Goal: Transaction & Acquisition: Subscribe to service/newsletter

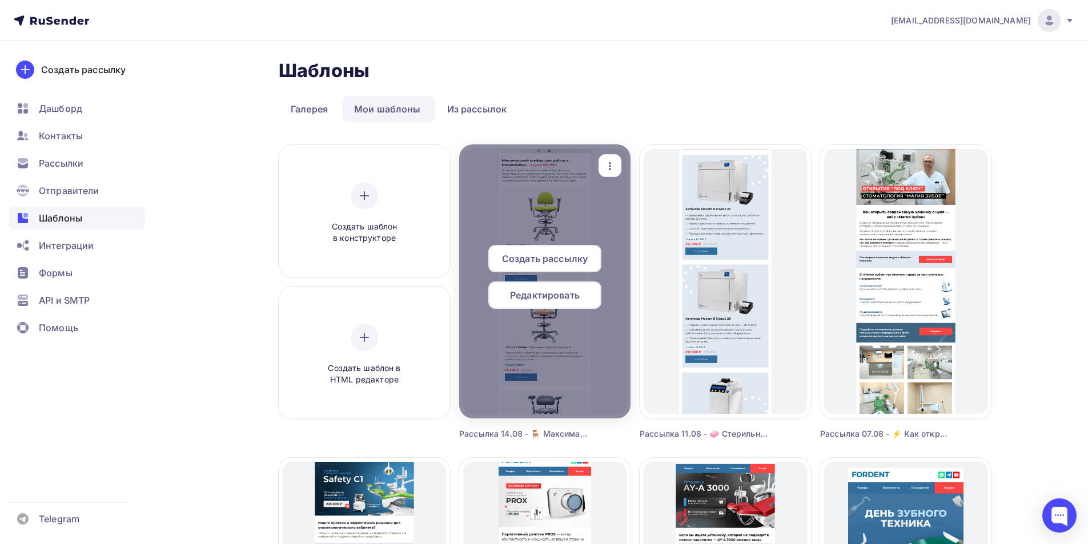
click at [559, 295] on span "Редактировать" at bounding box center [545, 295] width 70 height 14
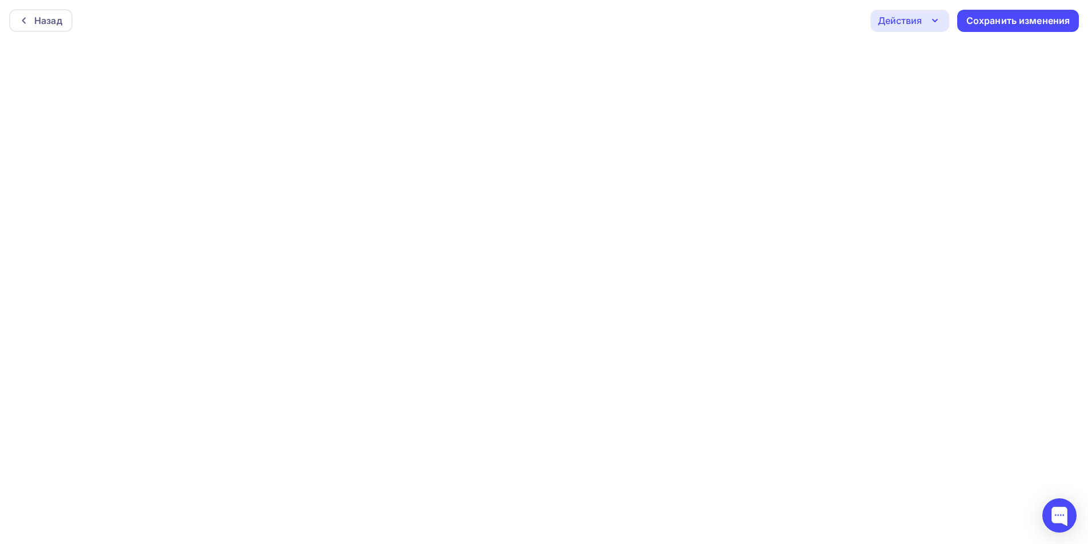
scroll to position [3, 0]
click at [904, 18] on div "Действия" at bounding box center [900, 18] width 44 height 14
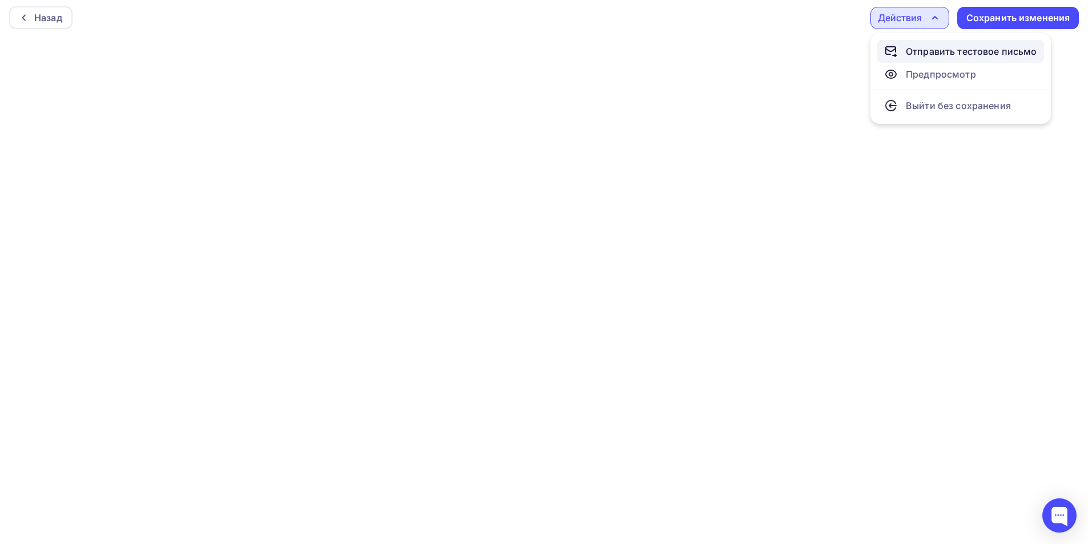
click at [921, 48] on div "Отправить тестовое письмо" at bounding box center [971, 52] width 131 height 14
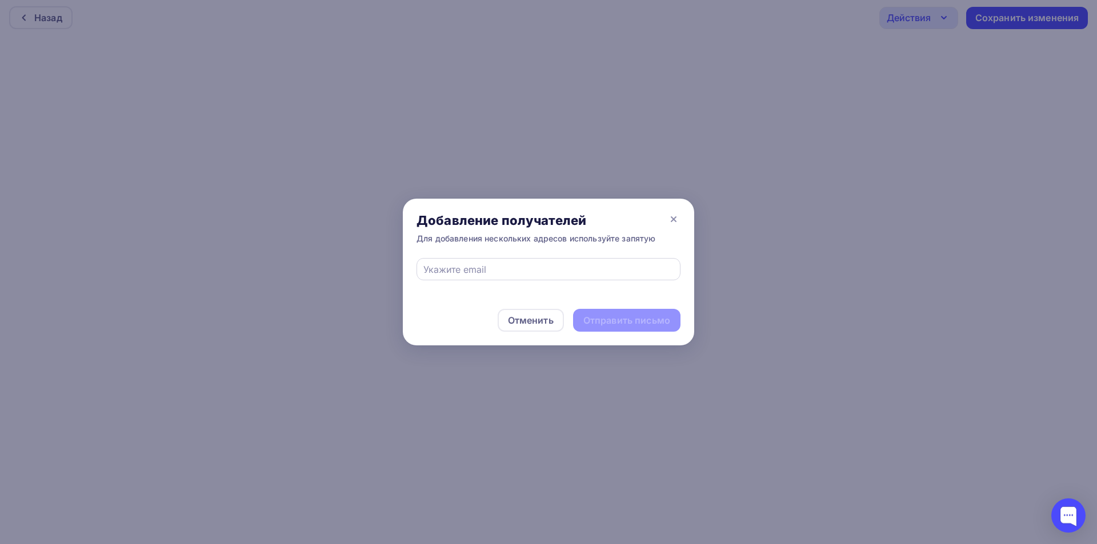
click at [568, 276] on div at bounding box center [548, 269] width 264 height 22
click at [534, 265] on input "text" at bounding box center [548, 270] width 251 height 14
type input "eskova.t.a@yandex.ru"
drag, startPoint x: 635, startPoint y: 318, endPoint x: 407, endPoint y: 161, distance: 276.3
click at [632, 318] on div "Отправить письмо" at bounding box center [626, 320] width 87 height 13
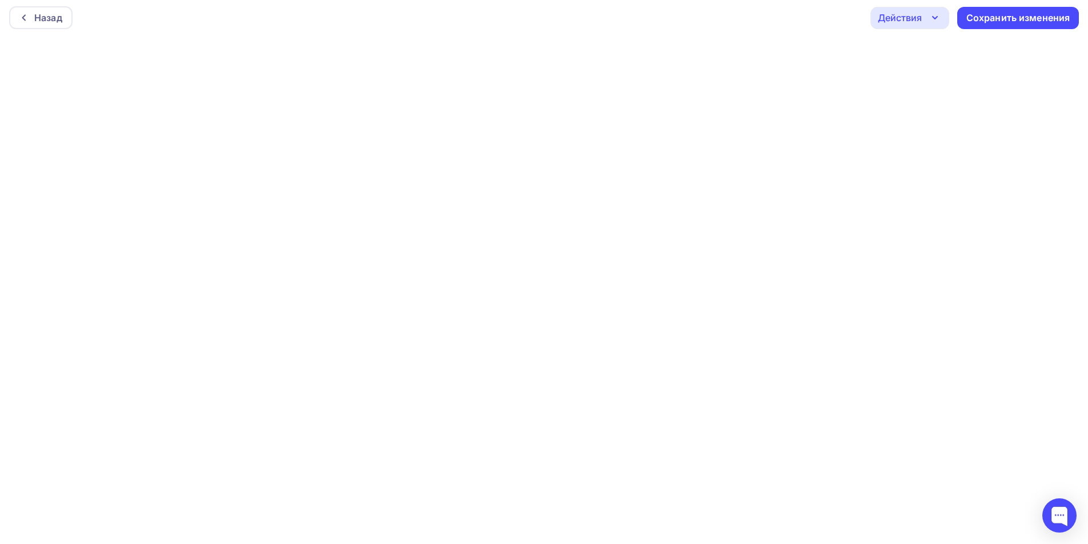
click at [914, 15] on div "Действия" at bounding box center [900, 18] width 44 height 14
click at [935, 44] on link "Отправить тестовое письмо" at bounding box center [960, 51] width 167 height 23
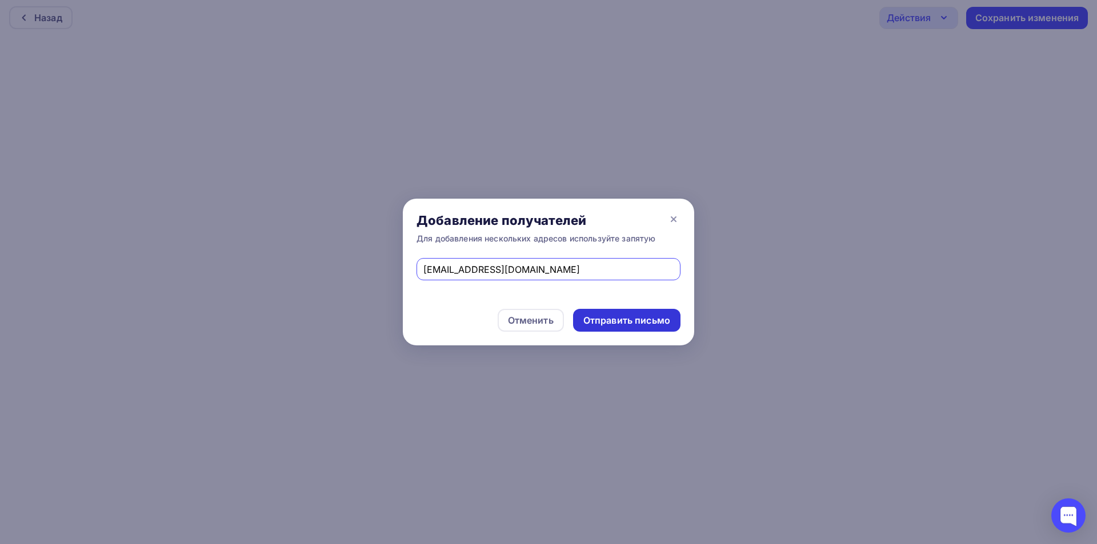
click at [604, 316] on div "Отправить письмо" at bounding box center [626, 320] width 87 height 13
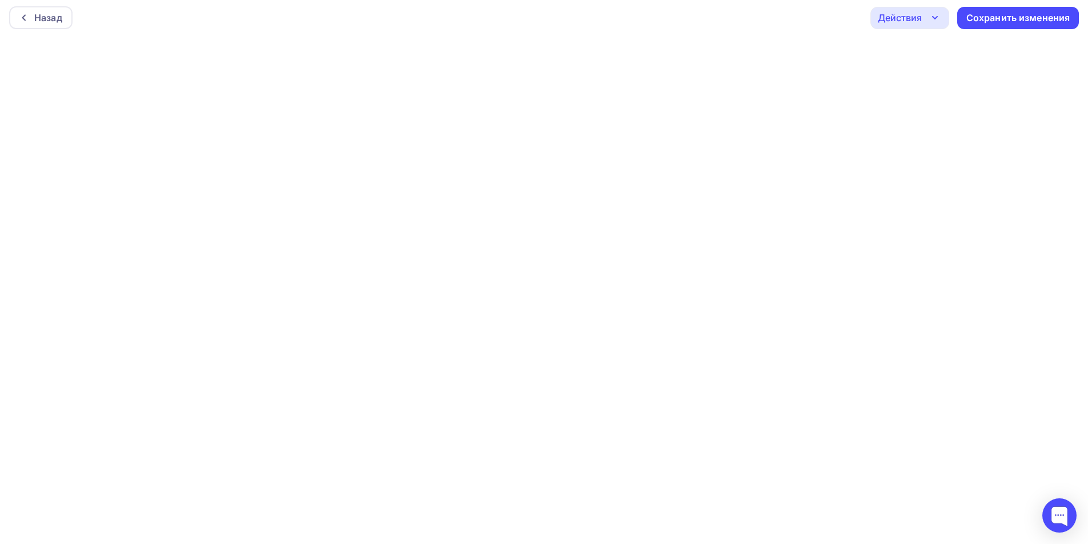
click at [919, 20] on div "Действия" at bounding box center [900, 18] width 44 height 14
click at [965, 45] on div "Отправить тестовое письмо" at bounding box center [971, 52] width 131 height 14
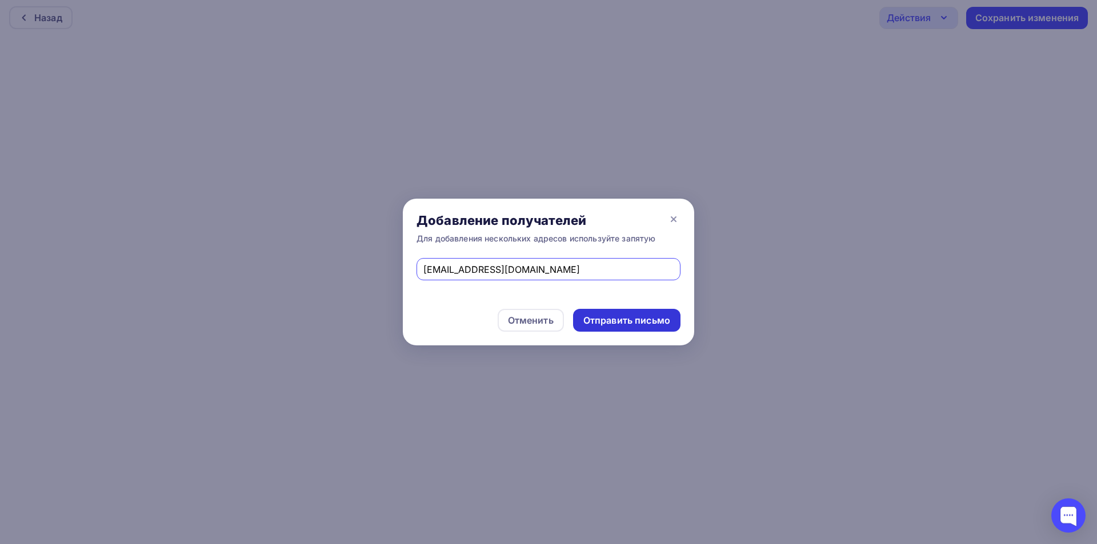
click at [641, 322] on div "Отправить письмо" at bounding box center [626, 320] width 87 height 13
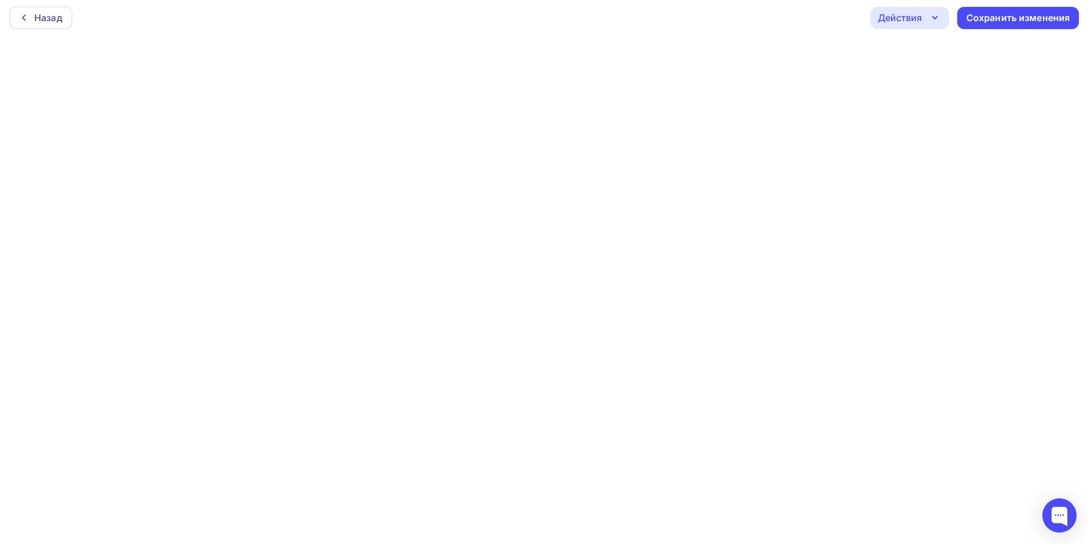
click at [903, 21] on div "Действия" at bounding box center [900, 18] width 44 height 14
click at [923, 49] on div "Отправить тестовое письмо" at bounding box center [971, 52] width 131 height 14
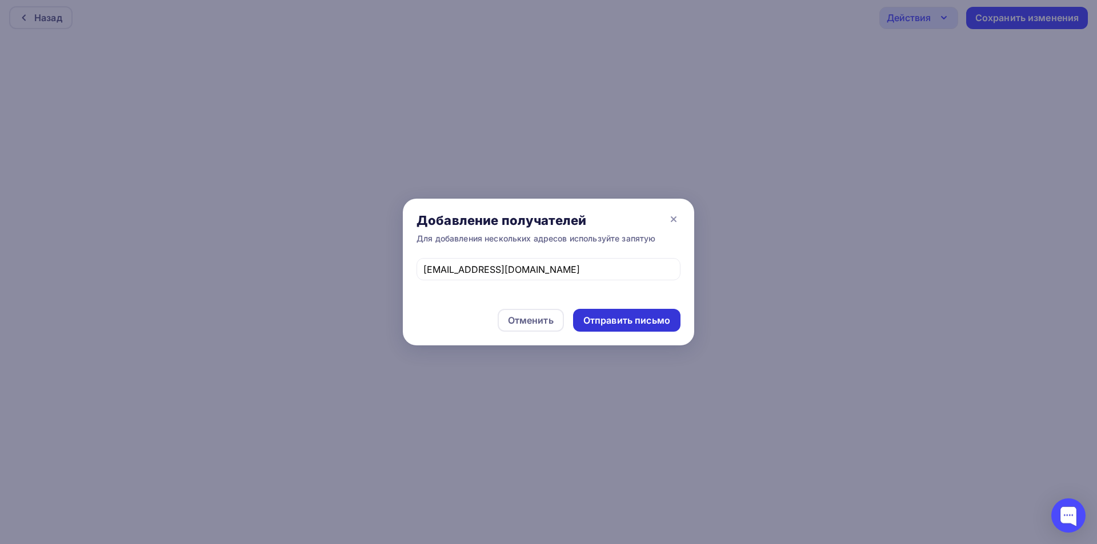
drag, startPoint x: 612, startPoint y: 319, endPoint x: 482, endPoint y: 172, distance: 196.7
click at [610, 319] on div "Отправить письмо" at bounding box center [626, 320] width 87 height 13
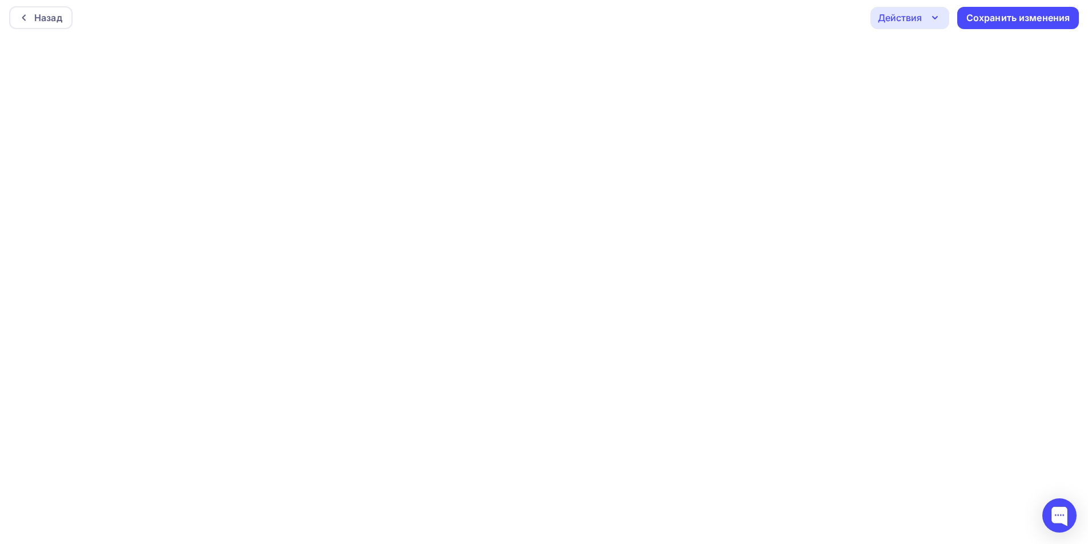
click at [916, 18] on div "Действия" at bounding box center [900, 18] width 44 height 14
click at [943, 51] on div "Отправить тестовое письмо" at bounding box center [971, 52] width 131 height 14
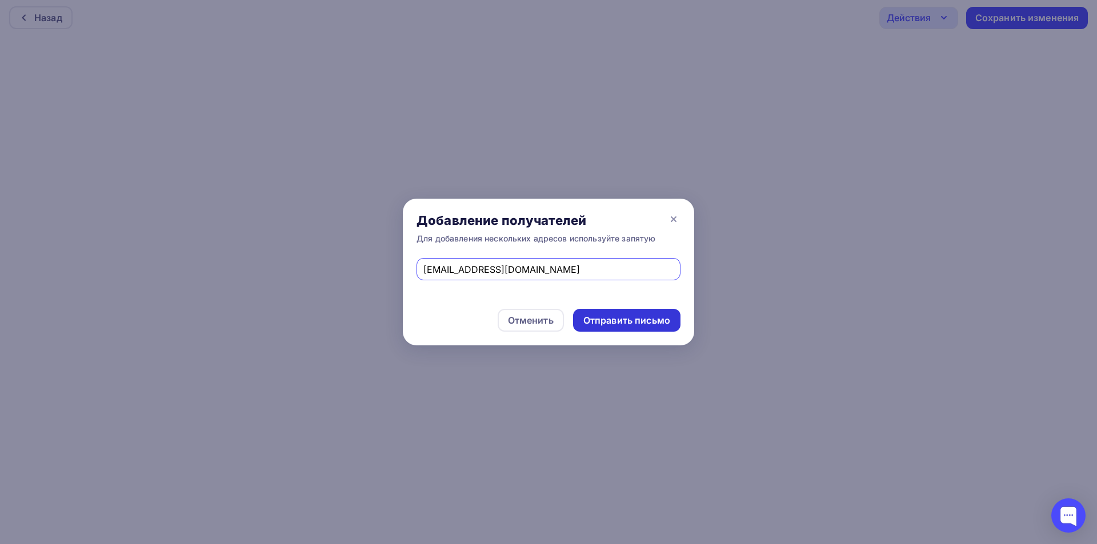
click at [648, 321] on div "Отправить письмо" at bounding box center [626, 320] width 87 height 13
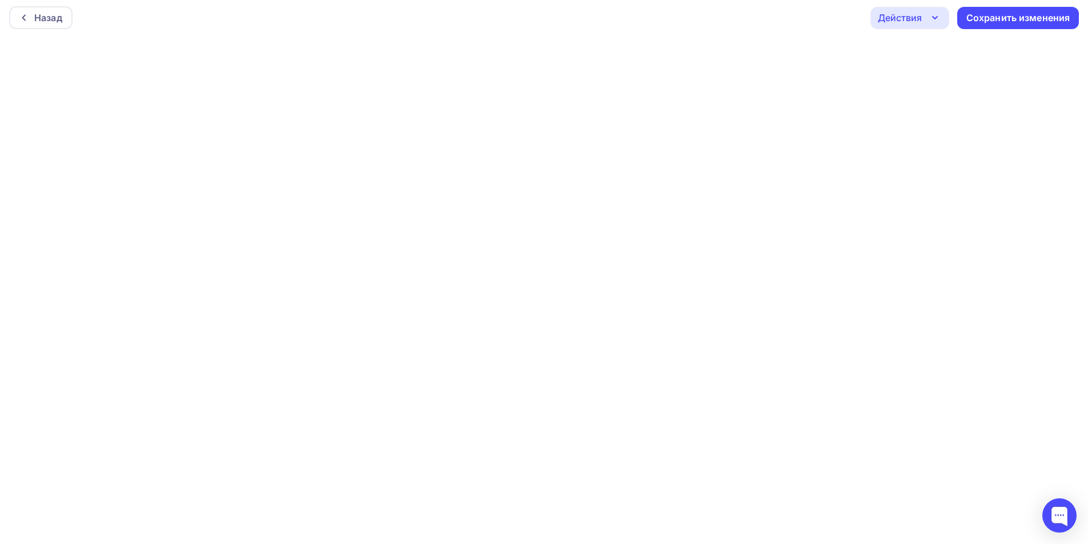
click at [933, 20] on icon "button" at bounding box center [935, 18] width 14 height 14
click at [938, 48] on div "Отправить тестовое письмо" at bounding box center [971, 52] width 131 height 14
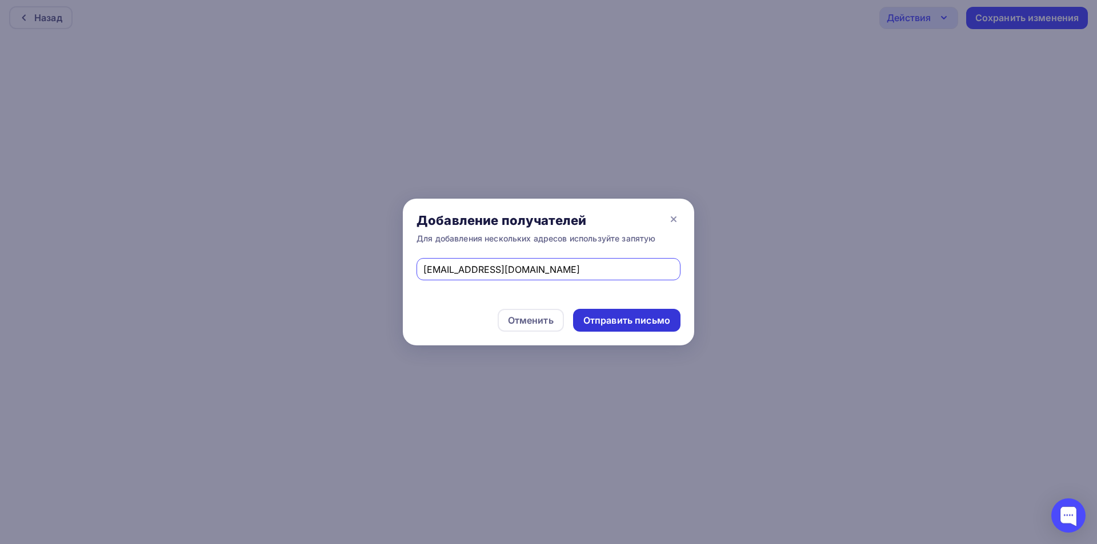
click at [608, 318] on div "Отправить письмо" at bounding box center [626, 320] width 87 height 13
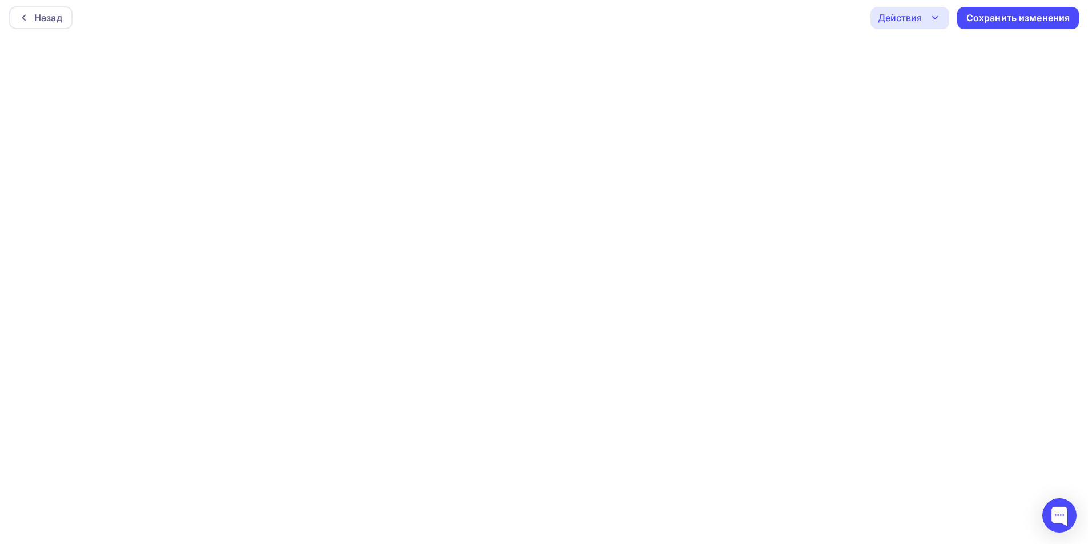
click at [926, 17] on div "Действия" at bounding box center [910, 18] width 79 height 22
click at [933, 39] on ul "Отправить тестовое письмо Предпросмотр Выйти без сохранения" at bounding box center [961, 78] width 181 height 91
click at [935, 47] on div "Отправить тестовое письмо" at bounding box center [971, 52] width 131 height 14
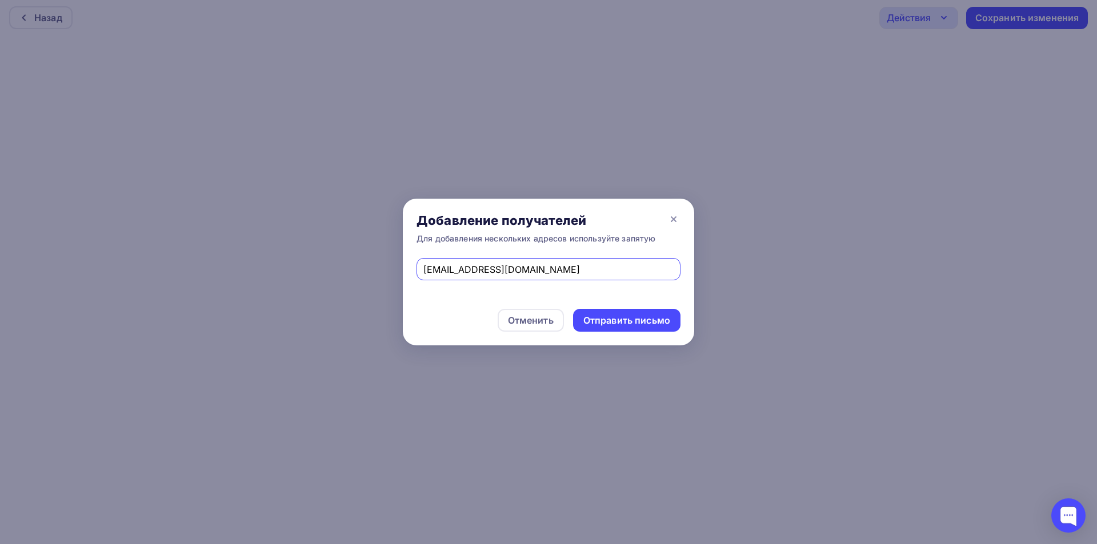
drag, startPoint x: 375, startPoint y: 273, endPoint x: 287, endPoint y: 276, distance: 88.0
click at [287, 276] on div "Добавление получателей Для добавления нескольких адресов используйте запятую es…" at bounding box center [548, 272] width 1097 height 544
click at [451, 263] on input "text" at bounding box center [548, 270] width 251 height 14
type input "andrei-eskov@yandex.ru"
click at [635, 322] on div "Отправить письмо" at bounding box center [626, 320] width 87 height 13
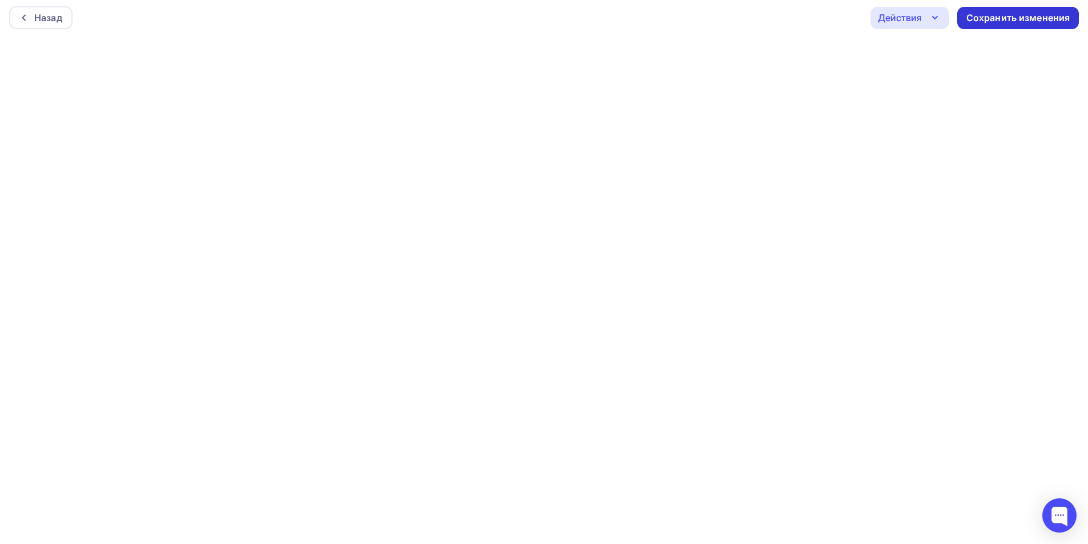
click at [994, 20] on div "Сохранить изменения" at bounding box center [1019, 17] width 104 height 13
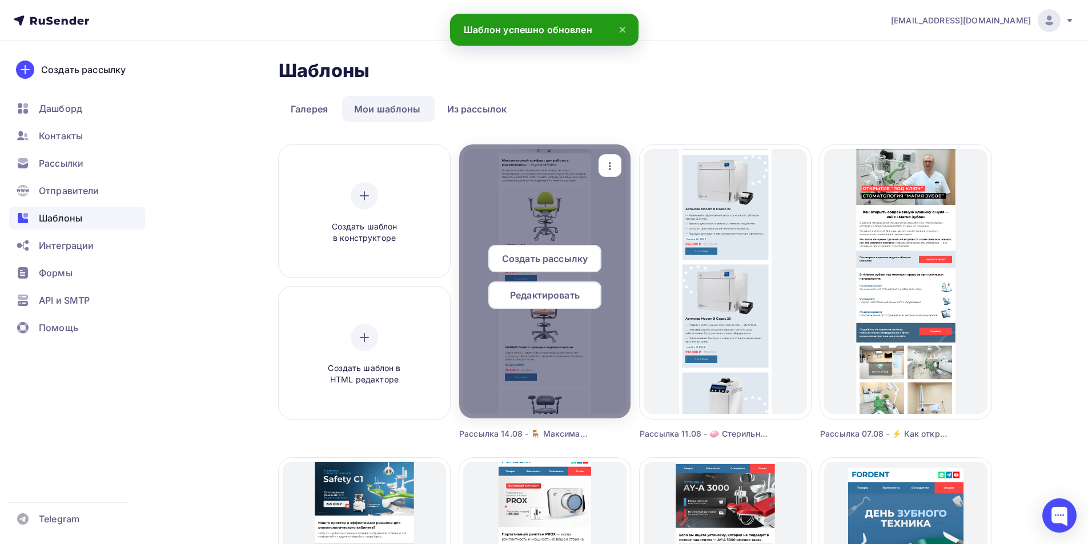
click at [558, 260] on span "Создать рассылку" at bounding box center [545, 259] width 86 height 14
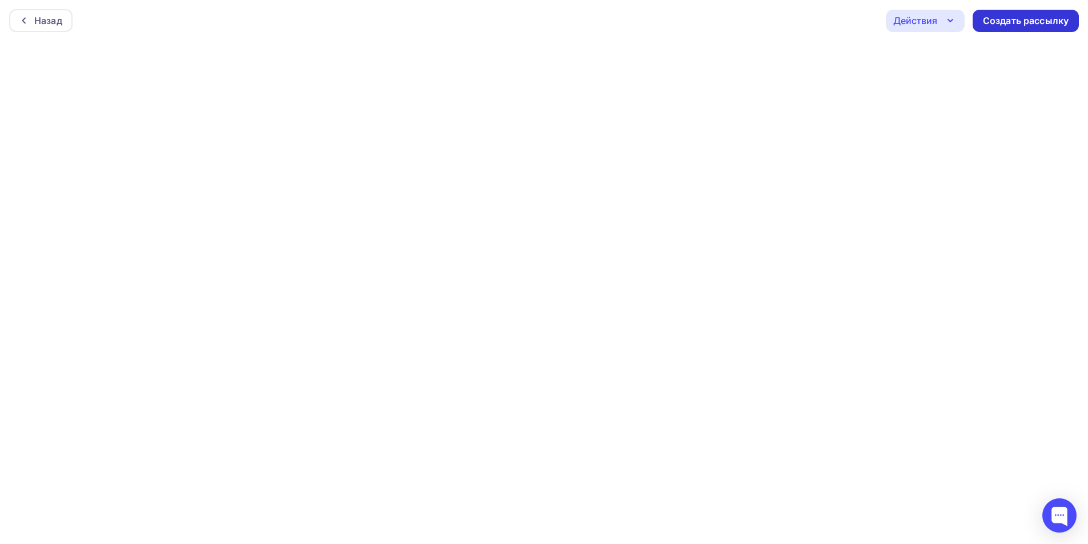
click at [1023, 29] on div "Создать рассылку" at bounding box center [1026, 21] width 106 height 22
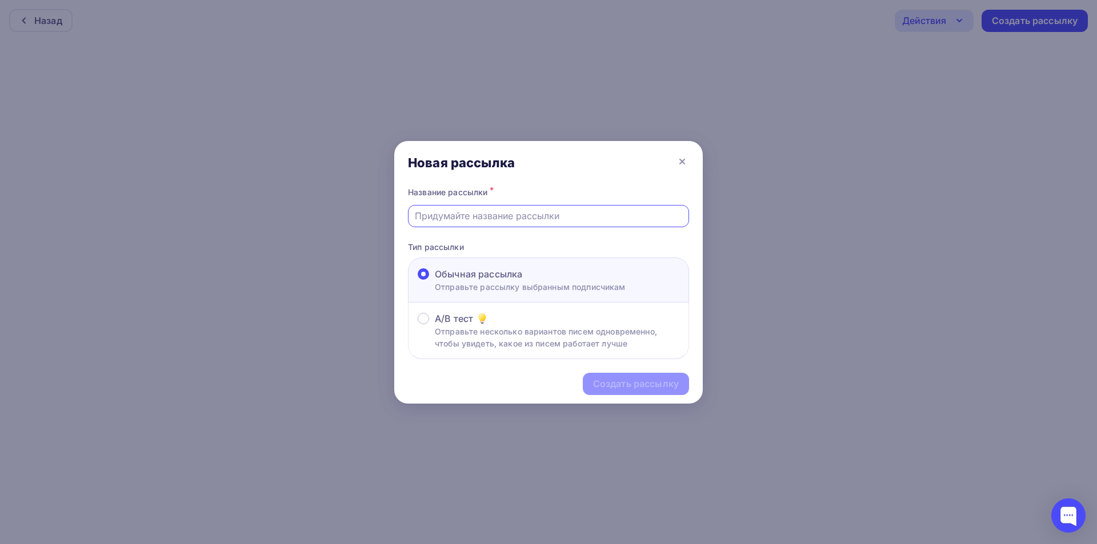
click at [540, 217] on input "text" at bounding box center [549, 216] width 268 height 14
drag, startPoint x: 470, startPoint y: 210, endPoint x: 462, endPoint y: 213, distance: 9.2
click at [462, 213] on input "Рассылка 07.08 - Тест" at bounding box center [549, 216] width 268 height 14
type input "Рассылка 14.08 - Тест"
click at [652, 381] on div "Создать рассылку" at bounding box center [636, 384] width 86 height 13
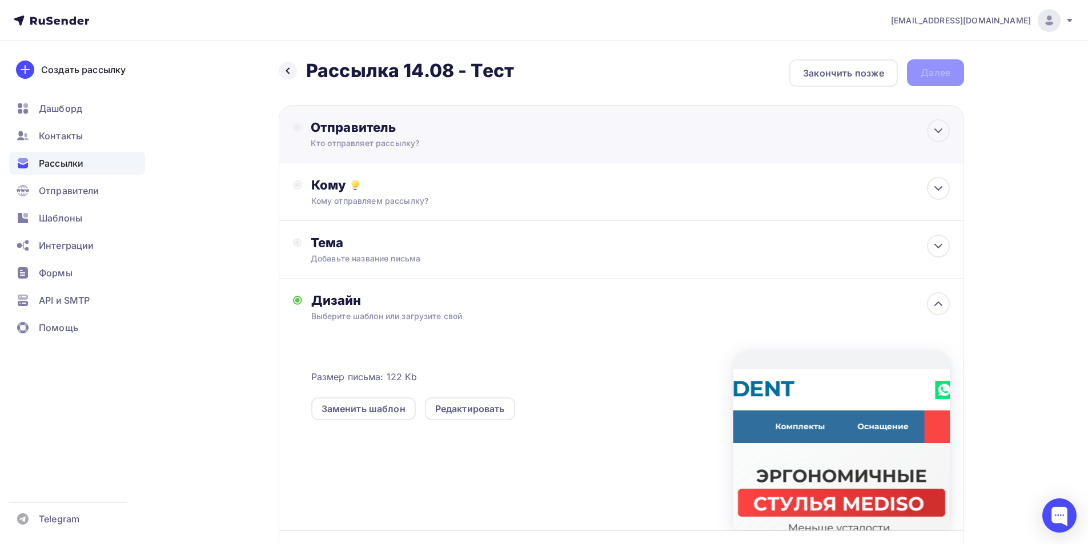
click at [425, 125] on div "Отправитель" at bounding box center [434, 127] width 247 height 16
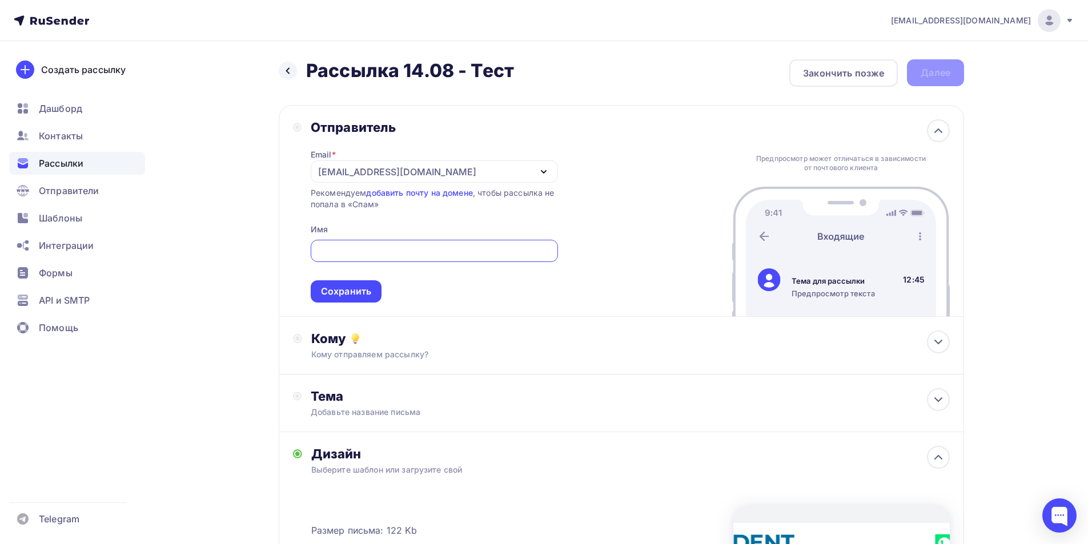
click at [374, 167] on div "it@fordent.ru" at bounding box center [397, 172] width 158 height 14
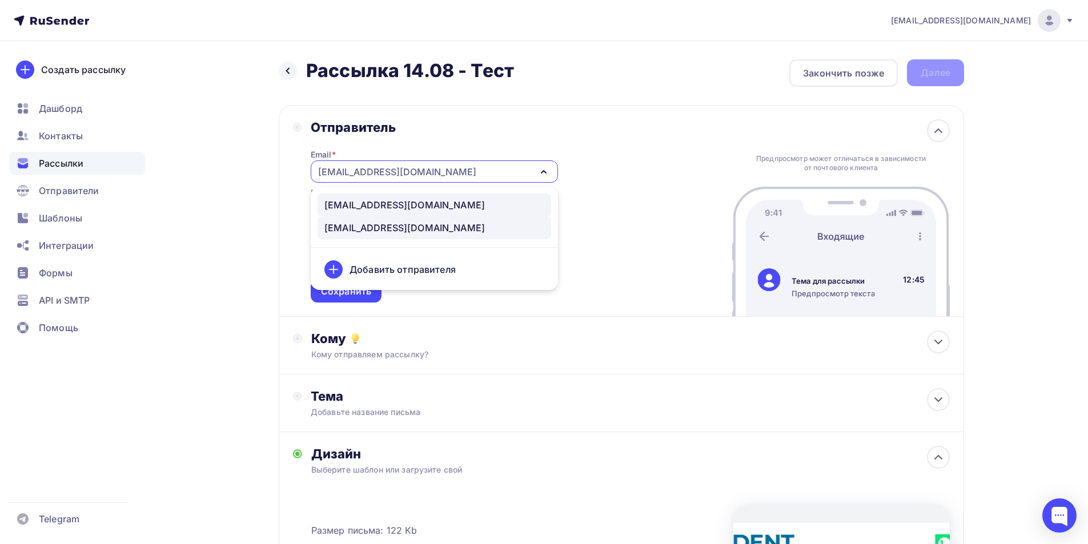
click at [375, 199] on div "noreply@fordent.ru" at bounding box center [404, 205] width 161 height 14
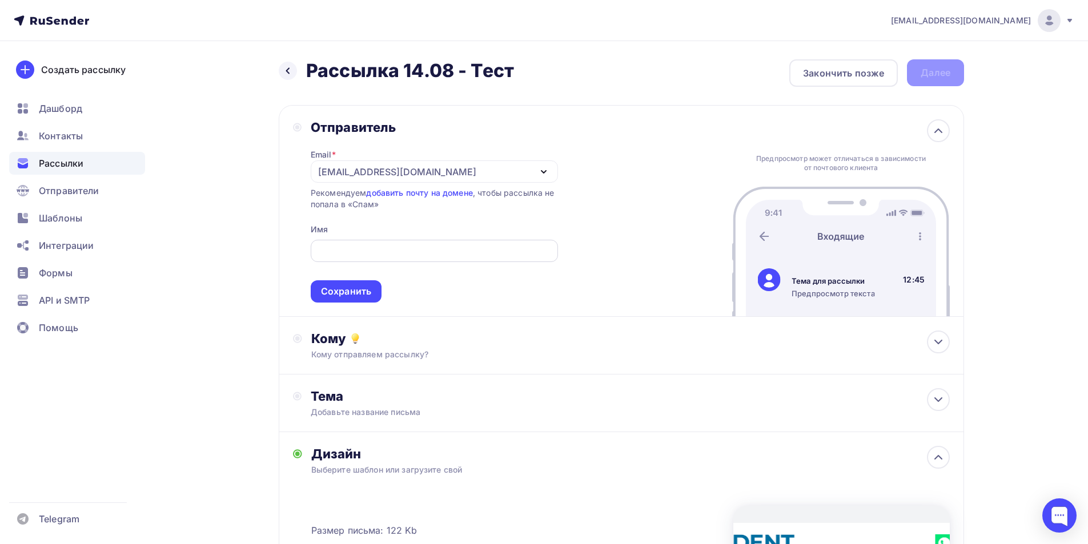
click at [379, 243] on div at bounding box center [434, 251] width 247 height 22
click at [376, 248] on input "text" at bounding box center [434, 251] width 234 height 14
type input "Компания FORDENT"
click at [347, 284] on div "Сохранить" at bounding box center [346, 291] width 71 height 22
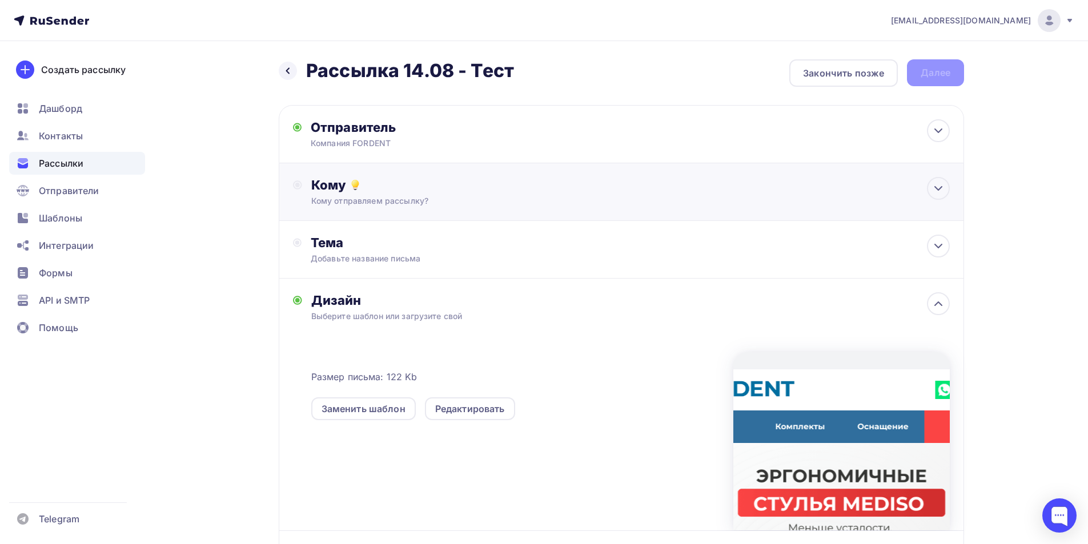
click at [422, 183] on div "Кому" at bounding box center [630, 185] width 639 height 16
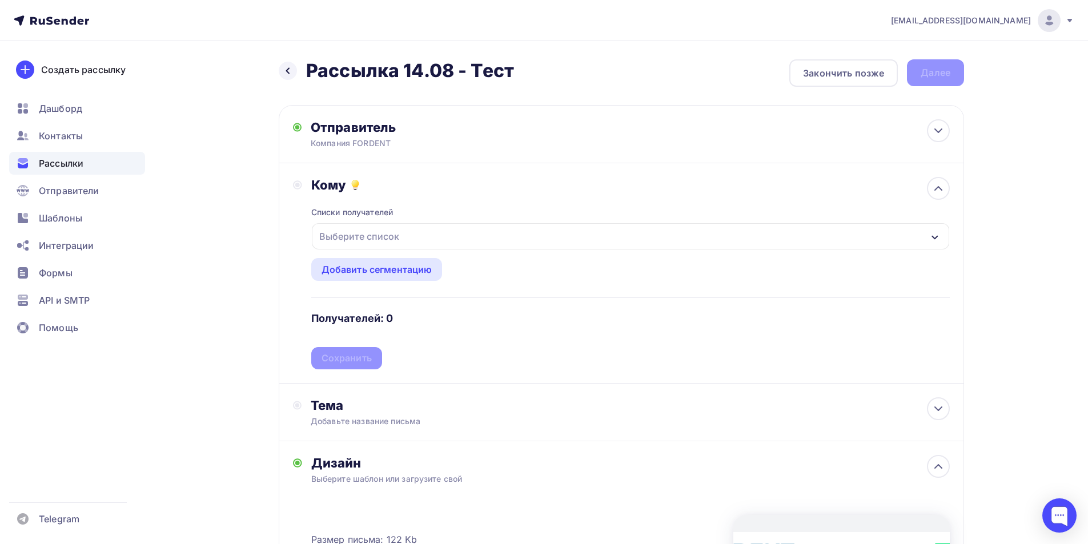
click at [427, 236] on div "Выберите список" at bounding box center [630, 236] width 637 height 26
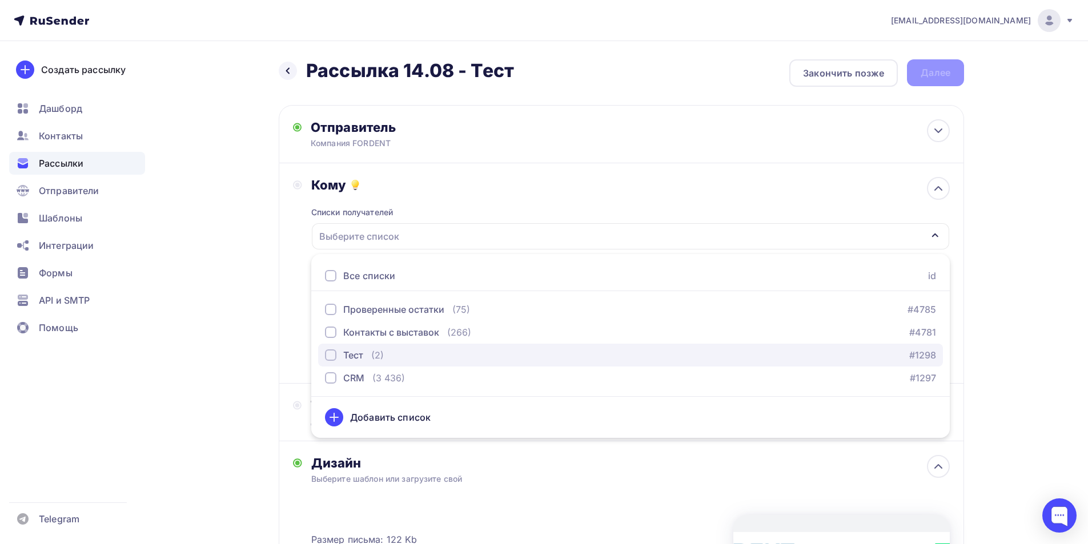
drag, startPoint x: 370, startPoint y: 351, endPoint x: 352, endPoint y: 347, distance: 17.6
click at [367, 351] on div "Тест (2)" at bounding box center [354, 355] width 59 height 14
drag, startPoint x: 288, startPoint y: 320, endPoint x: 343, endPoint y: 348, distance: 61.6
click at [288, 318] on div "Кому Списки получателей Тест Все списки id Проверенные остатки (75) #4785 Конта…" at bounding box center [621, 273] width 685 height 220
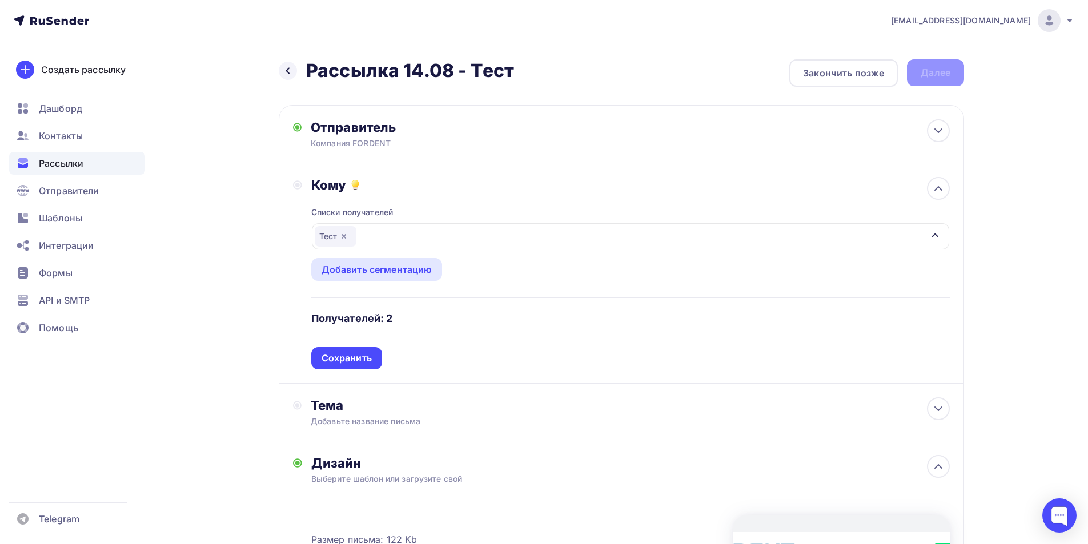
drag, startPoint x: 366, startPoint y: 360, endPoint x: 363, endPoint y: 367, distance: 8.0
click at [364, 359] on div "Сохранить" at bounding box center [347, 358] width 50 height 13
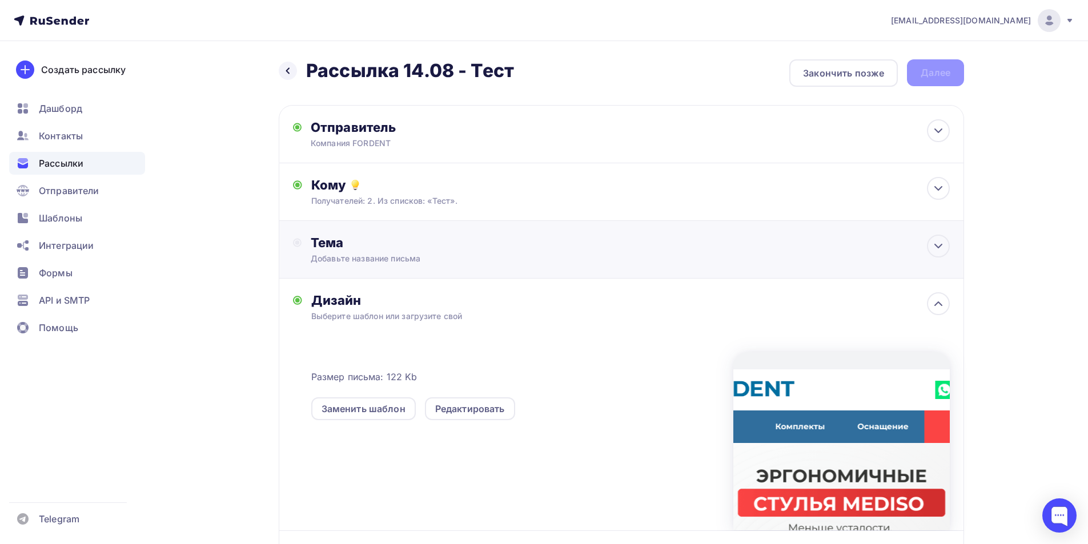
click at [379, 243] on div "Тема" at bounding box center [424, 243] width 226 height 16
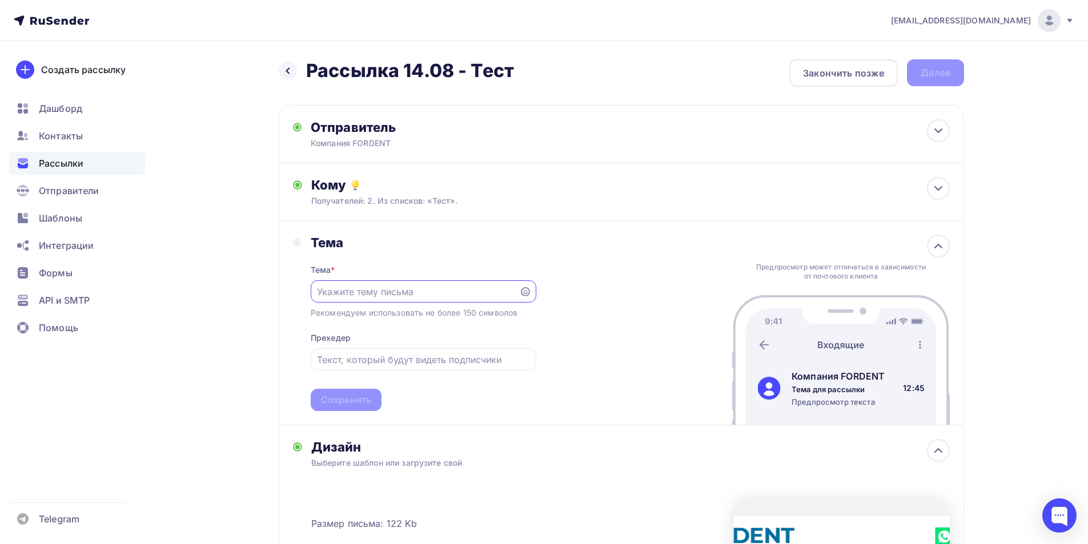
paste input "🪑 Максимальный комфорт для работы с микроскопом"
type input "🪑 Максимальный комфорт для работы с микроскопом"
click at [386, 363] on input "text" at bounding box center [423, 360] width 212 height 14
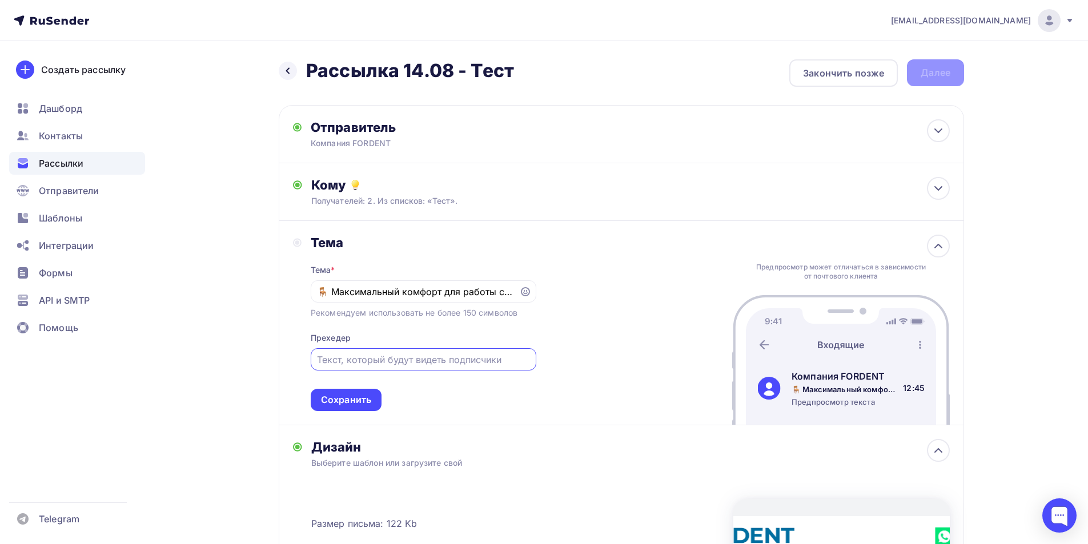
paste input "— стулья MEDISO"
type input "— стулья MEDISO"
click at [338, 406] on div "Сохранить" at bounding box center [346, 400] width 50 height 13
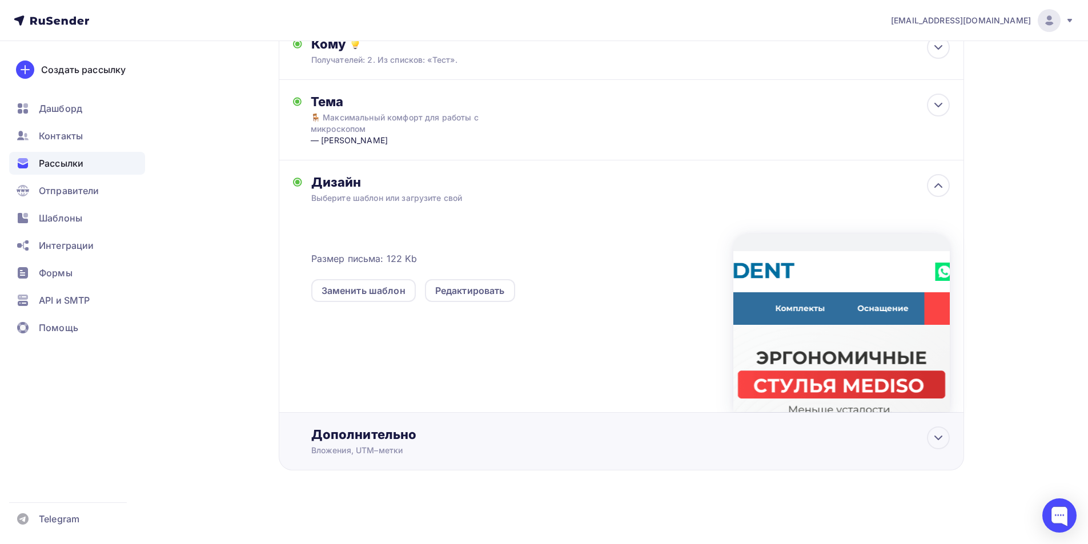
click at [355, 454] on div "Вложения, UTM–метки" at bounding box center [598, 450] width 575 height 11
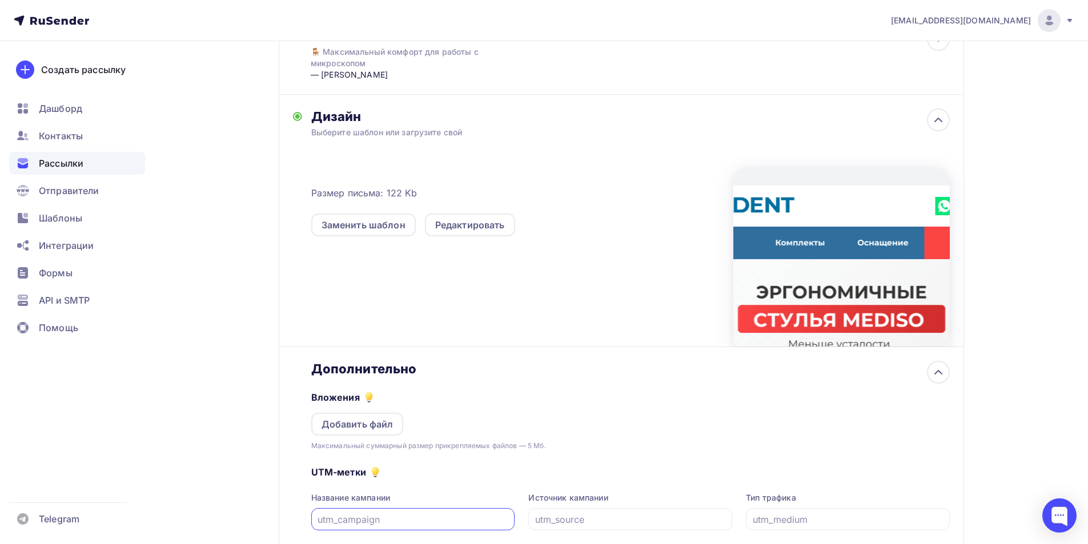
scroll to position [312, 0]
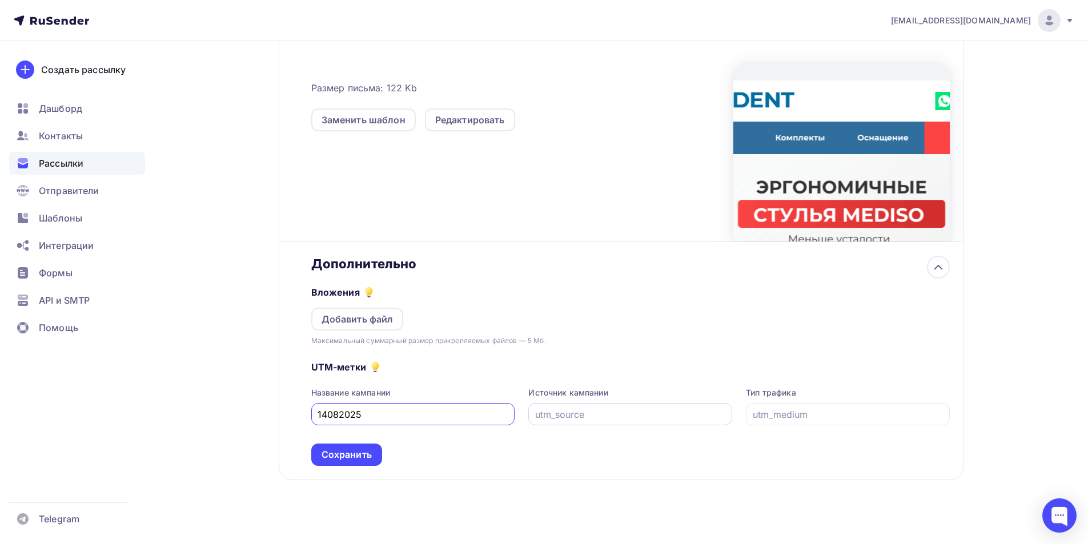
type input "14082025"
click at [617, 417] on input "text" at bounding box center [630, 415] width 191 height 14
type input "email"
drag, startPoint x: 604, startPoint y: 404, endPoint x: 508, endPoint y: 415, distance: 95.9
click at [508, 415] on div "Название кампании 14082025 Источник кампании email Тип трафика" at bounding box center [630, 406] width 639 height 38
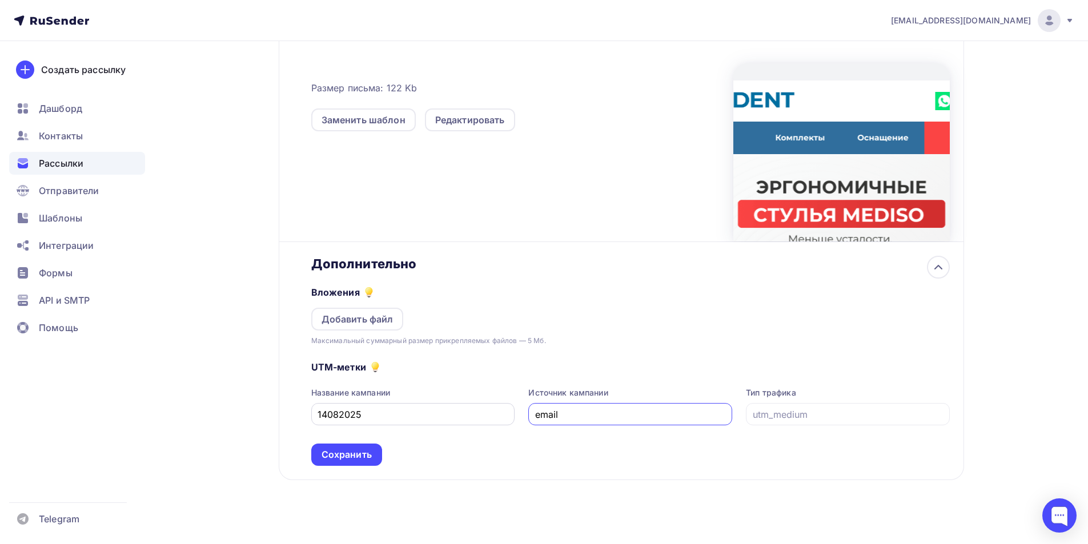
drag, startPoint x: 565, startPoint y: 415, endPoint x: 511, endPoint y: 419, distance: 53.8
click at [511, 419] on div "Название кампании 14082025 Источник кампании email Тип трафика" at bounding box center [630, 406] width 639 height 38
drag, startPoint x: 771, startPoint y: 419, endPoint x: 631, endPoint y: 472, distance: 149.4
click at [768, 416] on input "text" at bounding box center [848, 415] width 191 height 14
paste input "email"
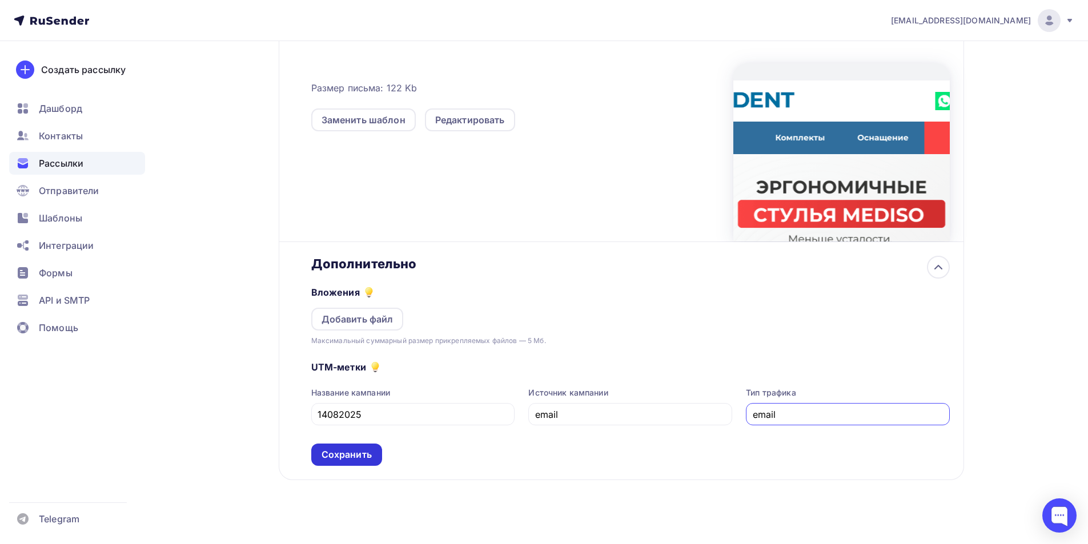
type input "email"
click at [364, 463] on div "Сохранить" at bounding box center [346, 455] width 71 height 22
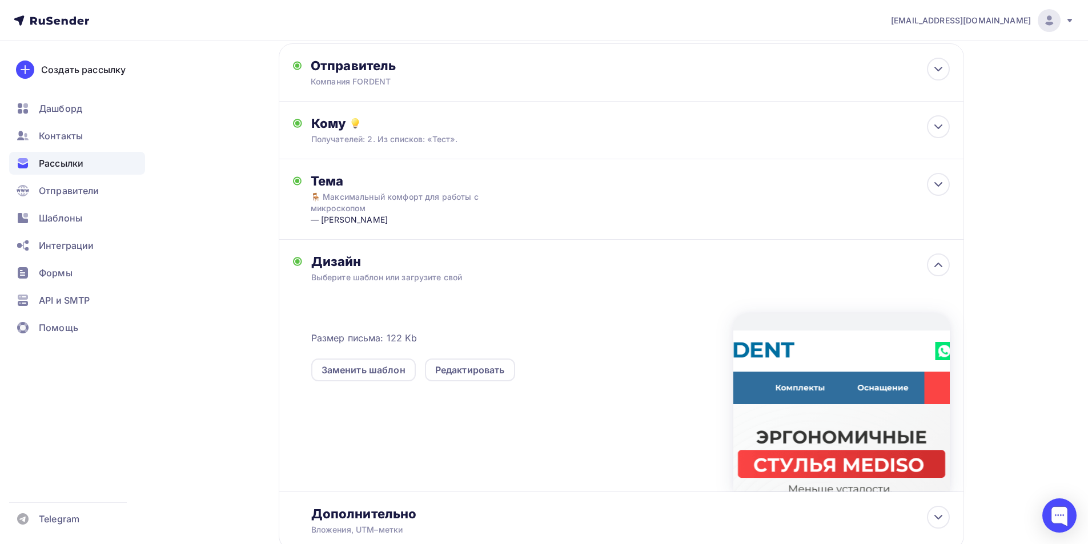
scroll to position [0, 0]
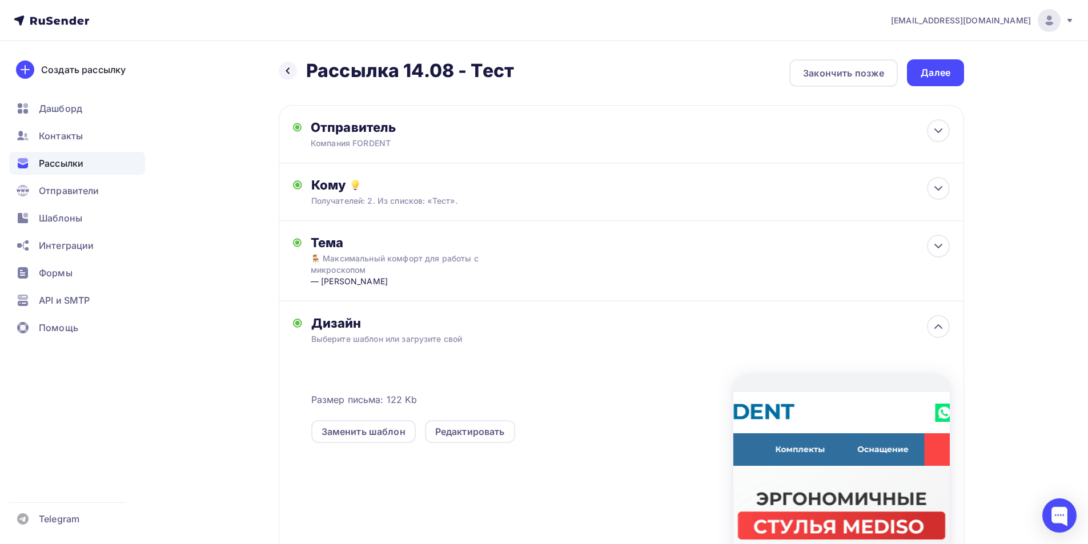
drag, startPoint x: 945, startPoint y: 78, endPoint x: 927, endPoint y: 61, distance: 25.1
click at [943, 78] on div "Далее" at bounding box center [936, 72] width 30 height 13
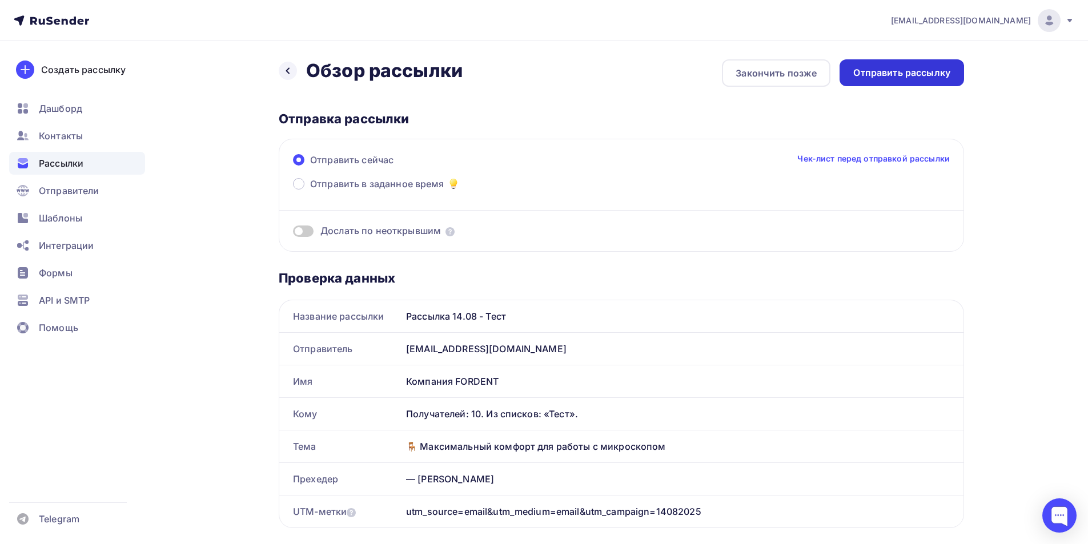
click at [929, 64] on div "Отправить рассылку" at bounding box center [902, 72] width 125 height 27
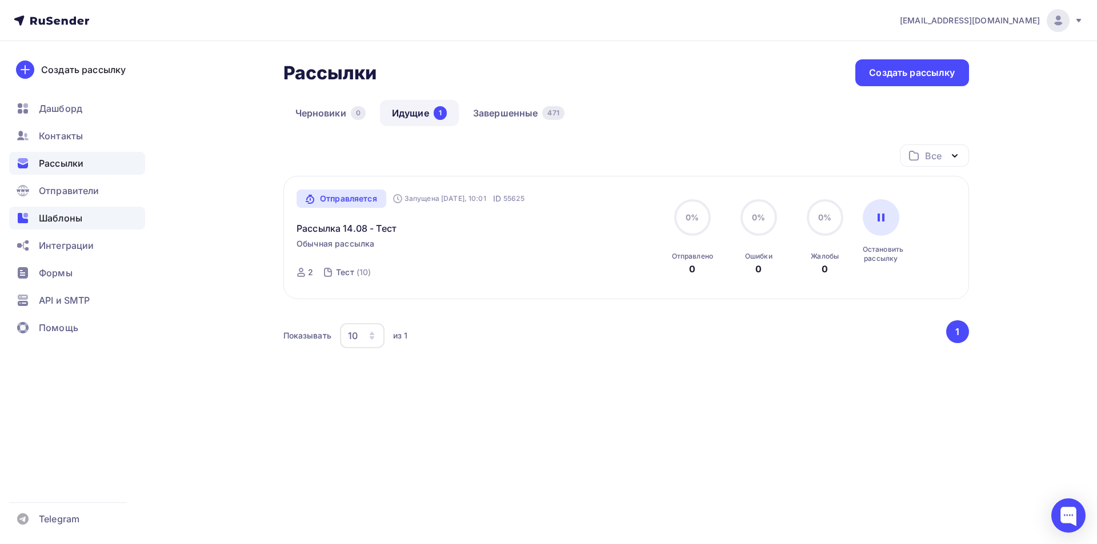
click at [61, 218] on span "Шаблоны" at bounding box center [60, 218] width 43 height 14
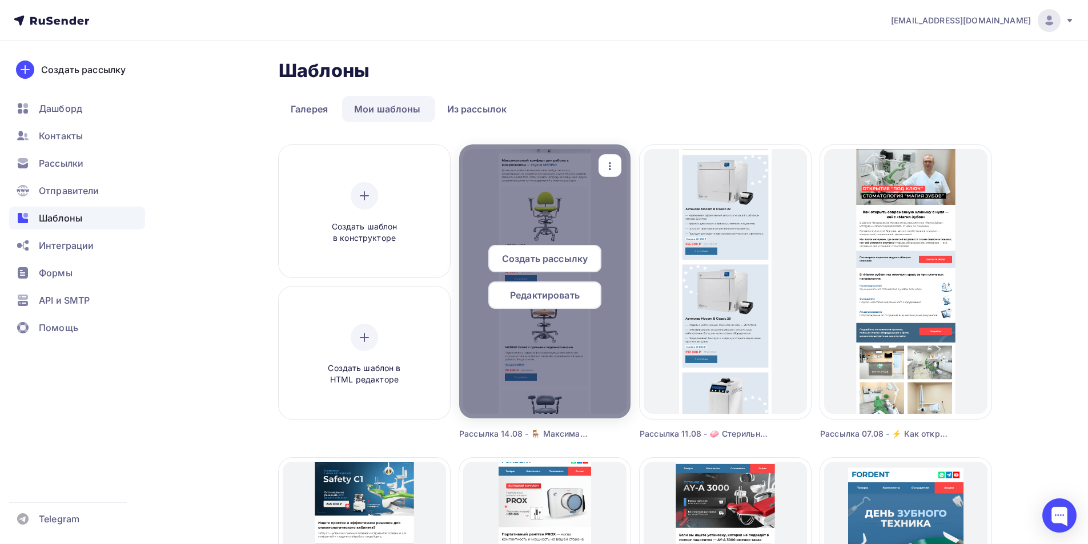
click at [537, 292] on span "Редактировать" at bounding box center [545, 295] width 70 height 14
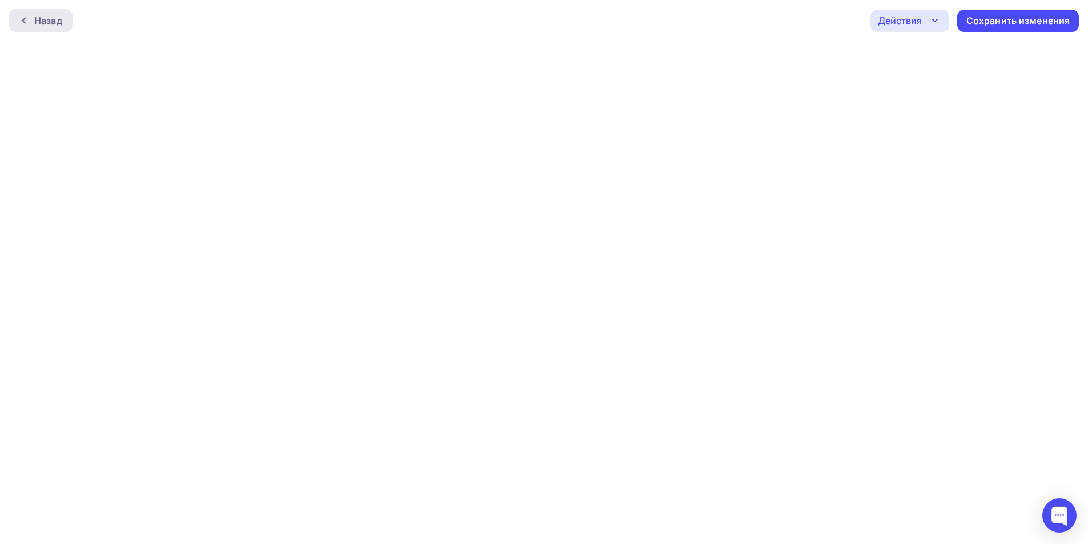
click at [30, 22] on div at bounding box center [26, 20] width 15 height 9
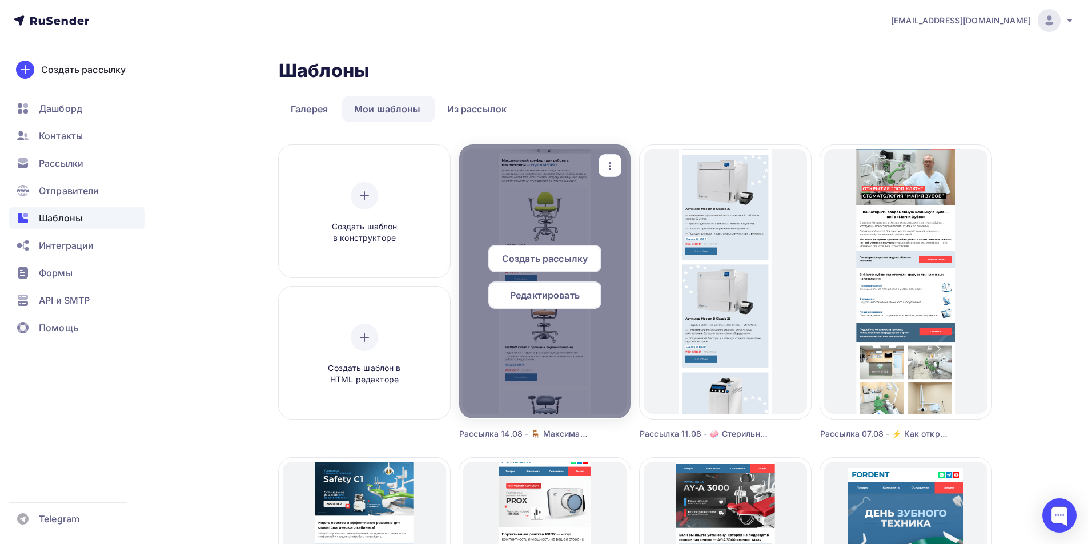
click at [562, 255] on span "Создать рассылку" at bounding box center [545, 259] width 86 height 14
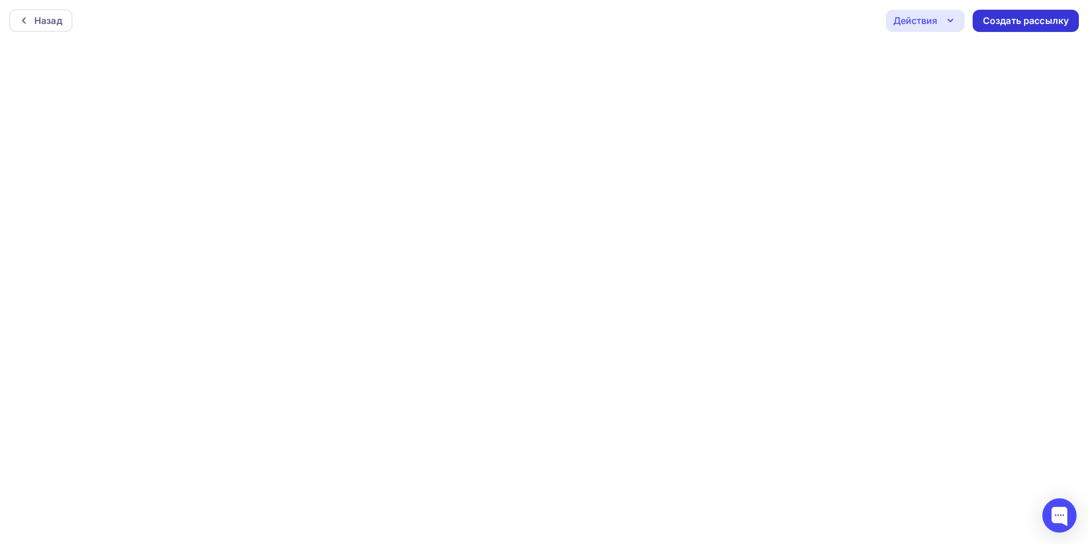
click at [1035, 22] on div "Создать рассылку" at bounding box center [1026, 20] width 86 height 13
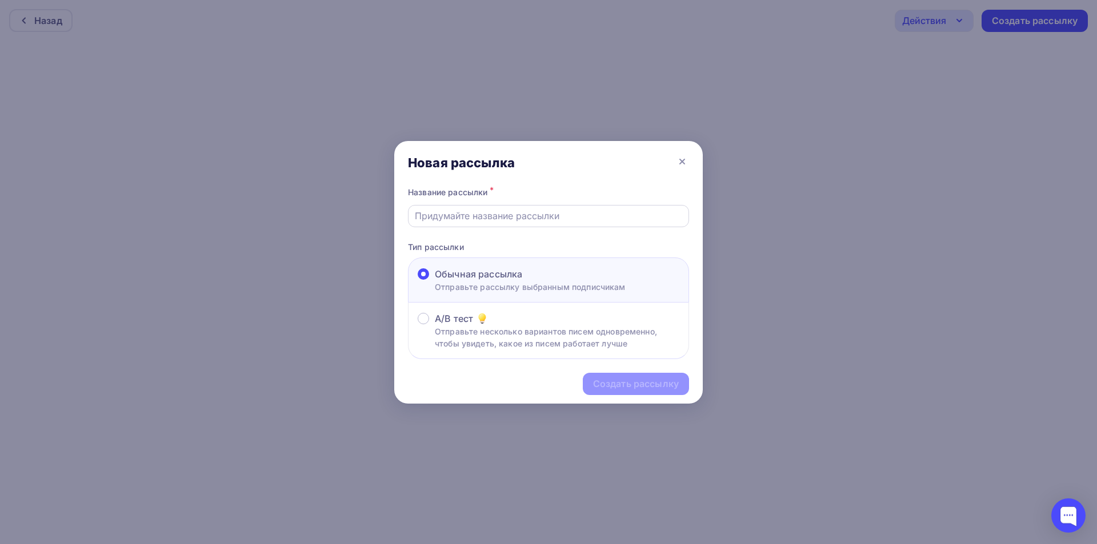
click at [492, 223] on div at bounding box center [548, 216] width 281 height 22
click at [500, 219] on input "text" at bounding box center [549, 216] width 268 height 14
drag, startPoint x: 471, startPoint y: 215, endPoint x: 462, endPoint y: 215, distance: 9.7
click at [462, 215] on input "Рассылка 07.08 - Тест" at bounding box center [549, 216] width 268 height 14
paste input "🪑 Максимальный комфорт для работы с микроскопом — стулья MEDISO"
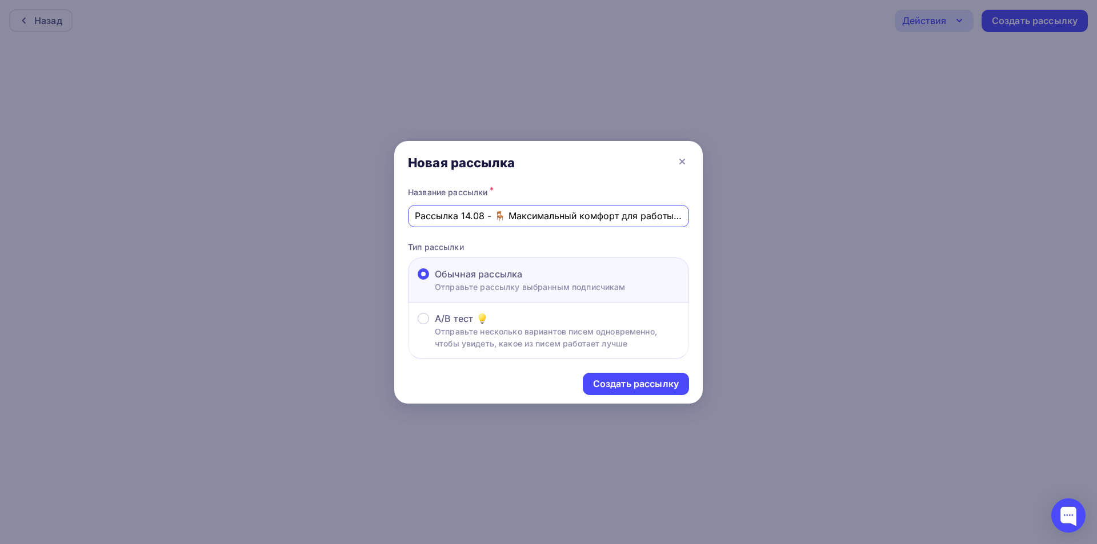
scroll to position [0, 141]
type input "Рассылка 14.08 - 🪑 Максимальный комфорт для работы с микроскопом — стулья MEDISO"
click at [607, 380] on div "Создать рассылку" at bounding box center [636, 384] width 86 height 13
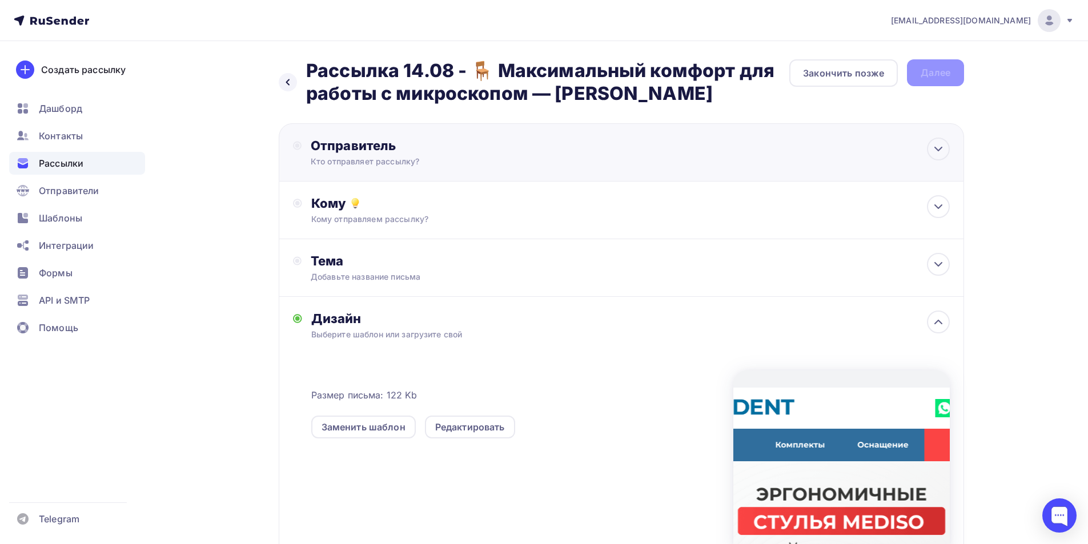
click at [451, 155] on div "Отправитель Кто отправляет рассылку? Email * it@fordent.ru noreply@fordent.ru i…" at bounding box center [434, 153] width 247 height 30
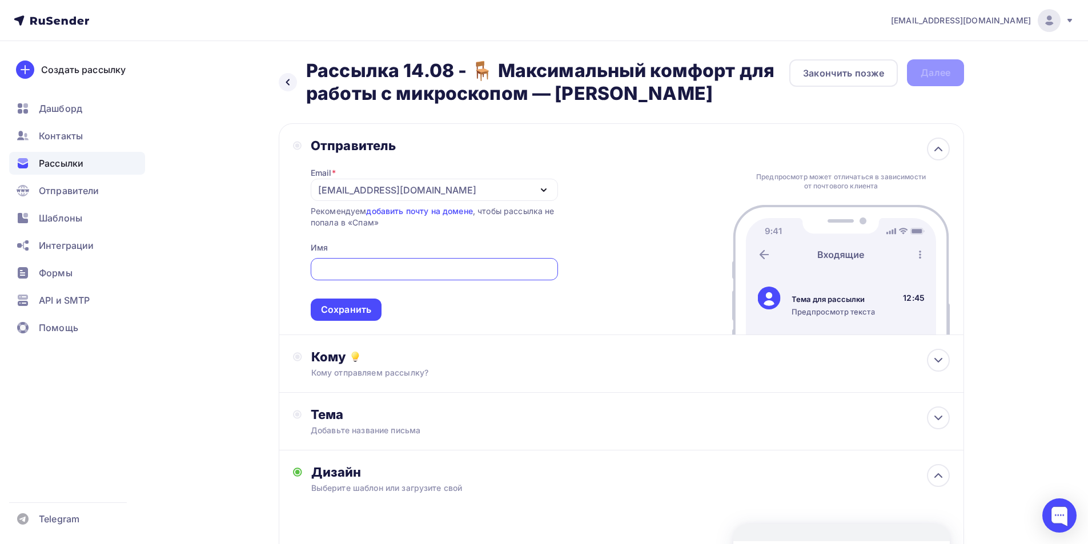
click at [379, 190] on div "it@fordent.ru" at bounding box center [434, 190] width 247 height 22
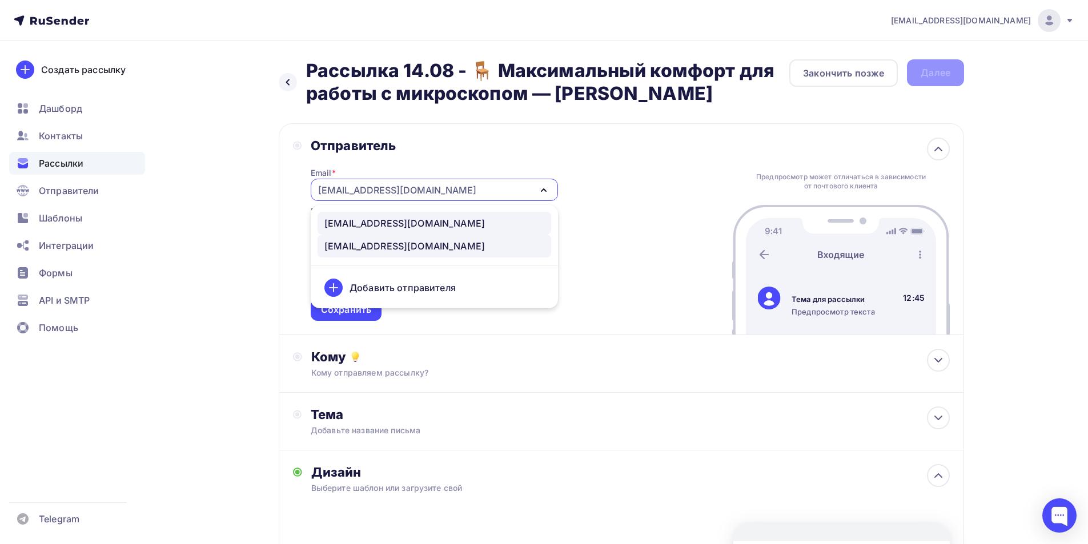
click at [378, 212] on link "noreply@fordent.ru" at bounding box center [435, 223] width 234 height 23
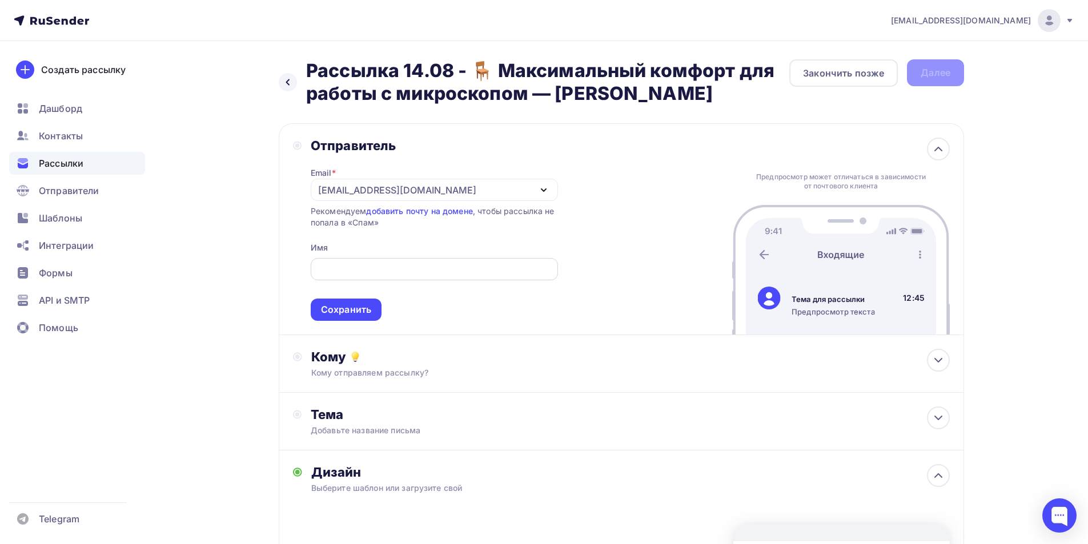
click at [374, 276] on div at bounding box center [434, 269] width 247 height 22
click at [373, 276] on div at bounding box center [434, 269] width 247 height 22
click at [373, 272] on input "text" at bounding box center [434, 270] width 234 height 14
click at [395, 271] on input "Компания FORDFENT" at bounding box center [434, 270] width 234 height 14
drag, startPoint x: 426, startPoint y: 267, endPoint x: 284, endPoint y: 263, distance: 141.7
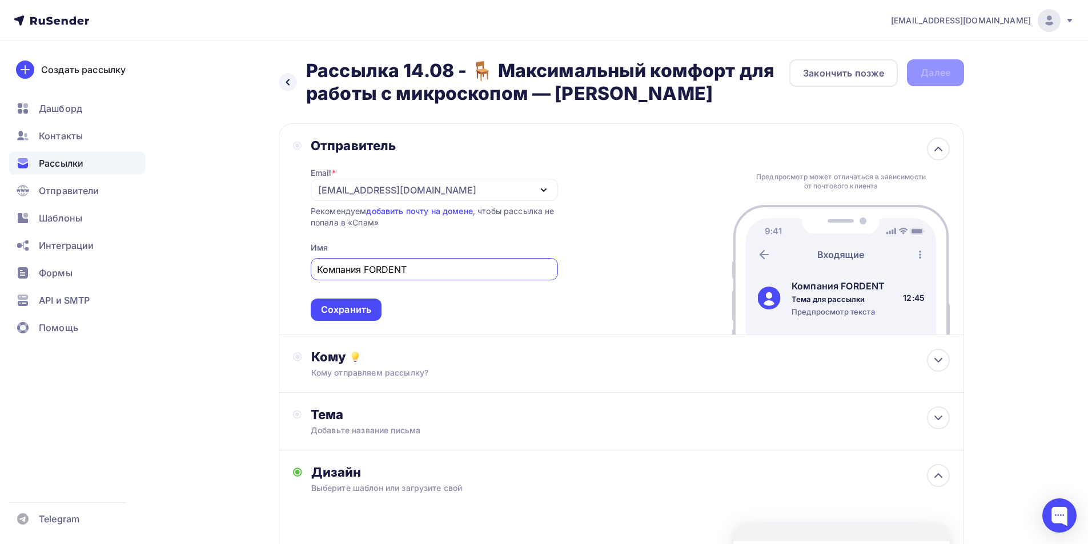
click at [284, 263] on div "Отправитель Email * noreply@fordent.ru noreply@fordent.ru it@fordent.ru Добавит…" at bounding box center [621, 229] width 685 height 212
type input "Компания FORDENT"
click at [345, 307] on div "Сохранить" at bounding box center [346, 309] width 50 height 13
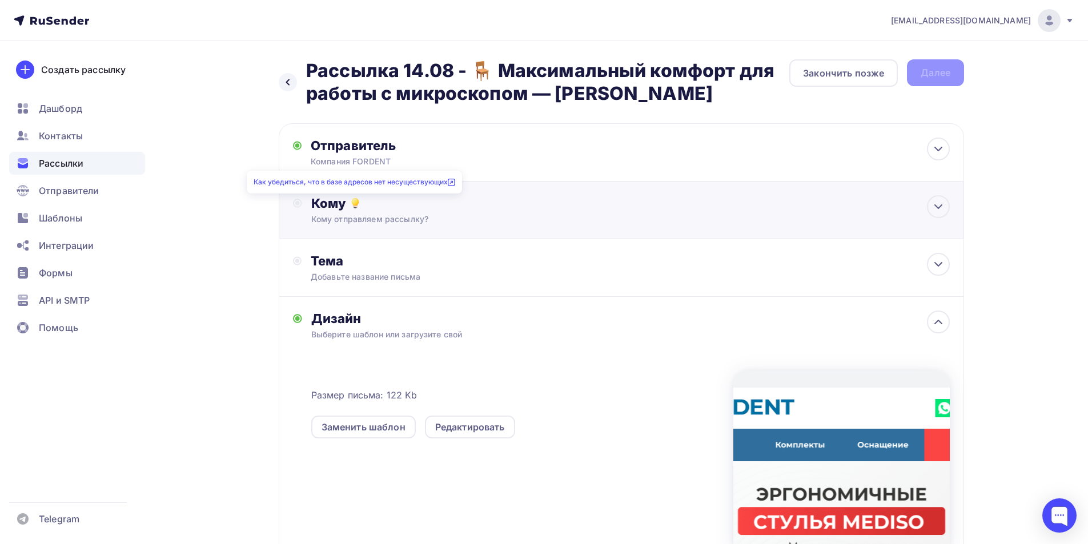
click at [359, 201] on icon at bounding box center [355, 204] width 14 height 14
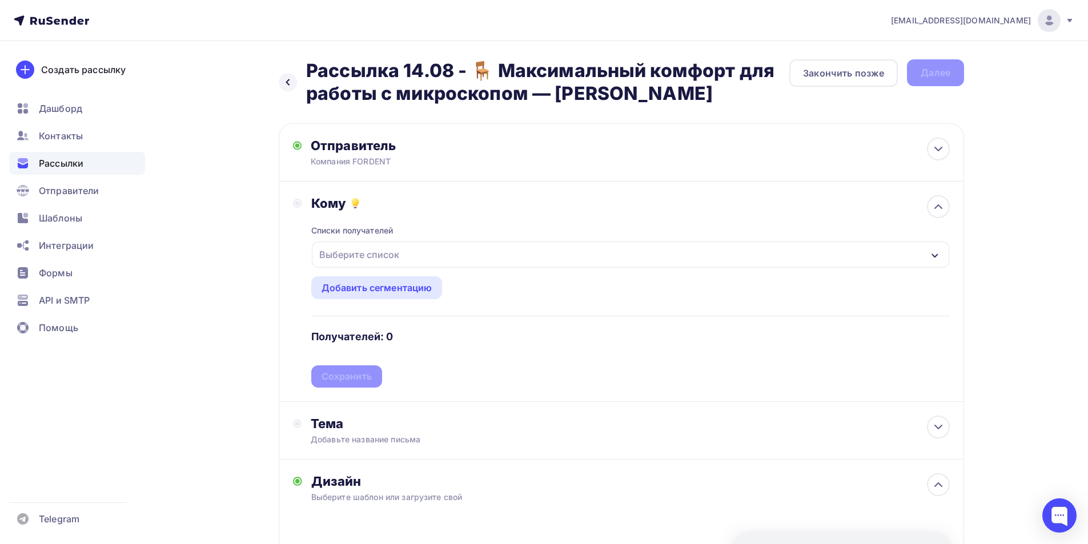
click at [382, 256] on div "Выберите список" at bounding box center [359, 254] width 89 height 21
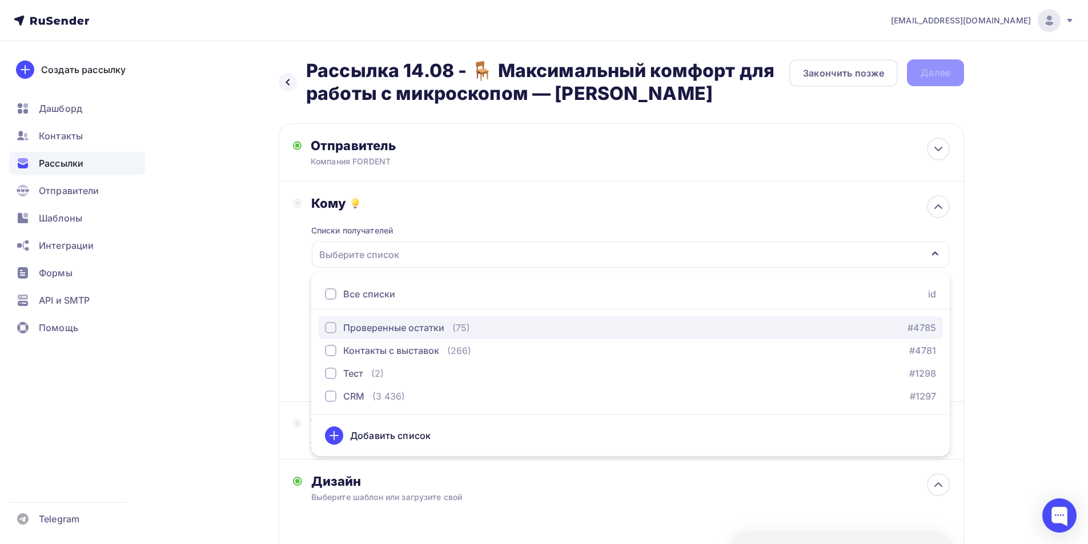
click at [397, 331] on div "Проверенные остатки" at bounding box center [393, 328] width 101 height 14
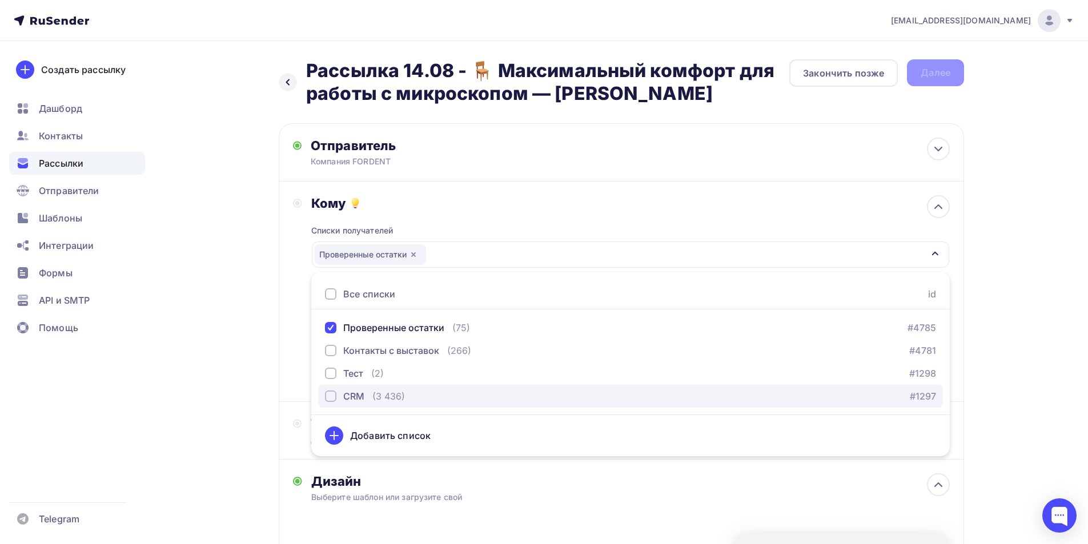
click at [369, 397] on div "CRM (3 436)" at bounding box center [365, 397] width 80 height 14
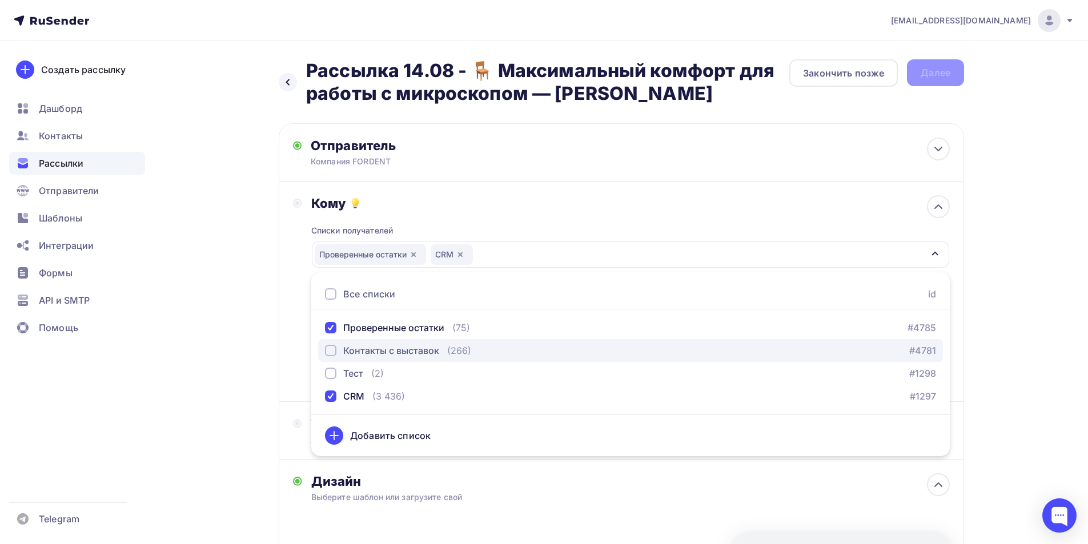
click at [396, 352] on div "Контакты с выставок" at bounding box center [391, 351] width 96 height 14
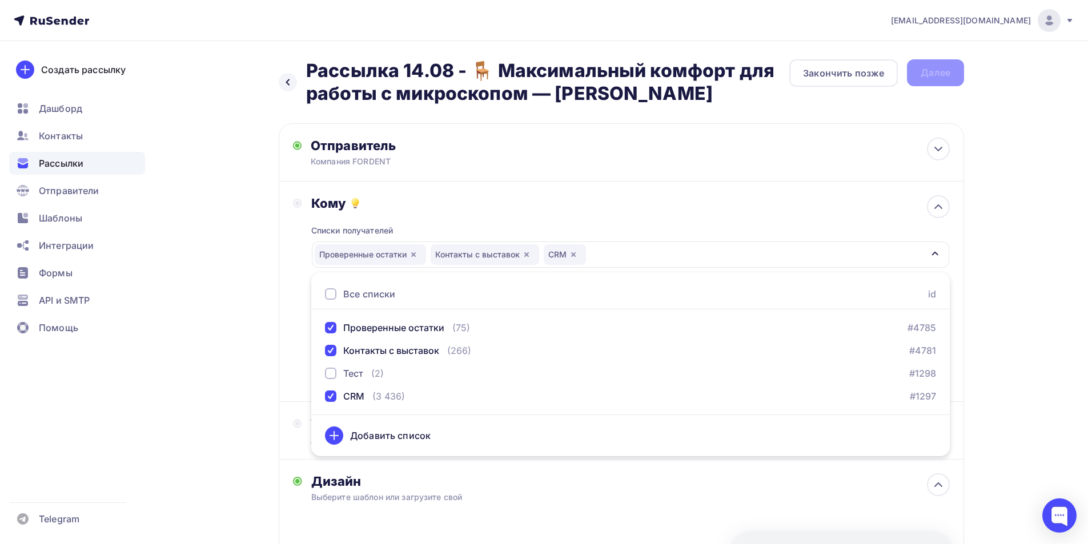
click at [264, 381] on div "Назад Рассылка 14.08 - 🪑 Максимальный комфорт для работы с микроскопом — стулья…" at bounding box center [544, 442] width 936 height 803
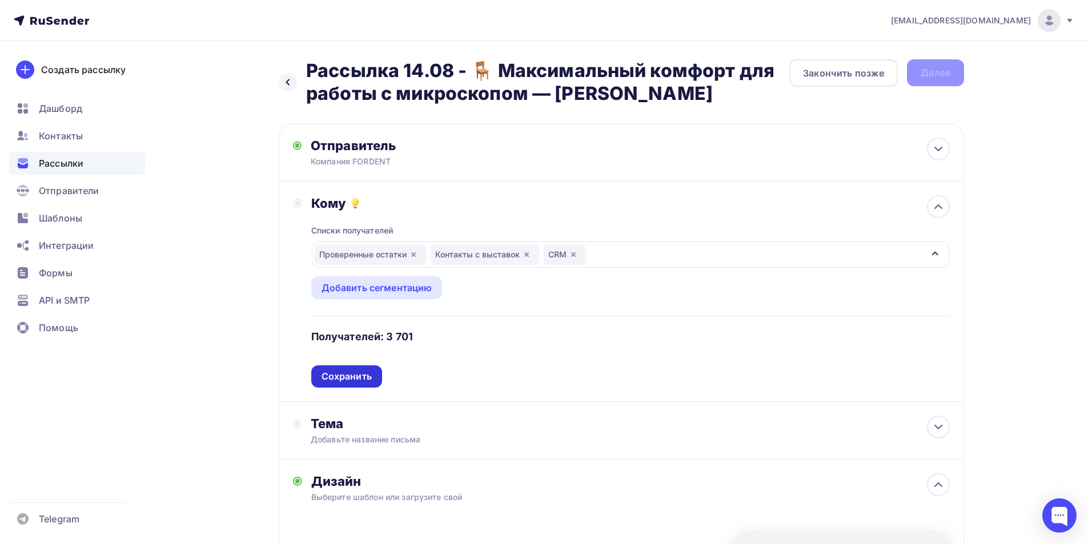
click at [347, 370] on div "Сохранить" at bounding box center [346, 377] width 71 height 22
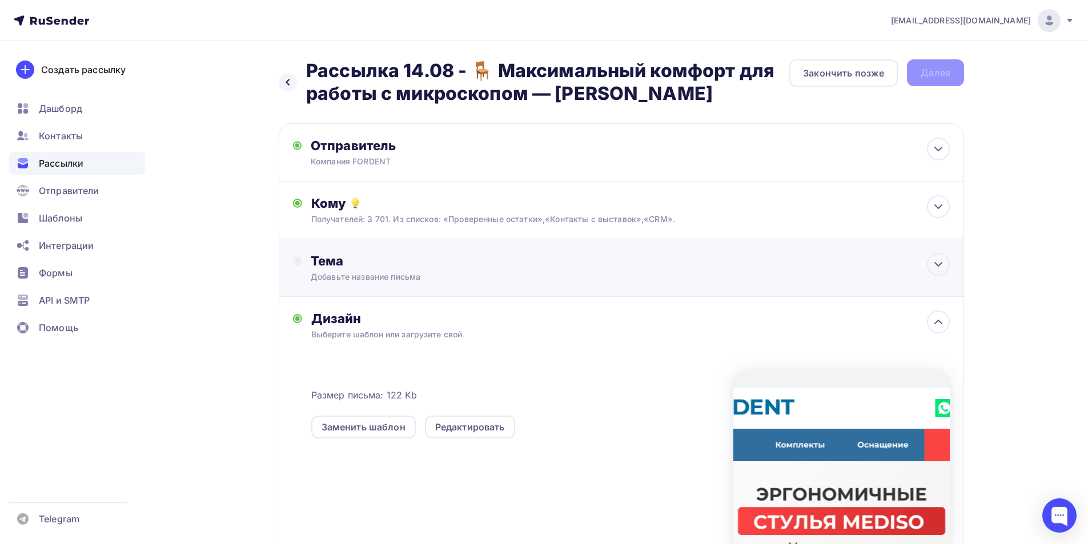
click at [371, 292] on div "Тема Добавьте название письма Тема * Рекомендуем использовать не более 150 симв…" at bounding box center [621, 268] width 685 height 58
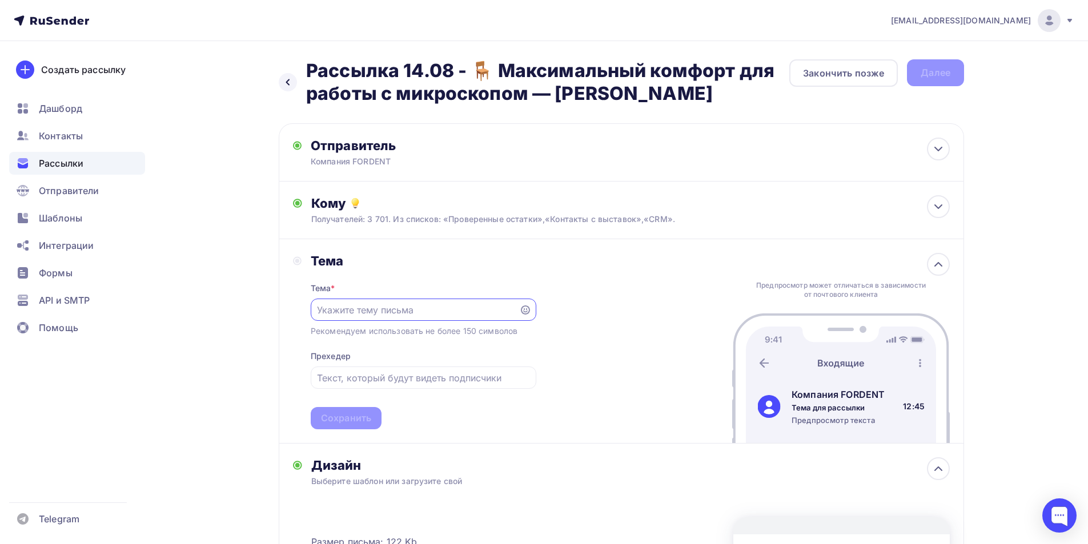
paste input "🪑 Максимальный комфорт для работы с микроскопом"
drag, startPoint x: 496, startPoint y: 303, endPoint x: 577, endPoint y: 321, distance: 82.5
click at [576, 324] on div "Тема Тема * 🪑 Максимальный комфорт для работы с микроскопом Рекомендуем использ…" at bounding box center [621, 341] width 685 height 205
paste input "text"
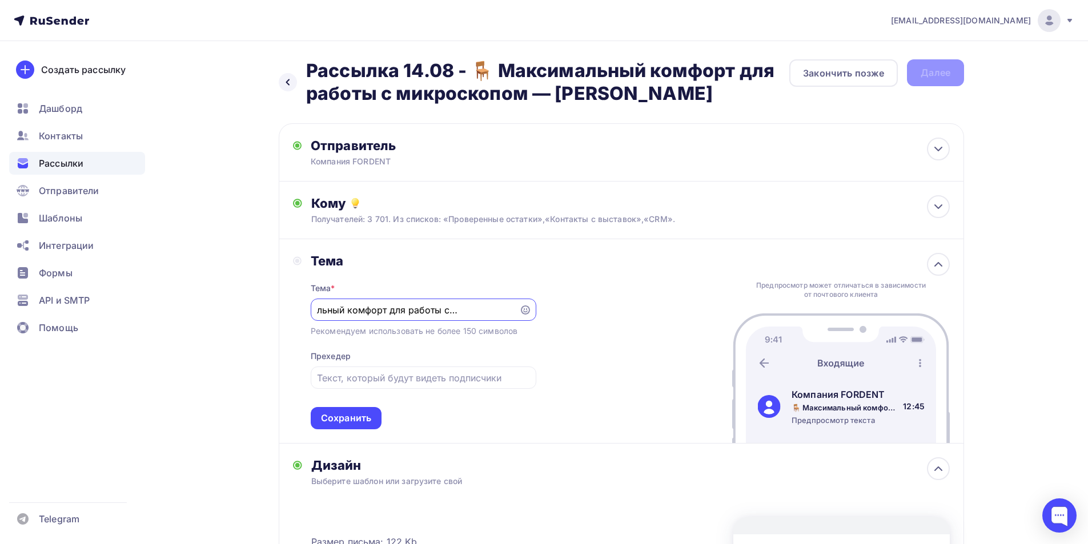
type input "🪑 Максимальный комфорт для работы с микроскопом"
paste input "🪑 Максимальный комфорт для работы с микроскопом"
type input "🪑 Максимальный комфорт для работы с микроскопом"
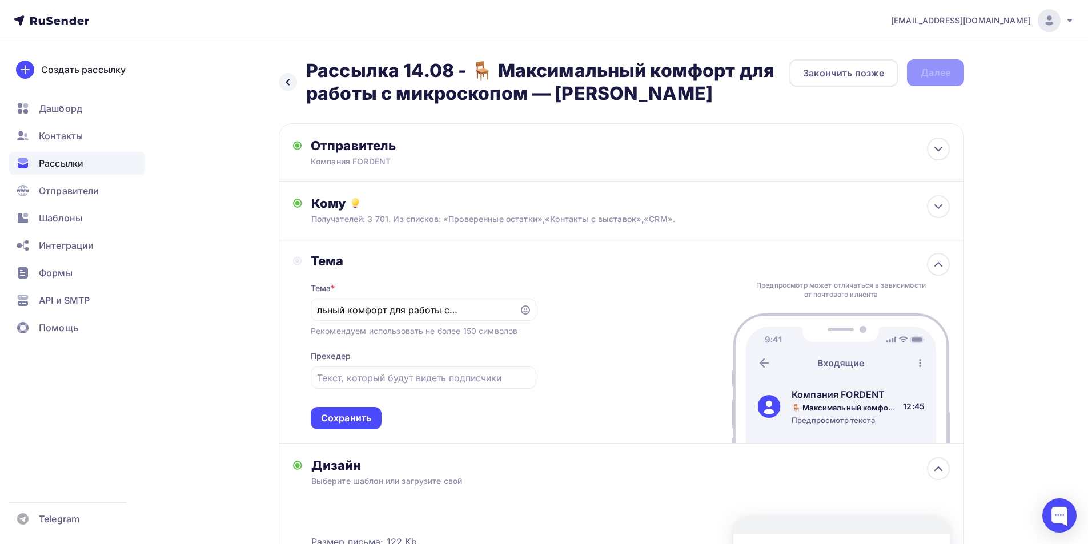
scroll to position [0, 0]
click at [375, 377] on input "text" at bounding box center [423, 378] width 212 height 14
paste input "— стулья MEDISO"
type input "— стулья MEDISO"
click at [338, 414] on div "Сохранить" at bounding box center [346, 418] width 50 height 13
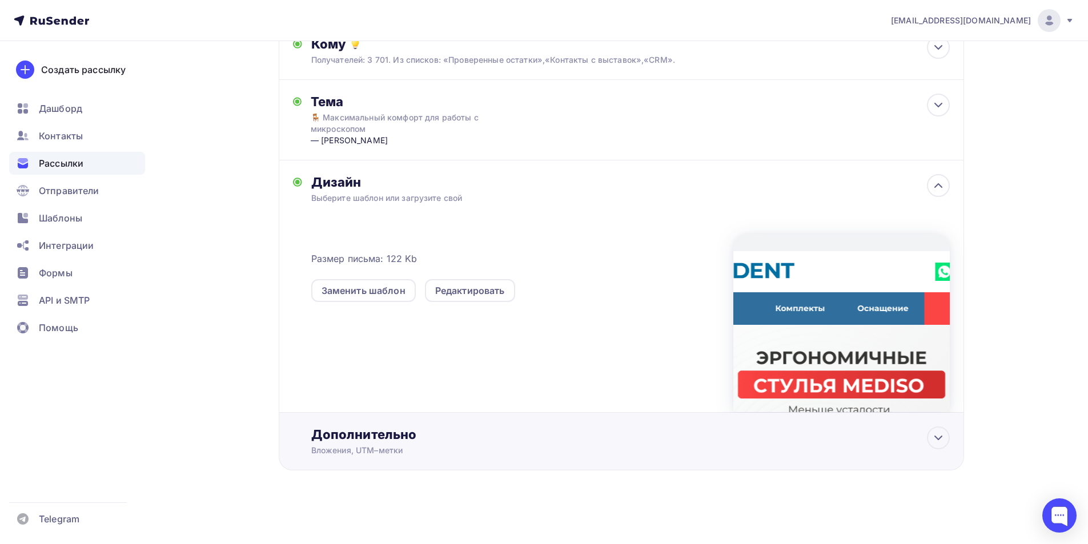
click at [404, 441] on div "Дополнительно" at bounding box center [630, 435] width 639 height 16
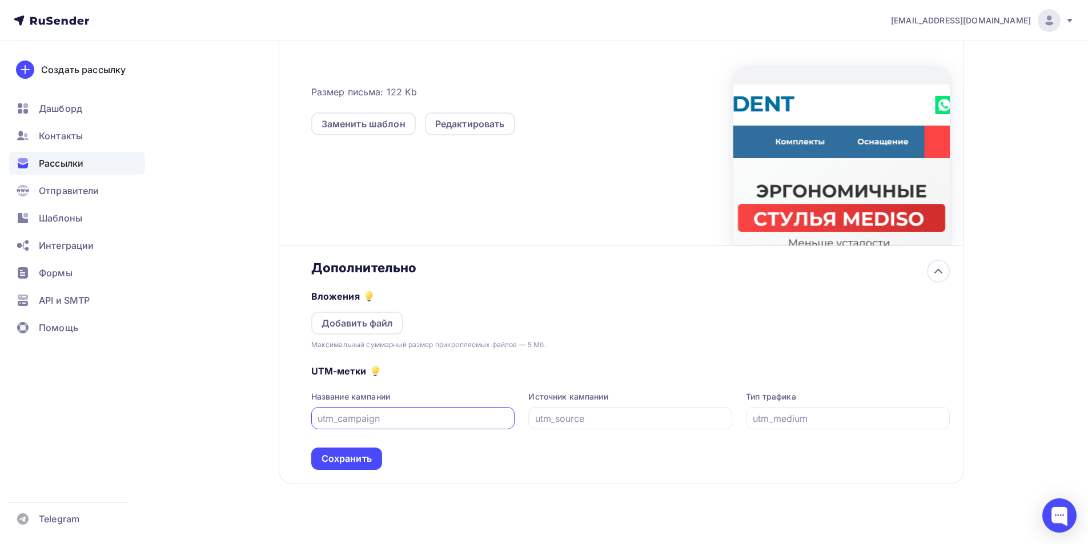
scroll to position [340, 0]
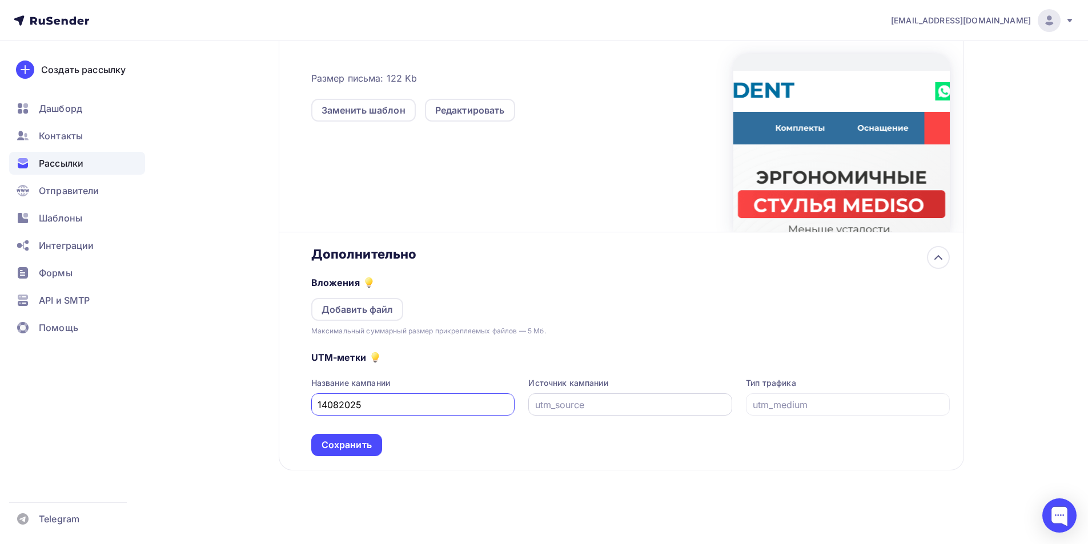
type input "14082025"
click at [546, 402] on input "text" at bounding box center [630, 405] width 191 height 14
drag, startPoint x: 604, startPoint y: 404, endPoint x: 486, endPoint y: 403, distance: 118.3
click at [484, 402] on div "Название кампании 14082025 Источник кампании email Тип трафика" at bounding box center [630, 397] width 639 height 38
type input "email"
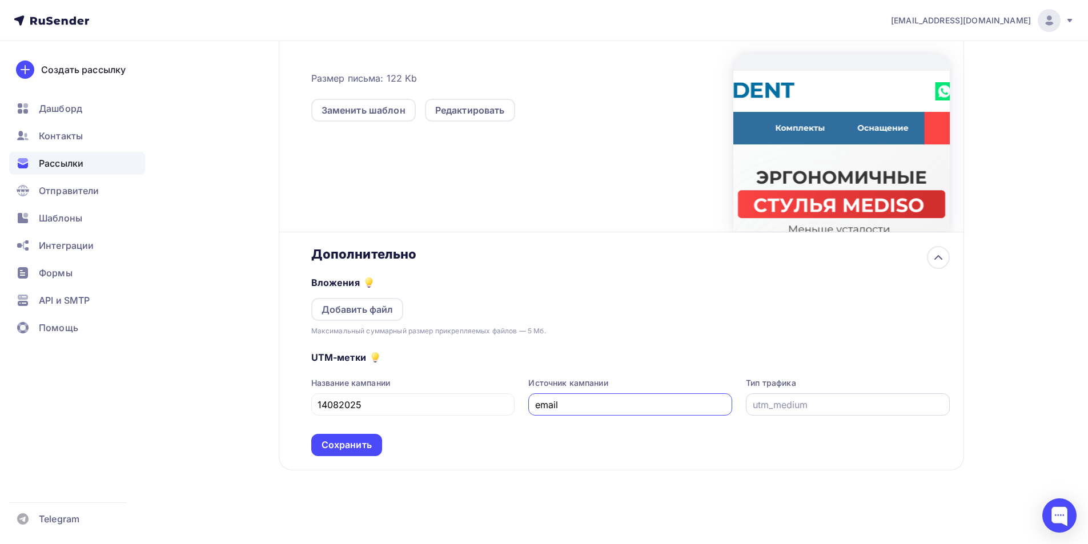
click at [791, 401] on input "text" at bounding box center [848, 405] width 191 height 14
paste input "email"
type input "email"
click at [340, 436] on div "Сохранить" at bounding box center [346, 445] width 71 height 22
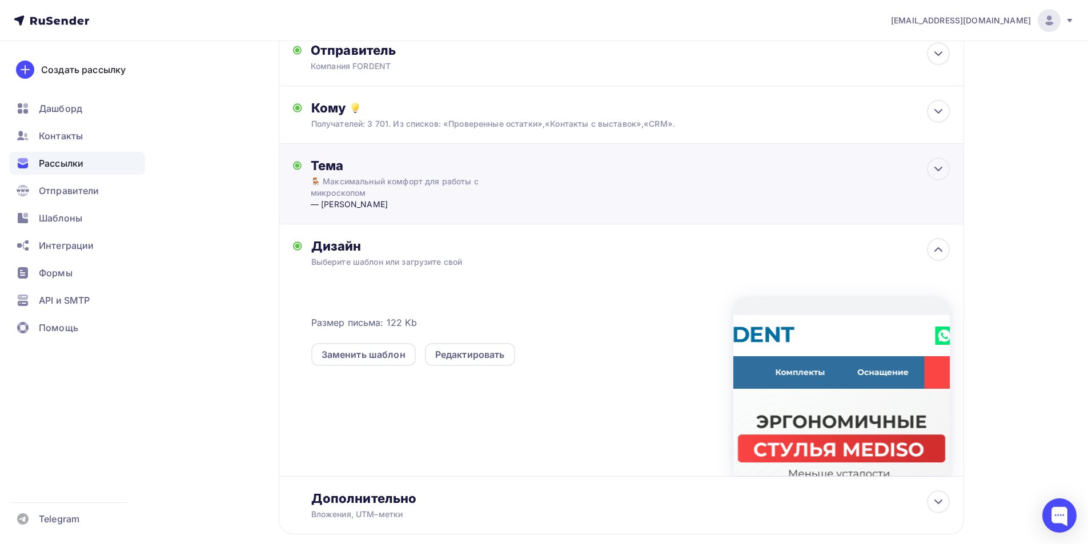
scroll to position [0, 0]
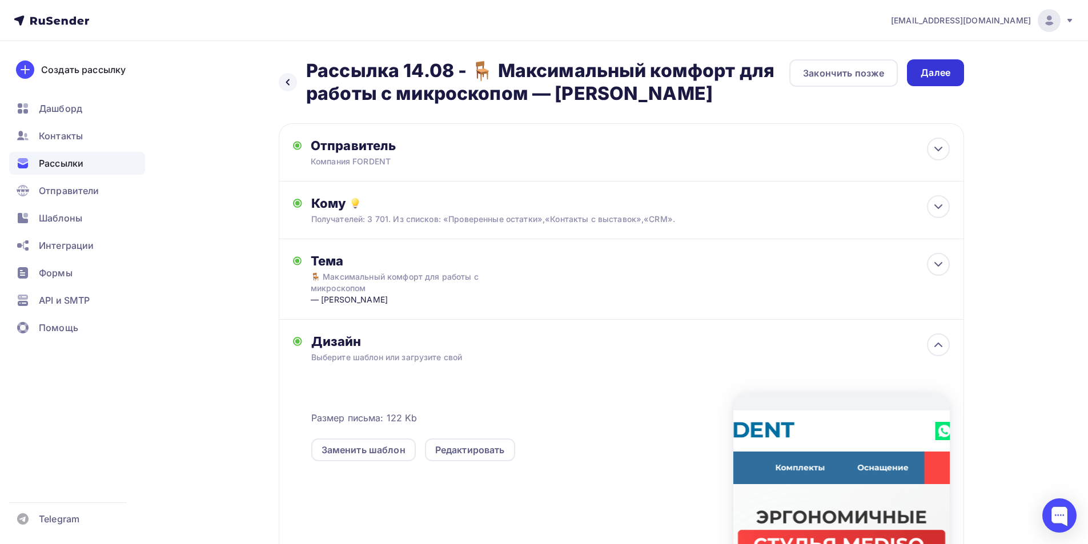
click at [943, 69] on div "Далее" at bounding box center [936, 72] width 30 height 13
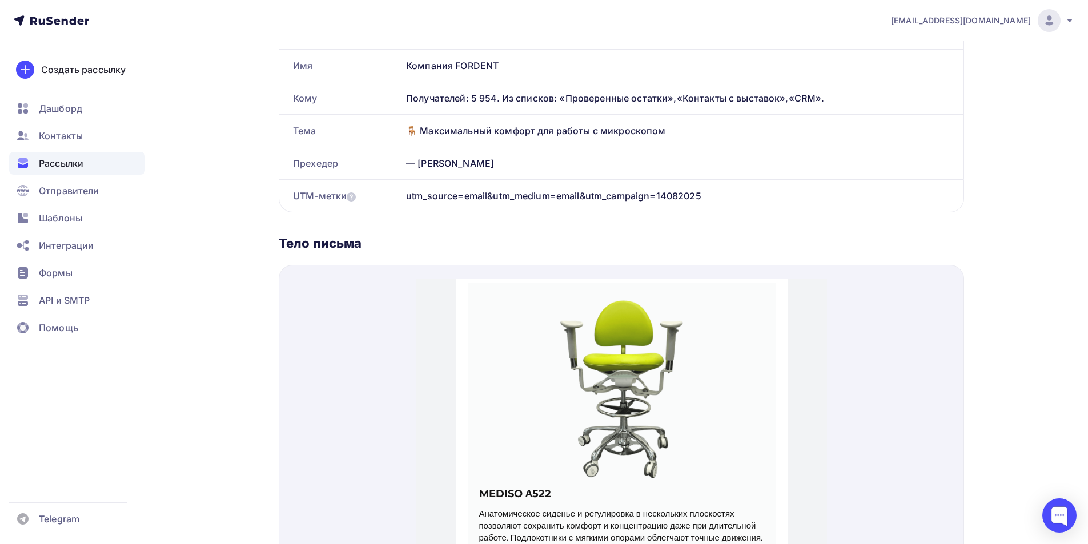
scroll to position [339, 0]
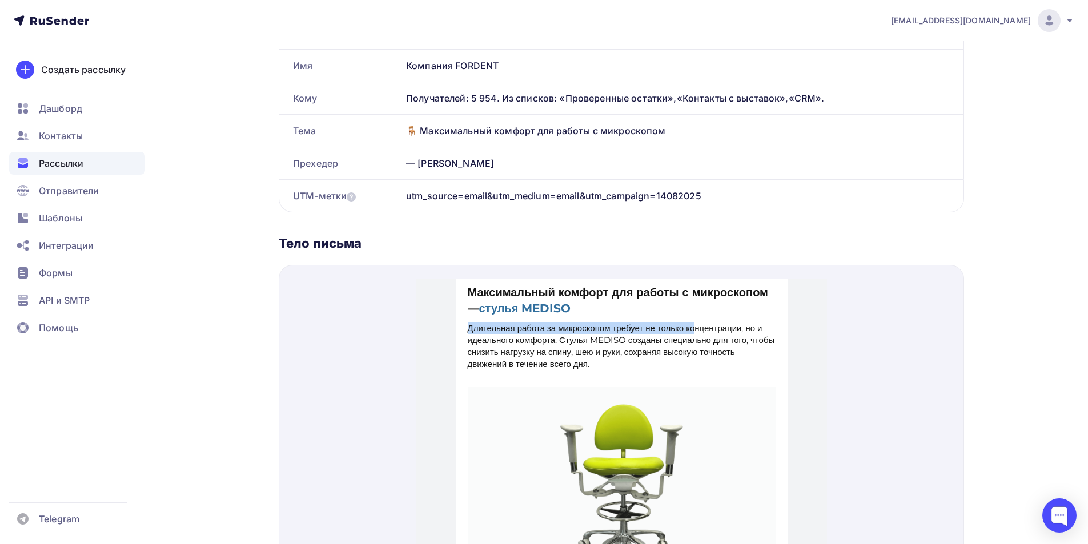
drag, startPoint x: 475, startPoint y: 323, endPoint x: 771, endPoint y: 355, distance: 297.6
click at [771, 355] on div "Максимальный комфорт для работы с микроскопом — стулья MEDISO Длительная работа…" at bounding box center [621, 305] width 331 height 103
click at [891, 391] on div at bounding box center [621, 496] width 685 height 462
click at [676, 329] on p "Длительная работа за микроскопом требует не только концентрации, но и идеальног…" at bounding box center [621, 332] width 308 height 48
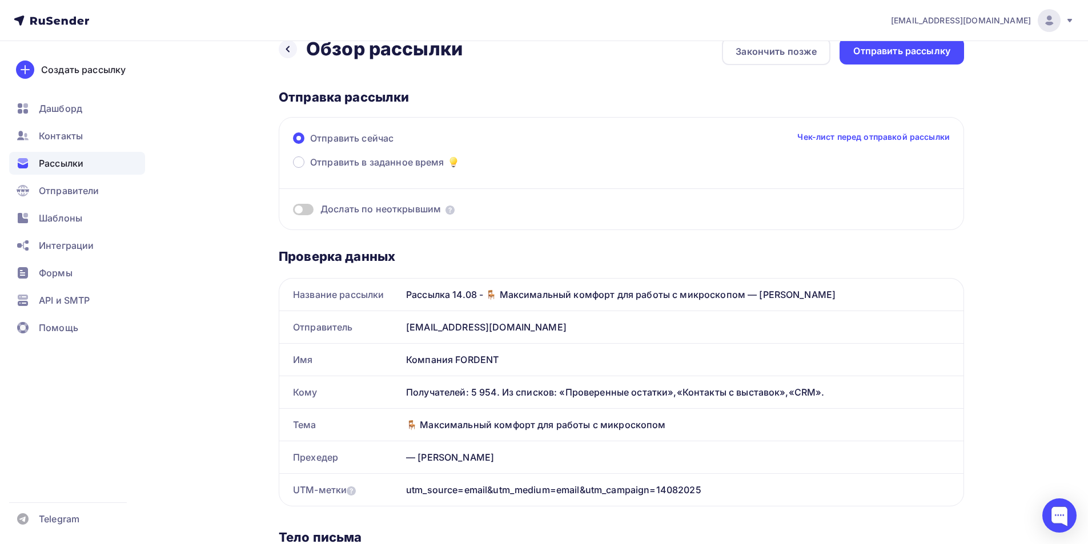
scroll to position [0, 0]
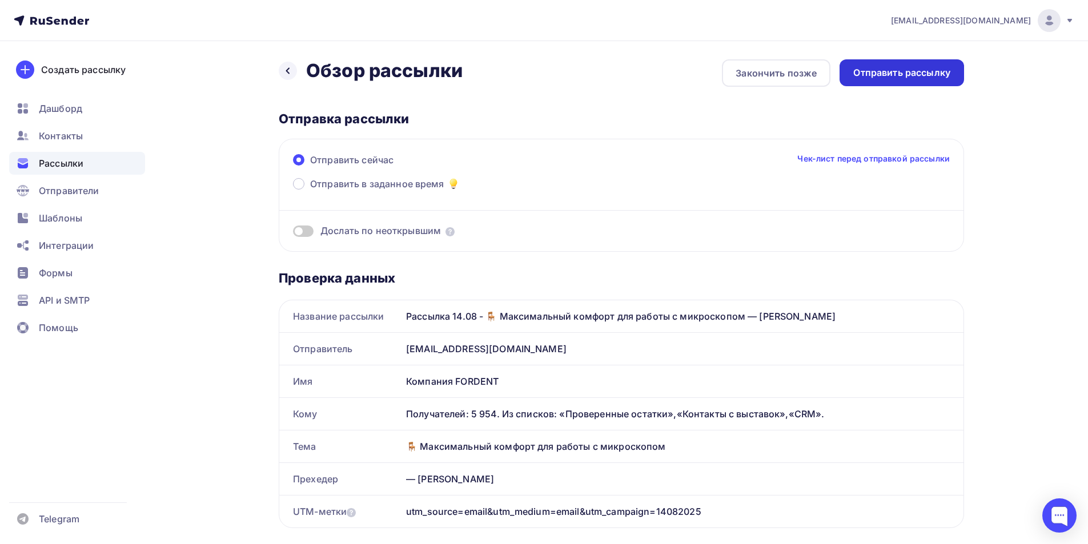
click at [896, 72] on div "Отправить рассылку" at bounding box center [901, 72] width 97 height 13
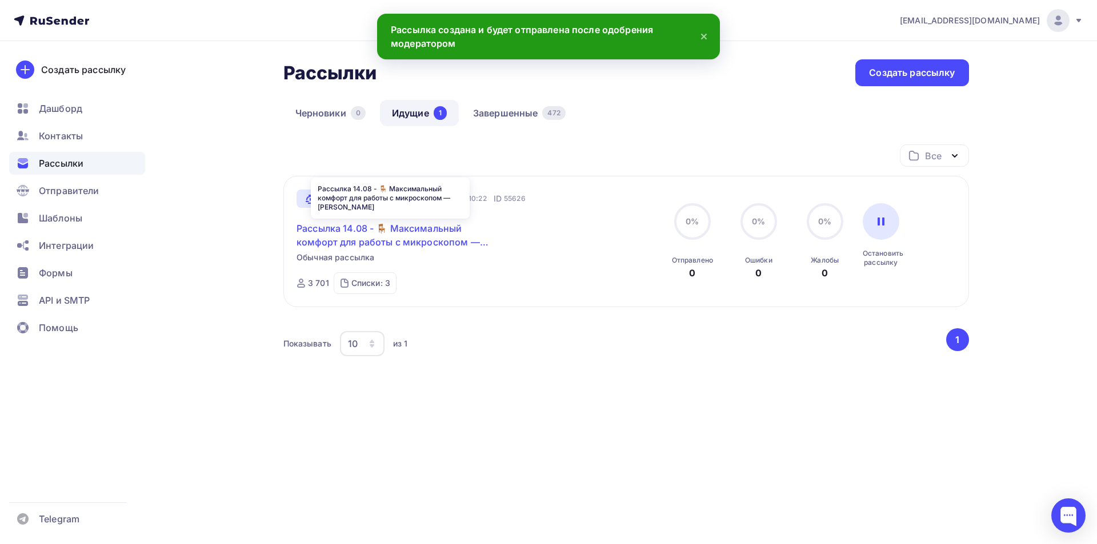
drag, startPoint x: 443, startPoint y: 228, endPoint x: 460, endPoint y: 242, distance: 21.6
click at [442, 228] on link "Рассылка 14.08 - 🪑 Максимальный комфорт для работы с микроскопом — стулья MEDISO" at bounding box center [394, 235] width 196 height 27
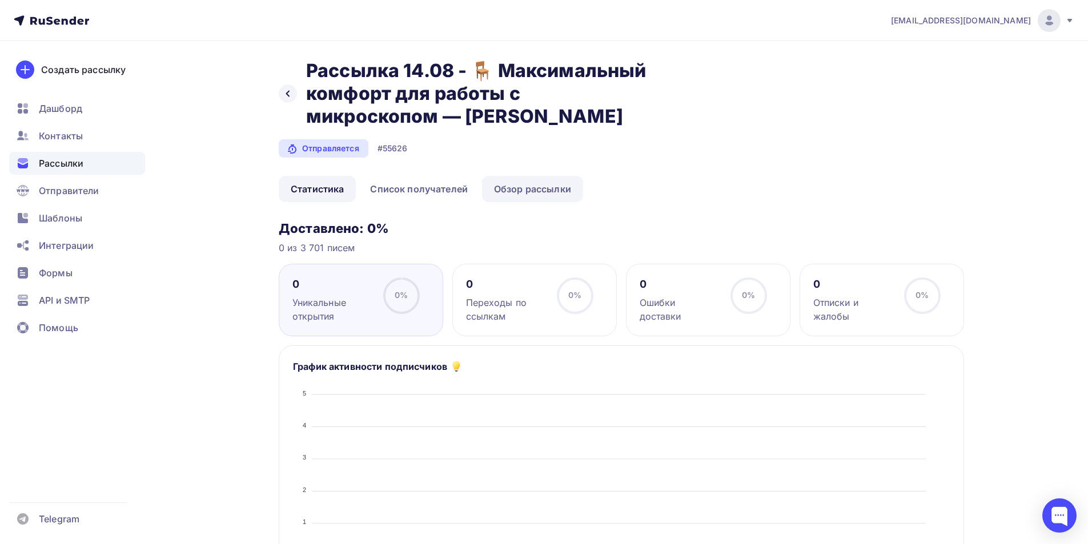
click at [505, 193] on link "Обзор рассылки" at bounding box center [532, 189] width 101 height 26
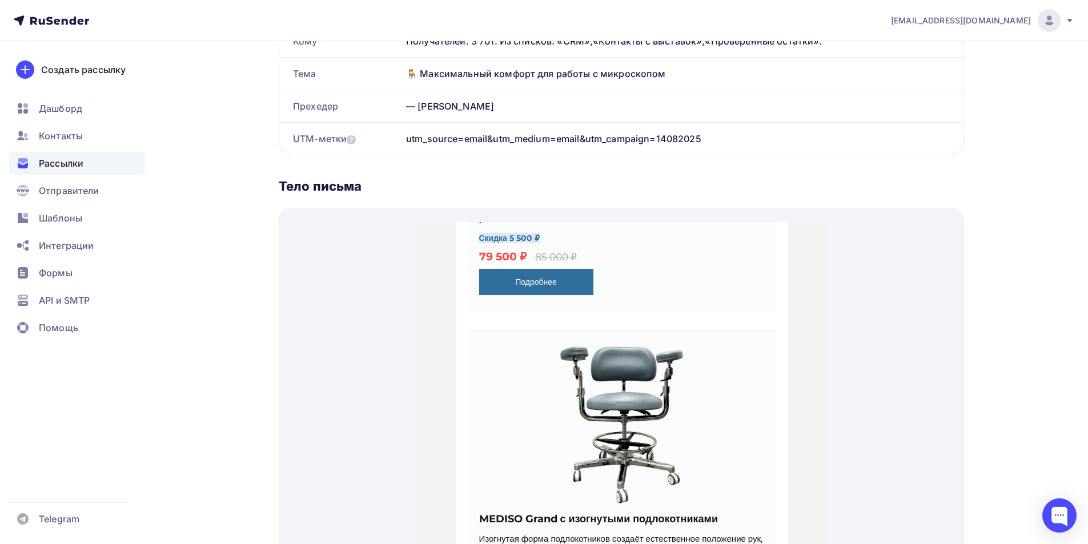
scroll to position [1139, 0]
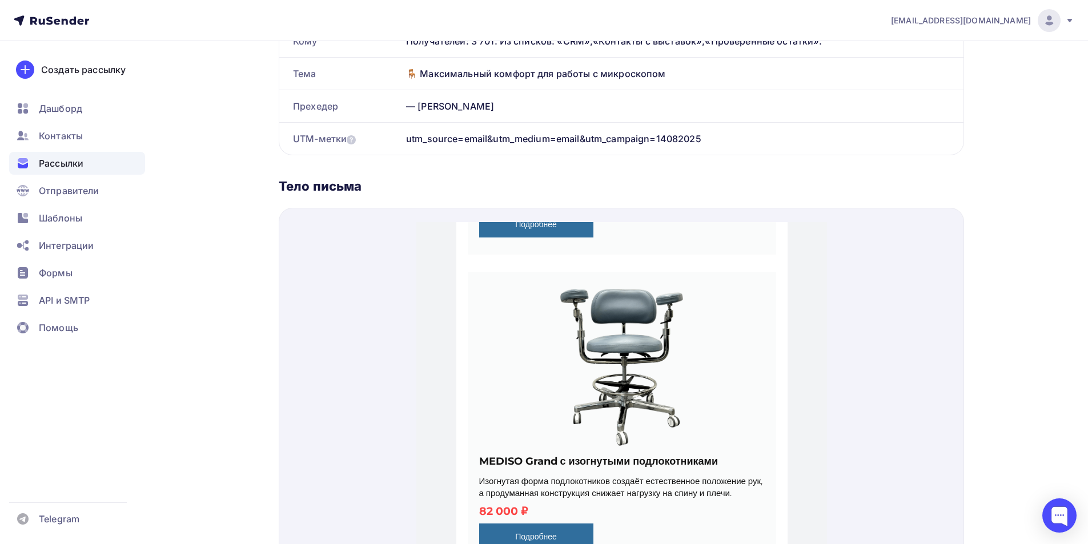
click at [70, 165] on span "Рассылки" at bounding box center [61, 164] width 45 height 14
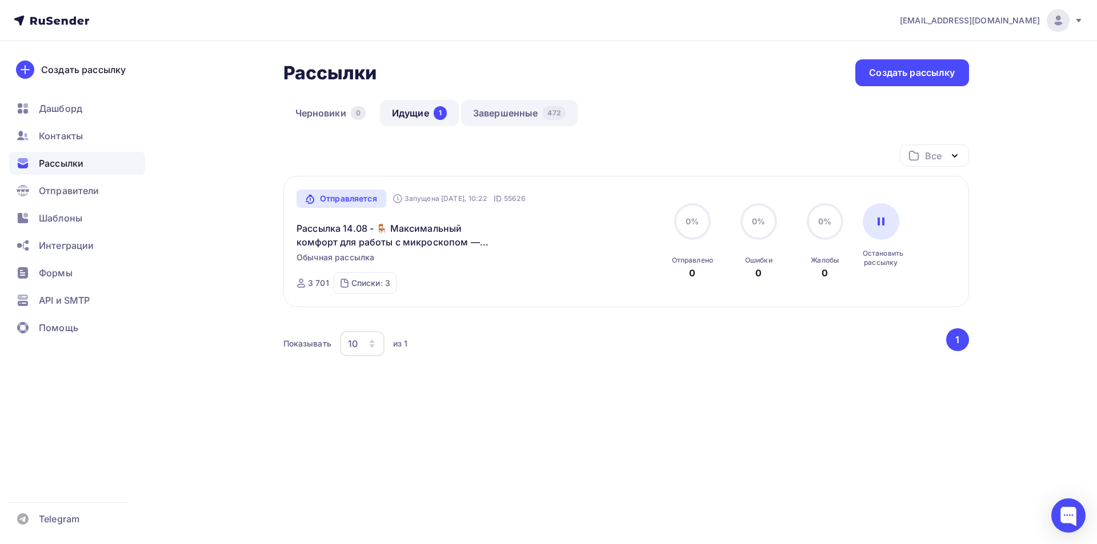
click at [512, 114] on link "Завершенные 472" at bounding box center [519, 113] width 117 height 26
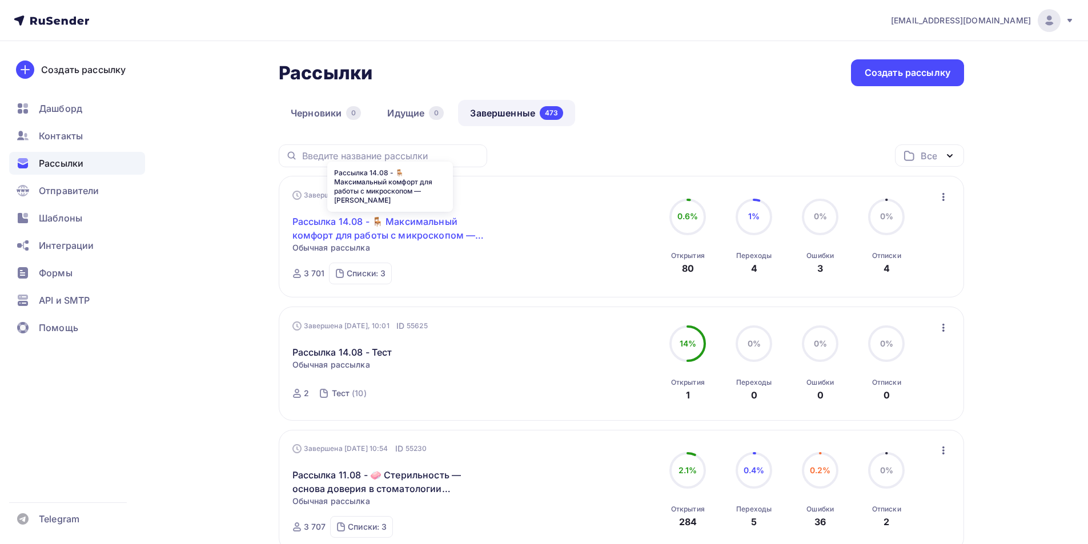
click at [407, 220] on link "Рассылка 14.08 - 🪑 Максимальный комфорт для работы с микроскопом — [PERSON_NAME]" at bounding box center [390, 228] width 196 height 27
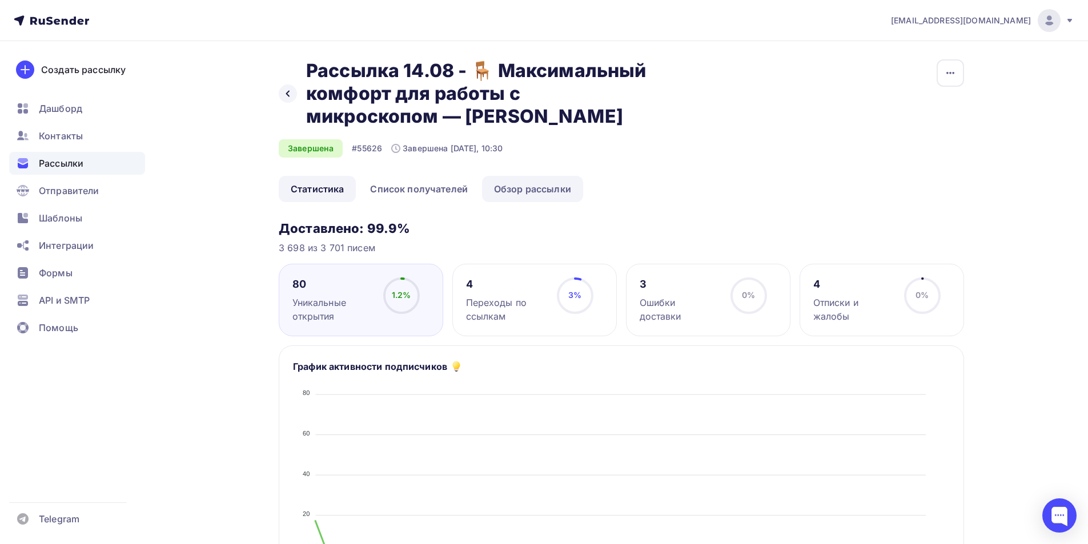
click at [545, 187] on link "Обзор рассылки" at bounding box center [532, 189] width 101 height 26
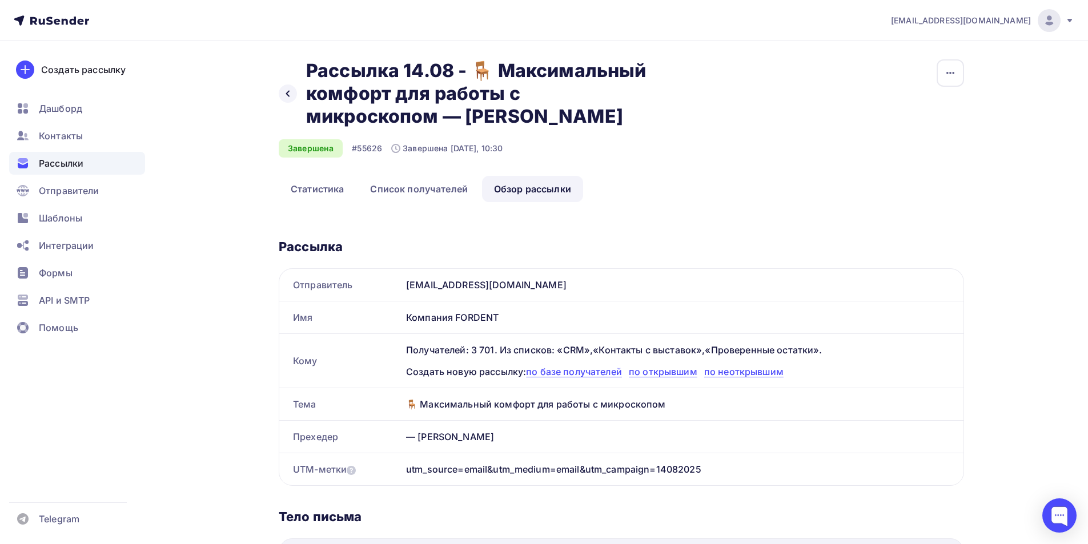
click at [66, 161] on span "Рассылки" at bounding box center [61, 164] width 45 height 14
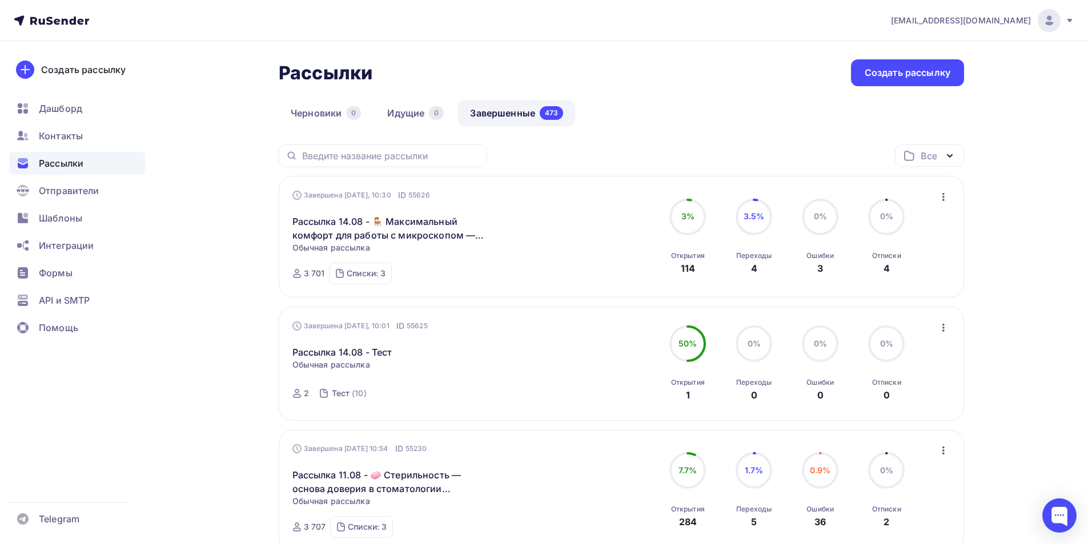
drag, startPoint x: 1061, startPoint y: 14, endPoint x: 1048, endPoint y: 32, distance: 22.2
click at [1060, 14] on div "[EMAIL_ADDRESS][DOMAIN_NAME]" at bounding box center [982, 20] width 183 height 23
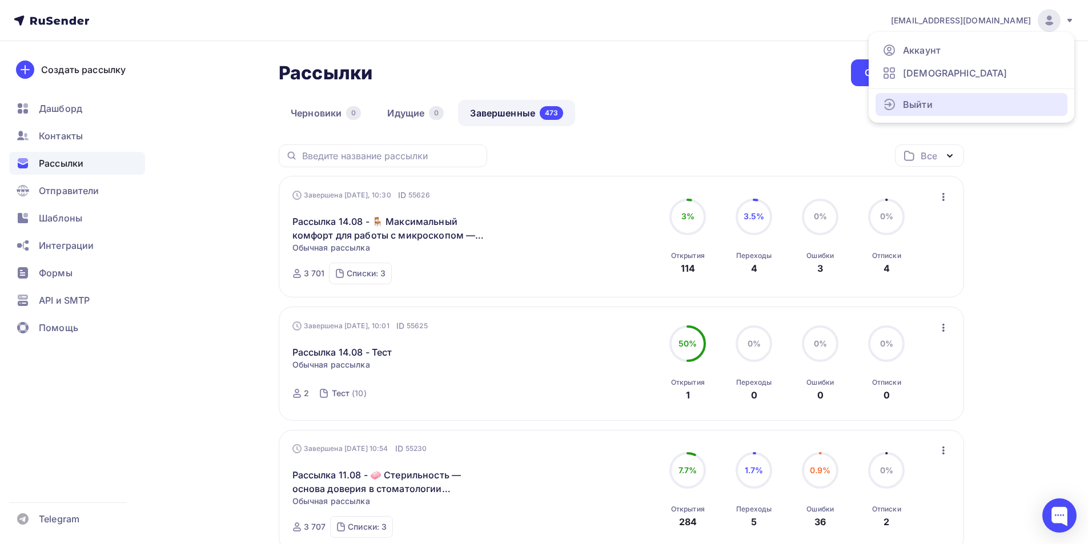
click at [946, 107] on link "Выйти" at bounding box center [972, 104] width 192 height 23
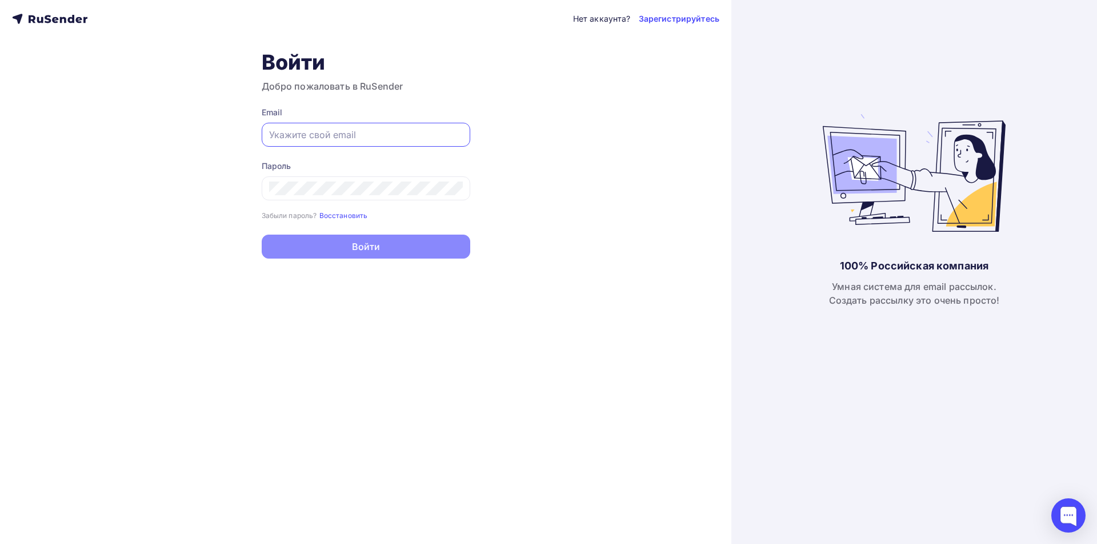
click at [412, 140] on input "text" at bounding box center [366, 135] width 194 height 14
type input "it@goldident.ru"
click at [451, 190] on g at bounding box center [451, 188] width 10 height 11
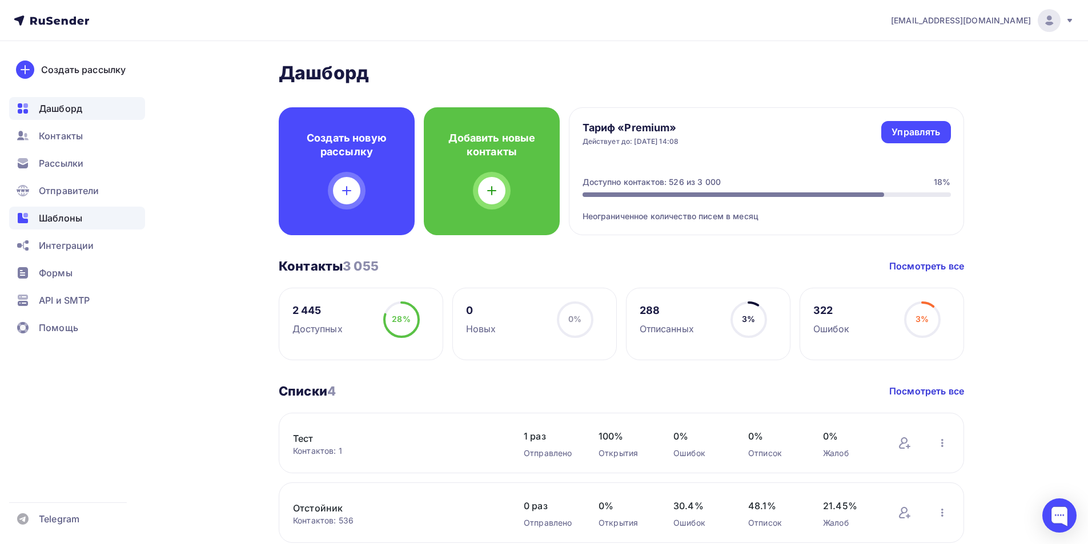
click at [53, 221] on span "Шаблоны" at bounding box center [60, 218] width 43 height 14
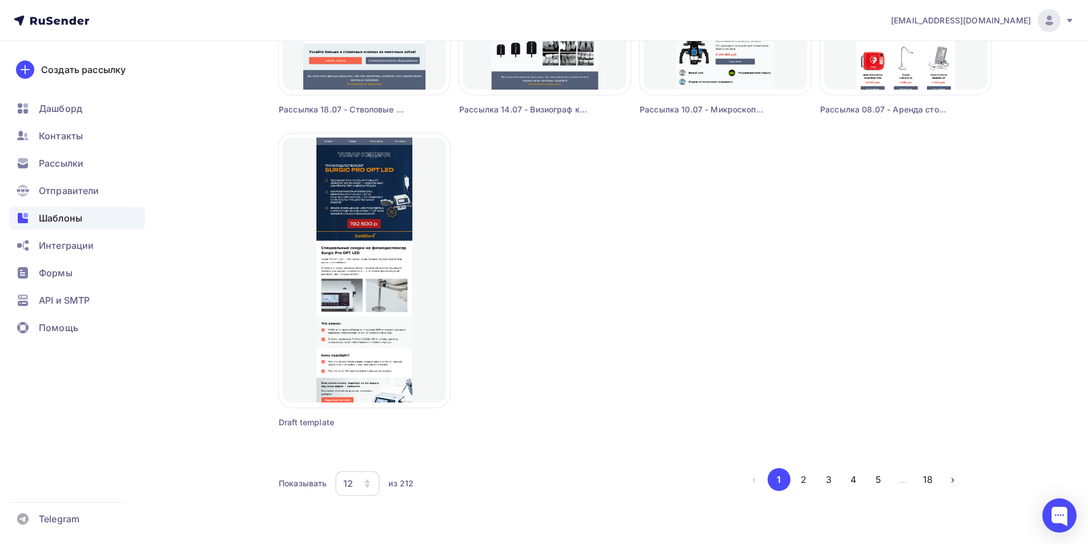
scroll to position [963, 0]
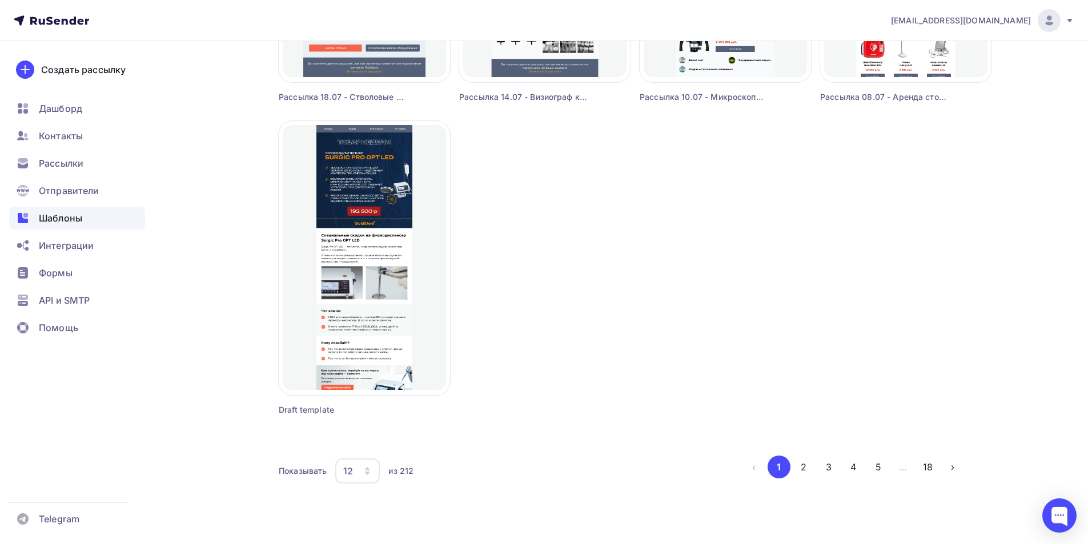
drag, startPoint x: 802, startPoint y: 470, endPoint x: 786, endPoint y: 477, distance: 17.6
click at [801, 470] on button "2" at bounding box center [803, 467] width 23 height 23
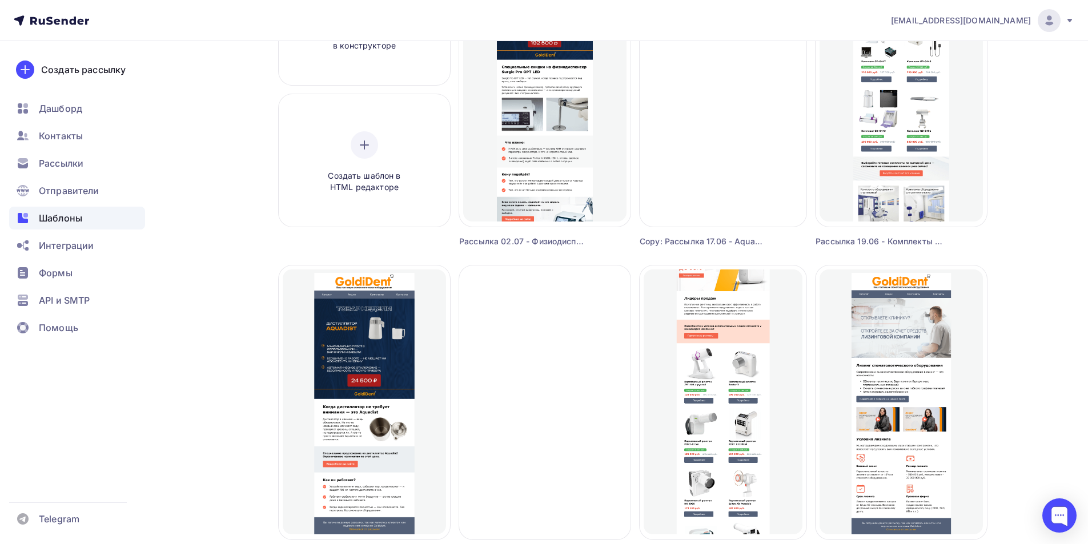
scroll to position [49, 0]
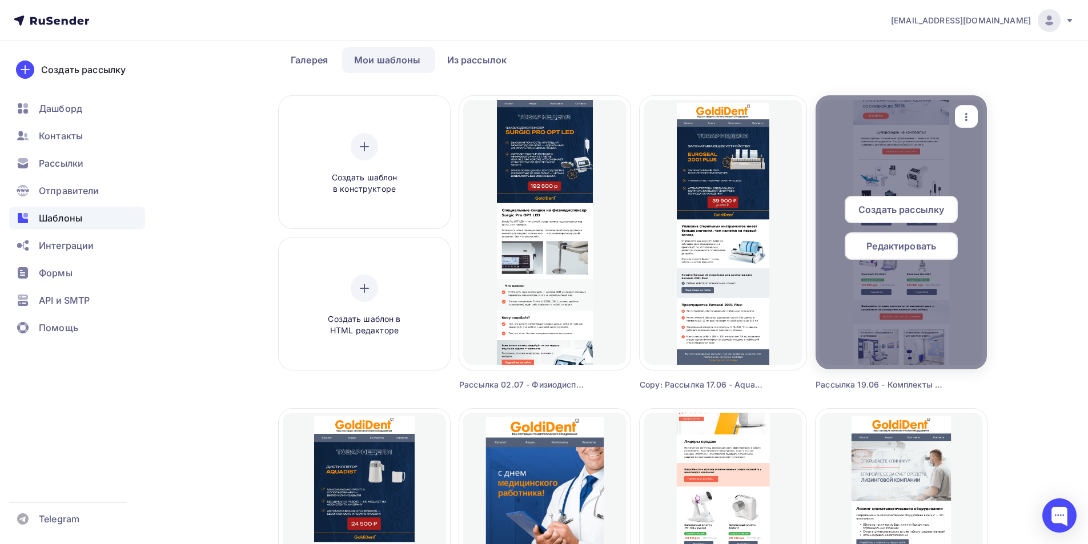
click at [965, 117] on icon "button" at bounding box center [966, 117] width 2 height 8
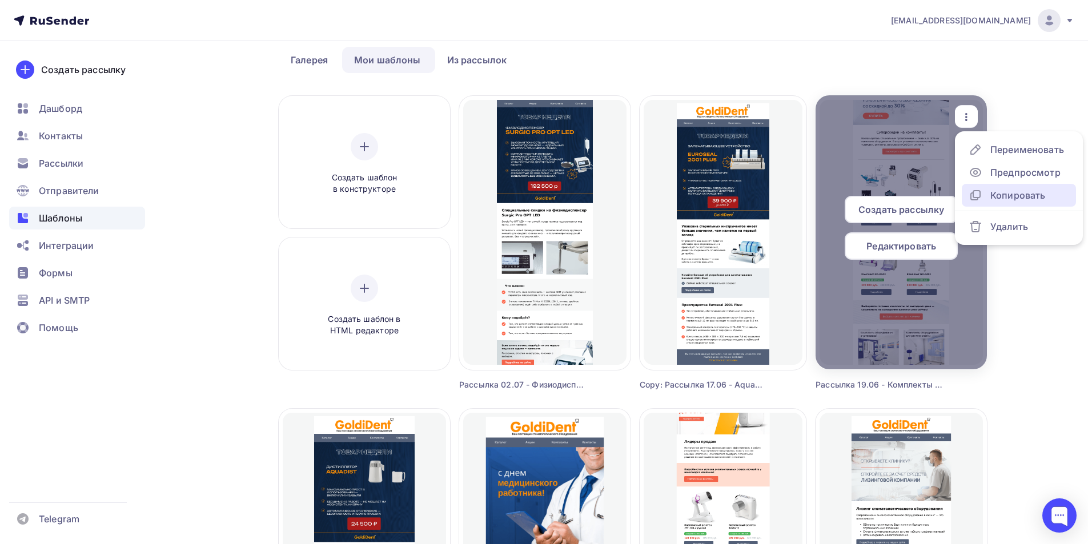
drag, startPoint x: 1005, startPoint y: 194, endPoint x: 903, endPoint y: 251, distance: 117.6
click at [1004, 194] on div "Копировать" at bounding box center [1018, 196] width 55 height 14
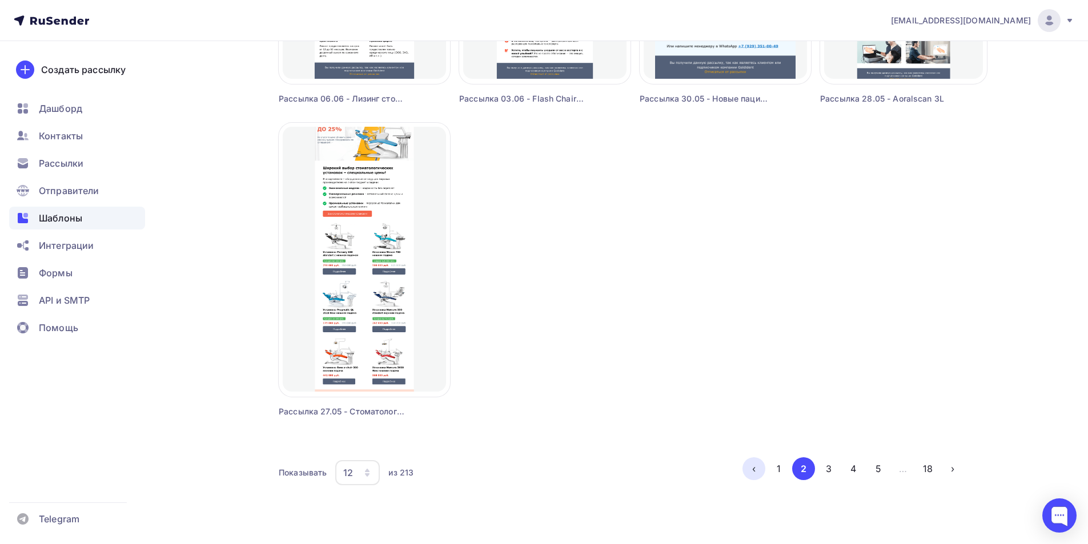
scroll to position [963, 0]
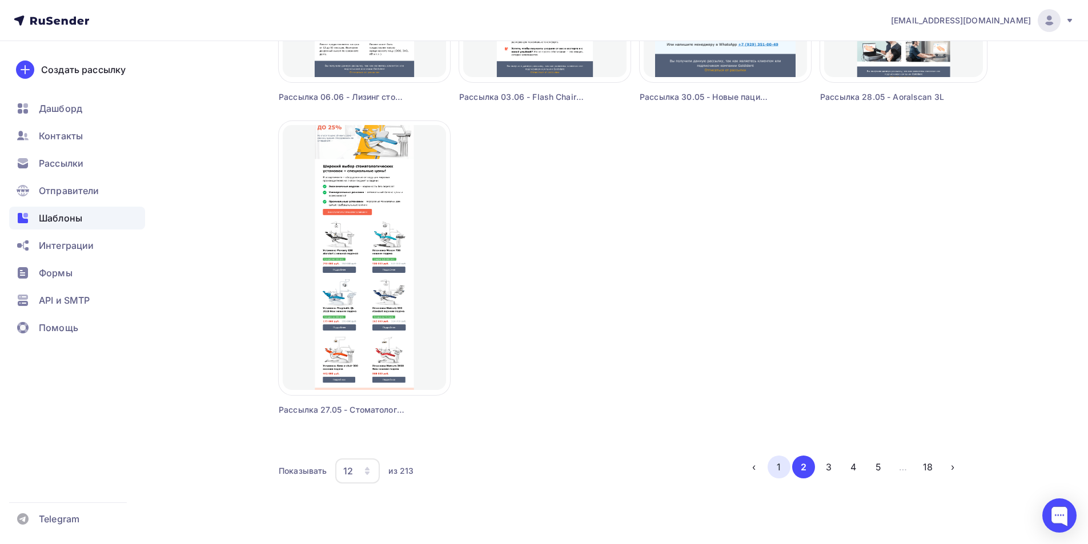
click at [773, 465] on button "1" at bounding box center [779, 467] width 23 height 23
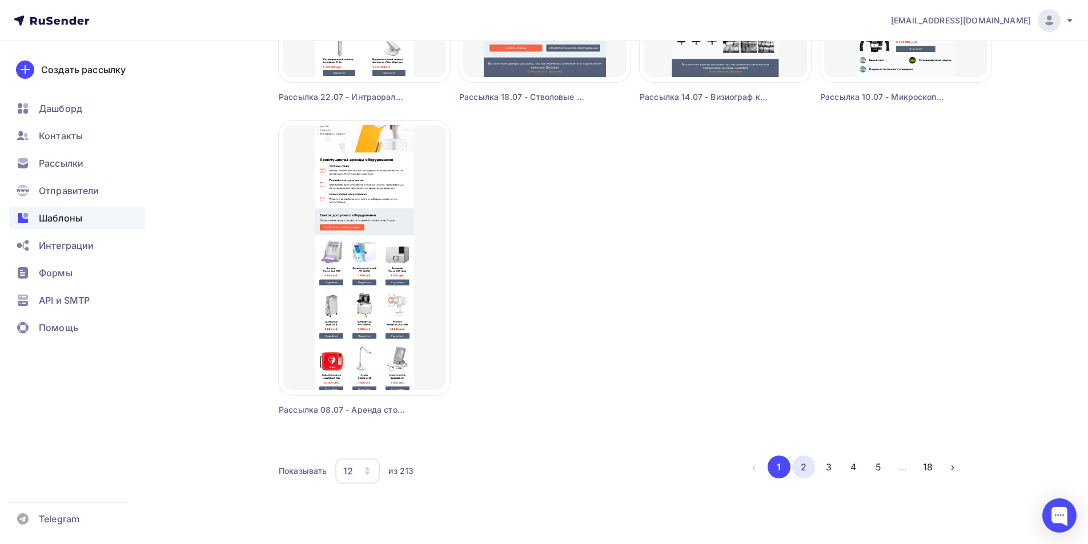
click at [805, 464] on button "2" at bounding box center [803, 467] width 23 height 23
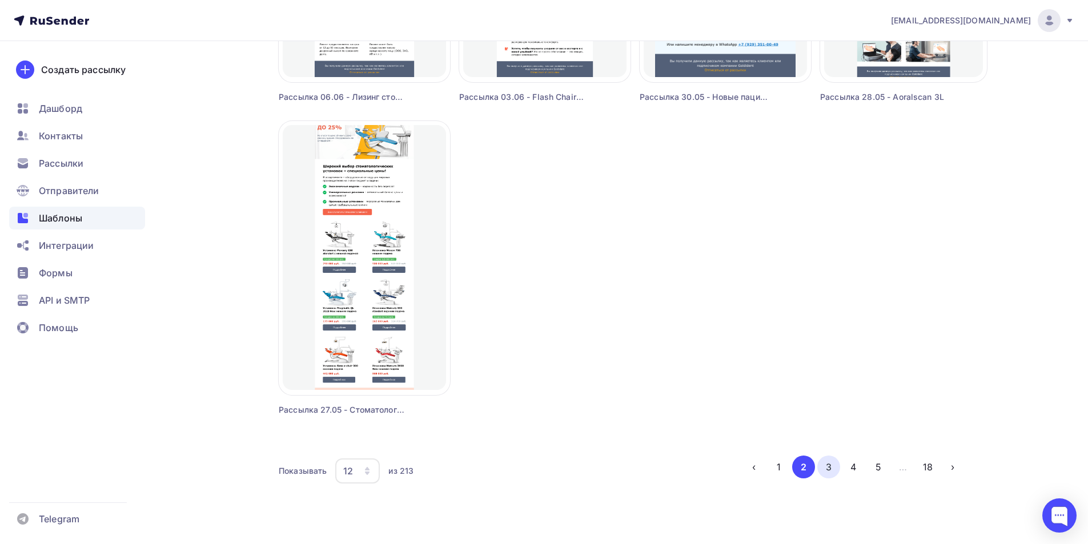
click at [831, 471] on button "3" at bounding box center [828, 467] width 23 height 23
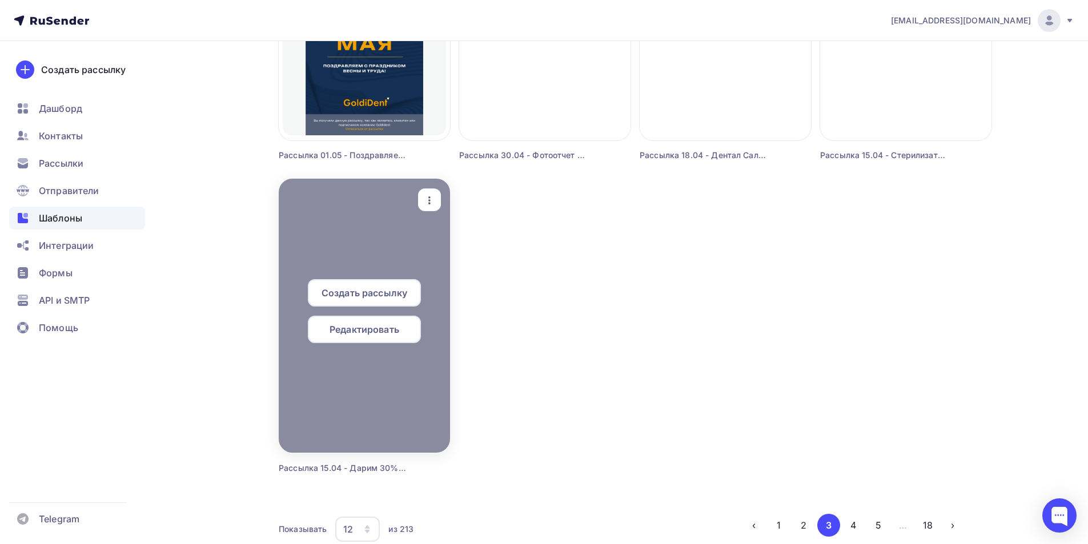
scroll to position [906, 0]
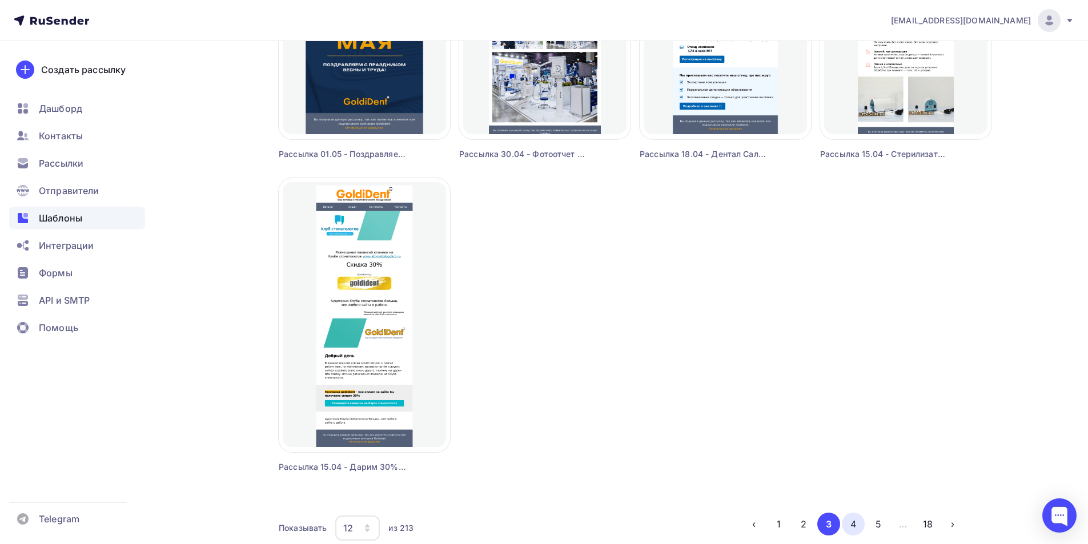
click at [851, 522] on button "4" at bounding box center [853, 524] width 23 height 23
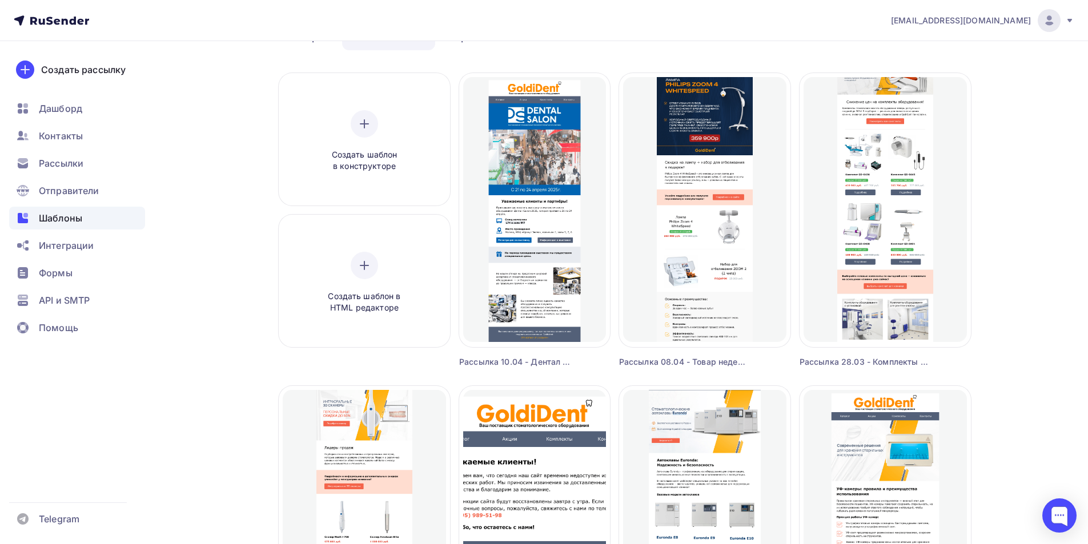
scroll to position [0, 0]
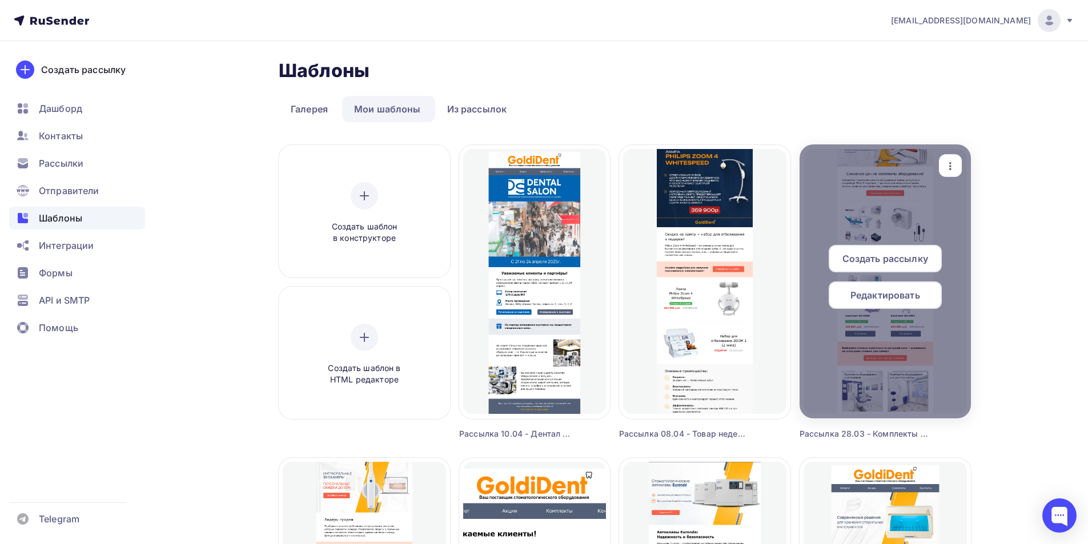
click at [896, 302] on span "Редактировать" at bounding box center [886, 295] width 70 height 14
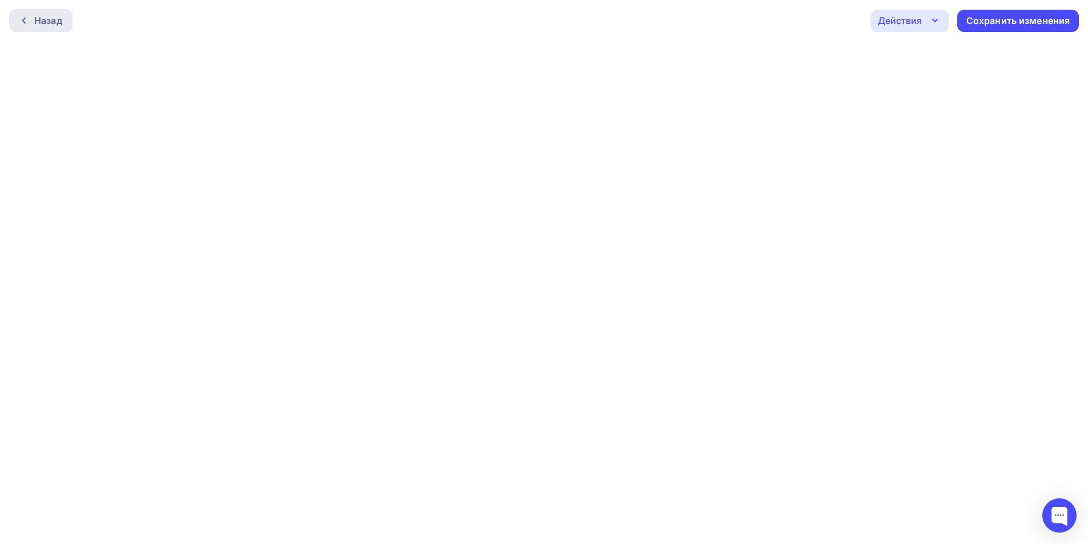
click at [34, 20] on div "Назад" at bounding box center [48, 21] width 28 height 14
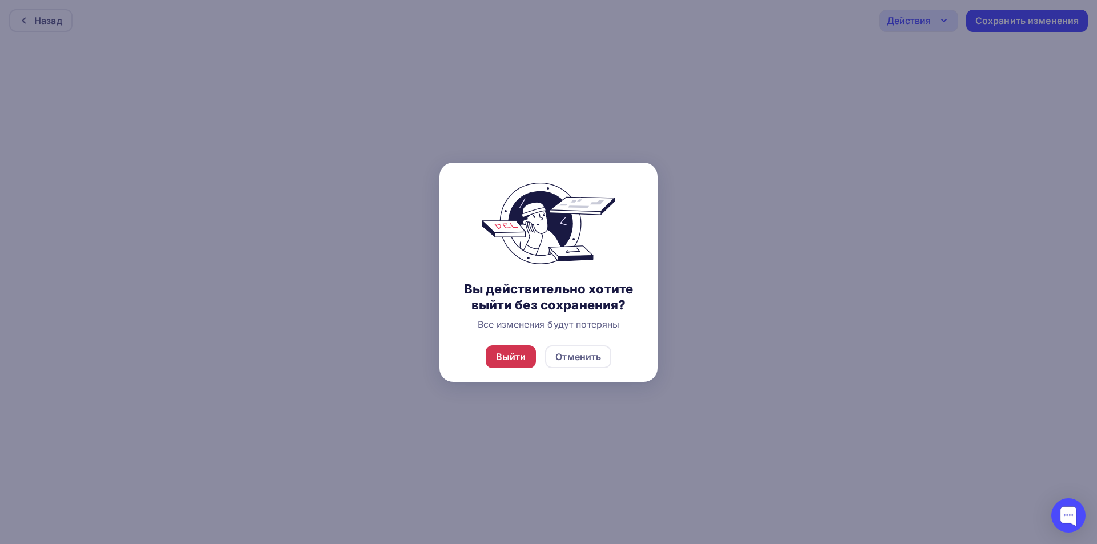
click at [515, 359] on div "Выйти" at bounding box center [511, 357] width 30 height 14
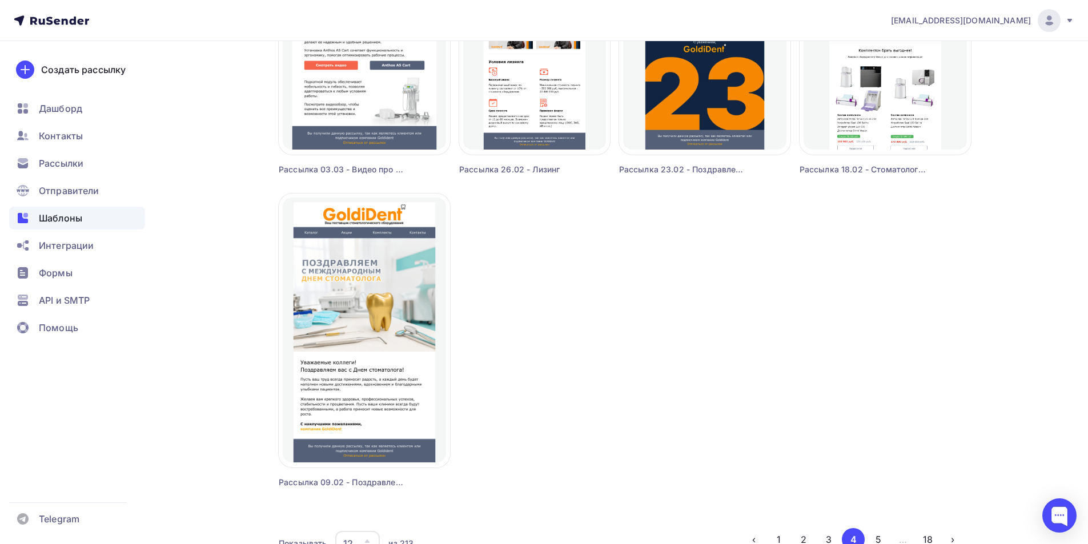
scroll to position [963, 0]
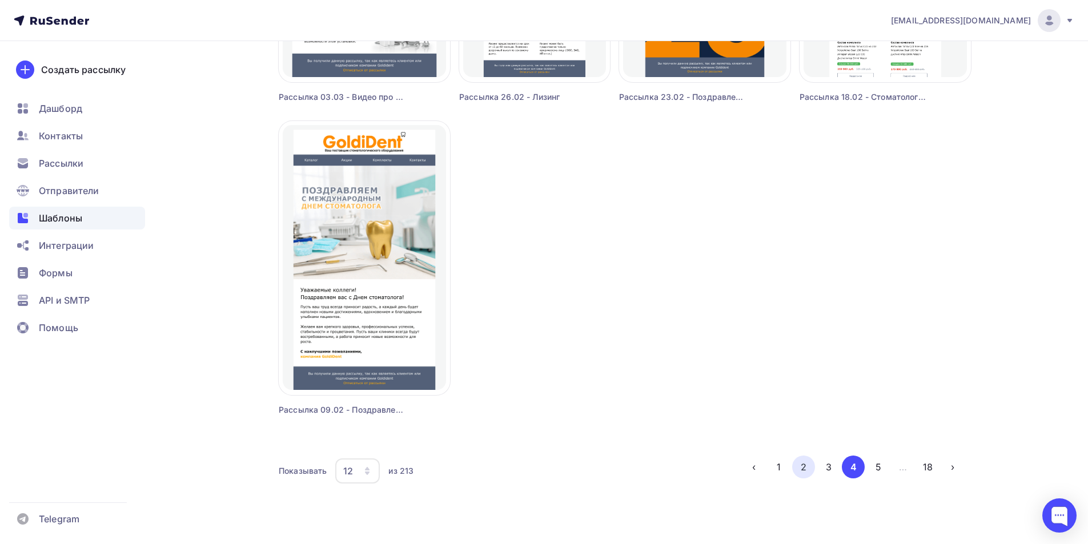
click at [795, 467] on button "2" at bounding box center [803, 467] width 23 height 23
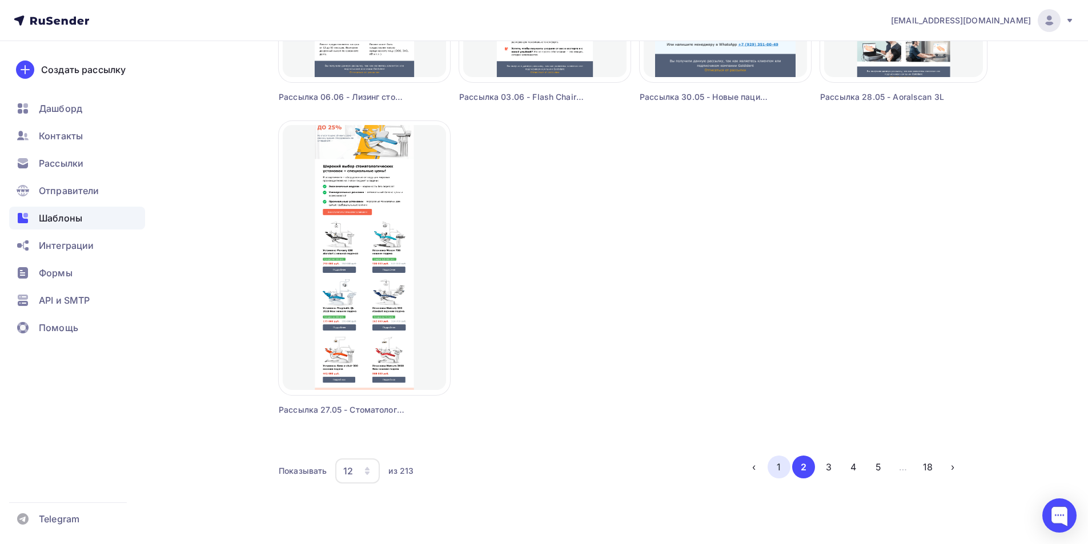
click at [781, 470] on button "1" at bounding box center [779, 467] width 23 height 23
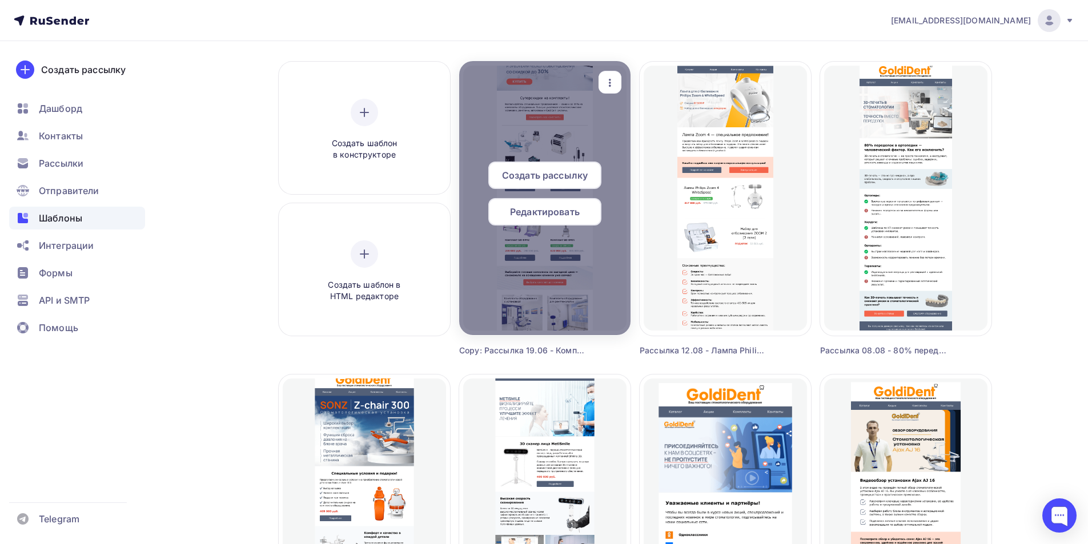
scroll to position [0, 0]
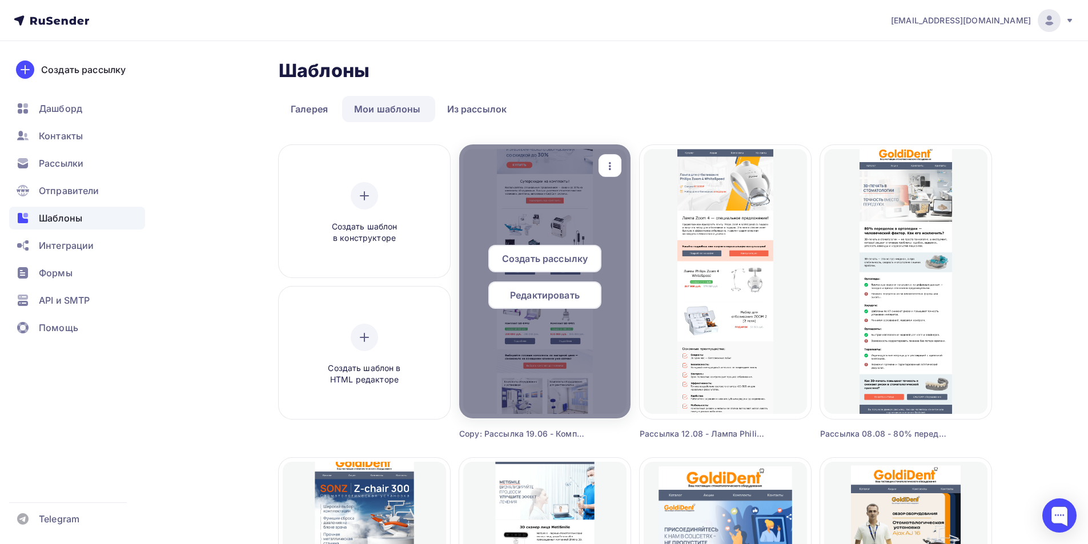
click at [539, 296] on span "Редактировать" at bounding box center [545, 295] width 70 height 14
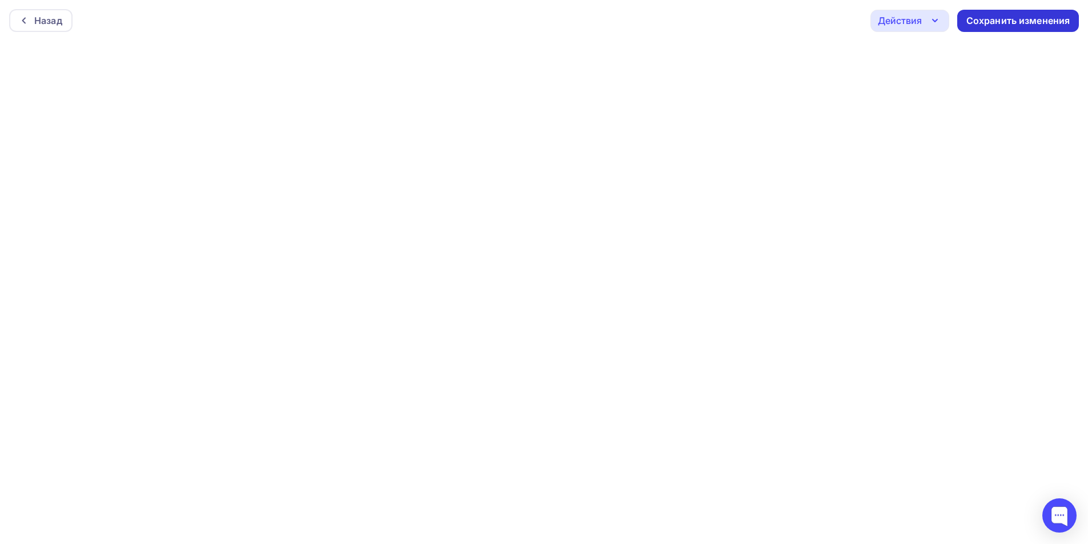
click at [991, 18] on div "Сохранить изменения" at bounding box center [1019, 20] width 104 height 13
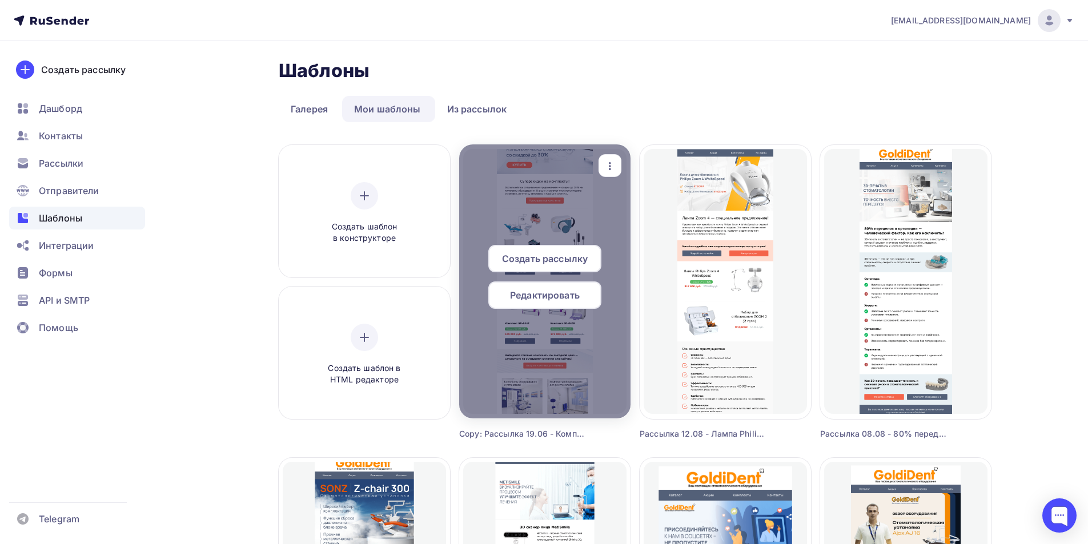
click at [514, 296] on span "Редактировать" at bounding box center [545, 295] width 70 height 14
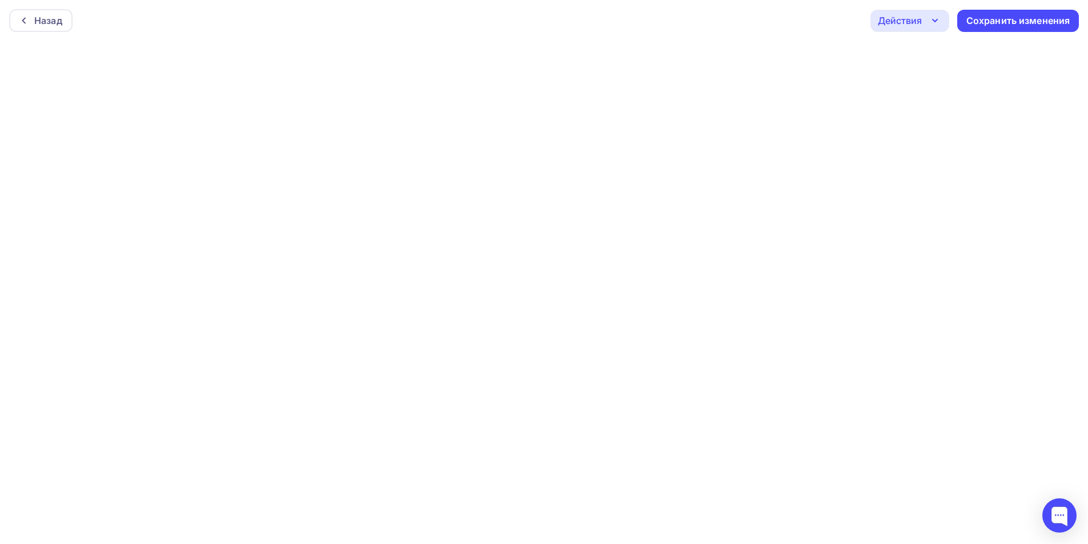
click at [902, 24] on div "Действия" at bounding box center [900, 21] width 44 height 14
click at [907, 59] on div "Отправить тестовое письмо" at bounding box center [971, 54] width 131 height 14
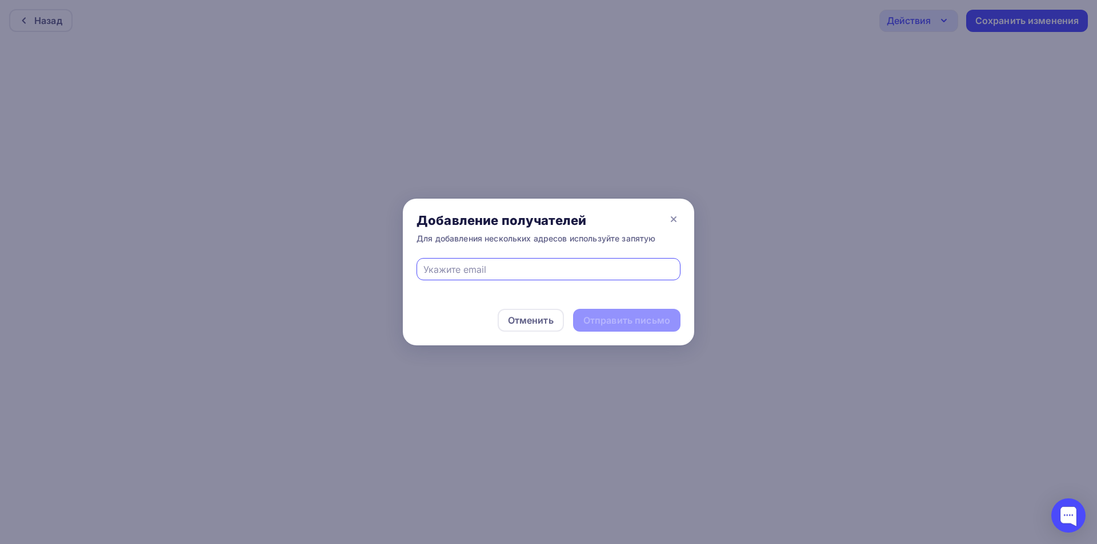
drag, startPoint x: 539, startPoint y: 266, endPoint x: 523, endPoint y: 275, distance: 18.7
click at [540, 266] on input "text" at bounding box center [548, 270] width 251 height 14
type input "eskova.t.a@yandex.ru"
click at [610, 312] on div "Отправить письмо" at bounding box center [626, 320] width 107 height 23
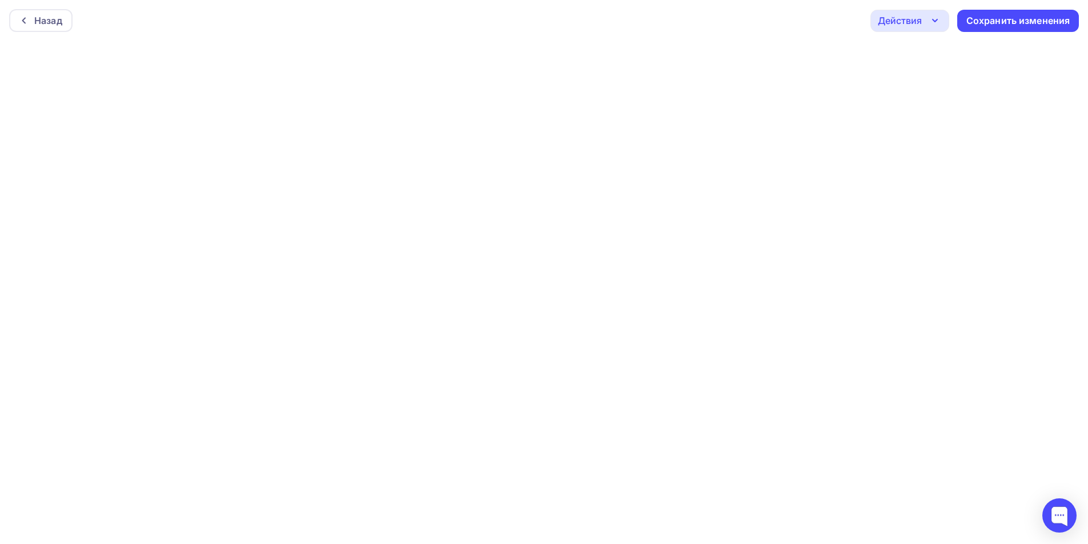
scroll to position [3, 0]
click at [915, 24] on div "Действия" at bounding box center [900, 18] width 44 height 14
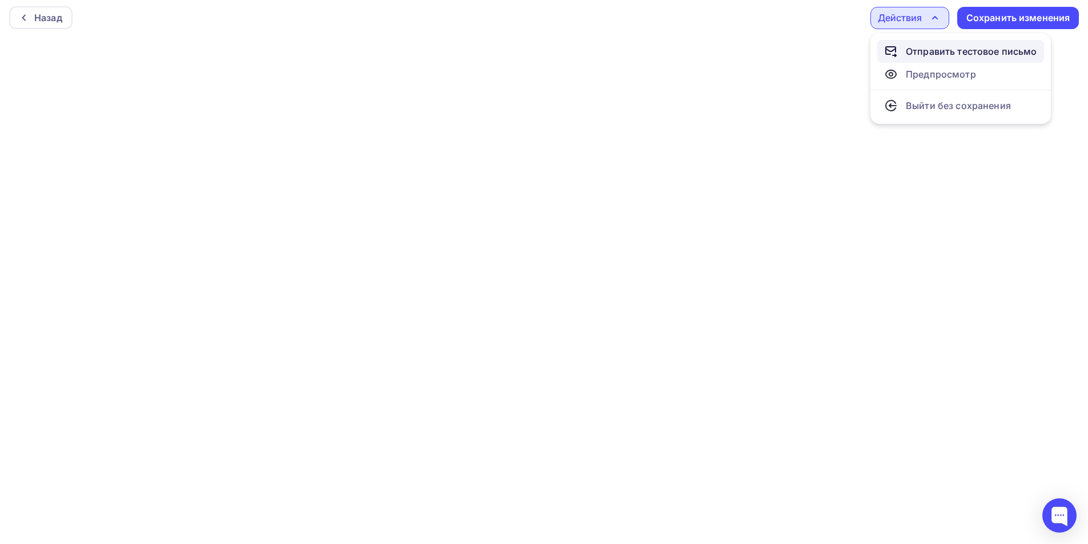
click at [920, 59] on link "Отправить тестовое письмо" at bounding box center [960, 51] width 167 height 23
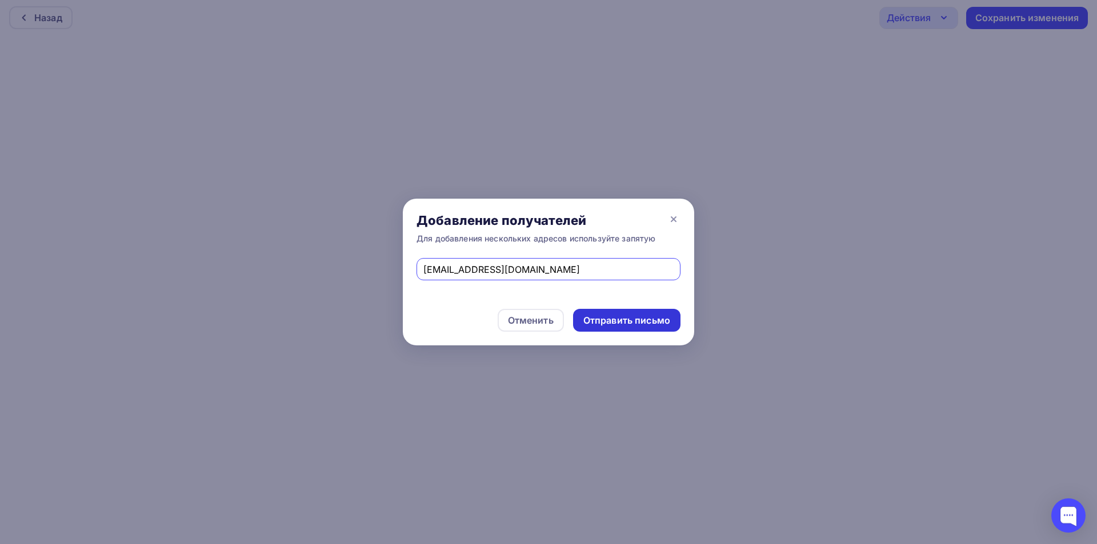
click at [620, 318] on div "Отправить письмо" at bounding box center [626, 320] width 87 height 13
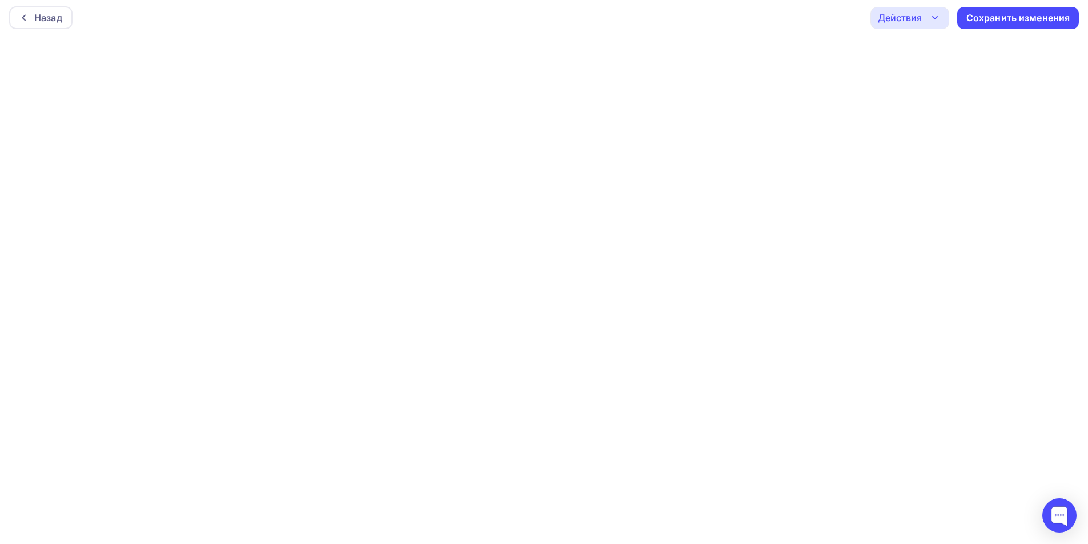
click at [911, 24] on div "Действия" at bounding box center [900, 18] width 44 height 14
click at [925, 53] on div "Отправить тестовое письмо" at bounding box center [971, 52] width 131 height 14
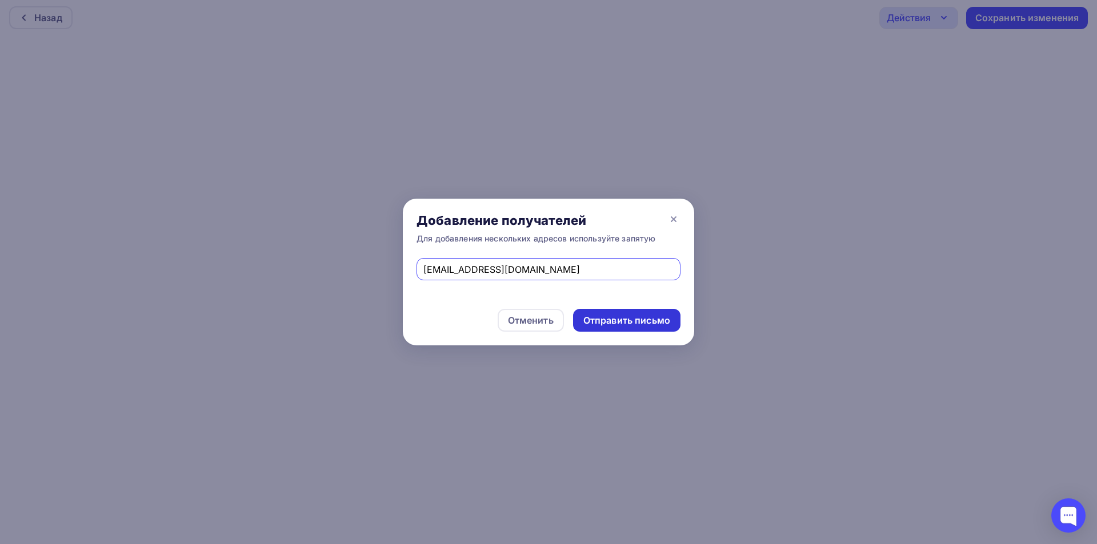
click at [643, 316] on div "Отправить письмо" at bounding box center [626, 320] width 87 height 13
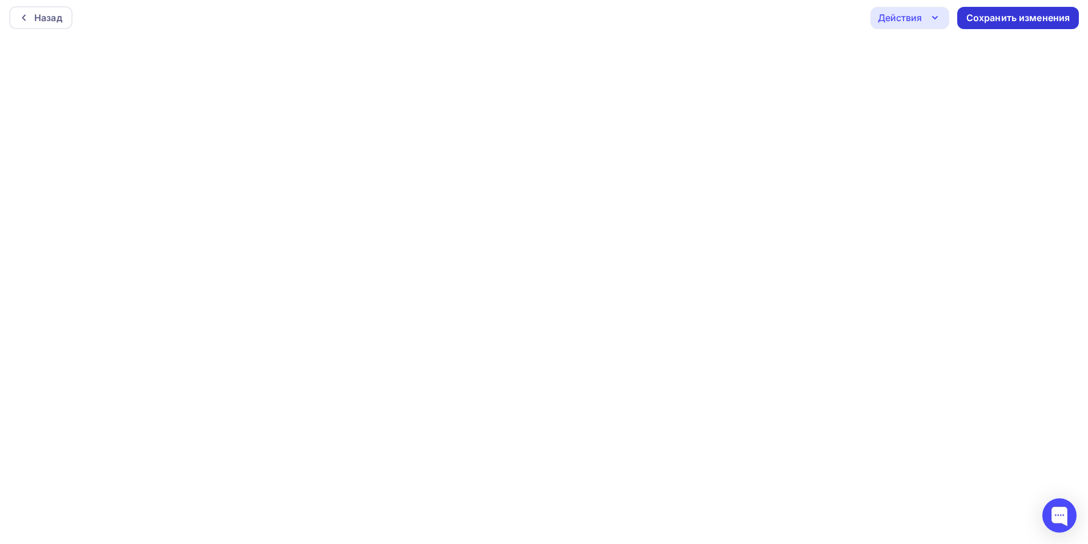
click at [1037, 16] on div "Сохранить изменения" at bounding box center [1019, 17] width 104 height 13
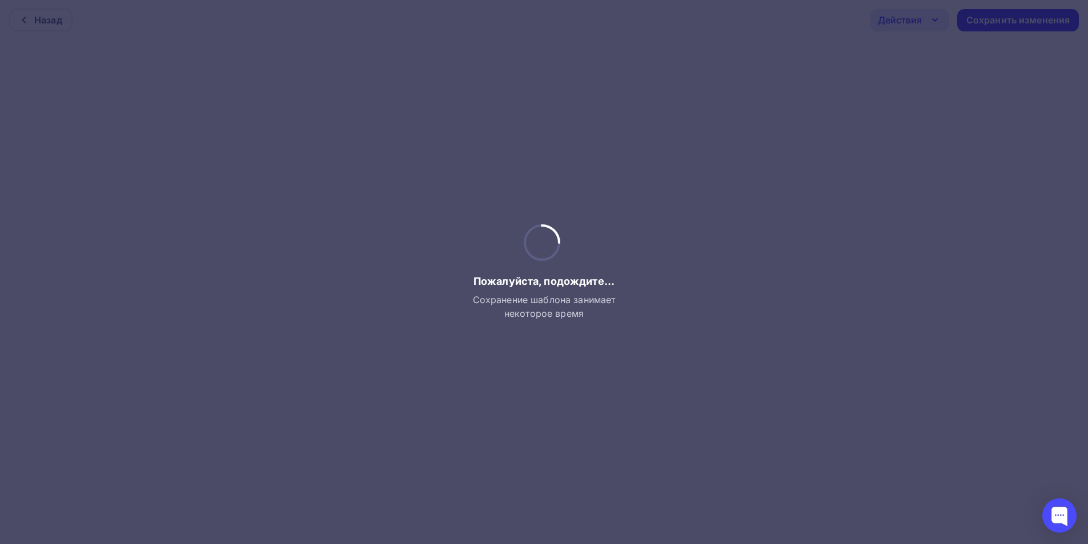
scroll to position [0, 0]
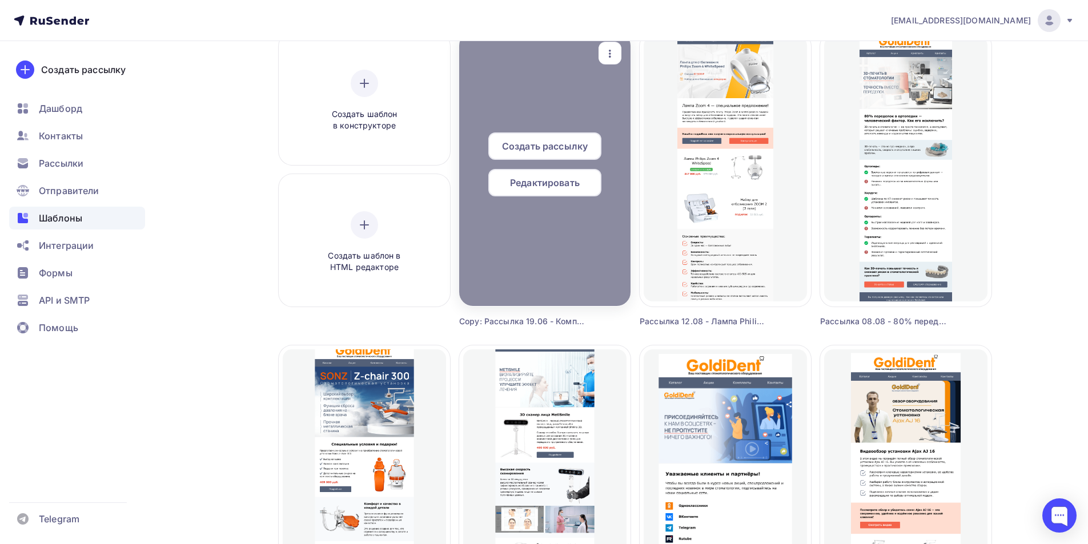
scroll to position [57, 0]
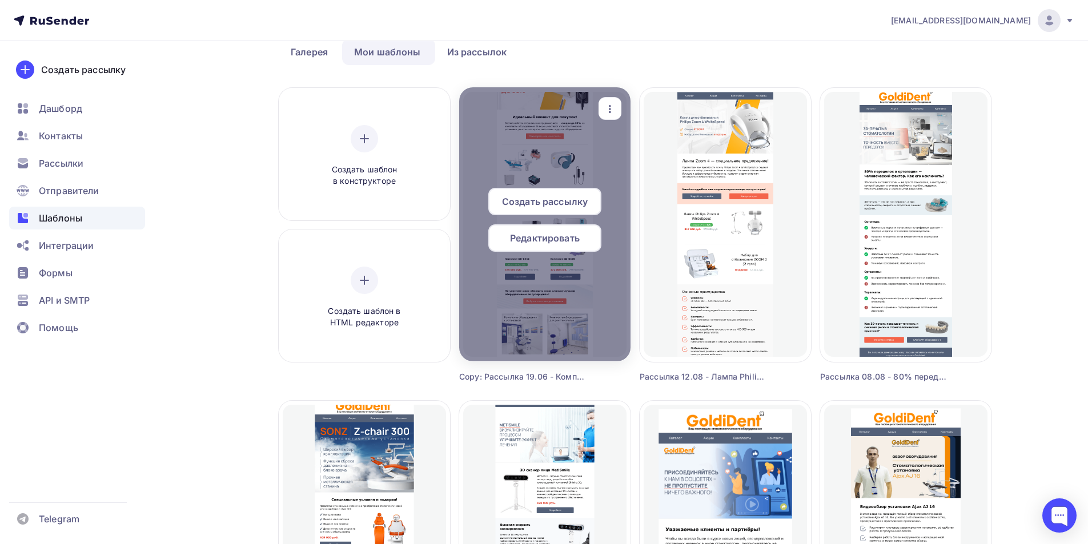
click at [546, 236] on span "Редактировать" at bounding box center [545, 238] width 70 height 14
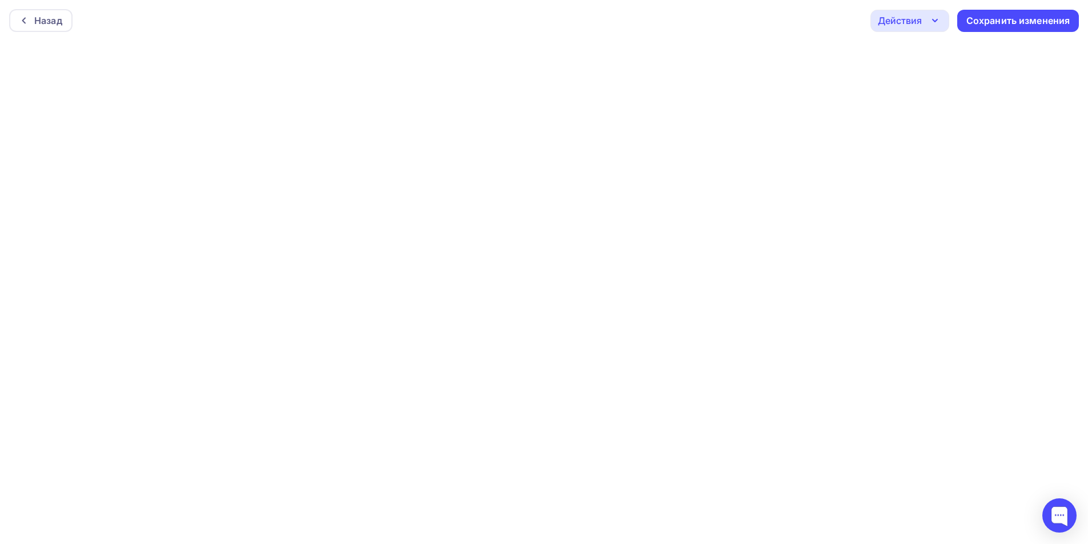
click at [908, 21] on div "Действия" at bounding box center [900, 21] width 44 height 14
click at [916, 54] on div "Отправить тестовое письмо" at bounding box center [971, 54] width 131 height 14
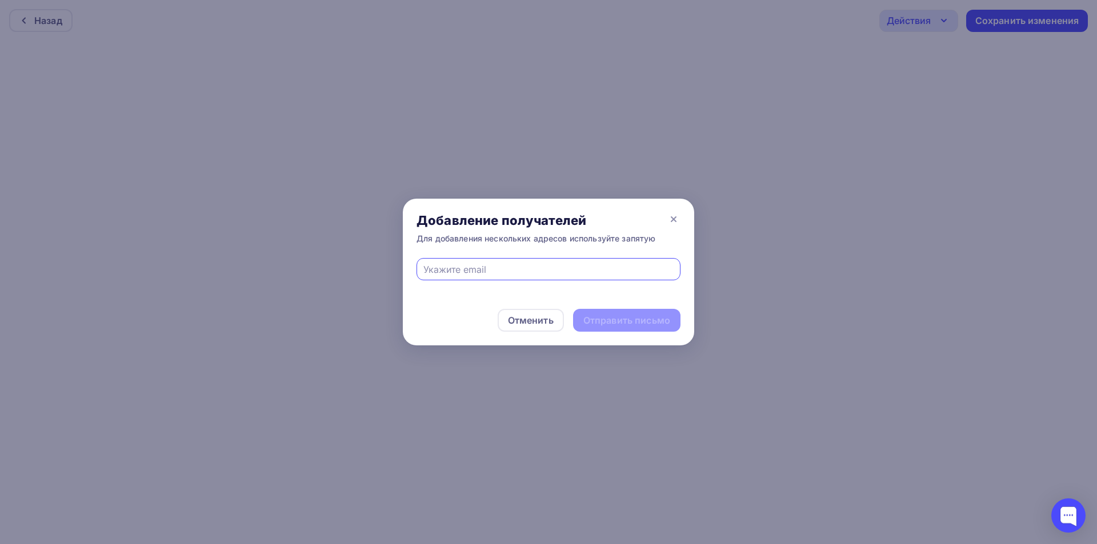
drag, startPoint x: 566, startPoint y: 266, endPoint x: 536, endPoint y: 276, distance: 31.6
click at [563, 265] on input "text" at bounding box center [548, 270] width 251 height 14
type input "eskova.t.a@yandex.ru"
click at [662, 323] on div "Отправить письмо" at bounding box center [626, 320] width 87 height 13
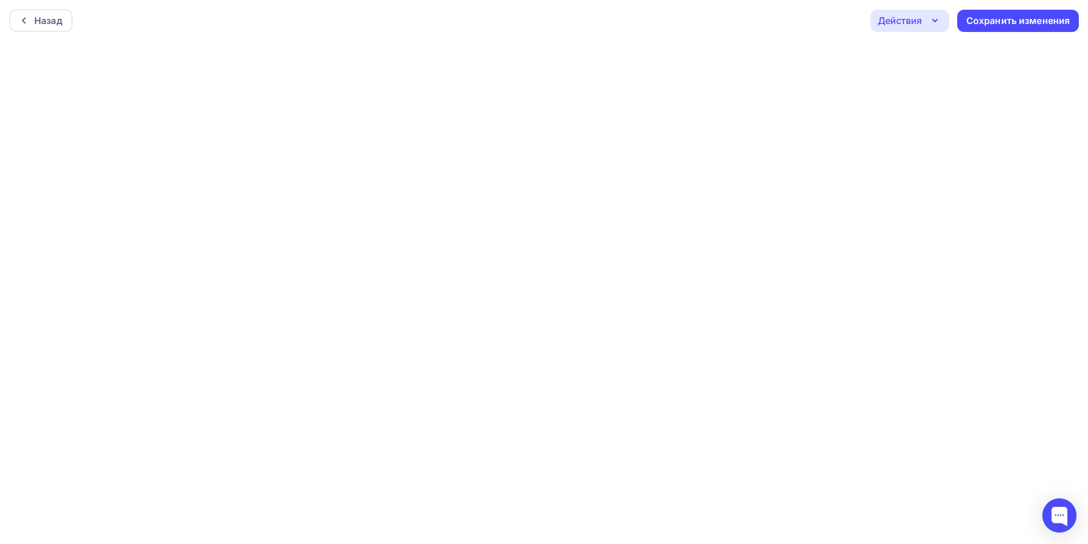
scroll to position [3, 0]
click at [922, 18] on div "Действия" at bounding box center [910, 18] width 79 height 22
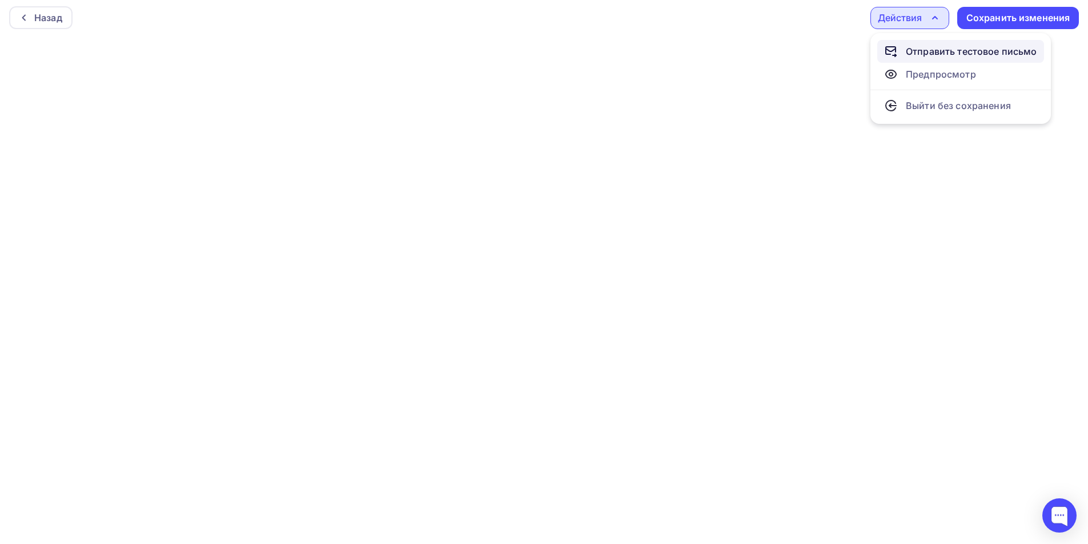
click at [927, 54] on div "Отправить тестовое письмо" at bounding box center [971, 52] width 131 height 14
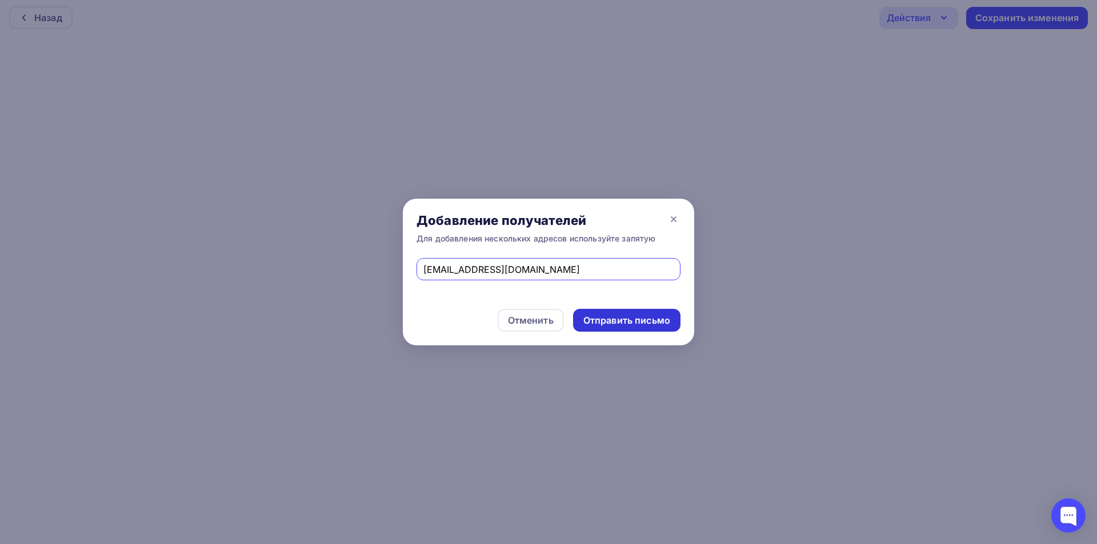
click at [607, 320] on div "Отправить письмо" at bounding box center [626, 320] width 87 height 13
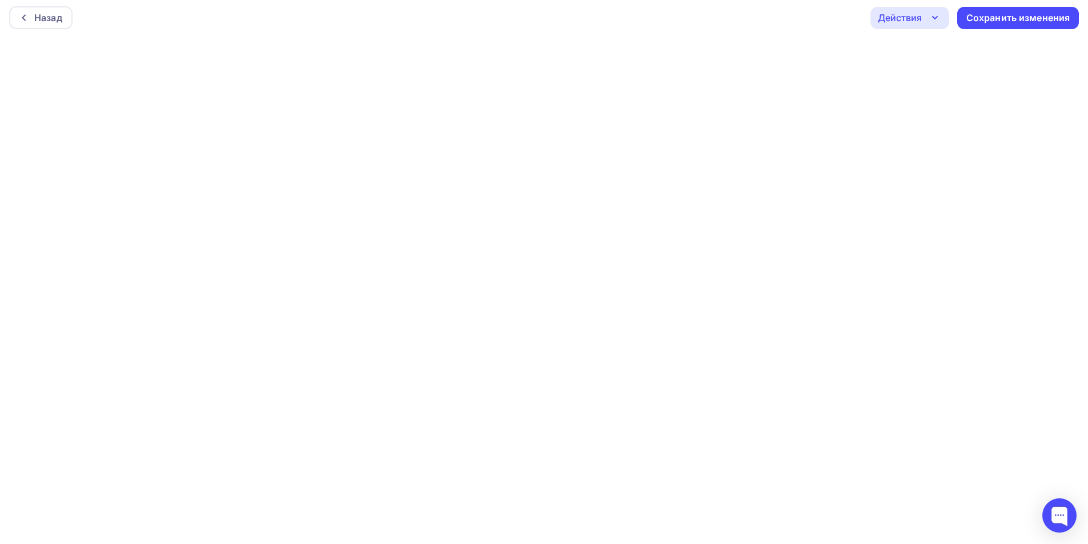
click at [921, 21] on div "Действия" at bounding box center [900, 18] width 44 height 14
click at [925, 50] on div "Отправить тестовое письмо" at bounding box center [971, 52] width 131 height 14
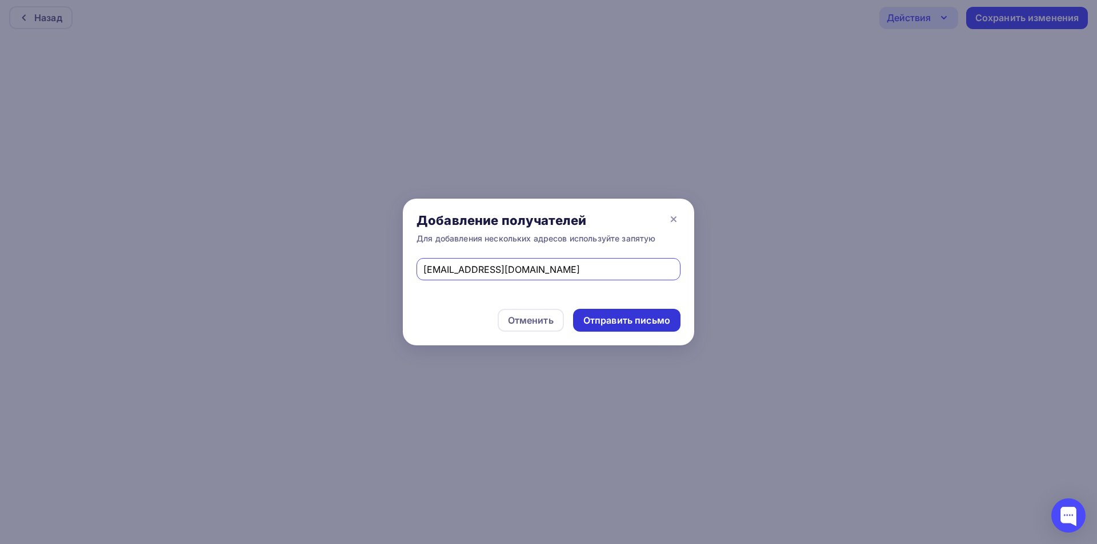
click at [669, 318] on div "Отправить письмо" at bounding box center [626, 320] width 87 height 13
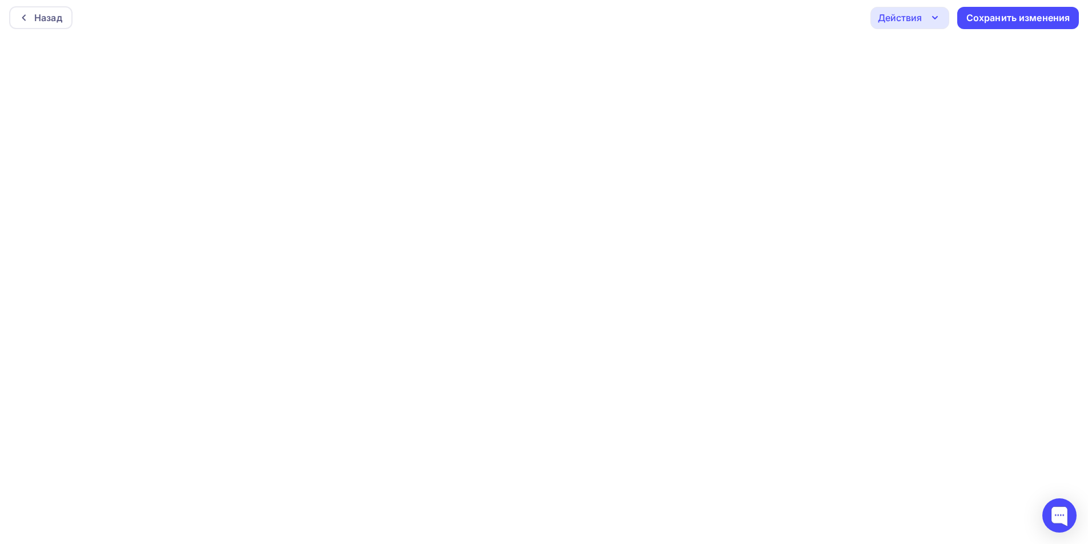
click at [915, 19] on div "Действия" at bounding box center [900, 18] width 44 height 14
click at [919, 53] on div "Отправить тестовое письмо" at bounding box center [971, 52] width 131 height 14
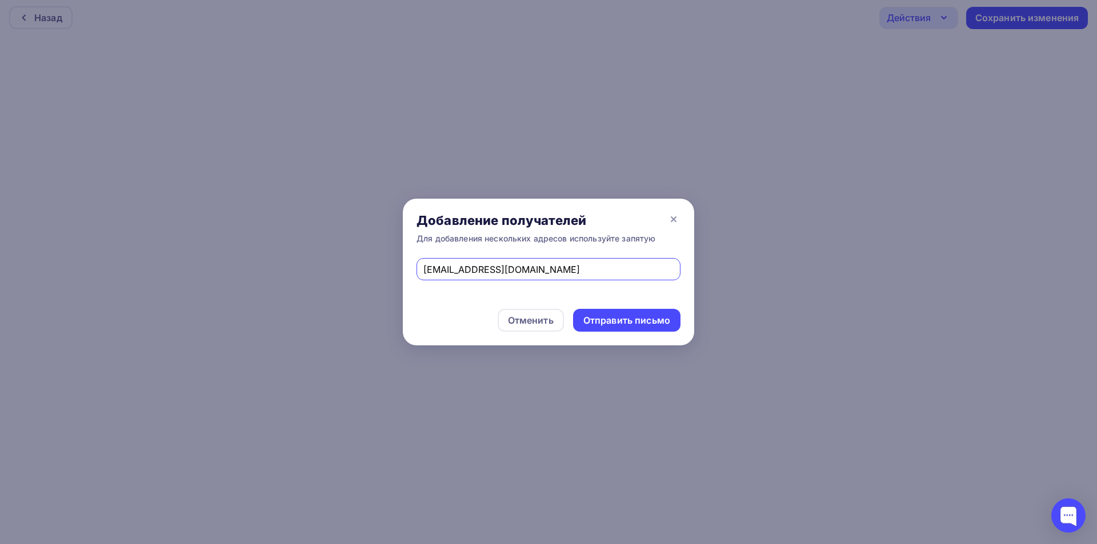
drag, startPoint x: 520, startPoint y: 268, endPoint x: 335, endPoint y: 268, distance: 184.5
click at [335, 268] on div "Добавление получателей Для добавления нескольких адресов используйте запятую es…" at bounding box center [548, 272] width 1097 height 544
click at [476, 270] on input "text" at bounding box center [548, 270] width 251 height 14
type input "andrei-eskov@yandex.ru"
click at [641, 319] on div "Отправить письмо" at bounding box center [626, 320] width 87 height 13
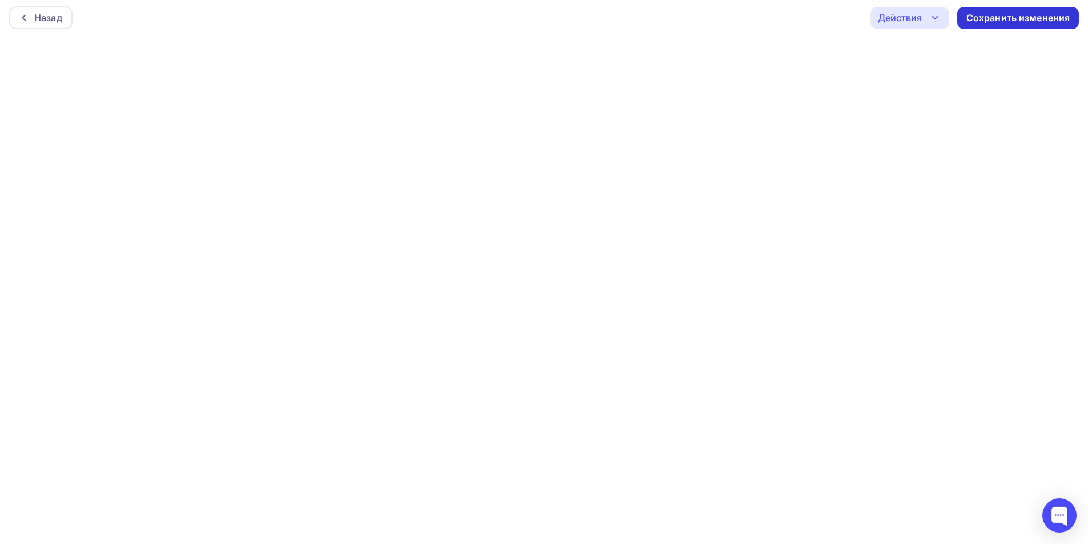
click at [1033, 22] on div "Сохранить изменения" at bounding box center [1019, 17] width 104 height 13
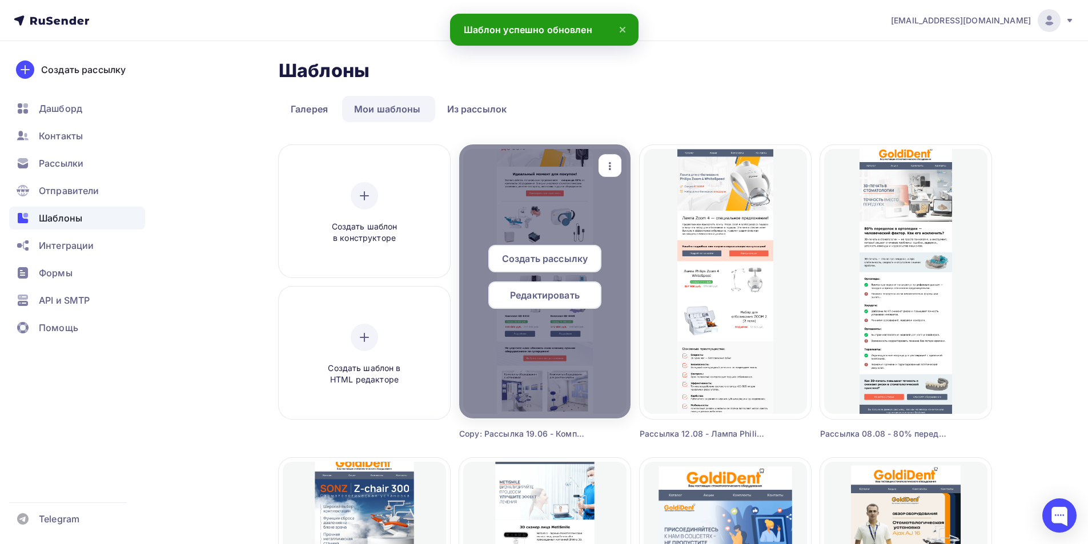
click at [548, 293] on span "Редактировать" at bounding box center [545, 295] width 70 height 14
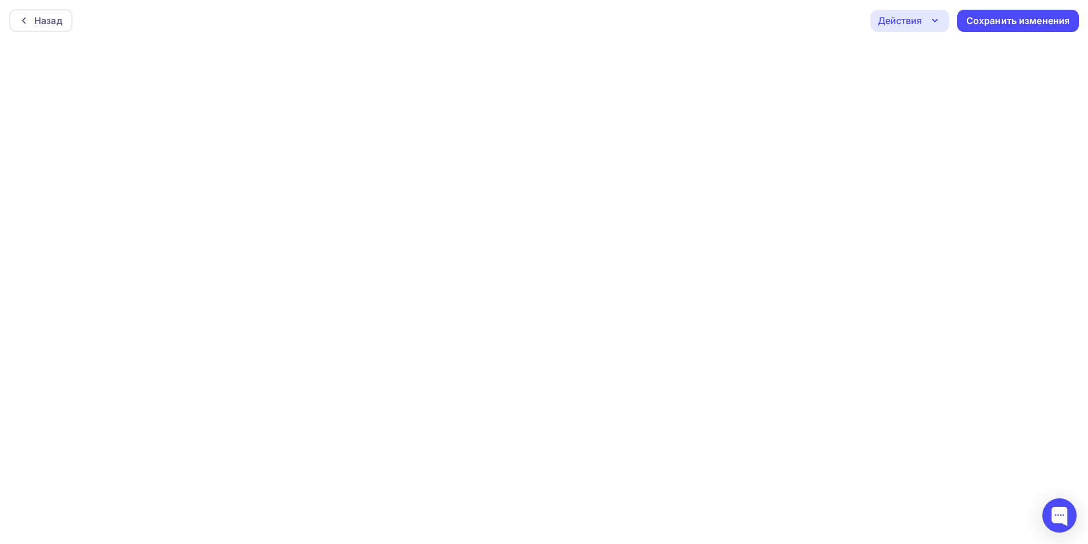
click at [899, 21] on div "Действия" at bounding box center [900, 21] width 44 height 14
click at [901, 56] on div "Отправить тестовое письмо" at bounding box center [960, 54] width 153 height 14
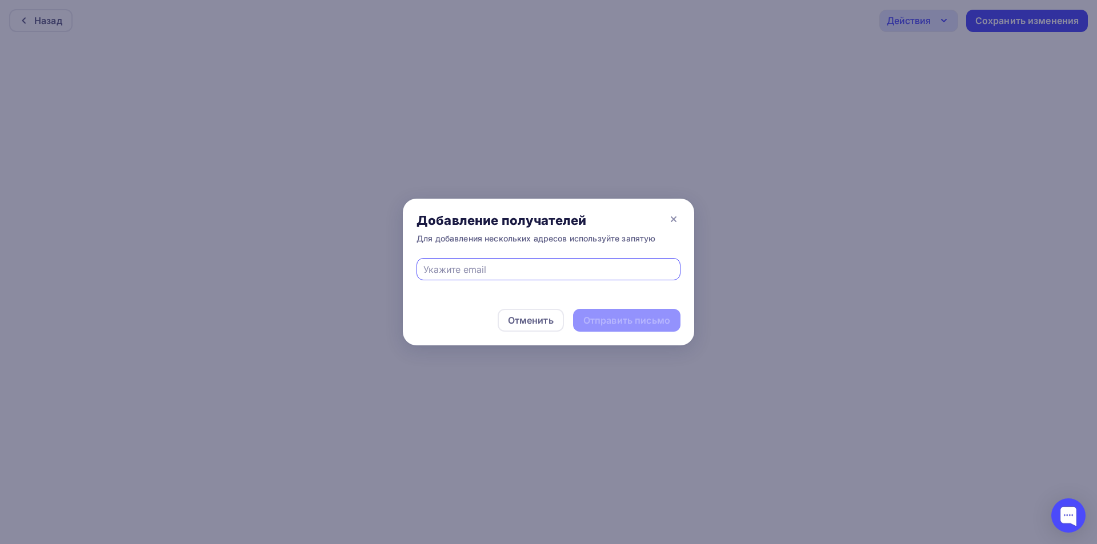
click at [560, 275] on input "text" at bounding box center [548, 270] width 251 height 14
type input "eskova.t.a@yandex.ru"
drag, startPoint x: 647, startPoint y: 322, endPoint x: 311, endPoint y: 114, distance: 394.6
click at [645, 320] on div "Отправить письмо" at bounding box center [626, 320] width 87 height 13
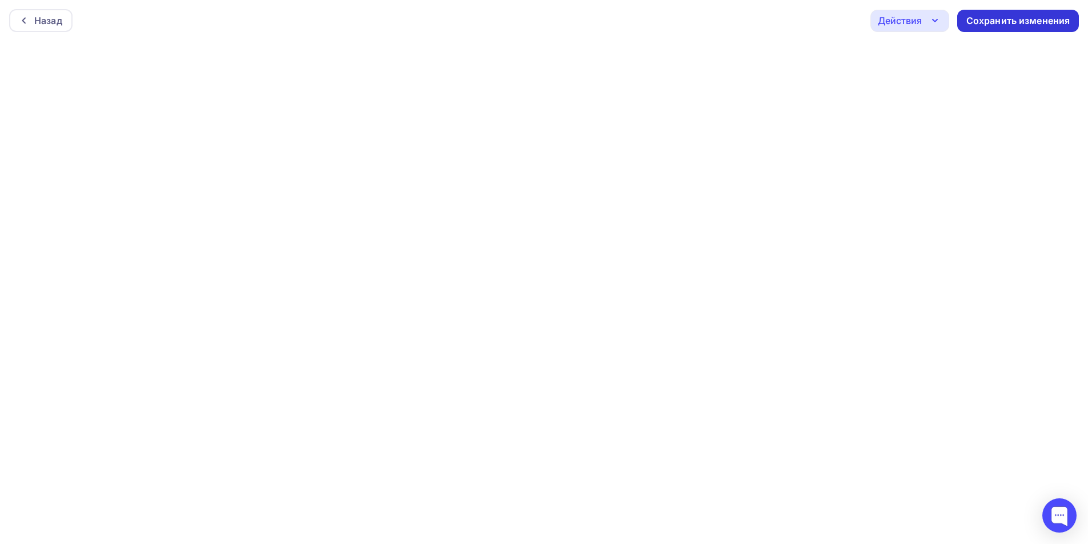
click at [996, 28] on div "Сохранить изменения" at bounding box center [1018, 21] width 122 height 22
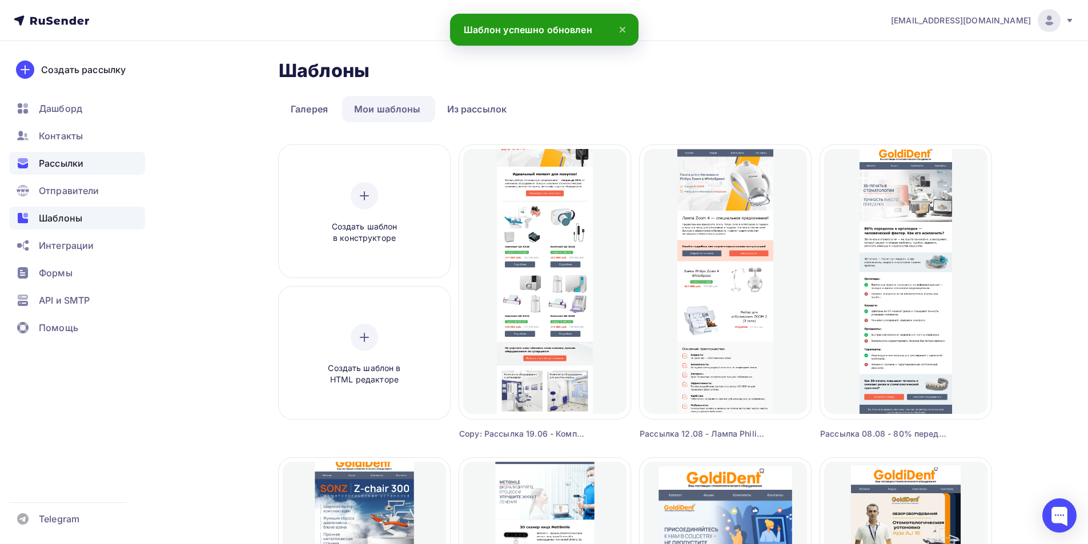
click at [57, 160] on span "Рассылки" at bounding box center [61, 164] width 45 height 14
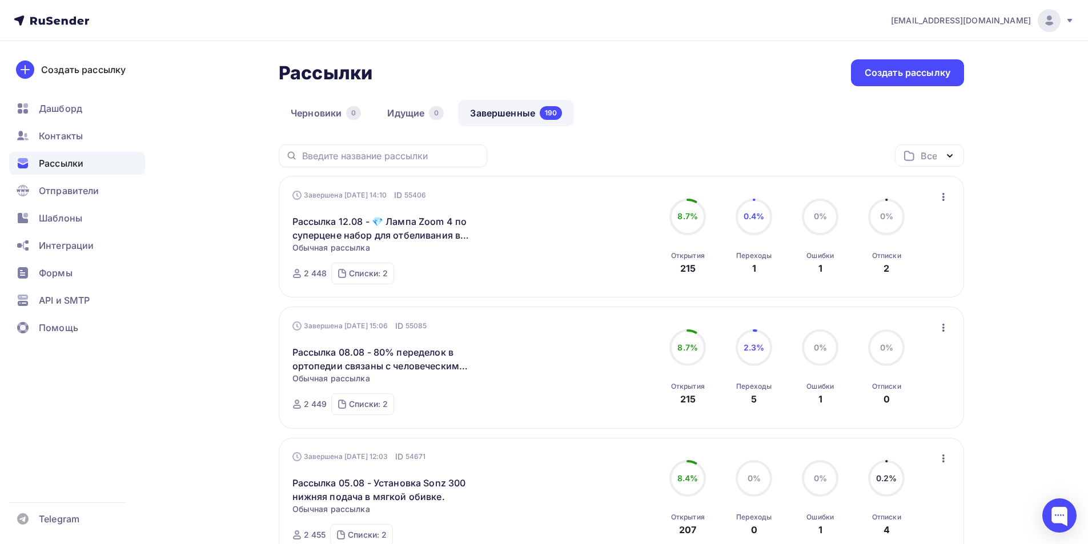
click at [101, 379] on div "Создать рассылку Дашборд Контакты Рассылки Отправители Шаблоны Интеграции Формы…" at bounding box center [77, 292] width 154 height 503
click at [56, 162] on span "Рассылки" at bounding box center [61, 164] width 45 height 14
click at [66, 165] on span "Рассылки" at bounding box center [61, 164] width 45 height 14
click at [60, 219] on span "Шаблоны" at bounding box center [60, 218] width 43 height 14
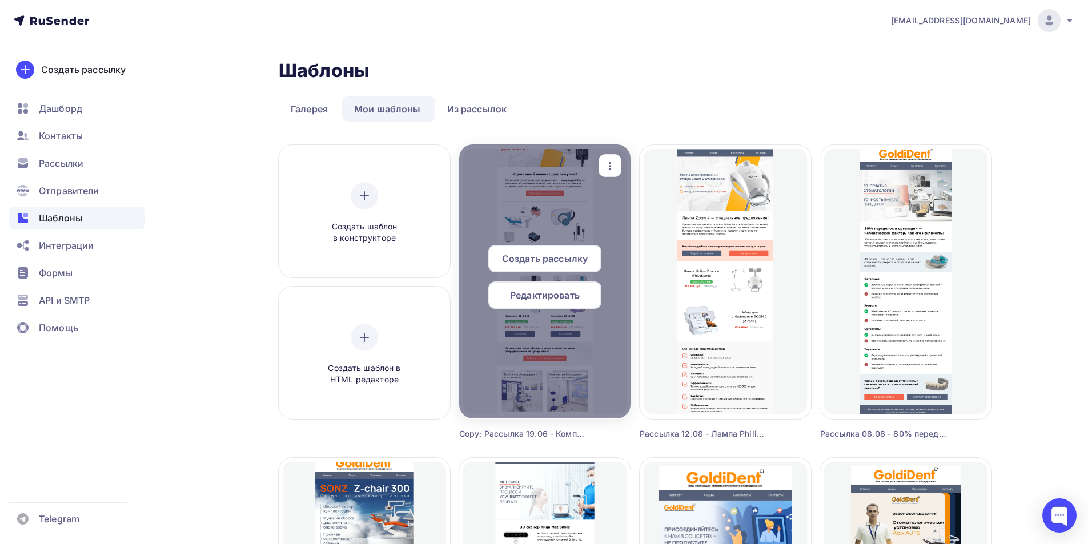
click at [567, 298] on span "Редактировать" at bounding box center [545, 295] width 70 height 14
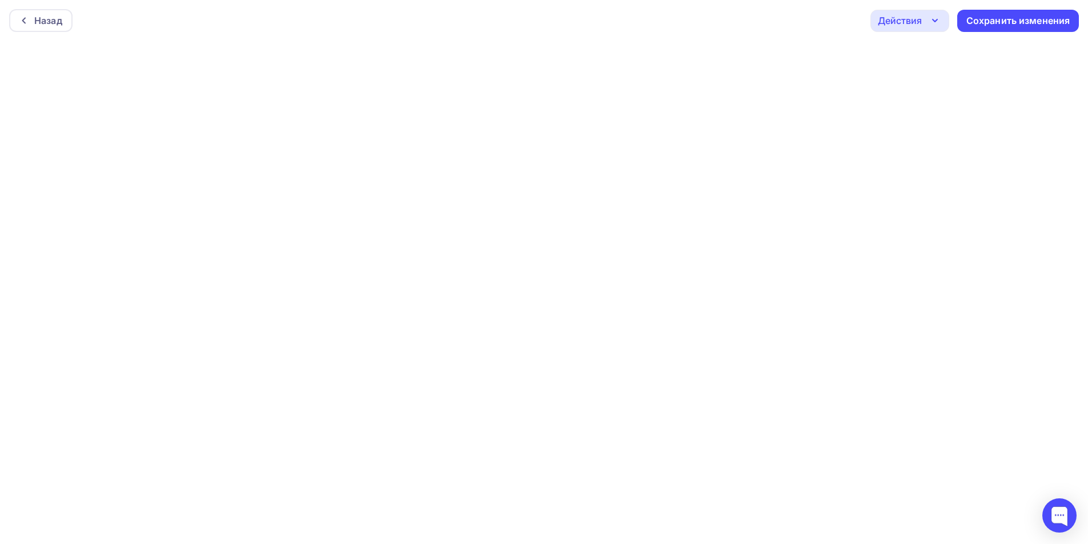
click at [916, 22] on div "Действия" at bounding box center [900, 21] width 44 height 14
click at [919, 52] on div "Отправить тестовое письмо" at bounding box center [971, 54] width 131 height 14
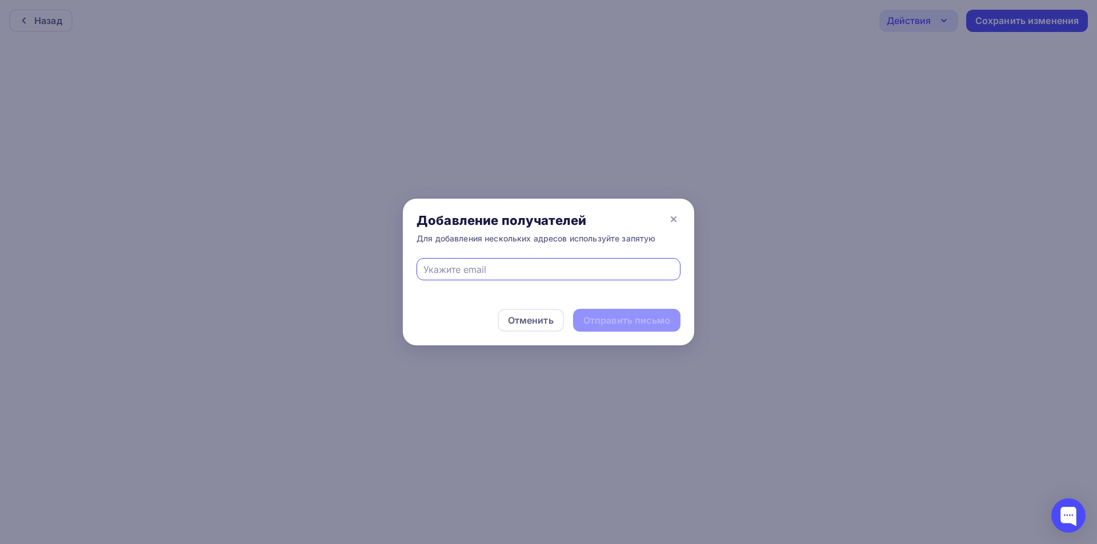
click at [475, 267] on input "text" at bounding box center [548, 270] width 251 height 14
type input "info@goldident.ru"
click at [55, 24] on div at bounding box center [548, 272] width 1097 height 544
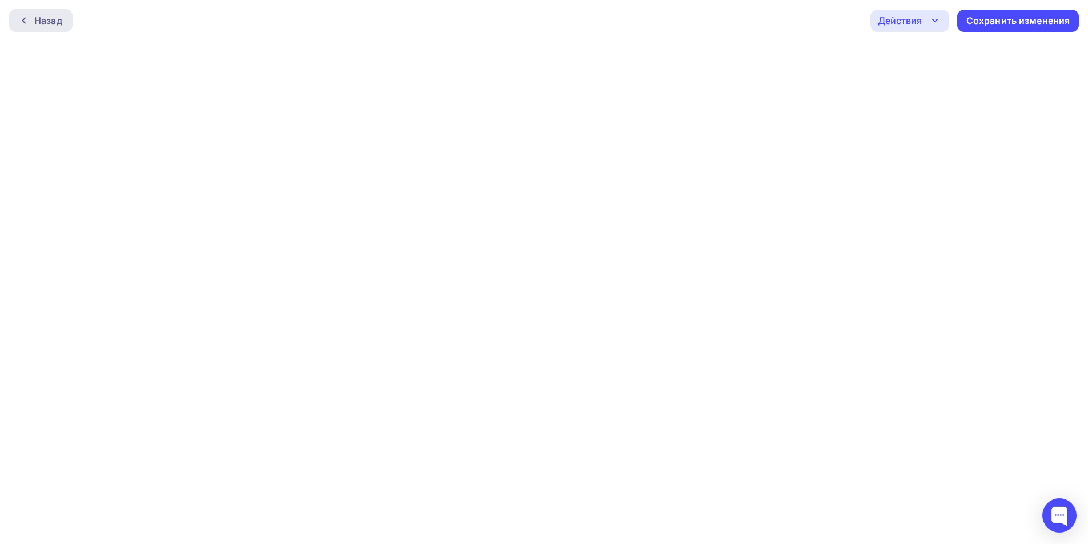
click at [58, 23] on div "Назад" at bounding box center [48, 21] width 28 height 14
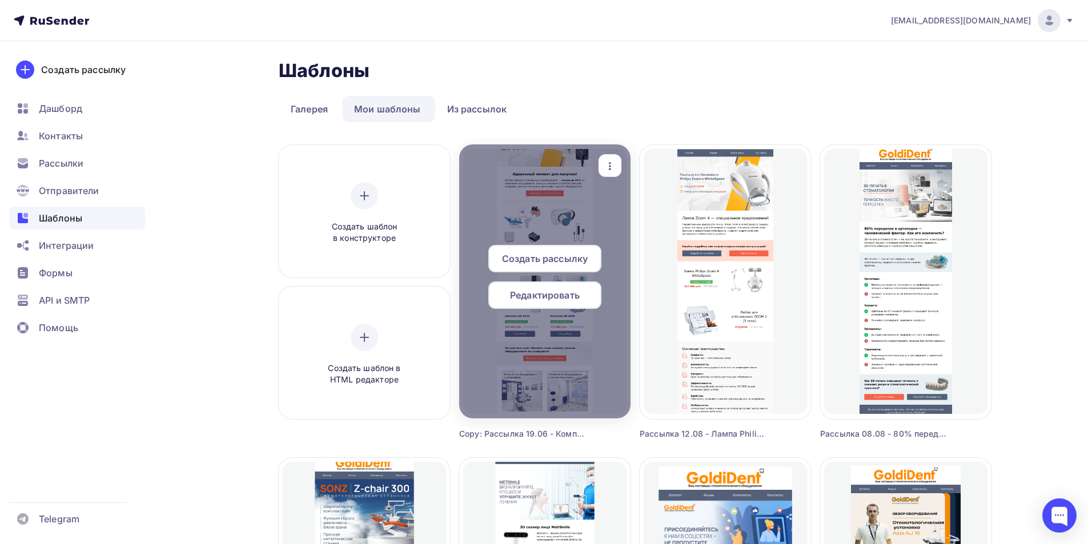
click at [531, 293] on span "Редактировать" at bounding box center [545, 295] width 70 height 14
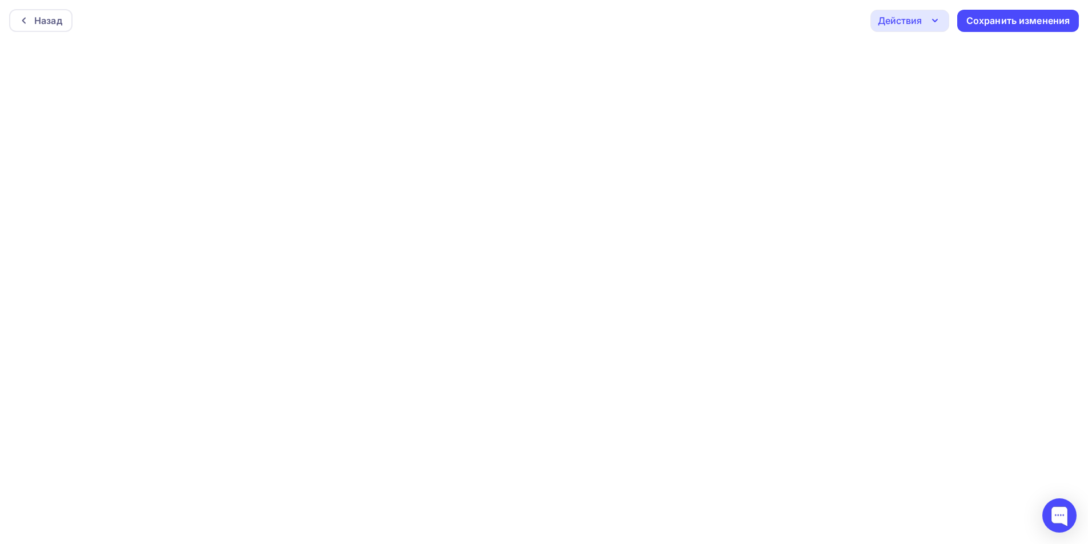
click at [920, 21] on div "Действия" at bounding box center [900, 21] width 44 height 14
click at [917, 55] on div "Отправить тестовое письмо" at bounding box center [971, 54] width 131 height 14
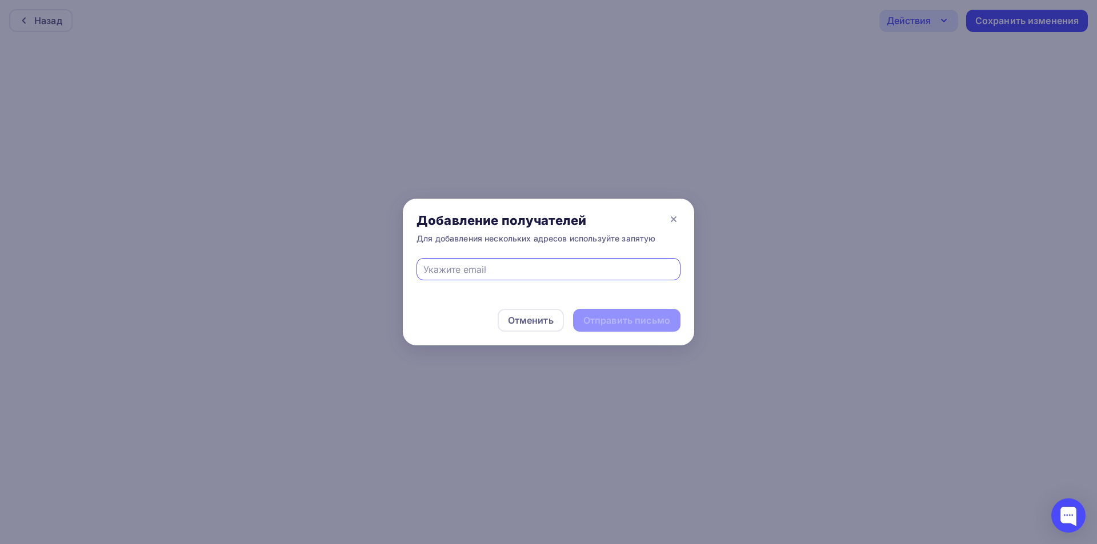
click at [534, 266] on input "text" at bounding box center [548, 270] width 251 height 14
type input "info@goldident.ru"
click at [646, 322] on div "Отправить письмо" at bounding box center [626, 320] width 87 height 13
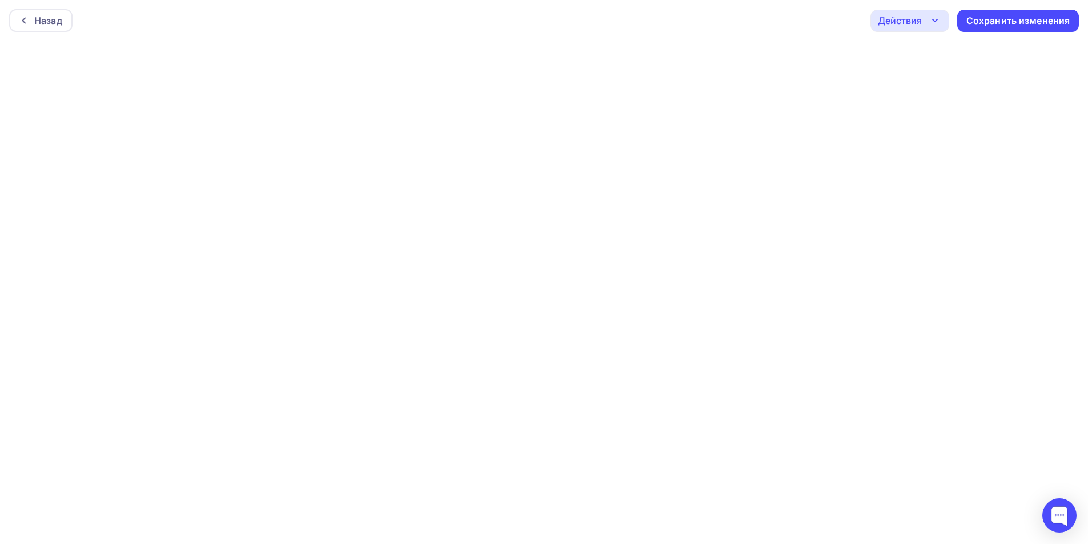
click at [902, 28] on div "Действия" at bounding box center [910, 21] width 79 height 22
click at [943, 53] on div "Отправить тестовое письмо" at bounding box center [971, 54] width 131 height 14
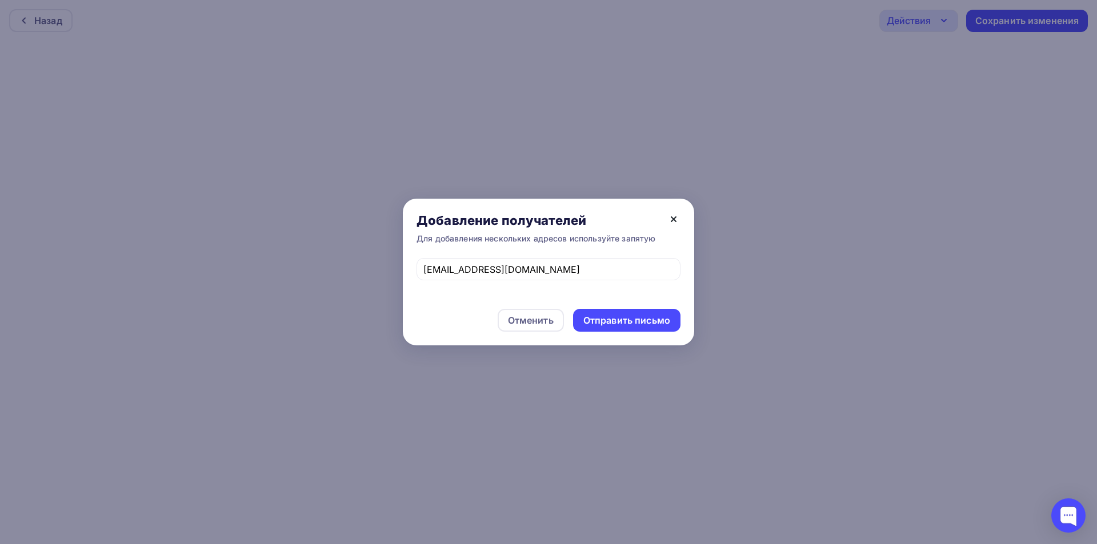
drag, startPoint x: 673, startPoint y: 214, endPoint x: 661, endPoint y: 226, distance: 16.2
click at [673, 214] on icon at bounding box center [674, 219] width 14 height 14
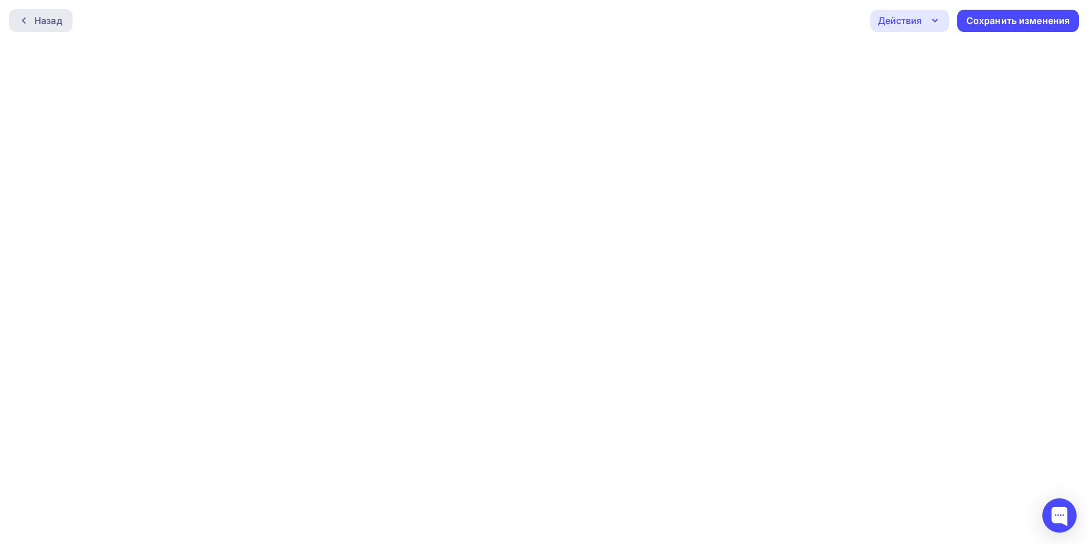
click at [45, 22] on div "Назад" at bounding box center [48, 21] width 28 height 14
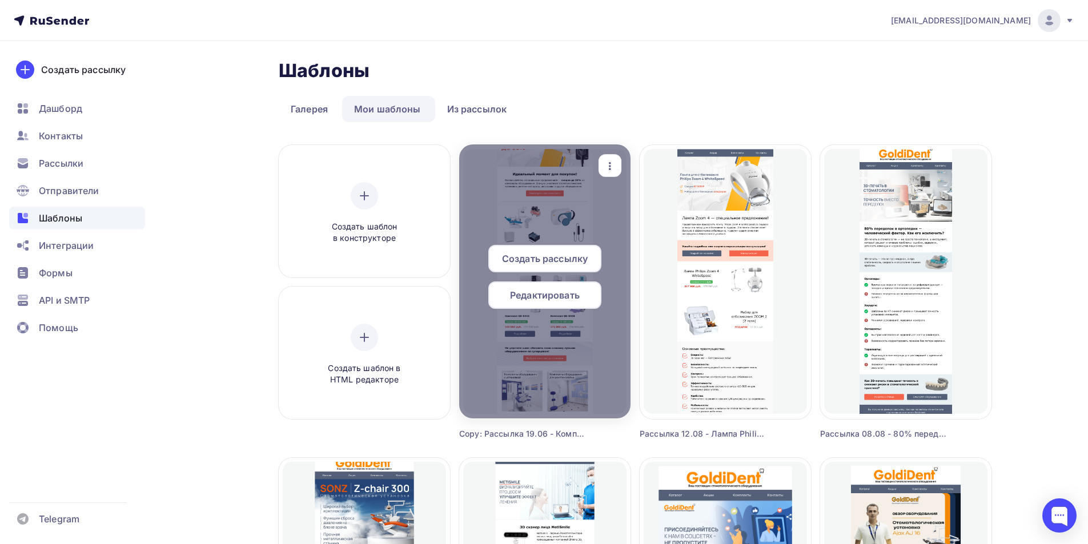
click at [543, 259] on span "Создать рассылку" at bounding box center [545, 259] width 86 height 14
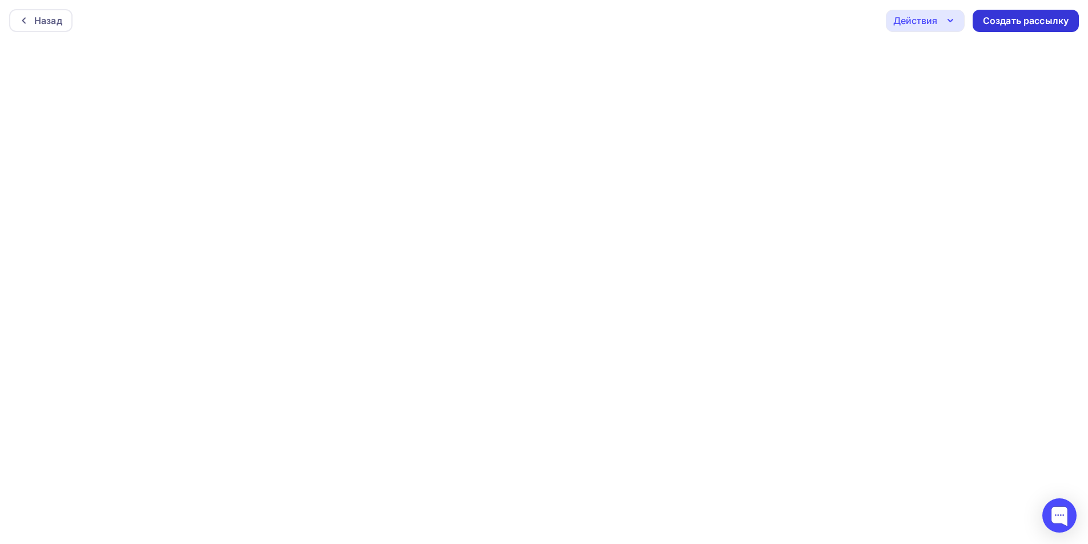
click at [1016, 18] on div "Создать рассылку" at bounding box center [1026, 20] width 86 height 13
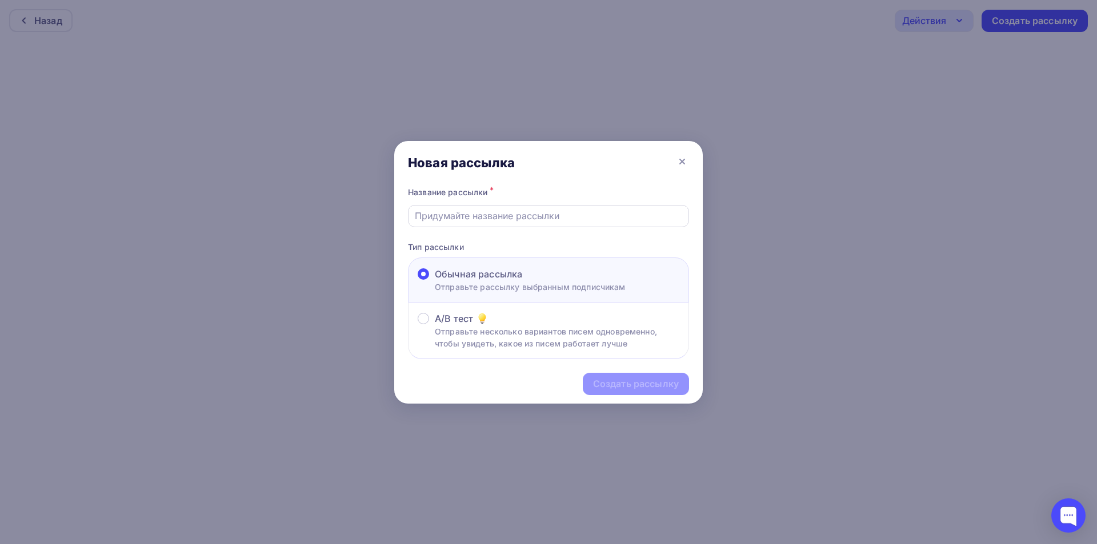
click at [488, 211] on input "text" at bounding box center [549, 216] width 268 height 14
drag, startPoint x: 471, startPoint y: 219, endPoint x: 462, endPoint y: 221, distance: 9.3
click at [462, 221] on input "Рассылка 07.08 - Тест" at bounding box center [549, 216] width 268 height 14
click at [503, 214] on input "Рассылка 14.08 - Тест" at bounding box center [549, 216] width 268 height 14
click at [502, 214] on input "Рассылка 14.08 - Тест" at bounding box center [549, 216] width 268 height 14
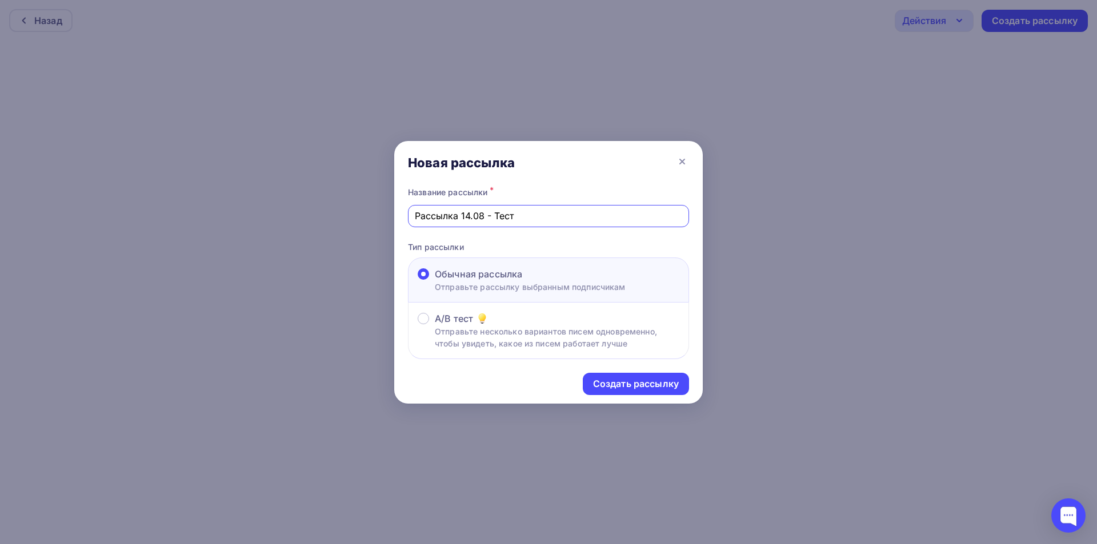
paste input "о 30% скидки на комплекты оборудования: установки, рентгены, автоклавы и не тол…"
type input "Рассылка 14.08 - До 30% скидки на комплекты оборудования: установки, рентгены, …"
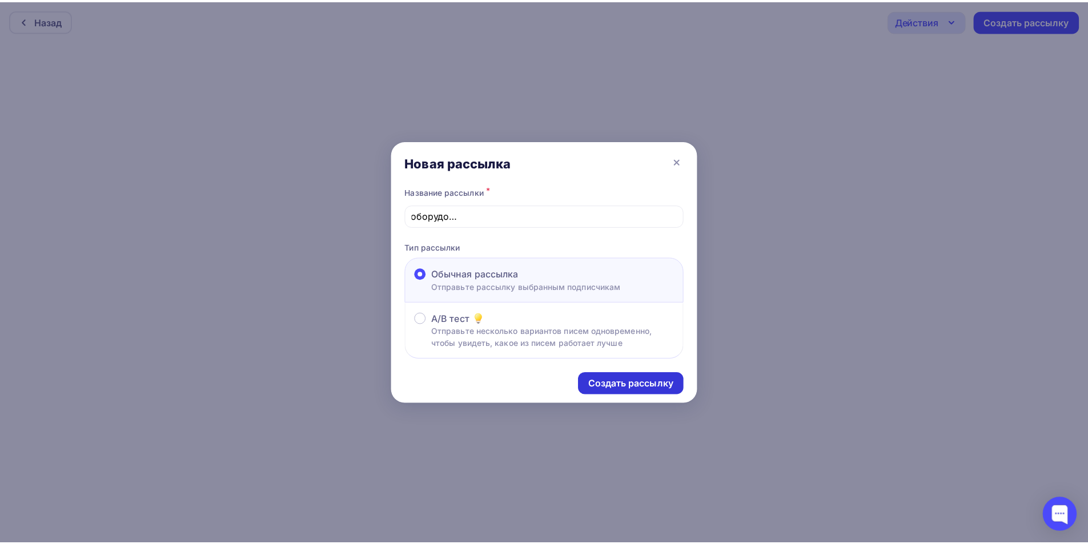
scroll to position [0, 0]
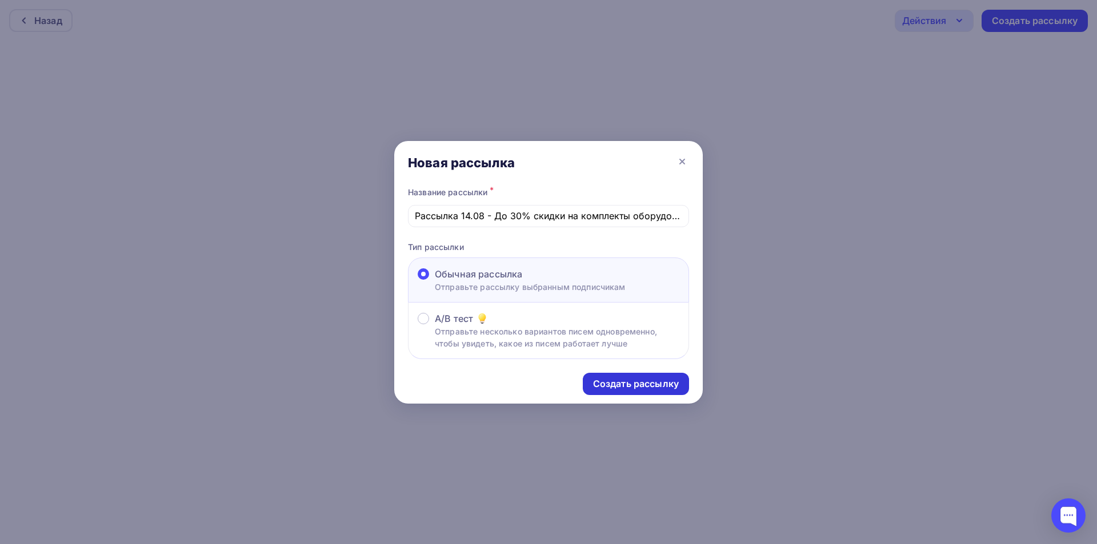
click at [628, 386] on div "Создать рассылку" at bounding box center [636, 384] width 86 height 13
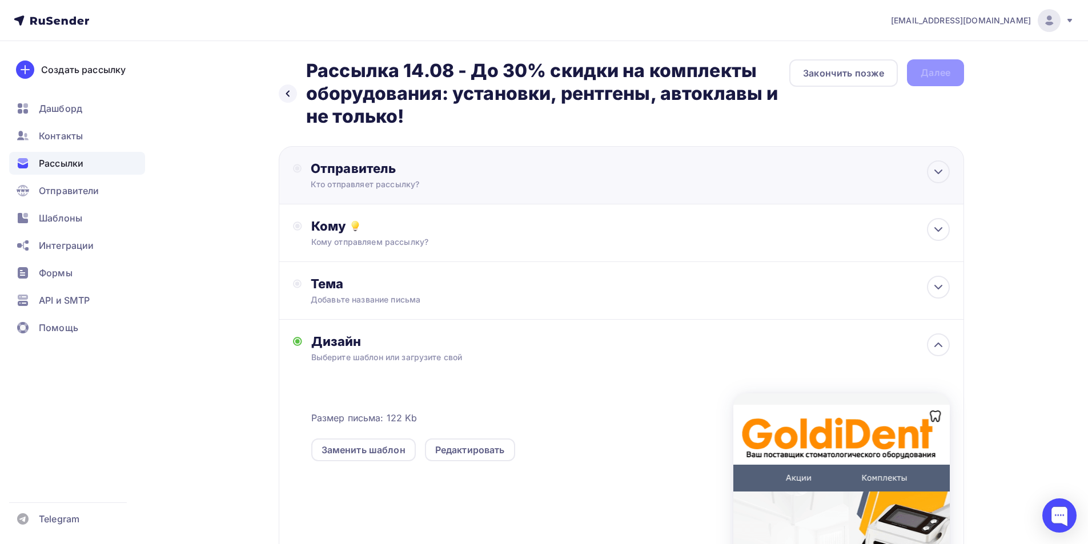
click at [438, 173] on div "Отправитель" at bounding box center [434, 169] width 247 height 16
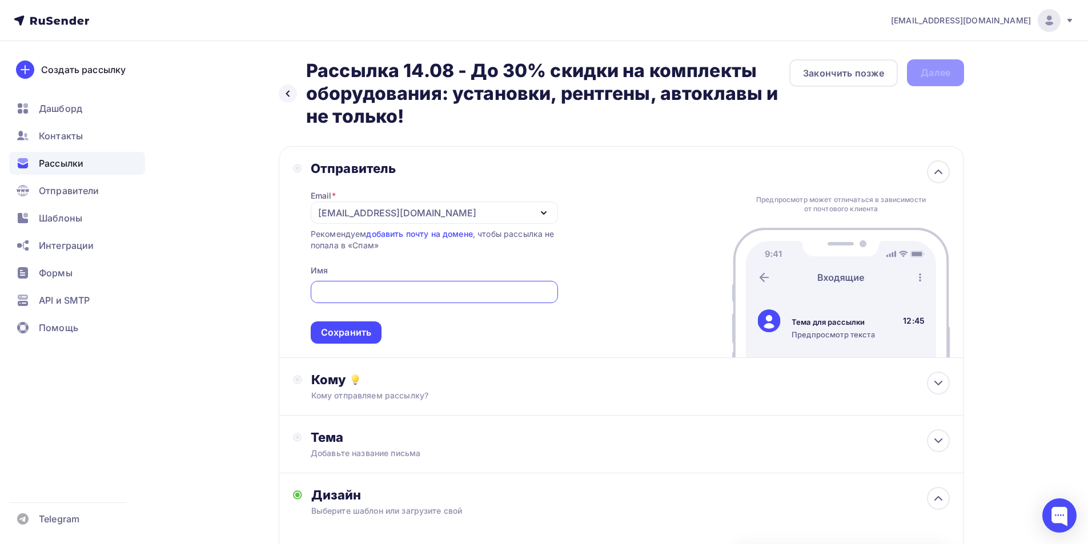
click at [362, 215] on div "[EMAIL_ADDRESS][DOMAIN_NAME]" at bounding box center [397, 213] width 158 height 14
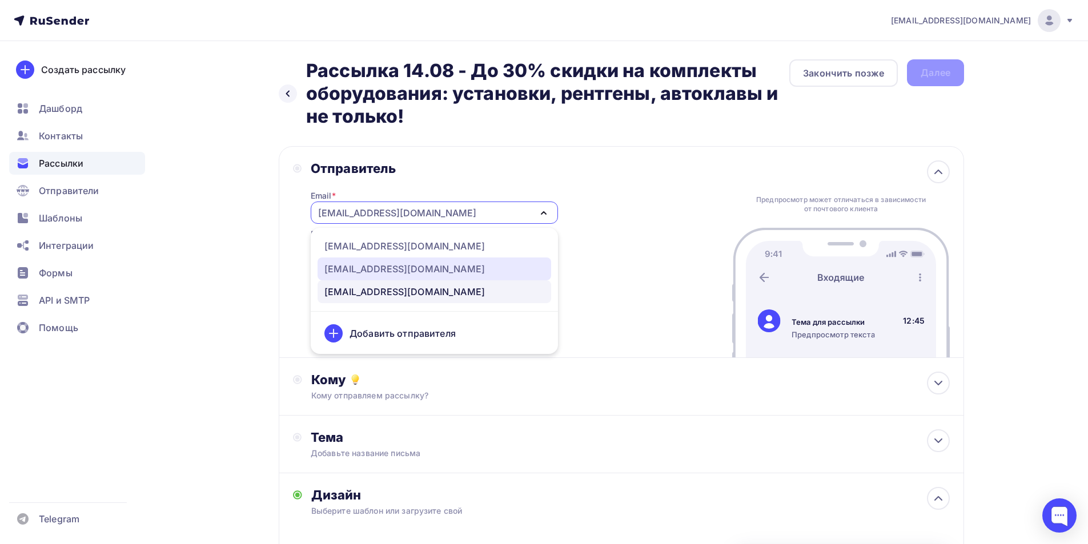
click at [357, 272] on div "[EMAIL_ADDRESS][DOMAIN_NAME]" at bounding box center [404, 269] width 161 height 14
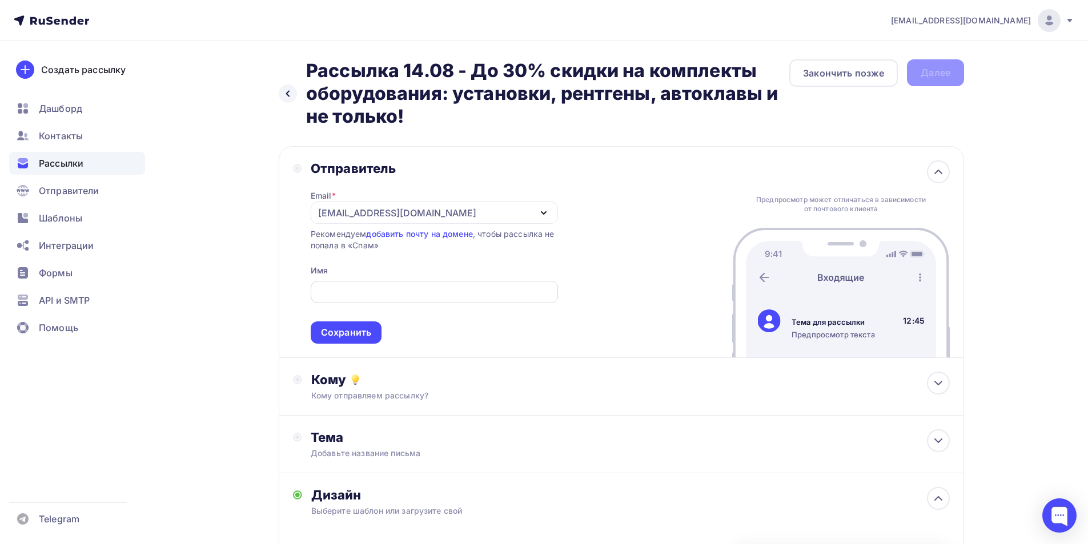
click at [376, 299] on input "text" at bounding box center [434, 293] width 234 height 14
drag, startPoint x: 367, startPoint y: 286, endPoint x: 284, endPoint y: 298, distance: 83.7
click at [284, 298] on div "Отправитель Email * noreply@goldident.ru goldident@yandex.ru noreply@goldident.…" at bounding box center [621, 252] width 685 height 212
drag, startPoint x: 343, startPoint y: 290, endPoint x: 277, endPoint y: 250, distance: 77.4
click at [256, 288] on div "Назад Рассылка 14.08 - До 30% скидки на комплекты оборудования: установки, рент…" at bounding box center [544, 449] width 936 height 816
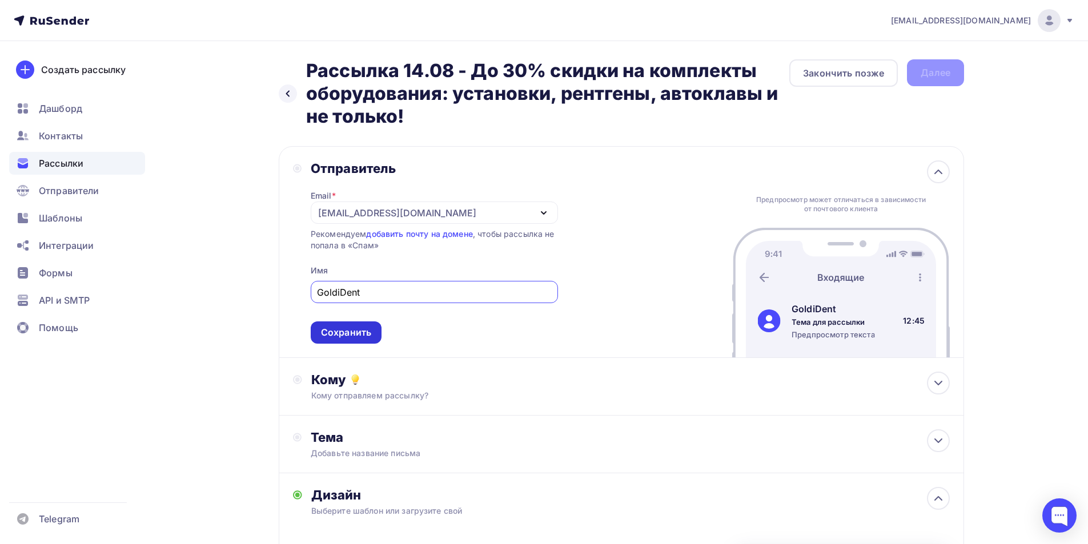
type input "GoldiDent"
click at [326, 326] on div "Сохранить" at bounding box center [346, 333] width 71 height 22
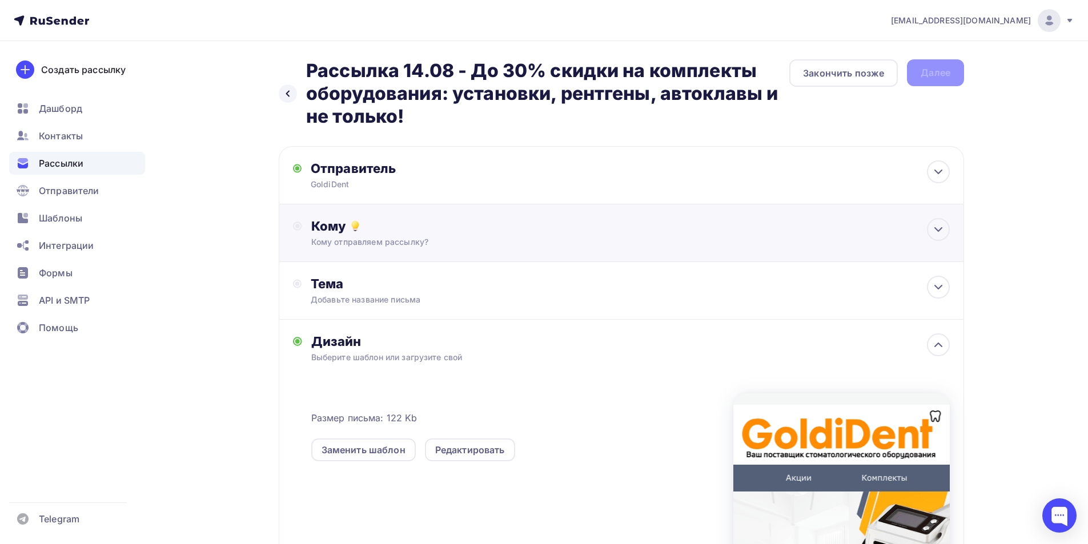
click at [412, 250] on div "Кому Кому отправляем рассылку? Списки получателей Выберите список Все списки id…" at bounding box center [621, 234] width 685 height 58
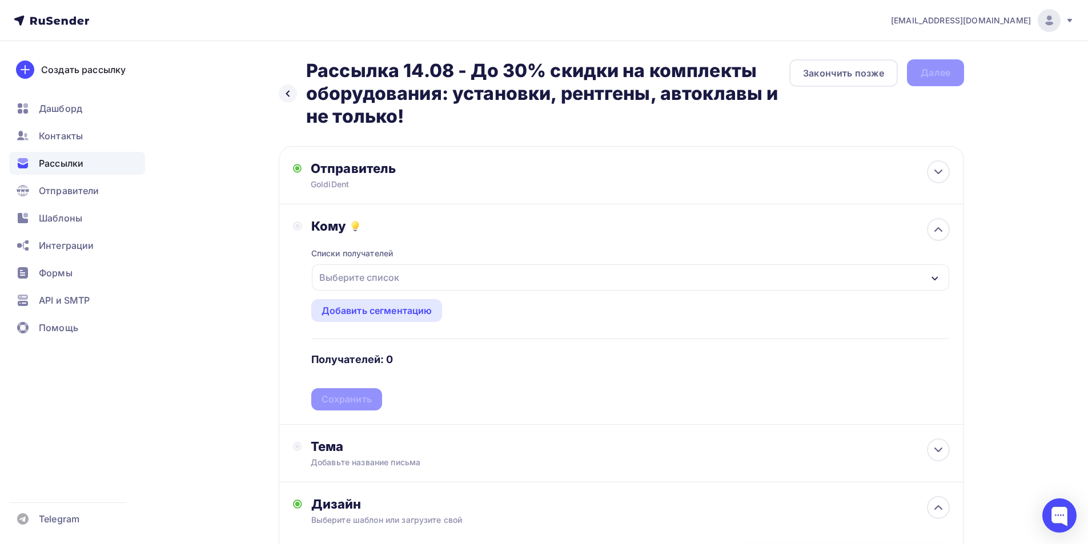
click at [398, 278] on div "Выберите список" at bounding box center [359, 277] width 89 height 21
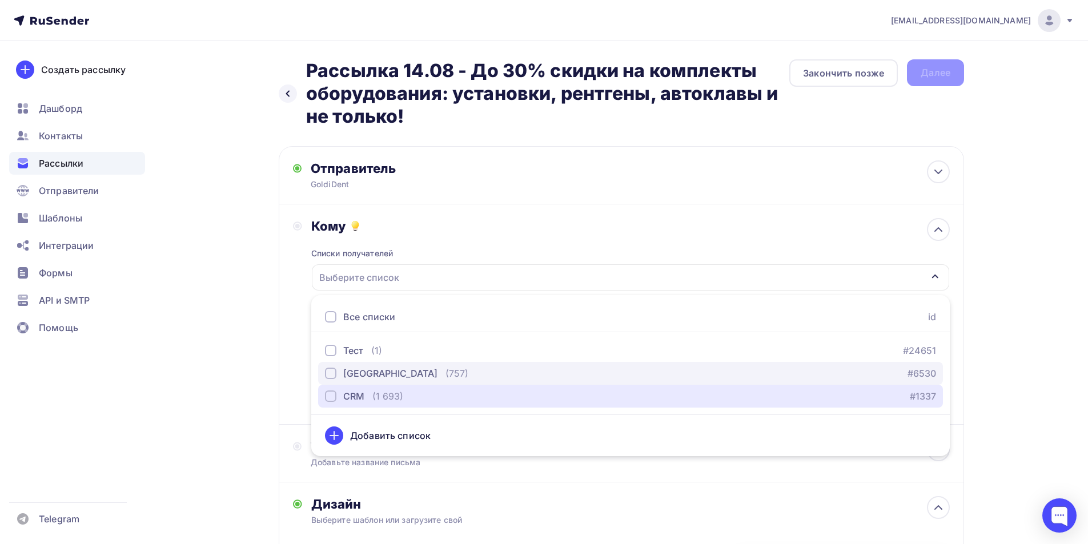
drag, startPoint x: 348, startPoint y: 395, endPoint x: 352, endPoint y: 384, distance: 11.3
click at [347, 392] on div "CRM" at bounding box center [353, 397] width 21 height 14
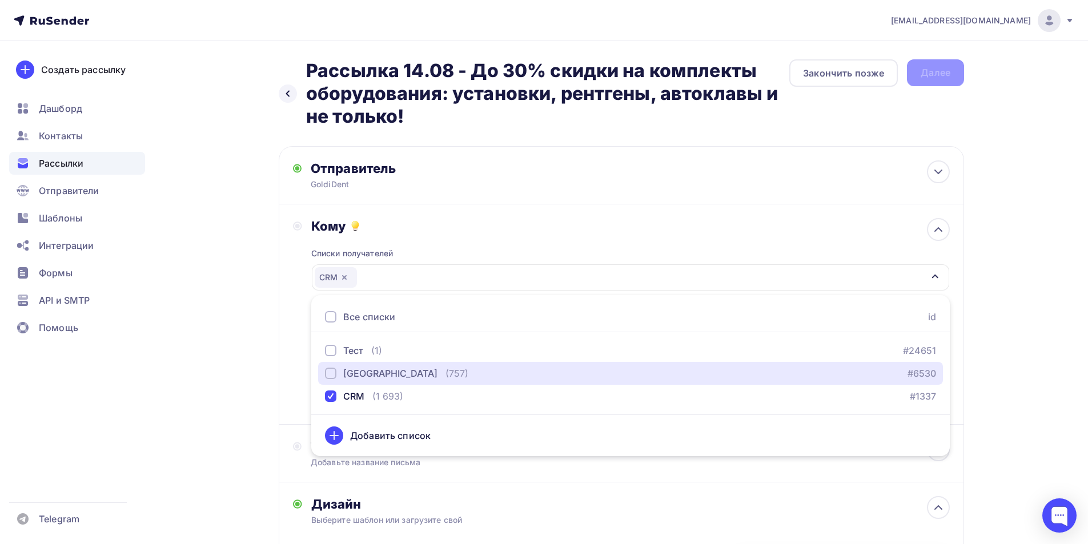
drag, startPoint x: 354, startPoint y: 370, endPoint x: 316, endPoint y: 384, distance: 40.5
click at [354, 370] on div "Москва" at bounding box center [390, 374] width 94 height 14
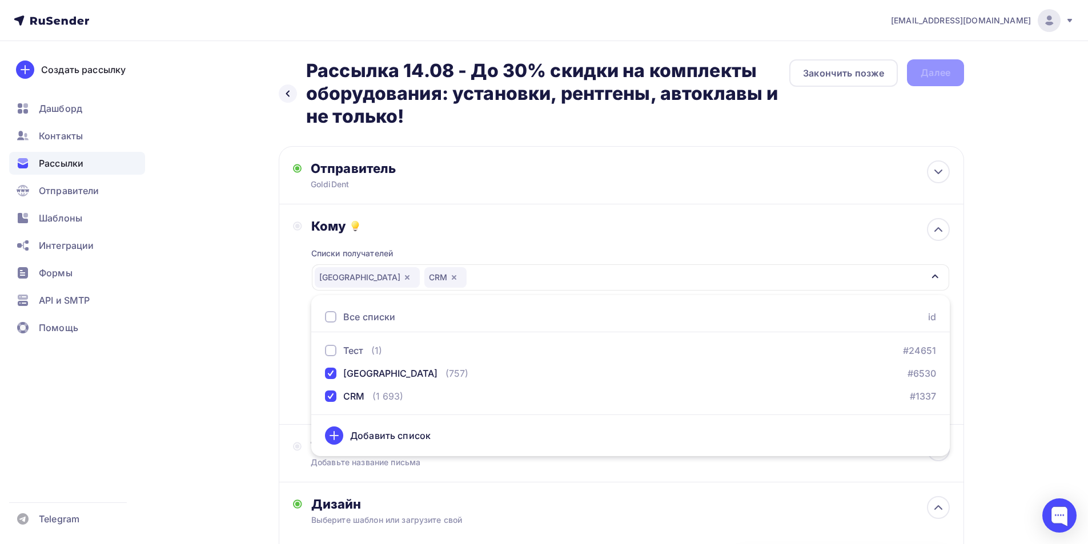
click at [249, 376] on div "Назад Рассылка 14.08 - До 30% скидки на комплекты оборудования: установки, рент…" at bounding box center [544, 453] width 936 height 825
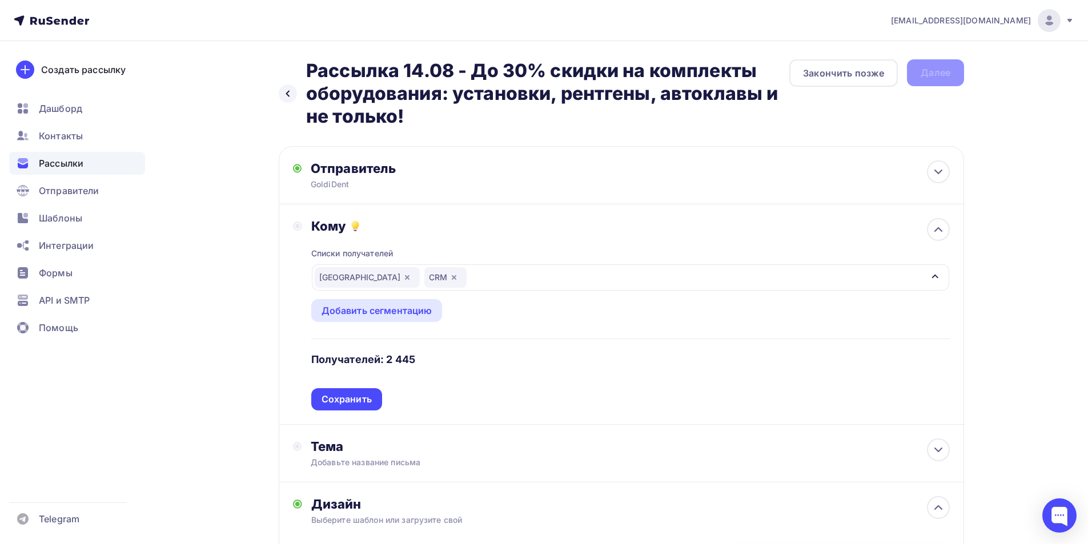
drag, startPoint x: 359, startPoint y: 396, endPoint x: 366, endPoint y: 390, distance: 9.7
click at [359, 395] on div "Сохранить" at bounding box center [347, 399] width 50 height 13
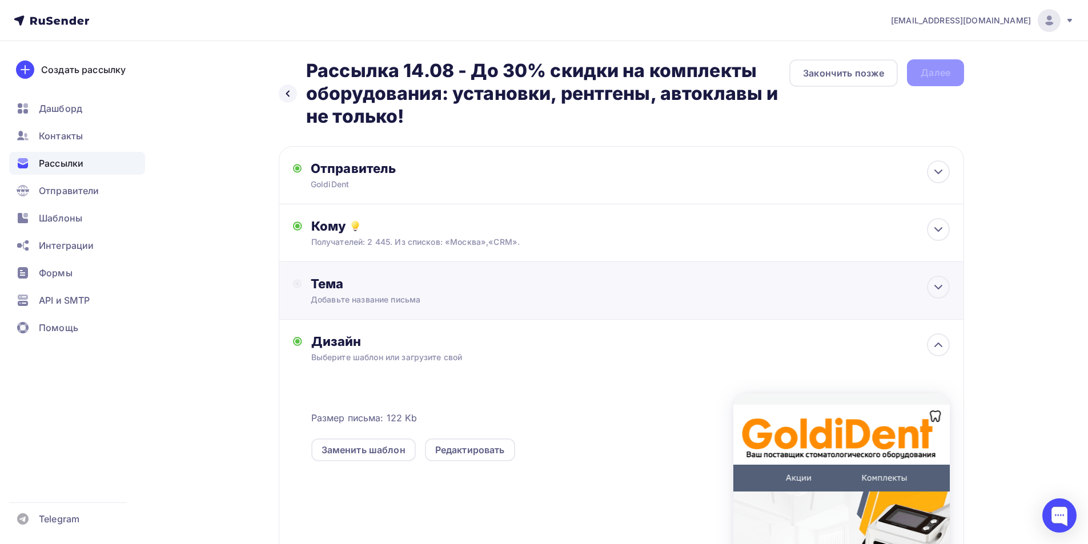
click at [389, 280] on div "Тема" at bounding box center [424, 284] width 226 height 16
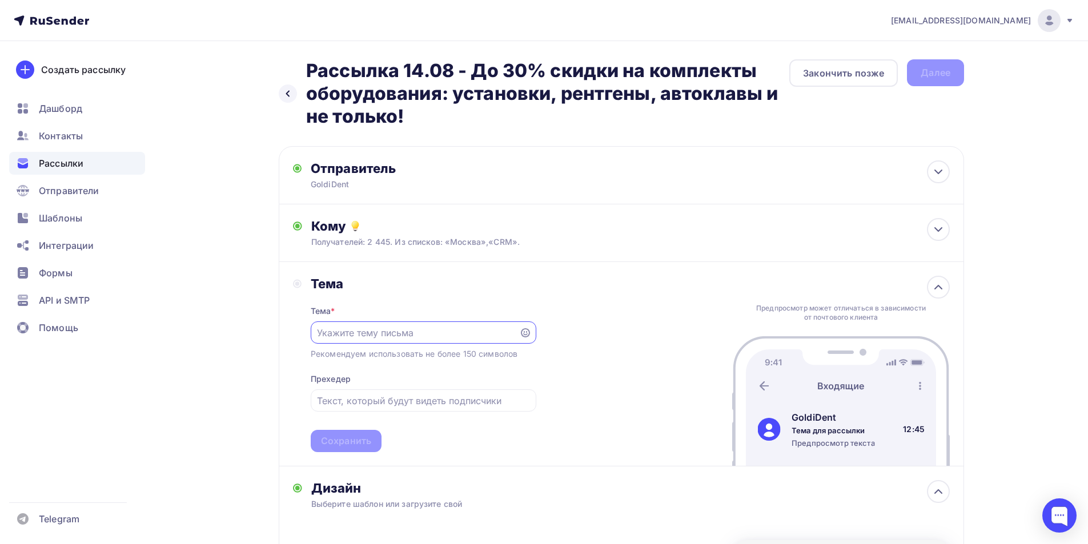
paste input "До 30% скидки на комплекты оборудования: установки, рентгены, автоклавы и не то…"
type input "До 30% скидки на комплекты оборудования: установки, рентгены, автоклавы и не то…"
drag, startPoint x: 334, startPoint y: 340, endPoint x: 298, endPoint y: 344, distance: 36.3
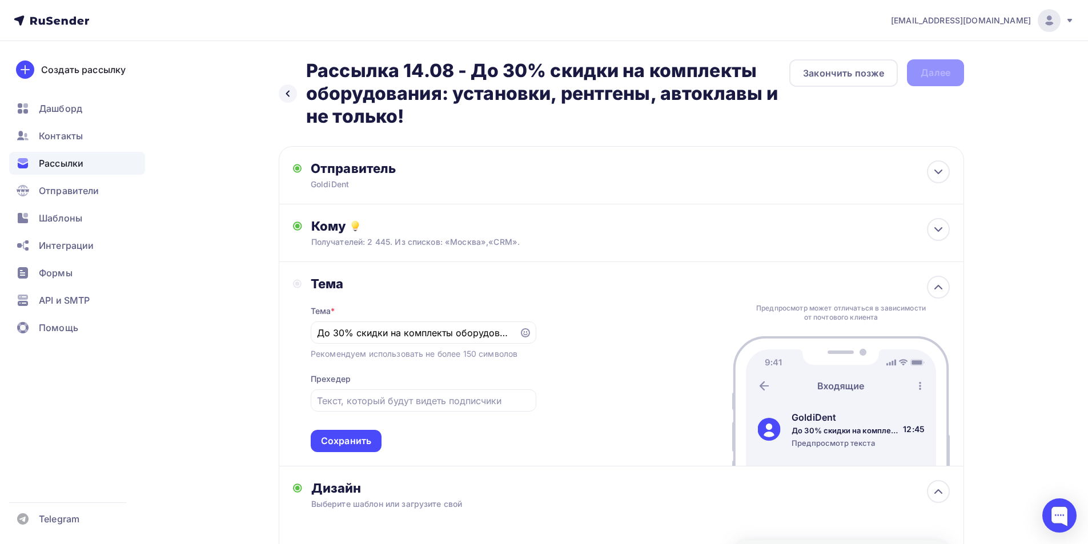
click at [298, 344] on div "Тема Тема * До 30% скидки на комплекты оборудования: установки, рентгены, авток…" at bounding box center [414, 364] width 243 height 177
click at [322, 336] on input "До 30% скидки на комплекты оборудования: установки, рентгены, автоклавы и не то…" at bounding box center [414, 333] width 195 height 14
click at [316, 334] on div "До 30% скидки на комплекты оборудования: установки, рентгены, автоклавы и не то…" at bounding box center [424, 333] width 226 height 22
click at [359, 440] on div "Сохранить" at bounding box center [346, 441] width 50 height 13
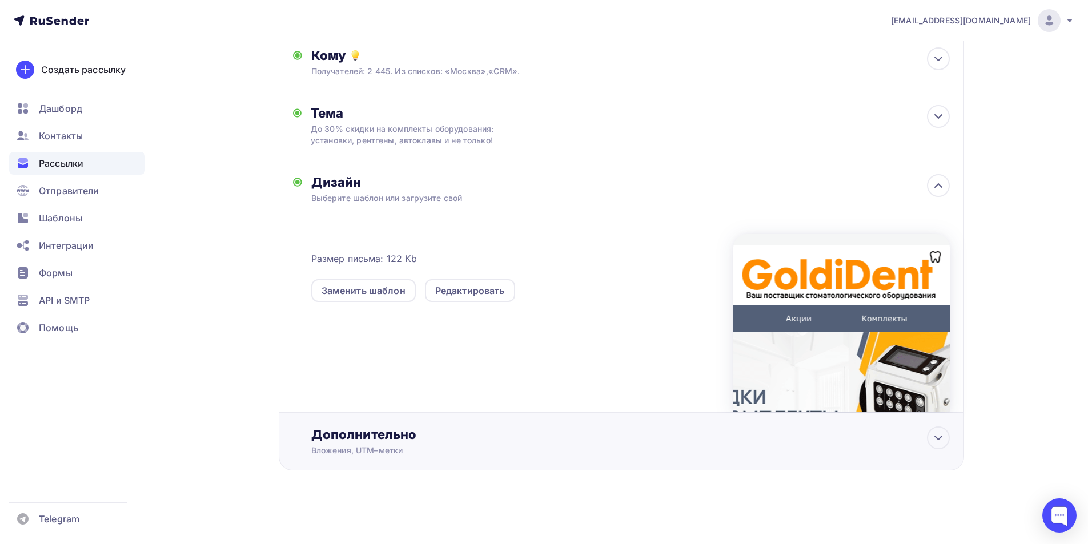
click at [393, 448] on div "Вложения, UTM–метки" at bounding box center [598, 450] width 575 height 11
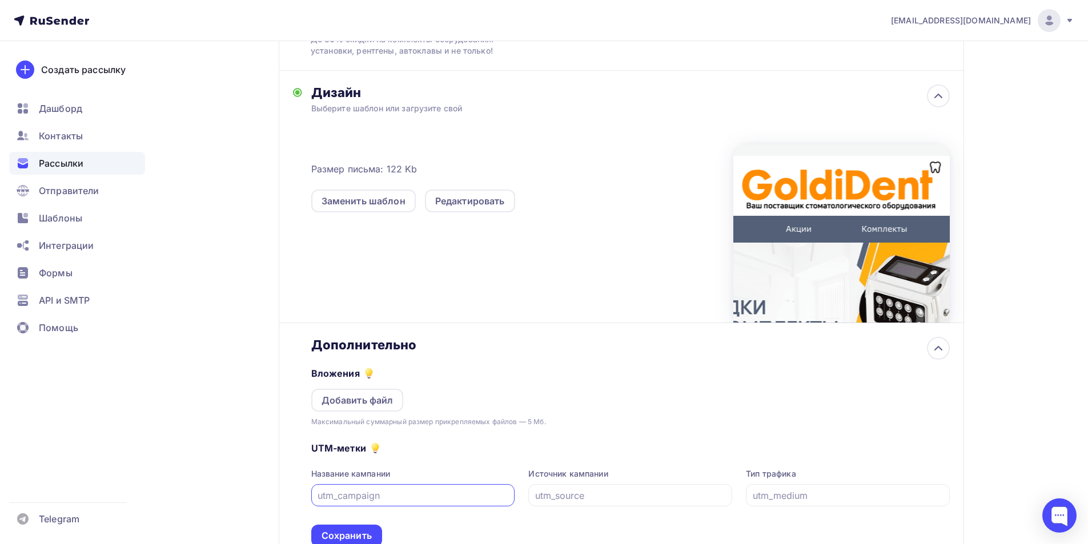
scroll to position [350, 0]
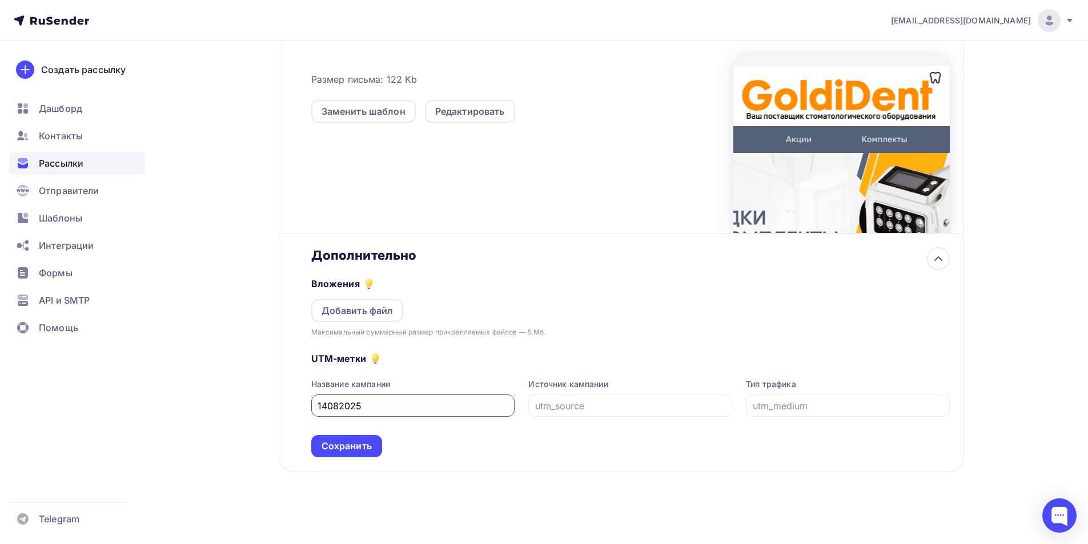
type input "14082025"
click at [581, 418] on div "UTM-метки Название кампании 14082025 Источник кампании Тип трафика Сохранить" at bounding box center [630, 397] width 639 height 119
click at [586, 412] on input "text" at bounding box center [630, 406] width 191 height 14
drag, startPoint x: 572, startPoint y: 409, endPoint x: 525, endPoint y: 407, distance: 46.9
click at [525, 407] on div "Название кампании 14082025 Источник кампании email Тип трафика" at bounding box center [630, 398] width 639 height 38
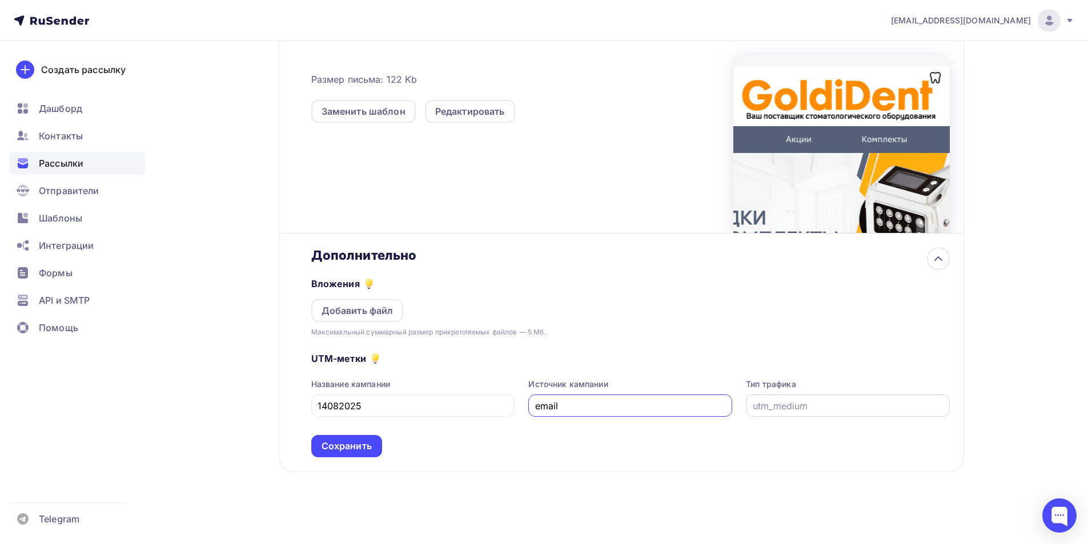
type input "email"
click at [775, 410] on input "text" at bounding box center [848, 406] width 191 height 14
paste input "email"
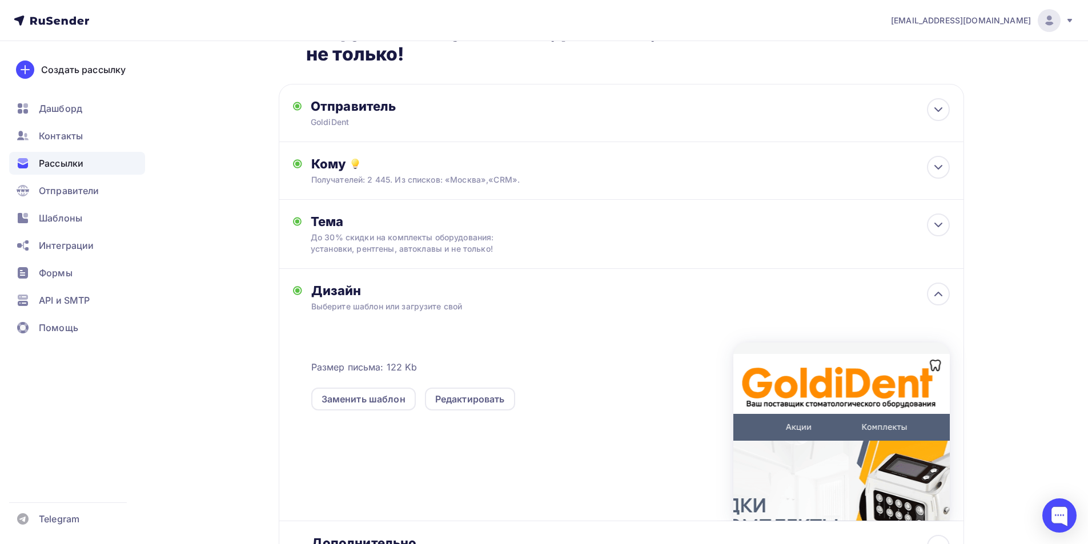
scroll to position [7, 0]
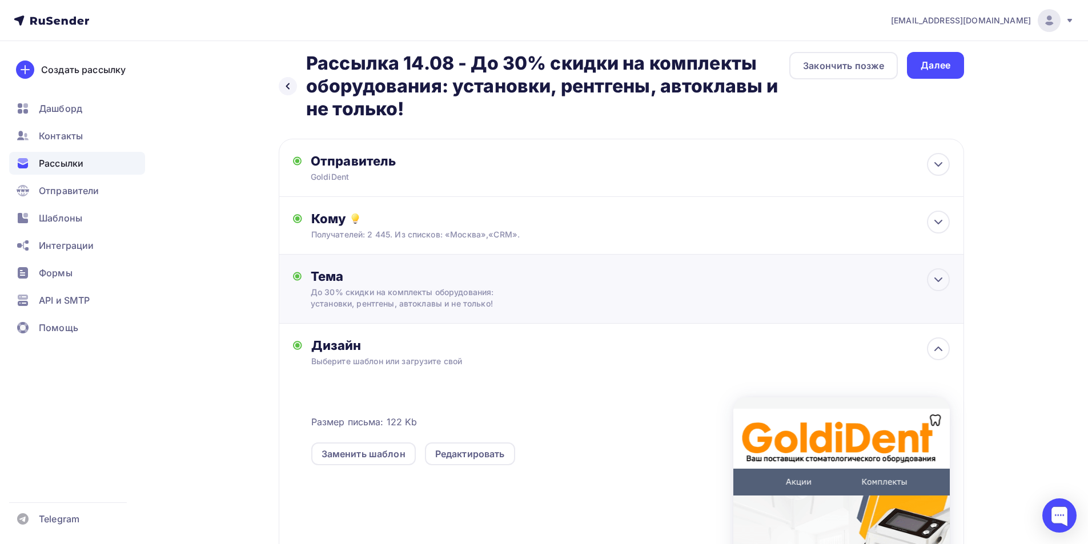
type input "email"
click at [444, 303] on div "До 30% скидки на комплекты оборудования: установки, рентгены, автоклавы и не то…" at bounding box center [412, 298] width 203 height 23
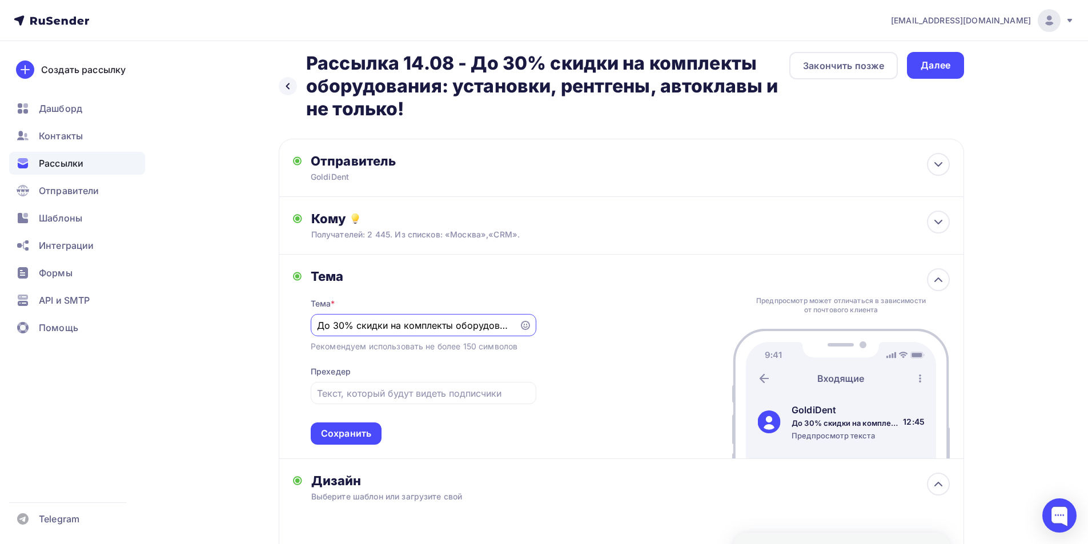
scroll to position [0, 0]
click at [317, 326] on input "До 30% скидки на комплекты оборудования: установки, рентгены, автоклавы и не то…" at bounding box center [414, 326] width 195 height 14
click at [526, 327] on icon at bounding box center [525, 325] width 9 height 9
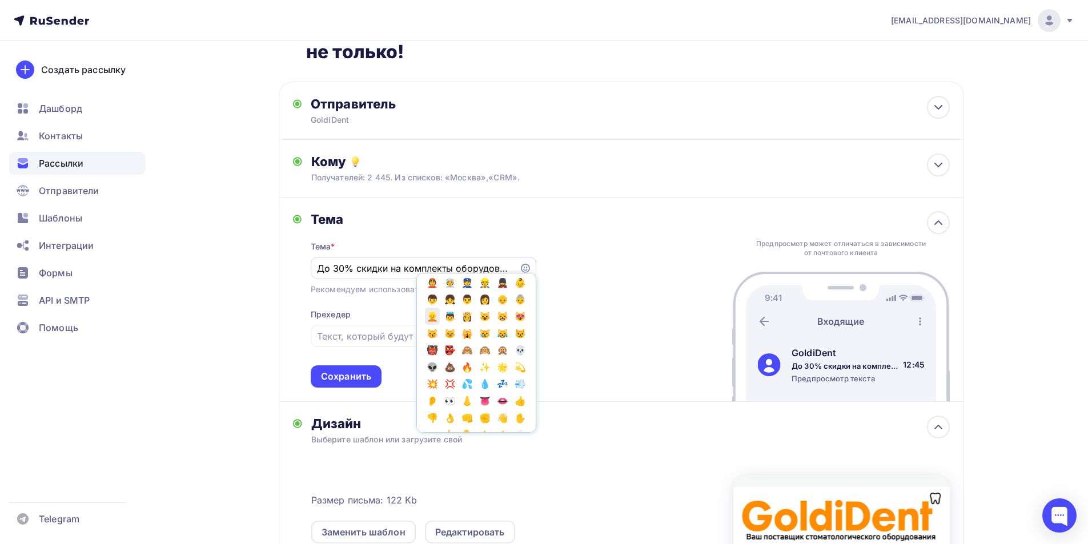
scroll to position [286, 0]
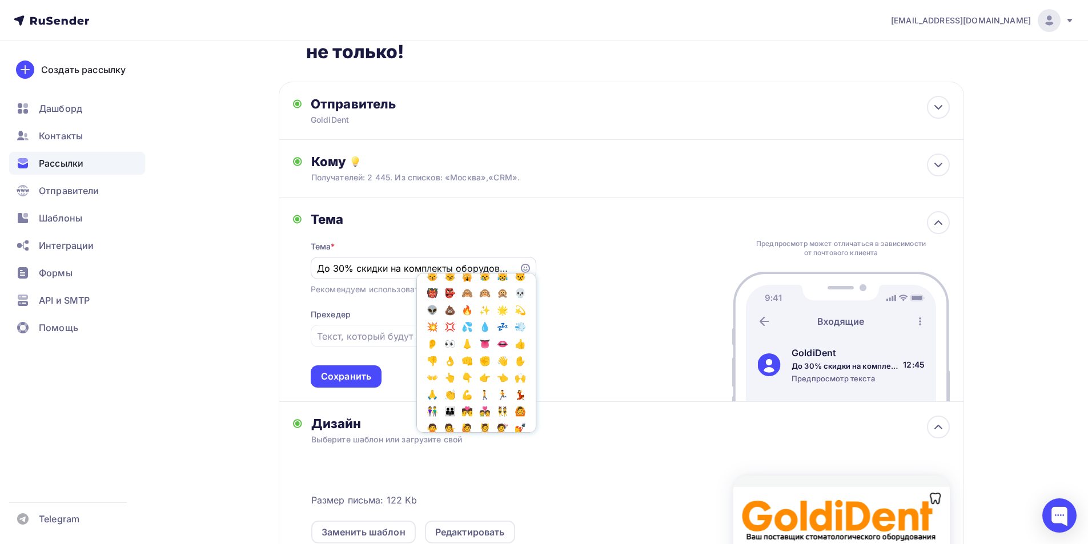
click at [322, 268] on input "До 30% скидки на комплекты оборудования: установки, рентгены, автоклавы и не то…" at bounding box center [414, 269] width 195 height 14
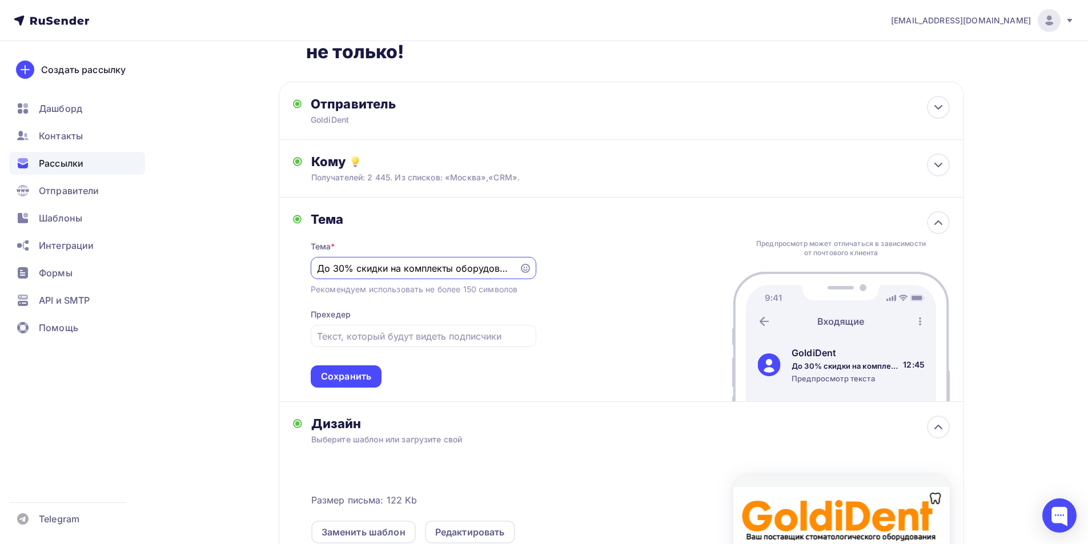
click at [320, 269] on input "До 30% скидки на комплекты оборудования: установки, рентгены, автоклавы и не то…" at bounding box center [414, 269] width 195 height 14
click at [320, 270] on input "До 30% скидки на комплекты оборудования: установки, рентгены, автоклавы и не то…" at bounding box center [414, 269] width 195 height 14
paste input "✨"
drag, startPoint x: 472, startPoint y: 270, endPoint x: 588, endPoint y: 272, distance: 115.4
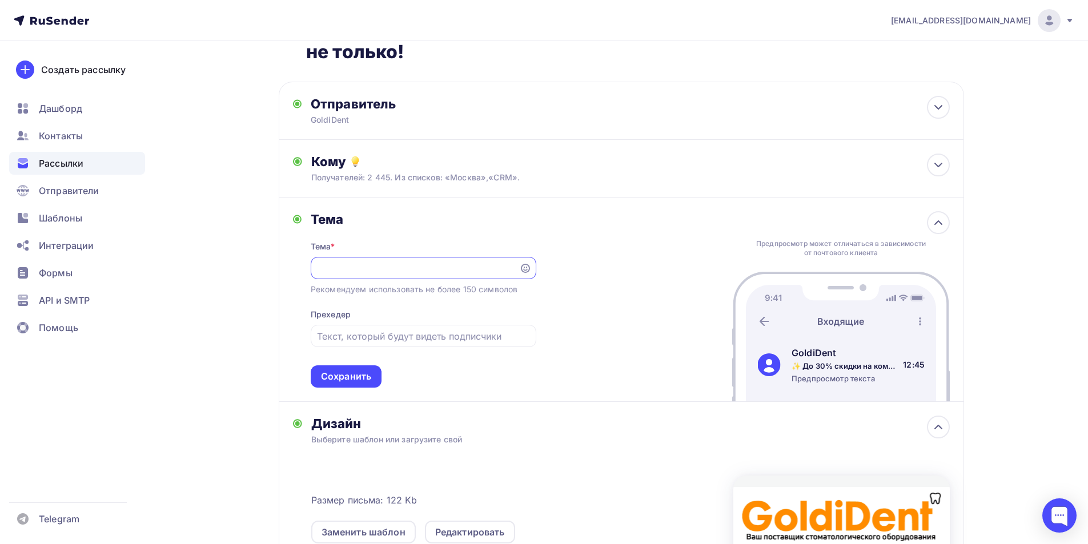
click at [587, 272] on div "Тема Тема * ✨ До 30% скидки на комплекты оборудования: установки, рентгены, авт…" at bounding box center [621, 300] width 685 height 205
type input "✨ До 30% скидки на комплекты оборудования: установки, рентгены, автоклавы и не …"
drag, startPoint x: 360, startPoint y: 377, endPoint x: 468, endPoint y: 392, distance: 109.1
click at [360, 376] on div "Сохранить" at bounding box center [346, 376] width 50 height 13
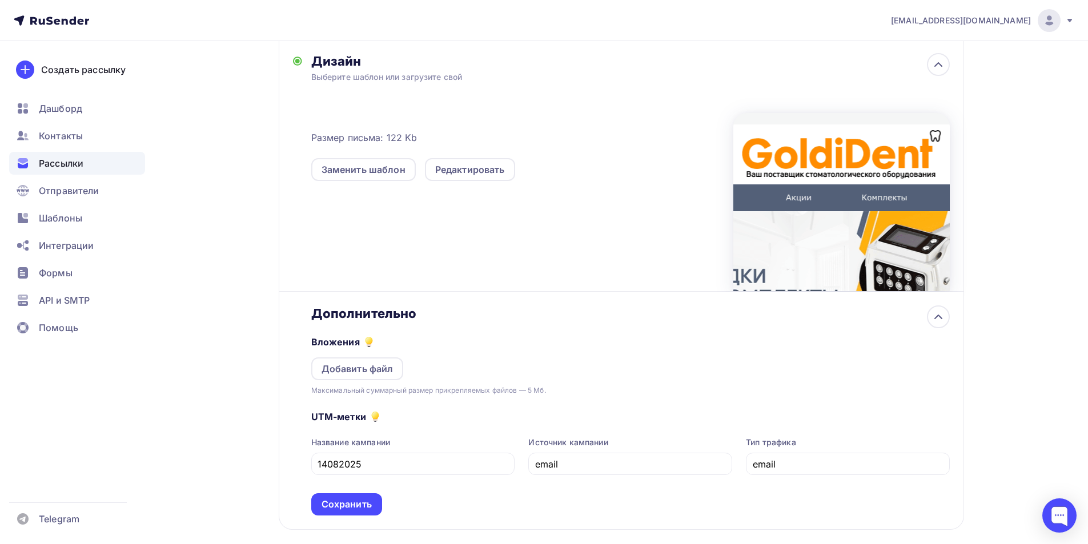
scroll to position [351, 0]
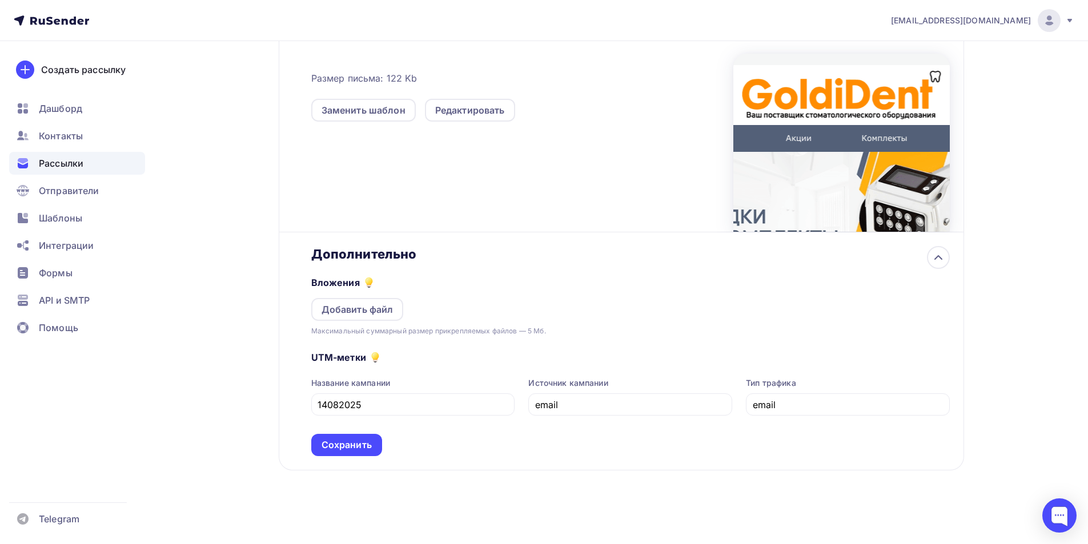
drag, startPoint x: 355, startPoint y: 449, endPoint x: 462, endPoint y: 424, distance: 109.1
click at [356, 449] on div "Сохранить" at bounding box center [347, 445] width 50 height 13
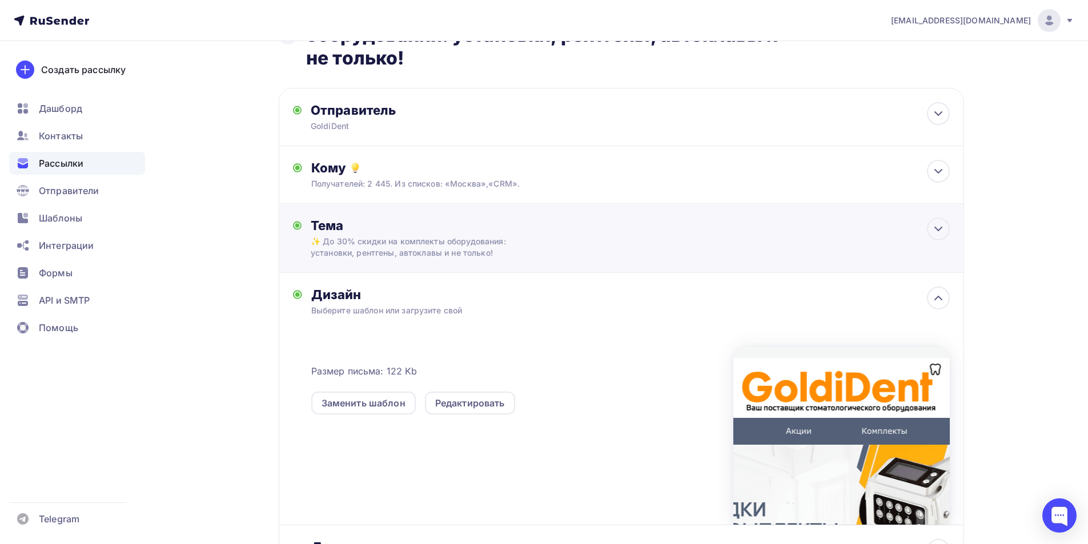
scroll to position [0, 0]
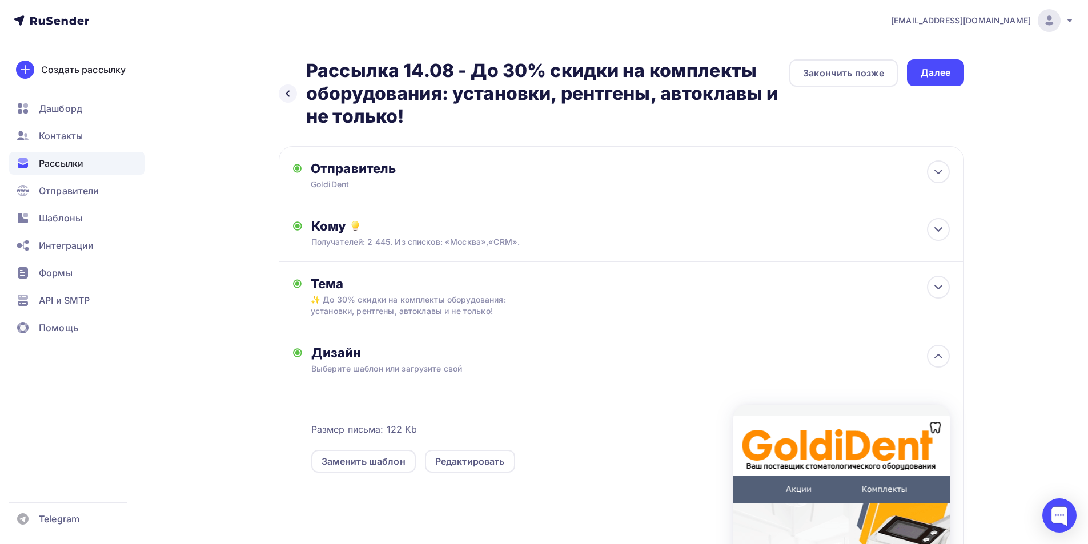
drag, startPoint x: 944, startPoint y: 69, endPoint x: 943, endPoint y: 87, distance: 18.3
click at [947, 69] on div "Далее" at bounding box center [936, 72] width 30 height 13
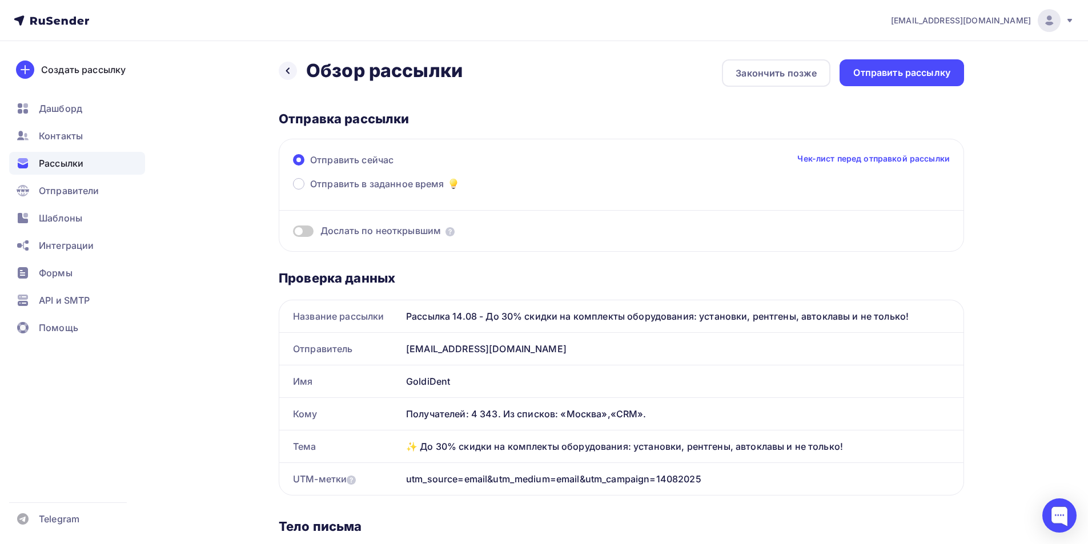
drag, startPoint x: 465, startPoint y: 381, endPoint x: 394, endPoint y: 383, distance: 70.9
click at [394, 383] on div "Имя GoldiDent" at bounding box center [621, 381] width 685 height 33
copy div "Имя GoldiDent"
click at [286, 72] on icon at bounding box center [287, 70] width 9 height 9
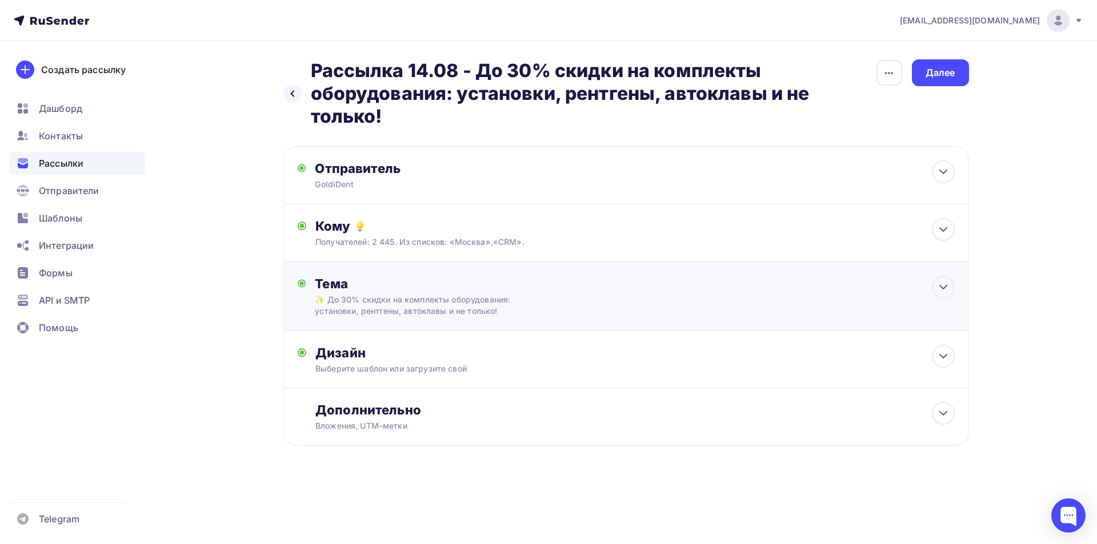
click at [382, 303] on div "✨ До 30% скидки на комплекты оборудования: установки, рентгены, автоклавы и не …" at bounding box center [416, 305] width 203 height 23
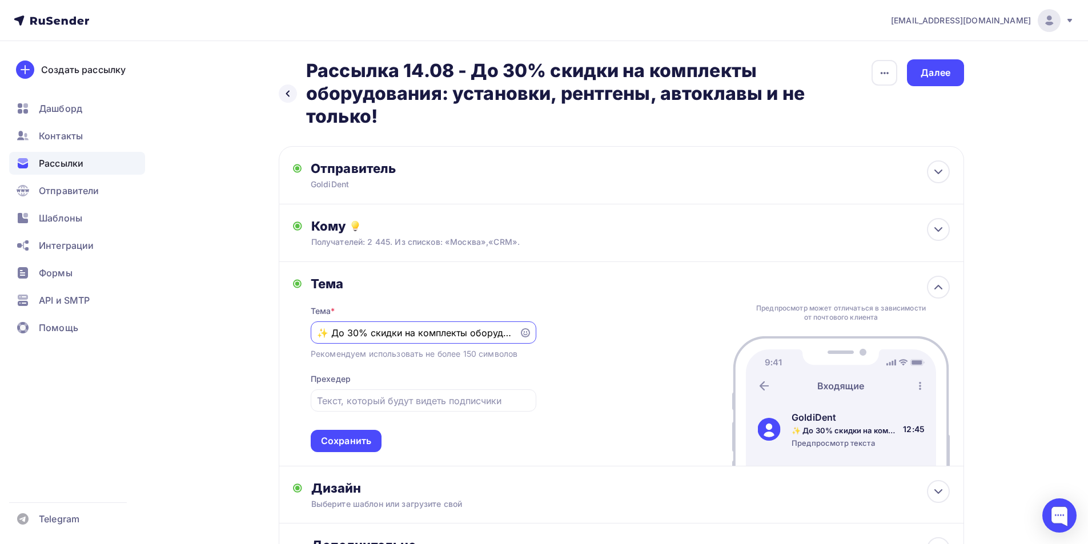
drag, startPoint x: 336, startPoint y: 334, endPoint x: 328, endPoint y: 330, distance: 9.7
click at [292, 335] on div "Тема Тема * ✨ До 30% скидки на комплекты оборудования: установки, рентгены, авт…" at bounding box center [621, 364] width 685 height 205
click at [458, 320] on div "Тема * ✨ До 30% скидки на комплекты оборудования: установки, рентгены, автоклав…" at bounding box center [424, 372] width 226 height 161
drag, startPoint x: 515, startPoint y: 338, endPoint x: 540, endPoint y: 339, distance: 25.1
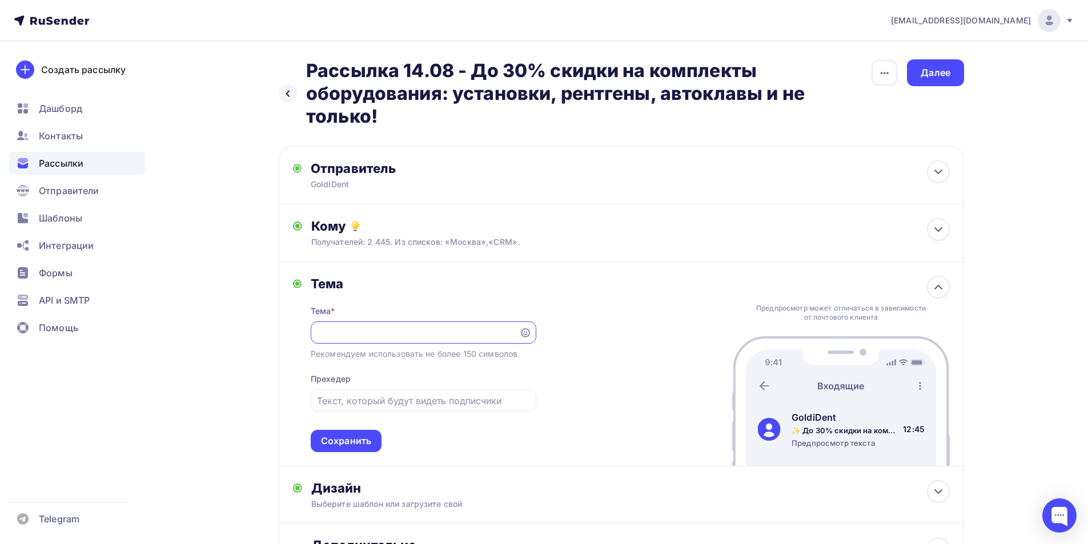
click at [544, 339] on div "Тема Тема * ✨ До 30% скидки на комплекты оборудования: установки, рентгены, авт…" at bounding box center [621, 364] width 685 height 205
click at [347, 328] on input "✨ До 30% скидки на комплекты оборудования: установки, рентгены, автоклавы и не …" at bounding box center [414, 333] width 195 height 14
drag, startPoint x: 318, startPoint y: 335, endPoint x: 299, endPoint y: 334, distance: 19.5
click at [299, 334] on div "Тема Тема * ✨ До 30% скидки на комплекты оборудования: установки, рентгены, авт…" at bounding box center [414, 364] width 243 height 177
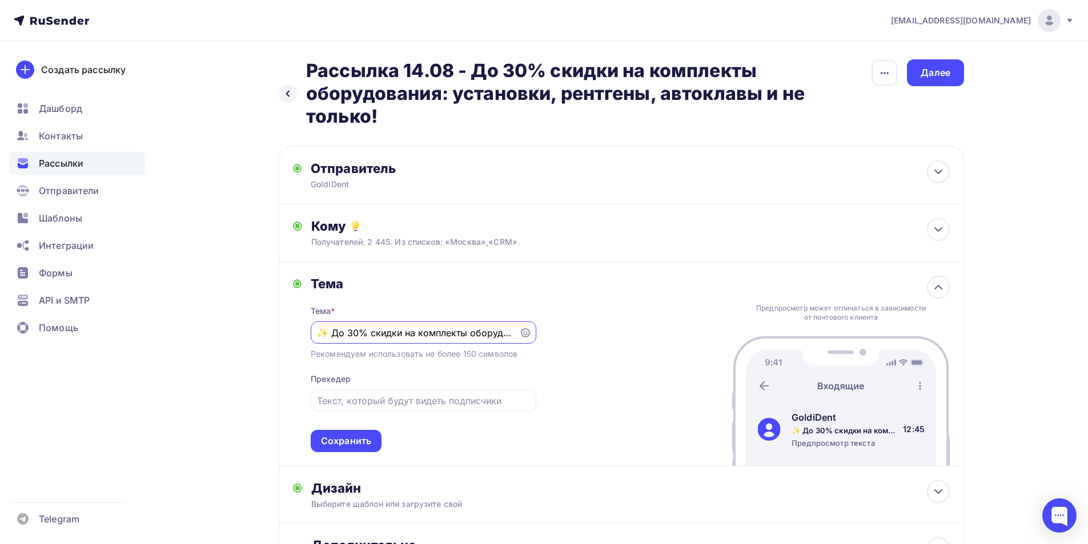
click at [427, 331] on input "✨ До 30% скидки на комплекты оборудования: установки, рентгены, автоклавы и не …" at bounding box center [414, 333] width 195 height 14
click at [499, 333] on input "✨ До 30% скидки на комплекты оборудования: установки, рентгены, автоклавы и не …" at bounding box center [414, 333] width 195 height 14
type input "✨ До 30% скидки на комплекты оборудования!"
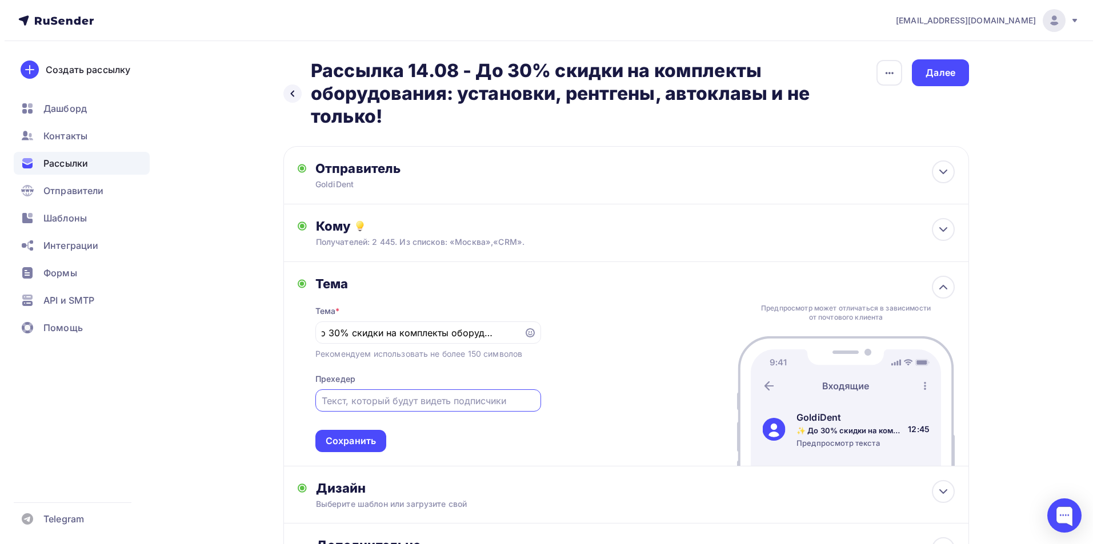
scroll to position [0, 0]
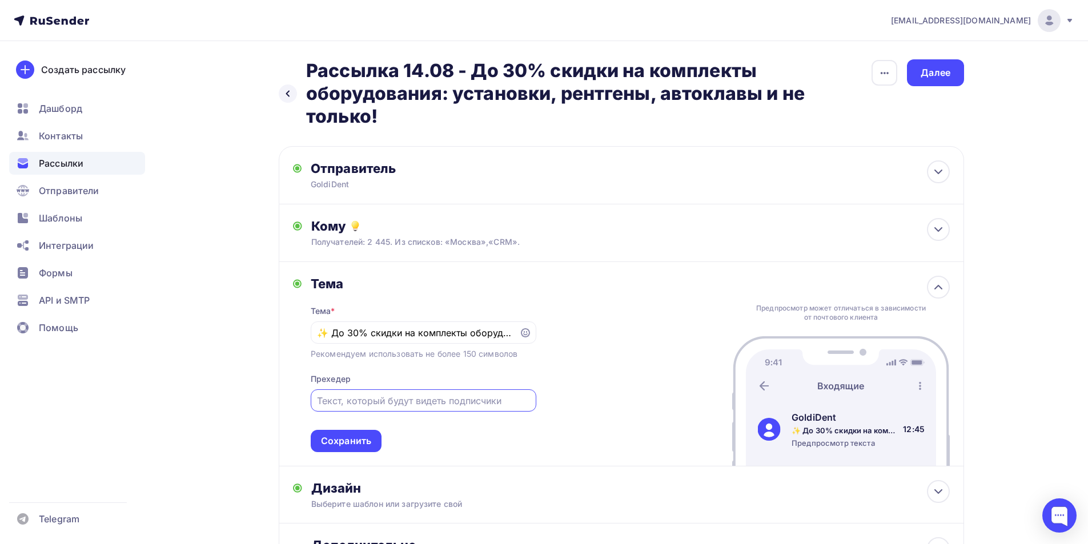
drag, startPoint x: 474, startPoint y: 400, endPoint x: 382, endPoint y: 388, distance: 92.8
click at [472, 400] on input "text" at bounding box center [423, 401] width 212 height 14
paste input ": установки, рентгены, автоклавы и не только!"
drag, startPoint x: 325, startPoint y: 403, endPoint x: 301, endPoint y: 408, distance: 24.7
click at [301, 408] on div "Тема Тема * ✨ До 30% скидки на комплекты оборудования! Рекомендуем использовать…" at bounding box center [414, 364] width 243 height 177
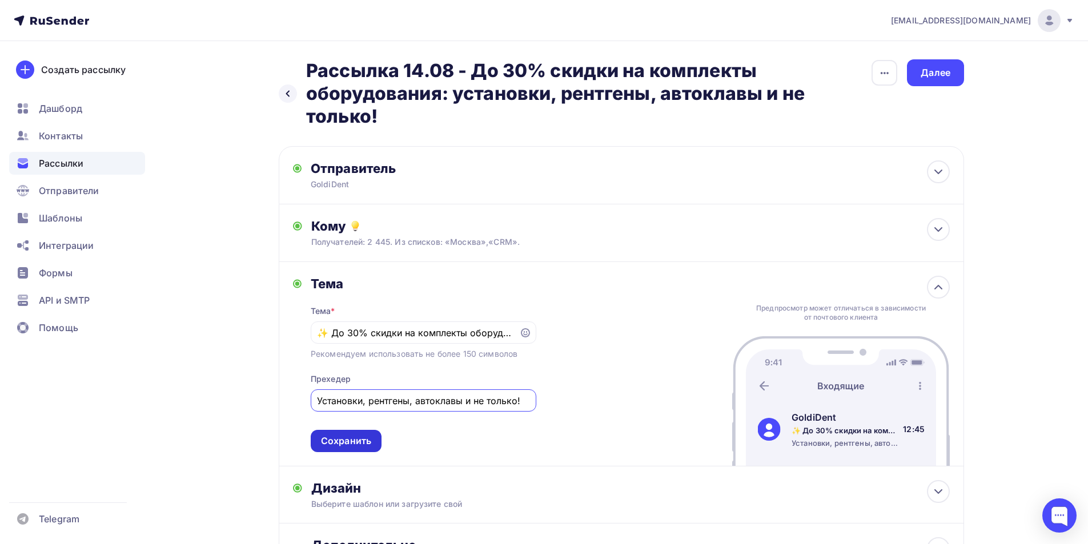
click at [356, 436] on div "Сохранить" at bounding box center [346, 441] width 50 height 13
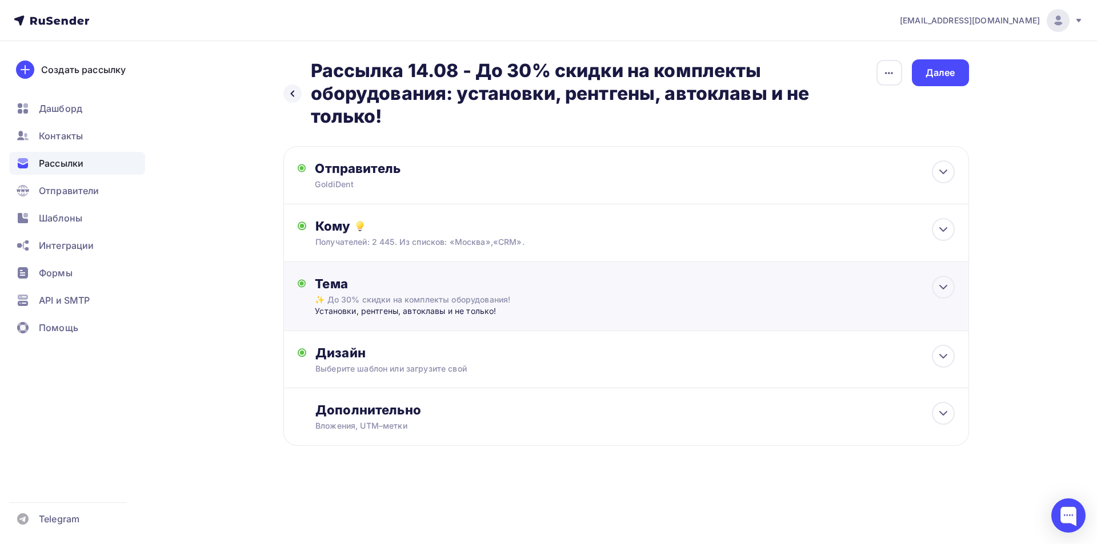
click at [468, 309] on div "Установки, рентгены, автоклавы и не только!" at bounding box center [428, 311] width 226 height 11
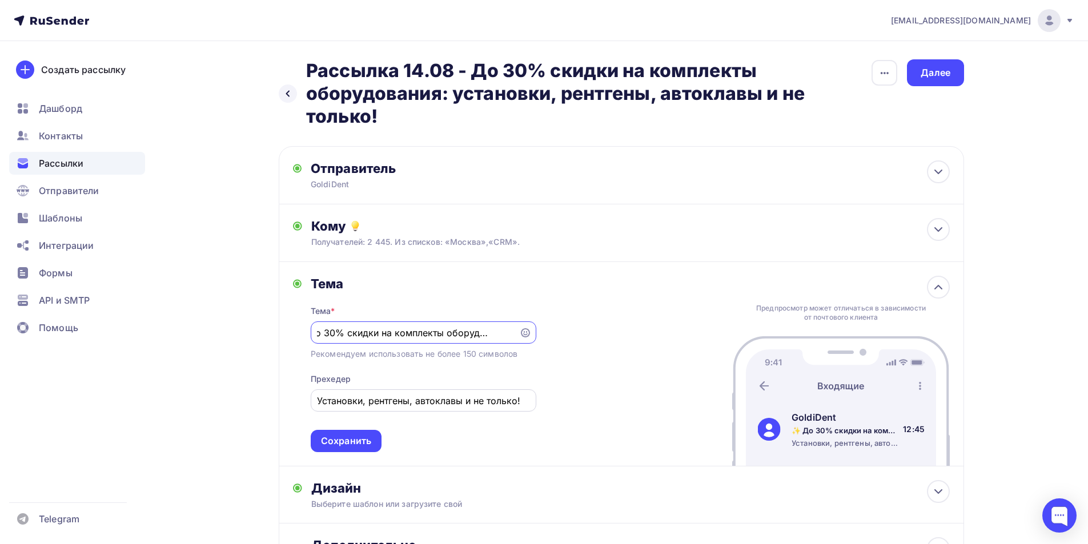
click at [523, 403] on input "Установки, рентгены, автоклавы и не только!" at bounding box center [423, 401] width 212 height 14
type input "Установки, рентгены, автоклавы и не только."
click at [363, 439] on div "Сохранить" at bounding box center [346, 441] width 50 height 13
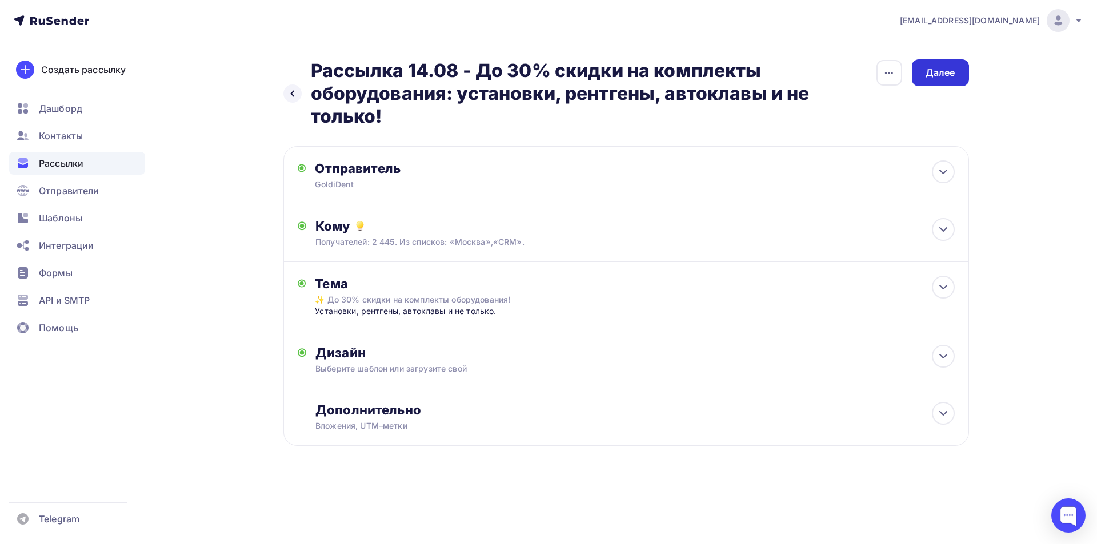
click at [958, 74] on div "Далее" at bounding box center [940, 72] width 57 height 27
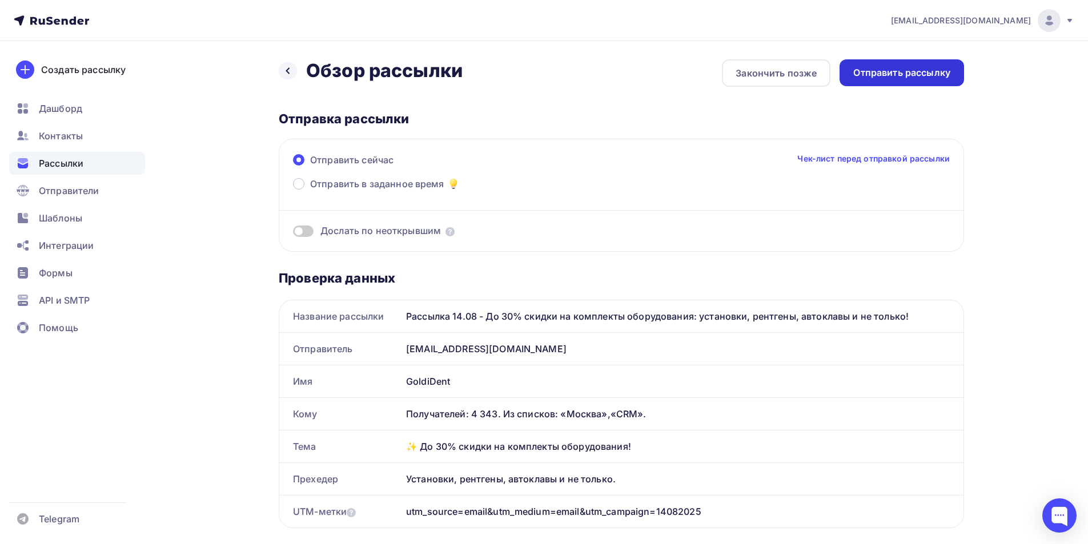
click at [901, 73] on div "Отправить рассылку" at bounding box center [901, 72] width 97 height 13
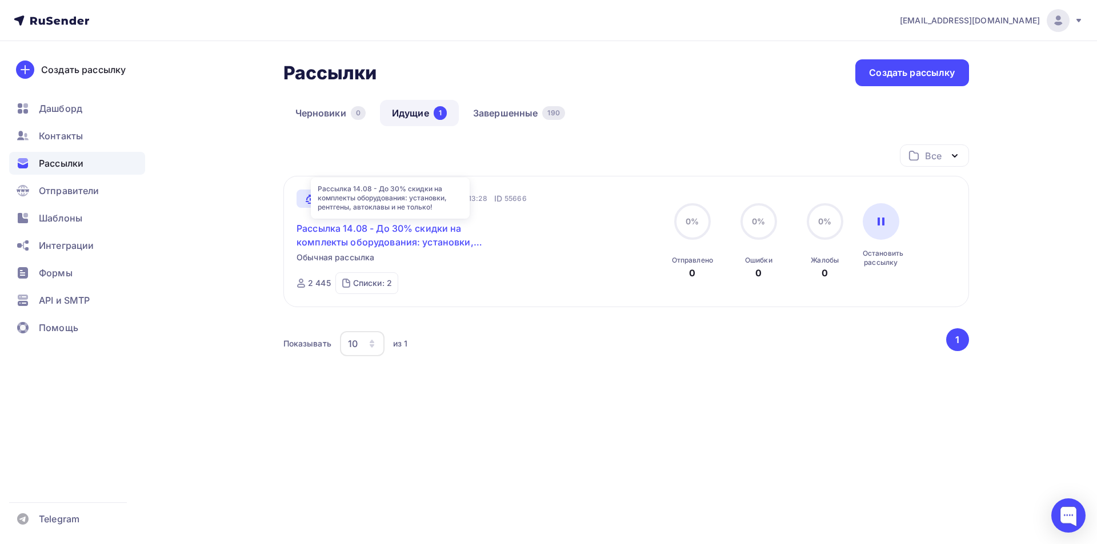
click at [403, 231] on link "Рассылка 14.08 - До 30% скидки на комплекты оборудования: установки, рентгены, …" at bounding box center [394, 235] width 196 height 27
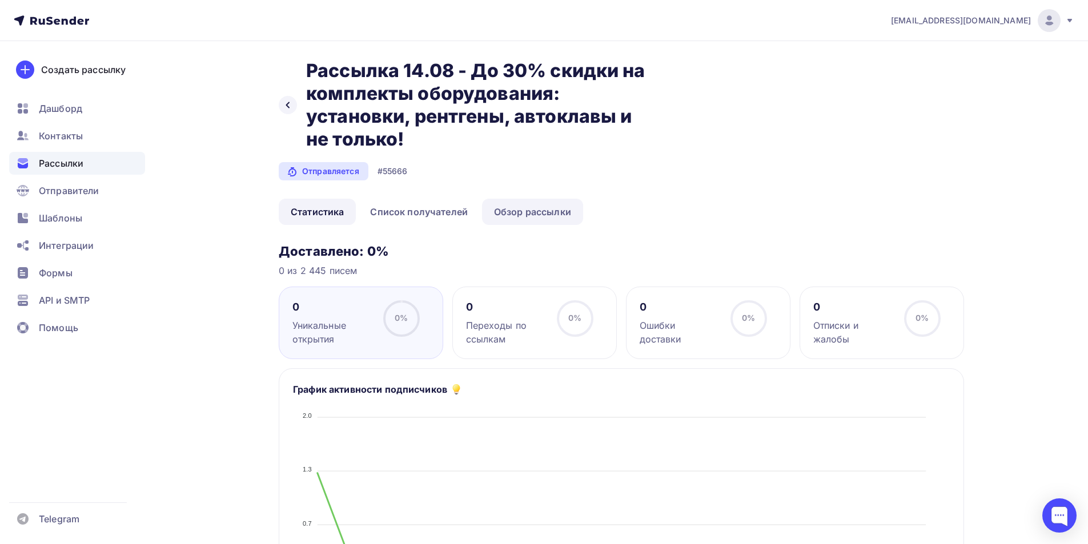
click at [540, 206] on link "Обзор рассылки" at bounding box center [532, 212] width 101 height 26
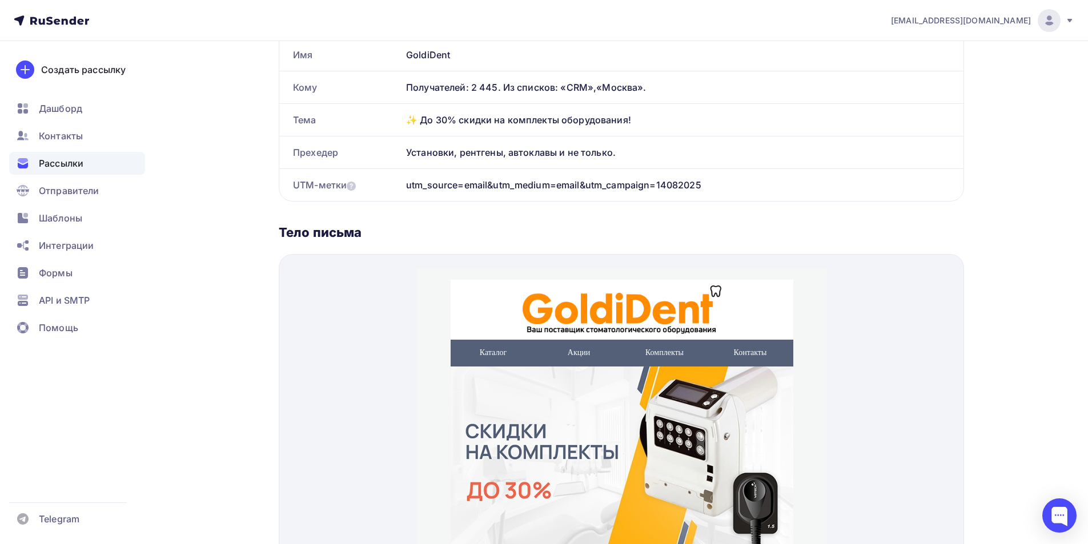
drag, startPoint x: 67, startPoint y: 165, endPoint x: 73, endPoint y: 159, distance: 8.1
click at [67, 164] on span "Рассылки" at bounding box center [61, 164] width 45 height 14
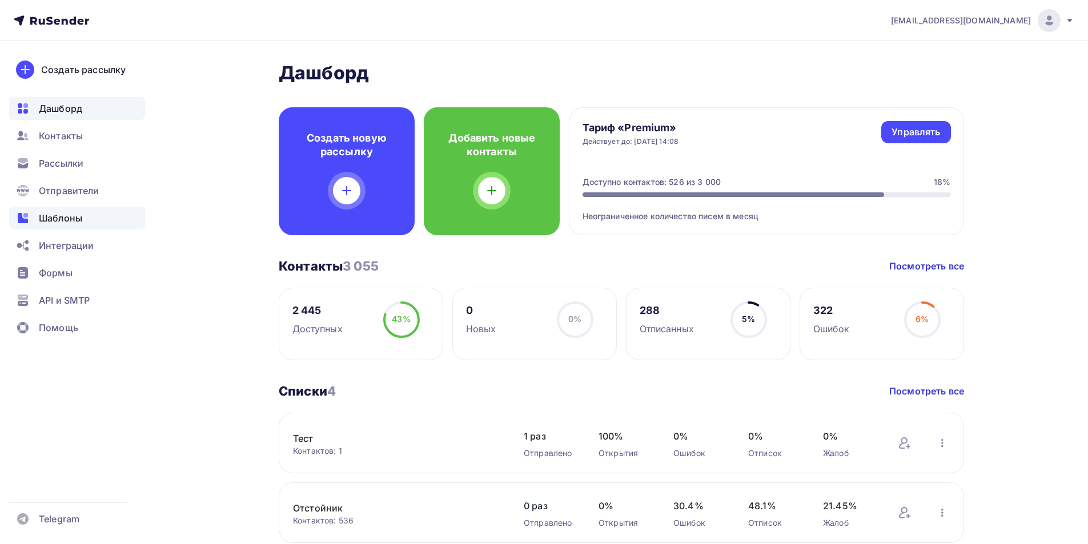
drag, startPoint x: 78, startPoint y: 216, endPoint x: 87, endPoint y: 229, distance: 15.7
click at [78, 215] on span "Шаблоны" at bounding box center [60, 218] width 43 height 14
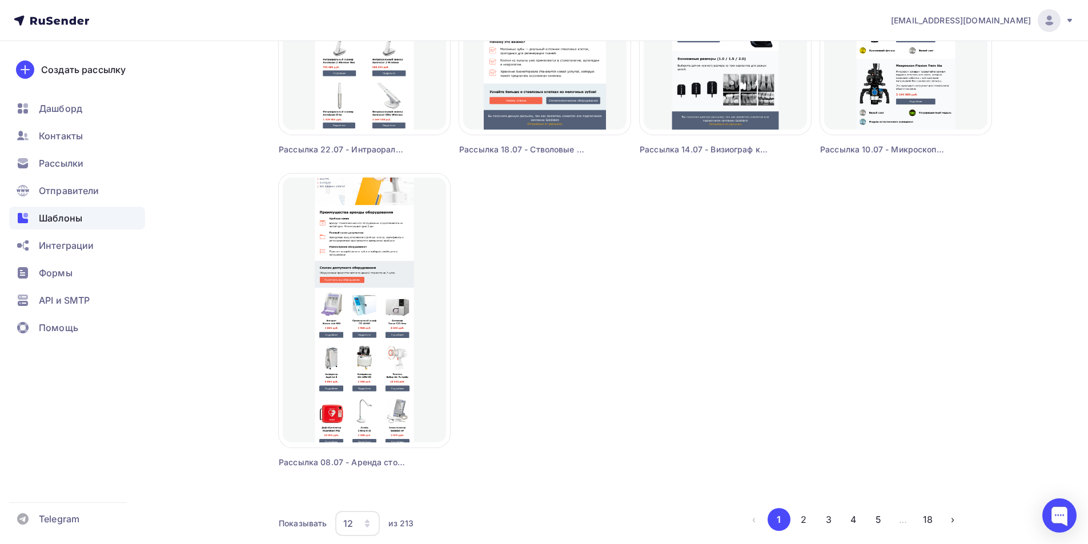
scroll to position [963, 0]
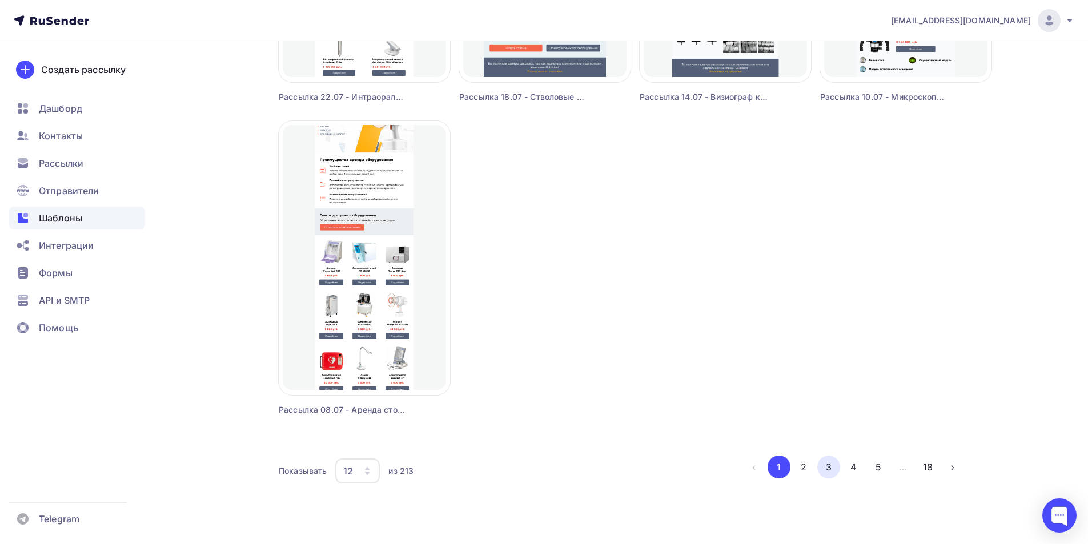
click at [825, 465] on button "3" at bounding box center [828, 467] width 23 height 23
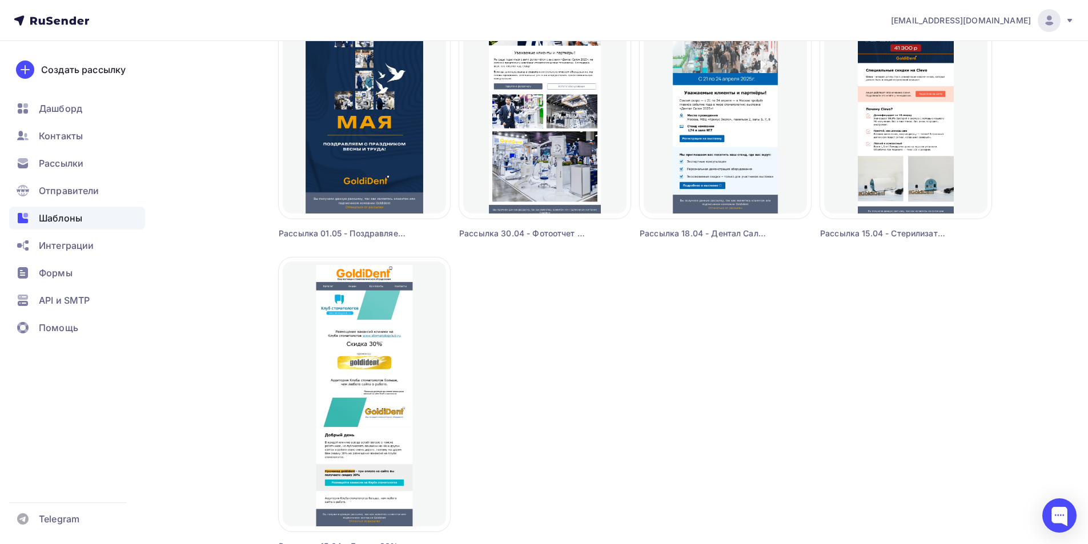
scroll to position [914, 0]
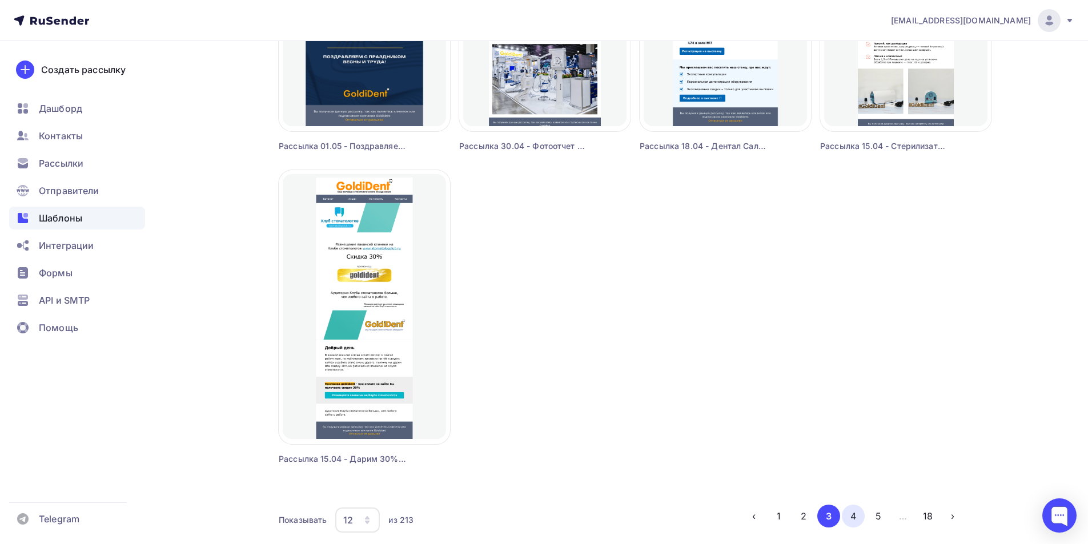
click at [862, 517] on button "4" at bounding box center [853, 516] width 23 height 23
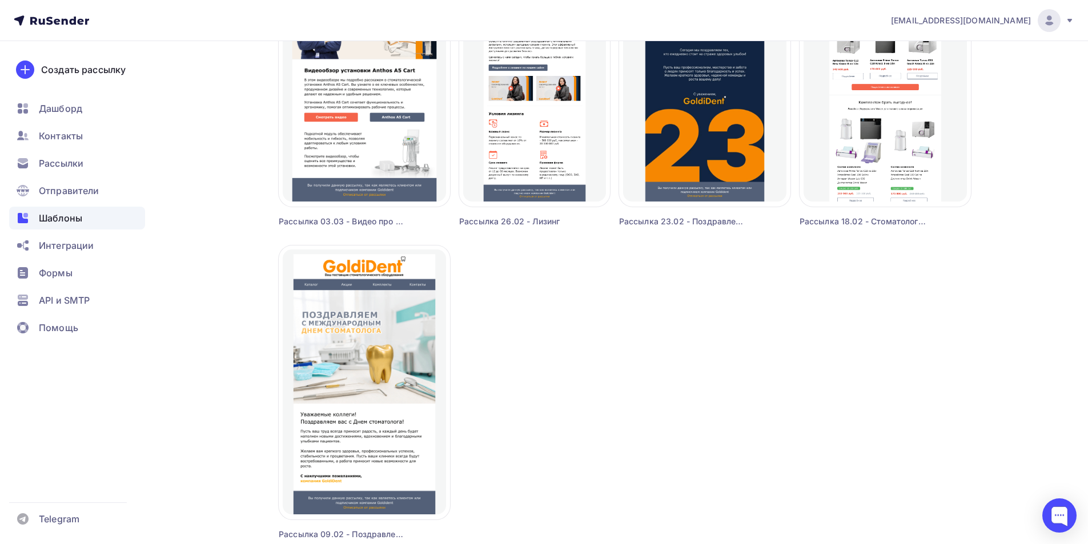
scroll to position [963, 0]
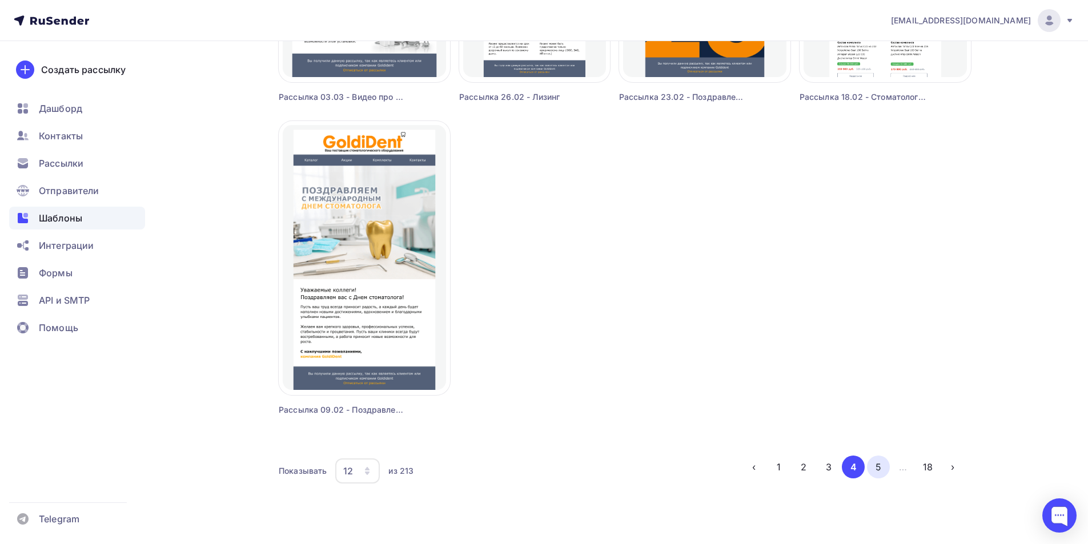
click at [873, 473] on button "5" at bounding box center [878, 467] width 23 height 23
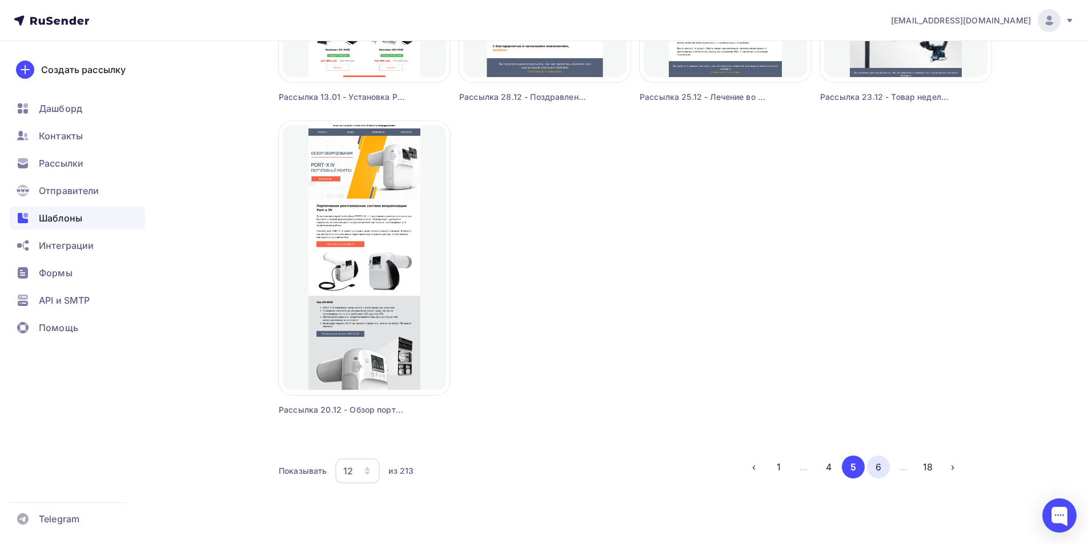
click at [881, 472] on button "6" at bounding box center [878, 467] width 23 height 23
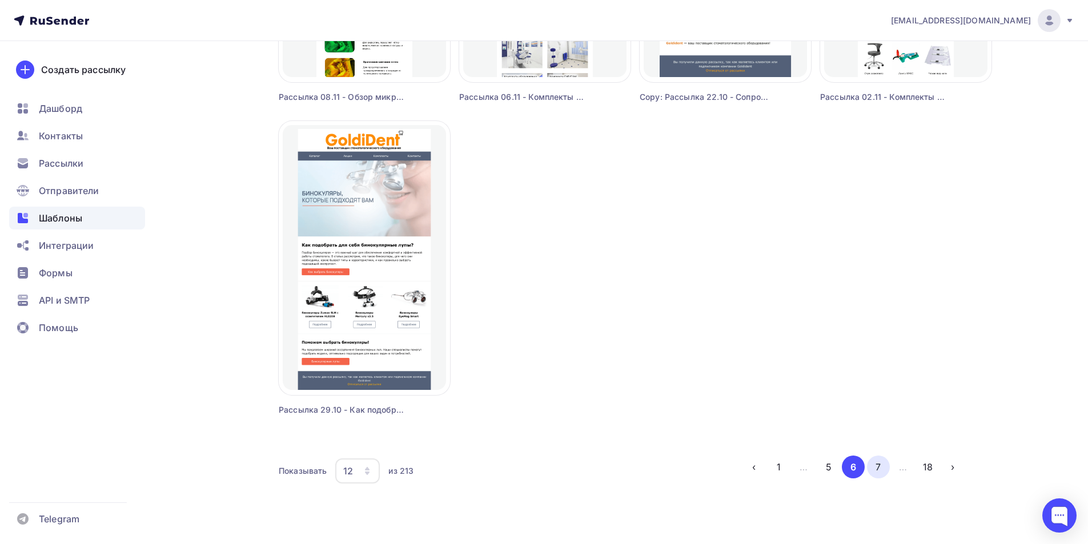
click at [877, 469] on button "7" at bounding box center [878, 467] width 23 height 23
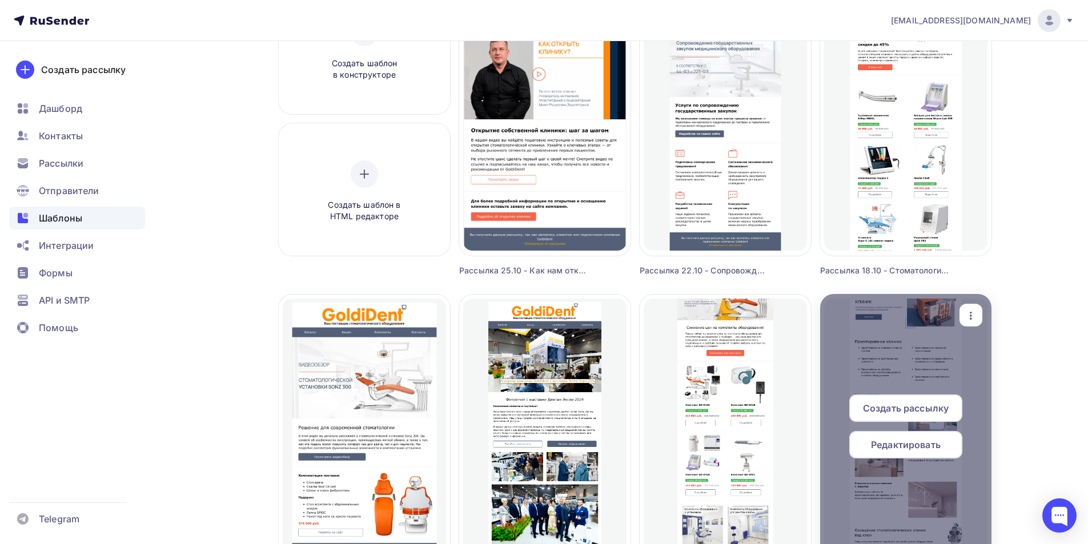
scroll to position [49, 0]
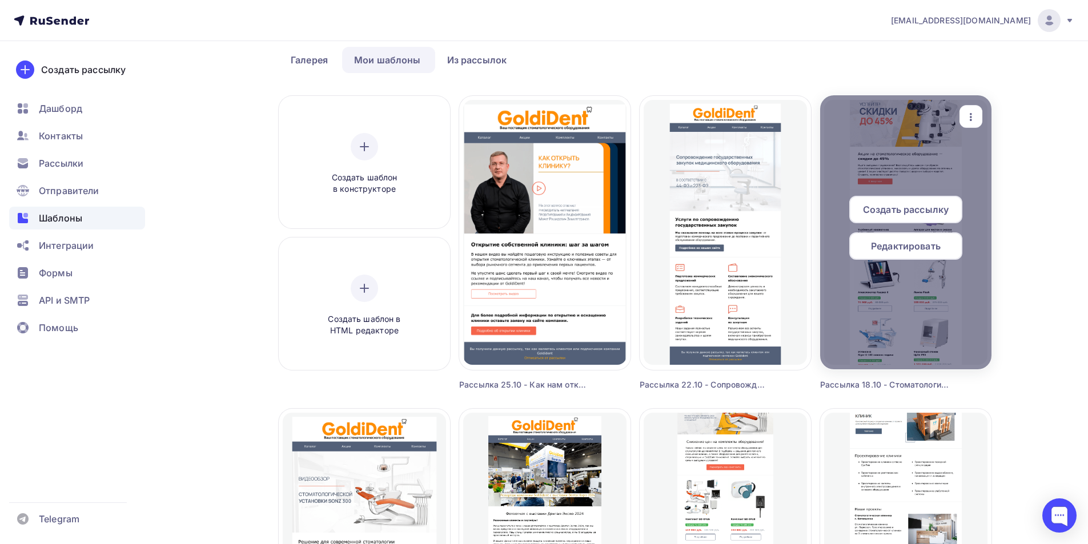
click at [919, 244] on span "Редактировать" at bounding box center [906, 246] width 70 height 14
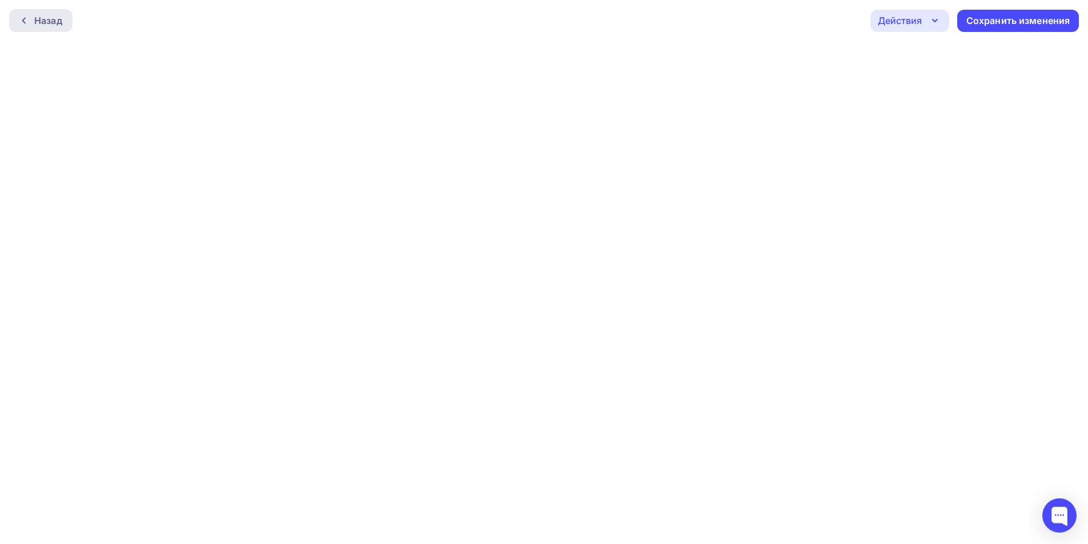
click at [29, 23] on div at bounding box center [26, 20] width 15 height 9
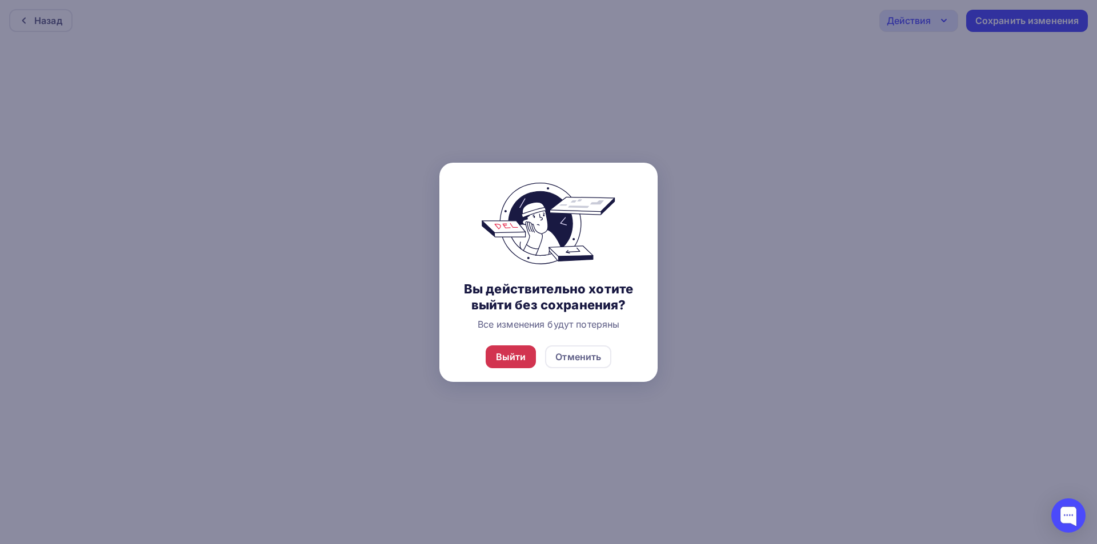
click at [500, 356] on div "Выйти" at bounding box center [511, 357] width 30 height 14
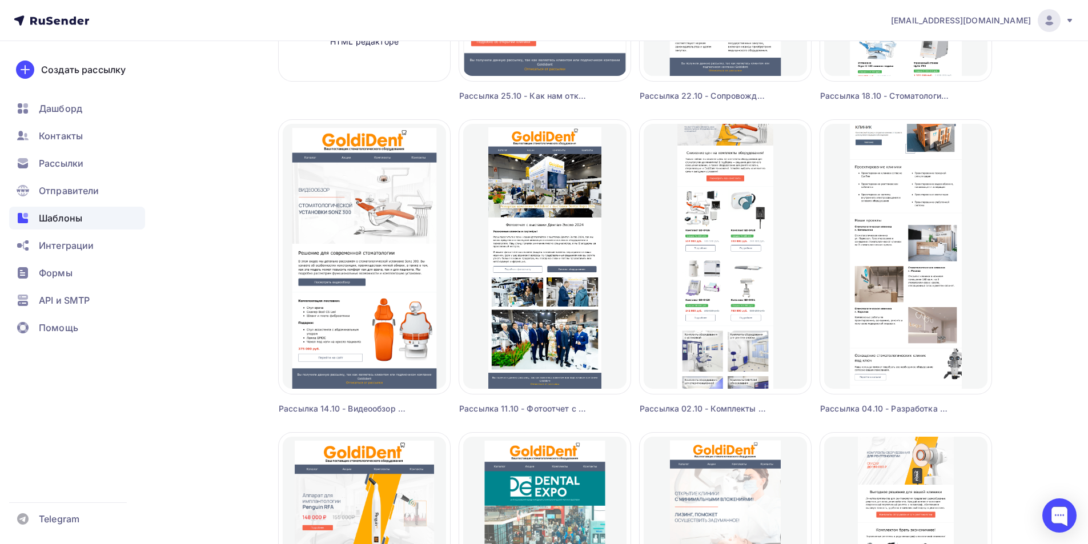
scroll to position [343, 0]
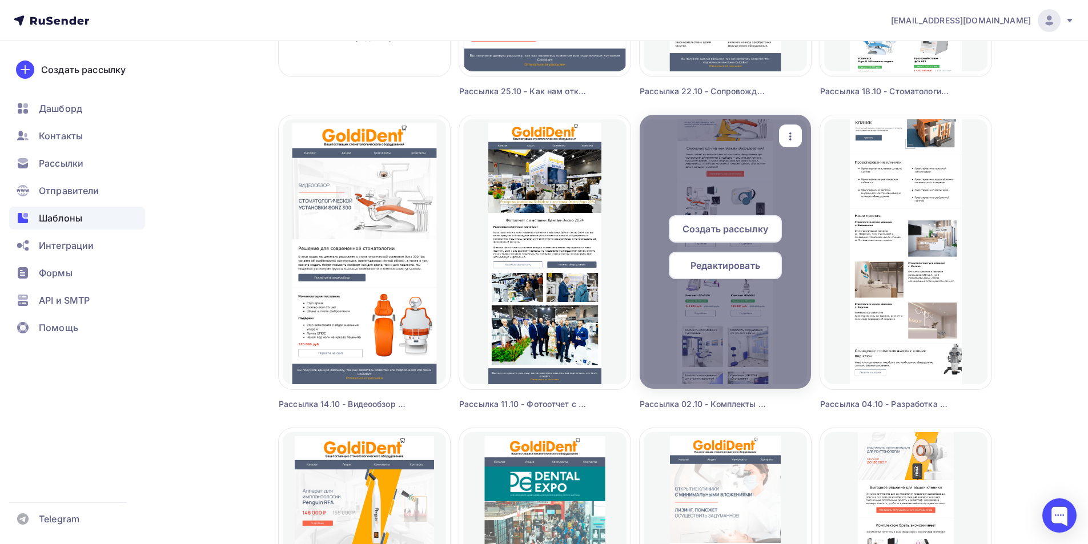
click at [723, 278] on div "Редактировать" at bounding box center [725, 265] width 113 height 27
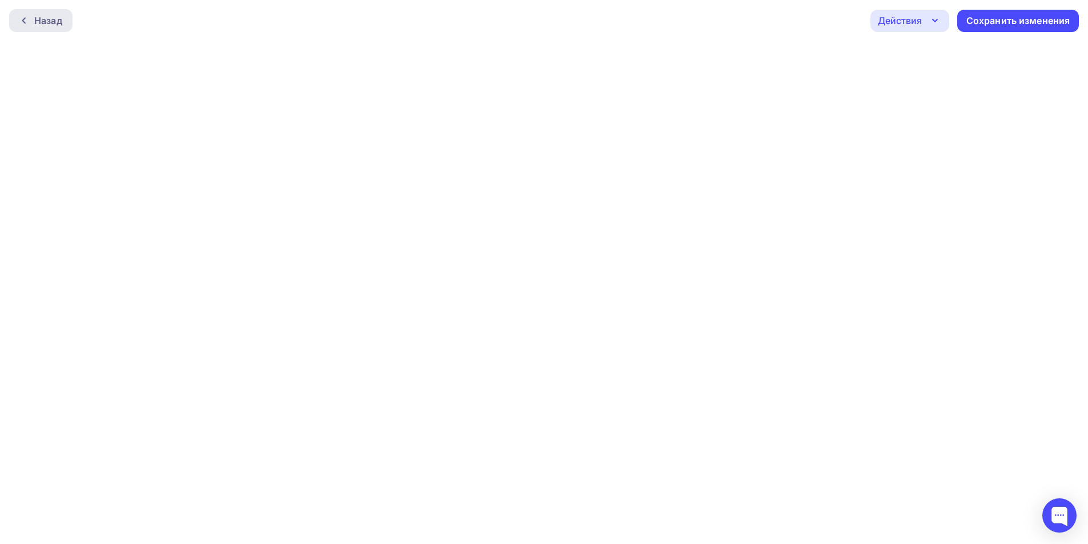
click at [31, 27] on div "Назад" at bounding box center [40, 20] width 63 height 23
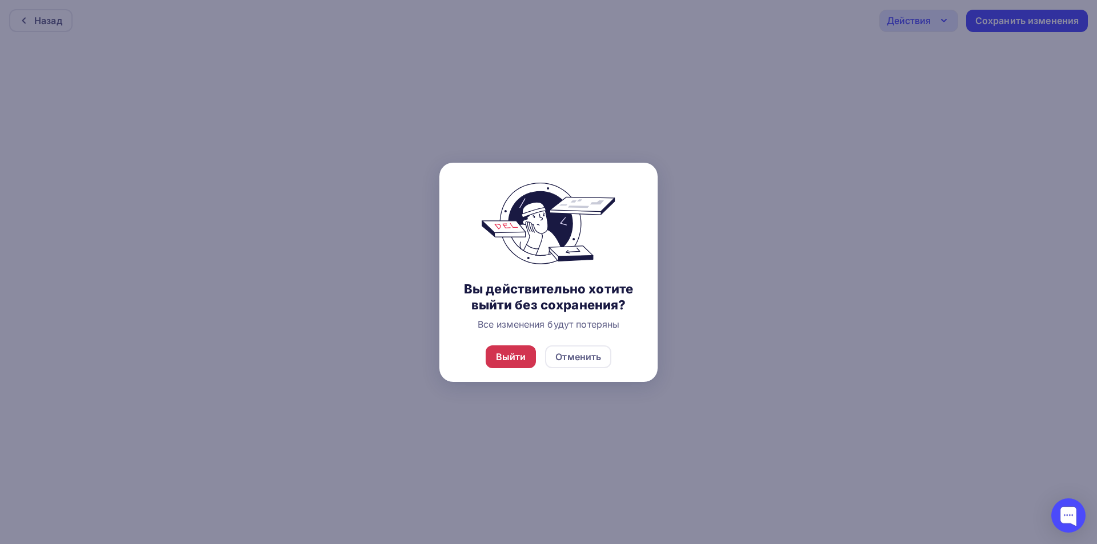
click at [516, 356] on div "Выйти" at bounding box center [511, 357] width 30 height 14
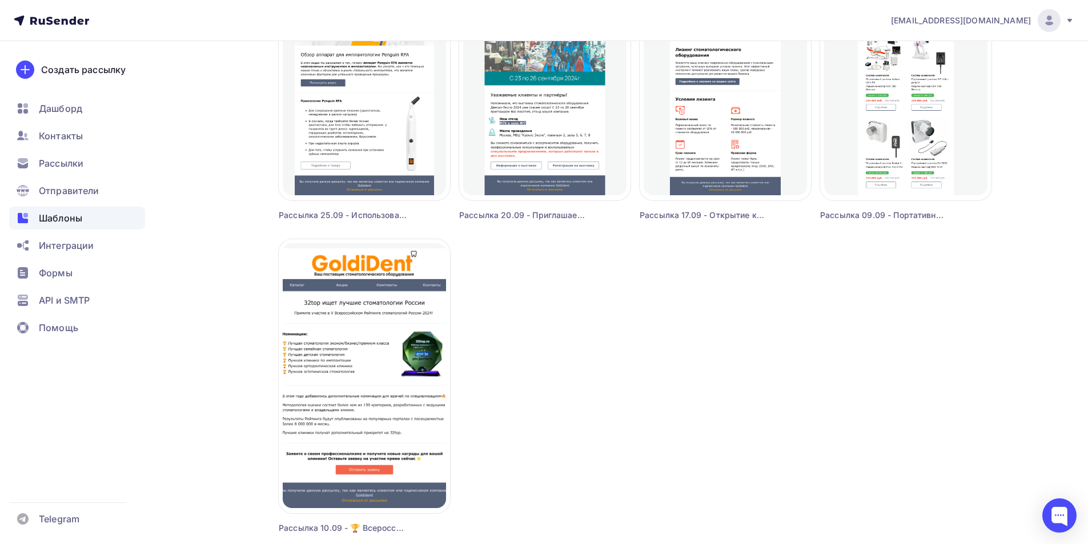
scroll to position [914, 0]
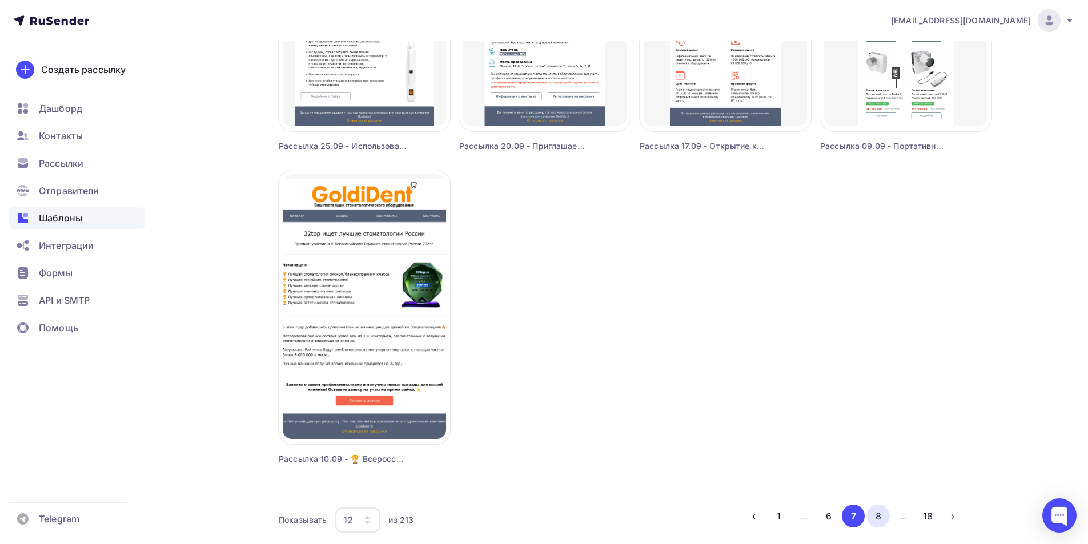
click at [874, 508] on button "8" at bounding box center [878, 516] width 23 height 23
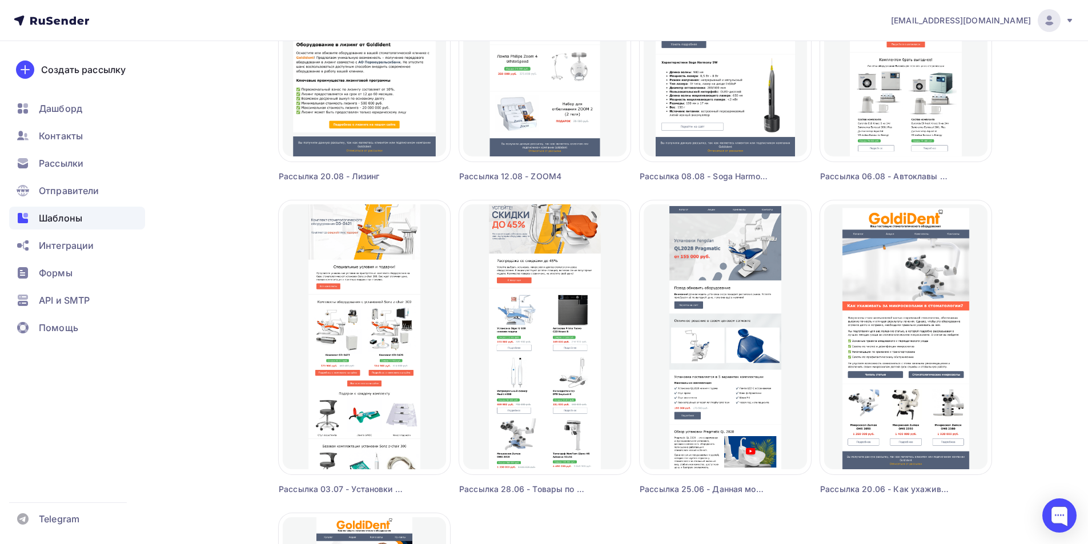
scroll to position [514, 0]
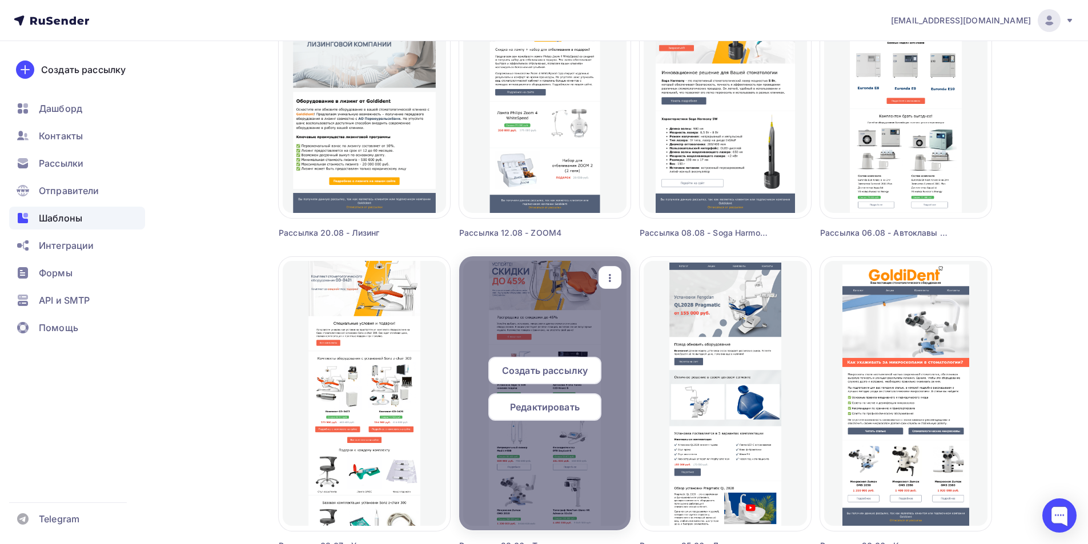
click at [556, 407] on span "Редактировать" at bounding box center [545, 407] width 70 height 14
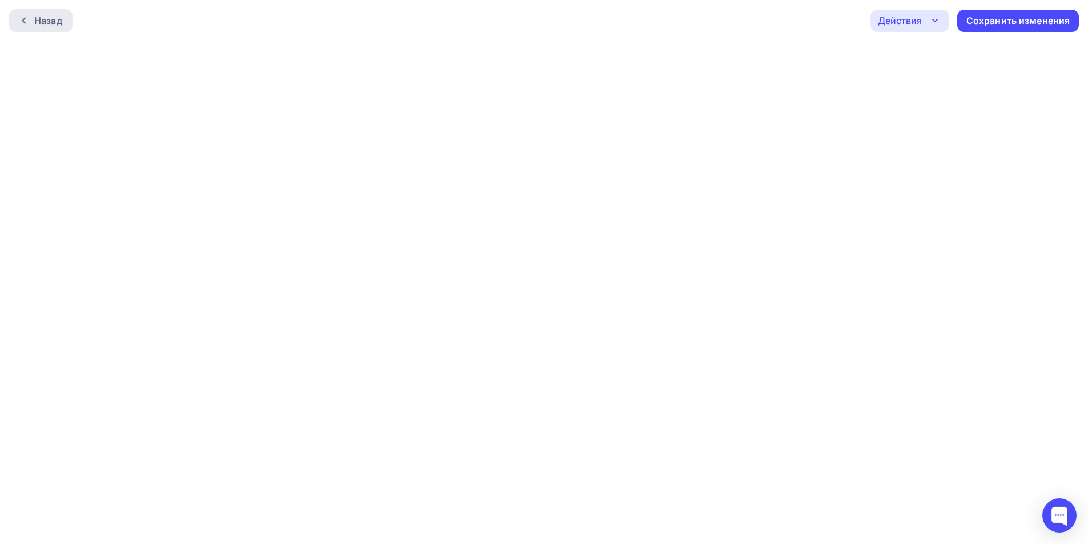
click at [41, 17] on div "Назад" at bounding box center [48, 21] width 28 height 14
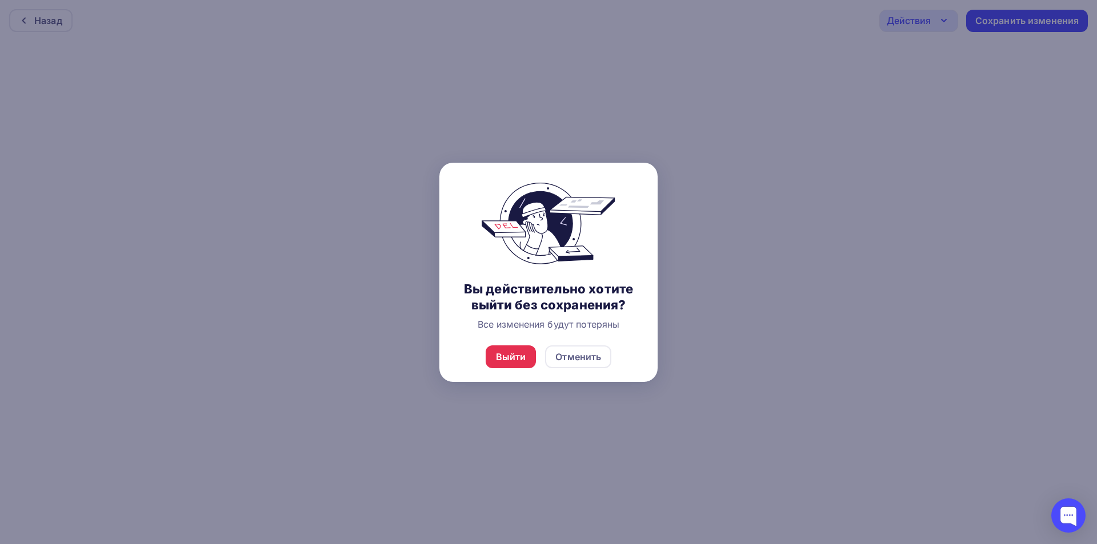
click at [486, 367] on div "Выйти Отменить" at bounding box center [548, 357] width 218 height 50
click at [506, 360] on div "Выйти" at bounding box center [511, 357] width 30 height 14
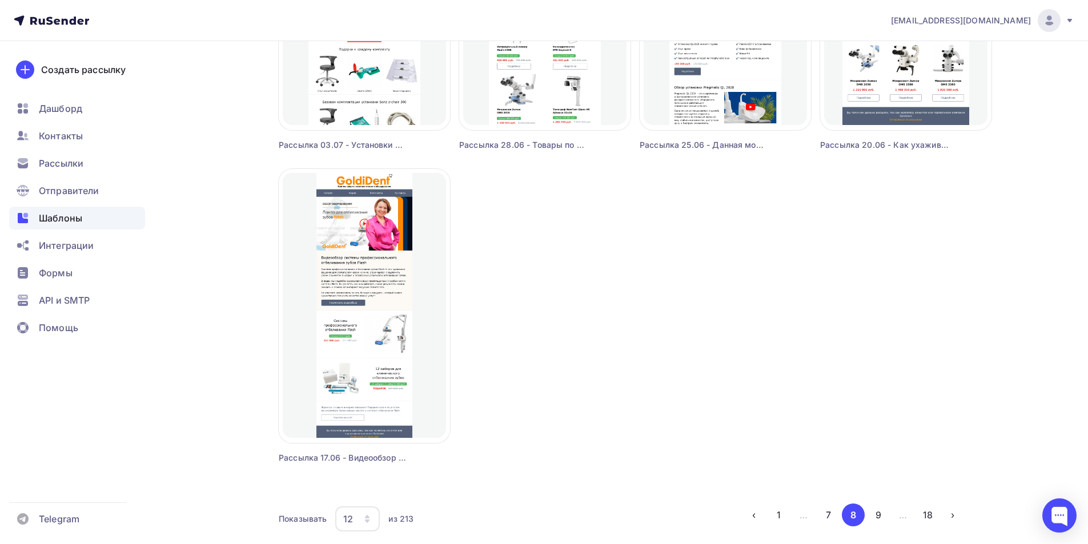
scroll to position [963, 0]
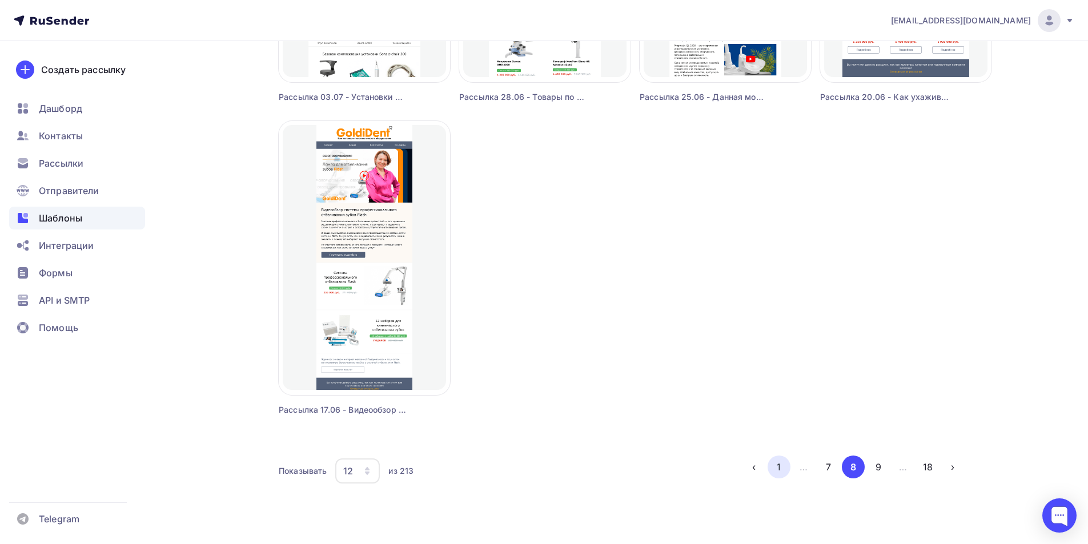
click at [779, 463] on button "1" at bounding box center [779, 467] width 23 height 23
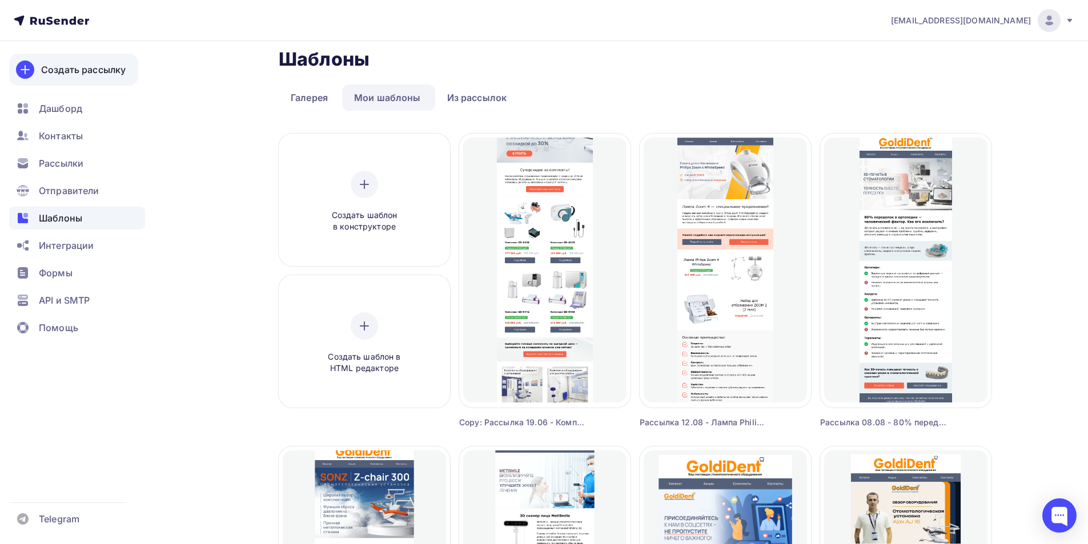
scroll to position [0, 0]
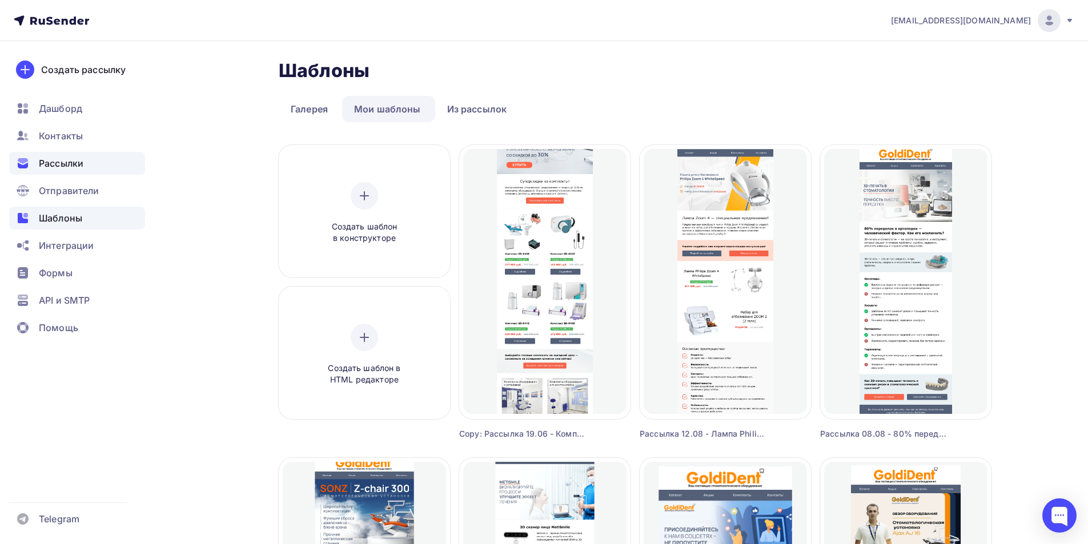
click at [50, 159] on span "Рассылки" at bounding box center [61, 164] width 45 height 14
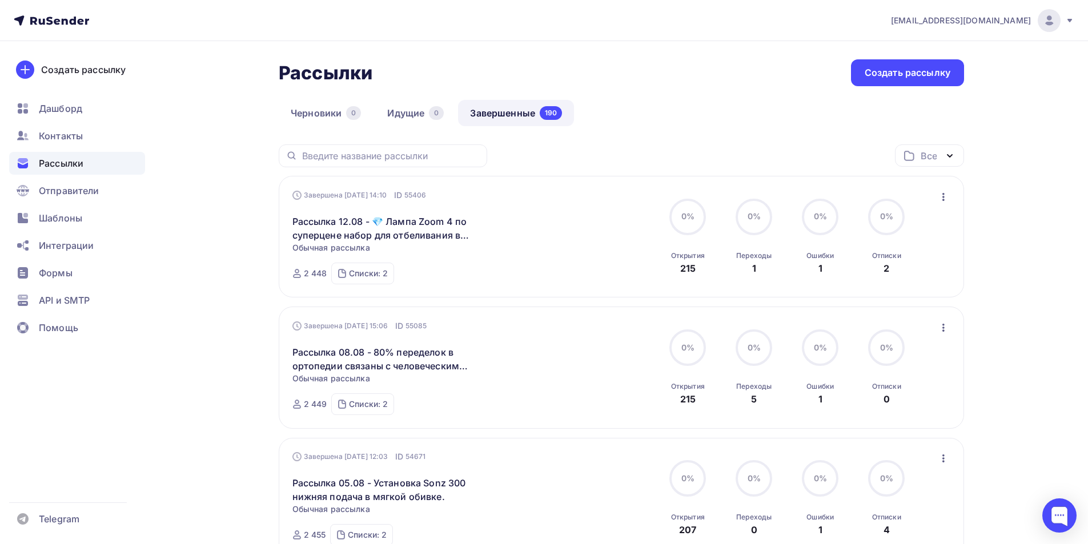
click at [502, 110] on link "Завершенные 190" at bounding box center [516, 113] width 116 height 26
click at [411, 152] on input "text" at bounding box center [391, 156] width 178 height 13
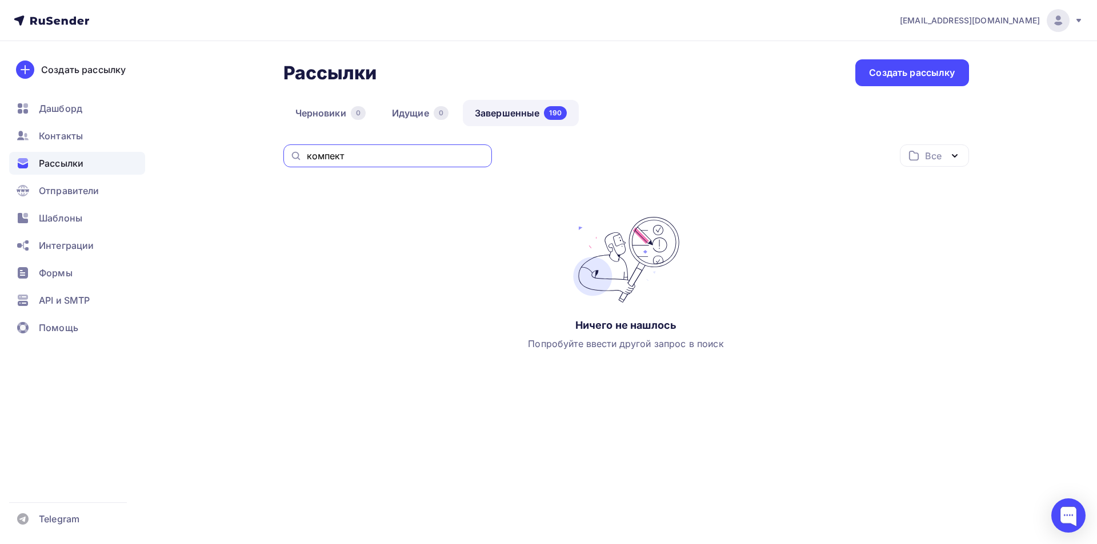
click at [331, 158] on input "компект" at bounding box center [396, 156] width 178 height 13
type input "комплект"
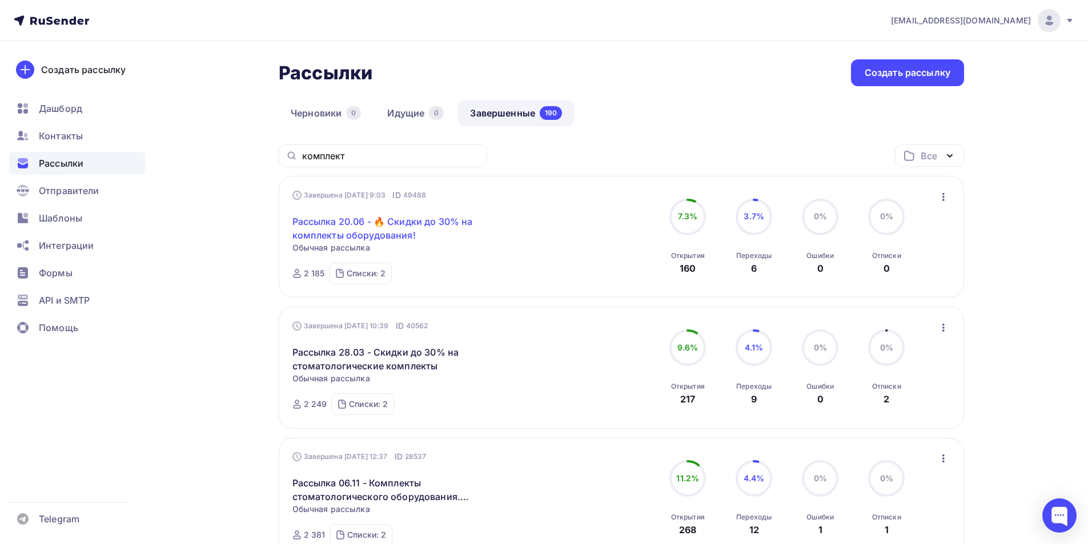
click at [395, 221] on link "Рассылка 20.06 - 🔥 Скидки до 30% на комплекты оборудования!" at bounding box center [390, 228] width 196 height 27
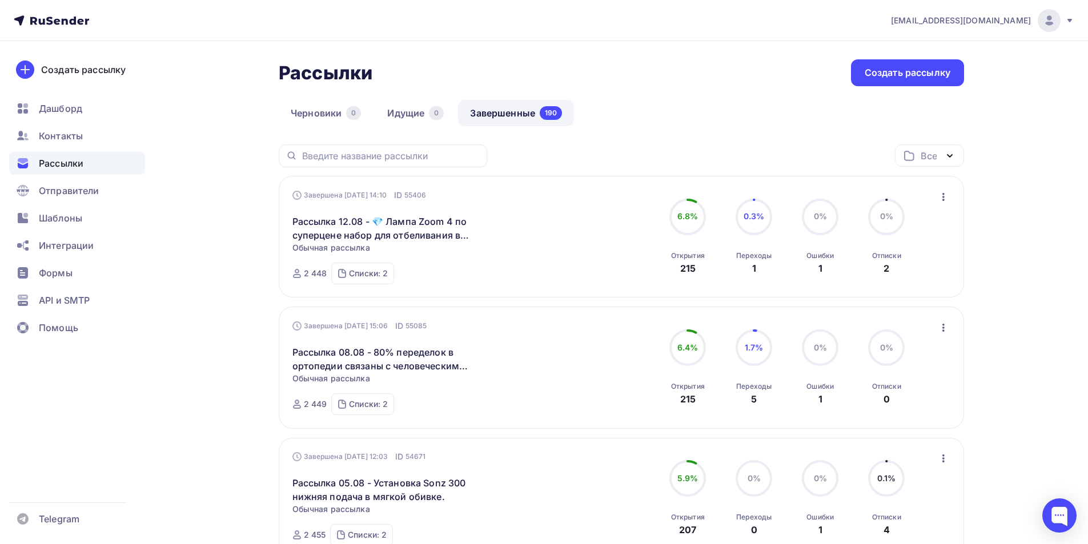
click at [336, 162] on div at bounding box center [383, 156] width 209 height 23
click at [358, 160] on input "text" at bounding box center [391, 156] width 178 height 13
type input "комплект"
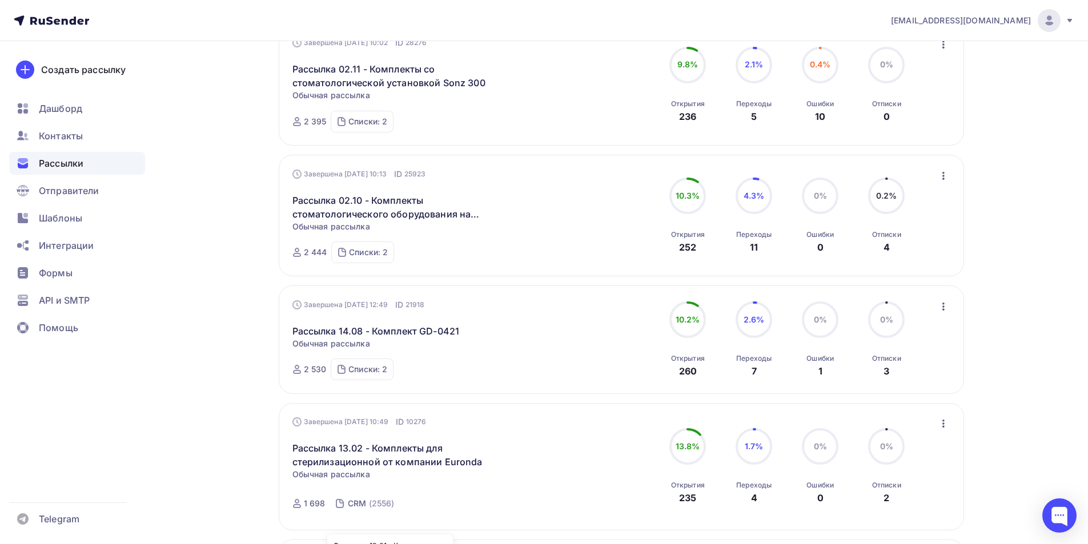
scroll to position [543, 0]
drag, startPoint x: 45, startPoint y: 216, endPoint x: 316, endPoint y: 2, distance: 346.2
click at [45, 215] on span "Шаблоны" at bounding box center [60, 218] width 43 height 14
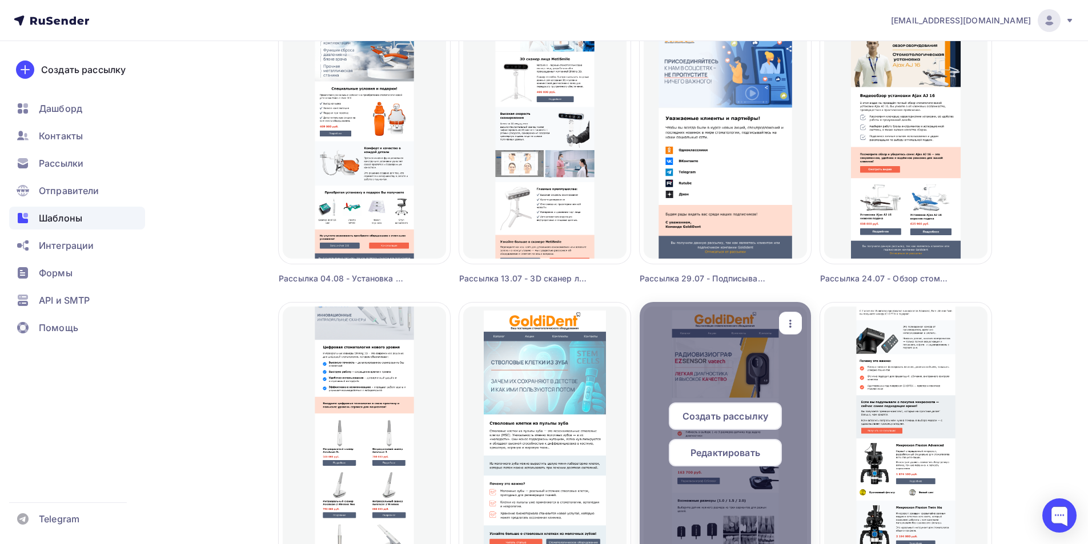
scroll to position [571, 0]
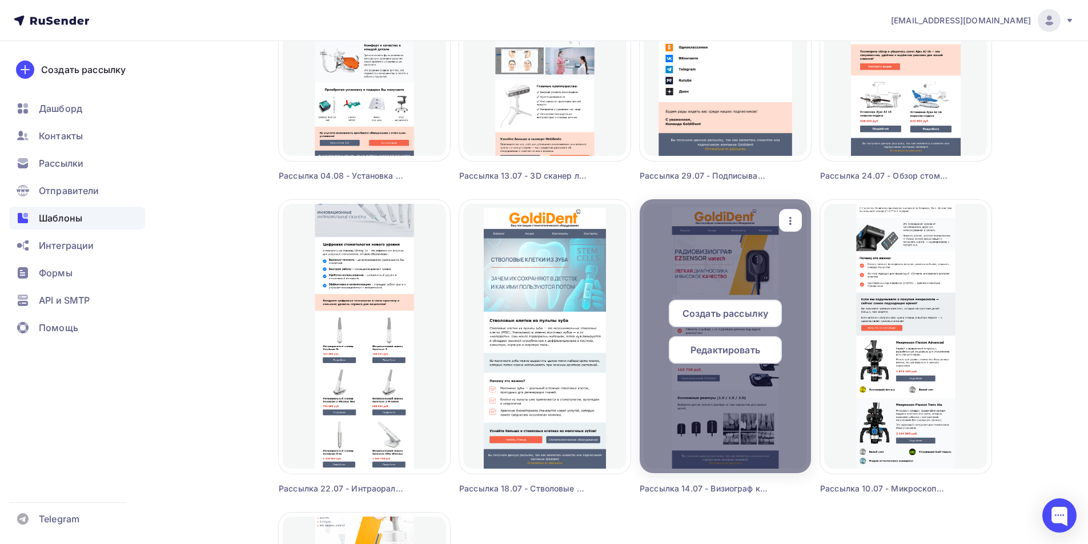
click at [741, 349] on span "Редактировать" at bounding box center [726, 350] width 70 height 14
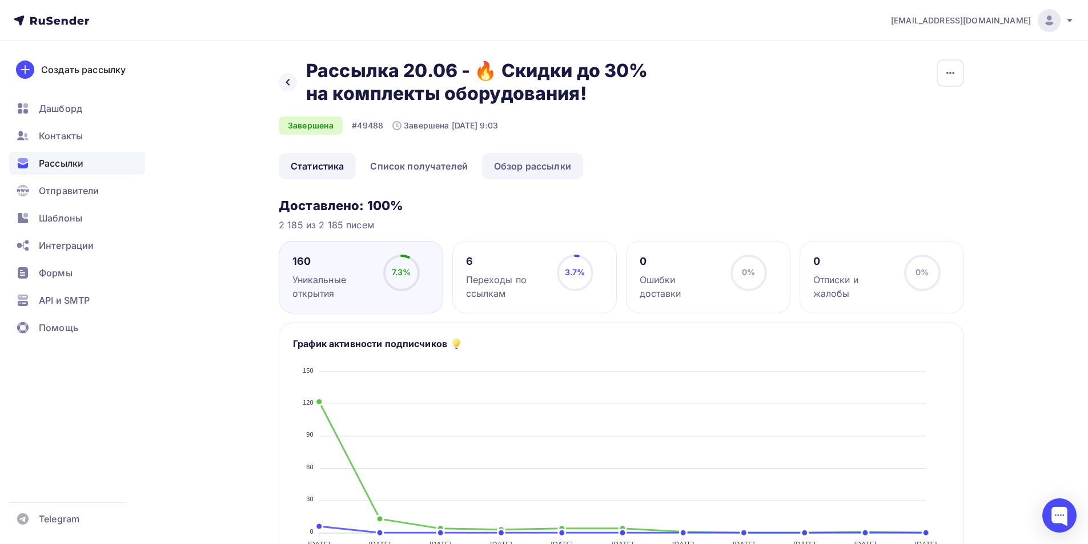
click at [556, 168] on link "Обзор рассылки" at bounding box center [532, 166] width 101 height 26
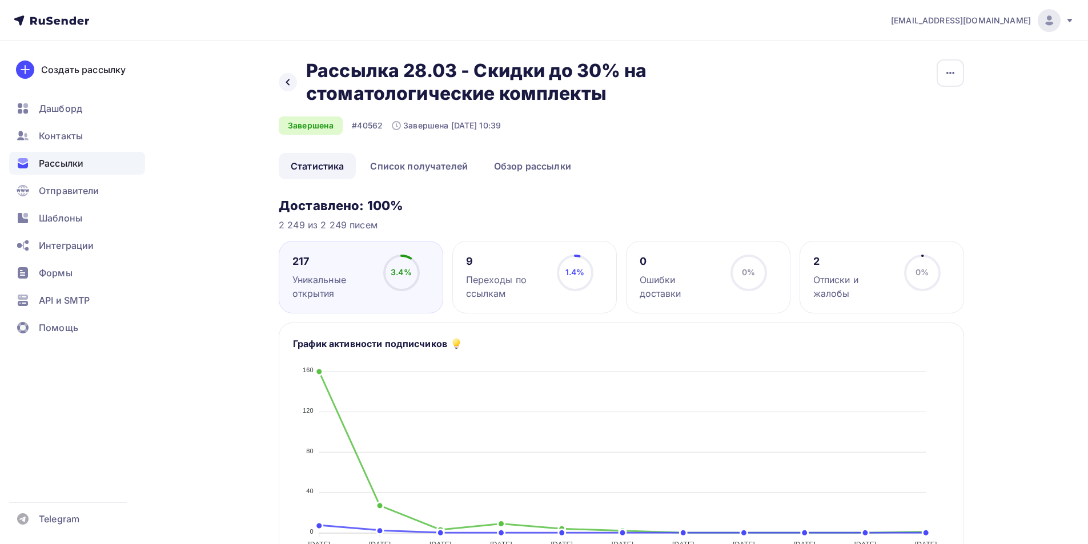
click at [546, 162] on link "Обзор рассылки" at bounding box center [532, 166] width 101 height 26
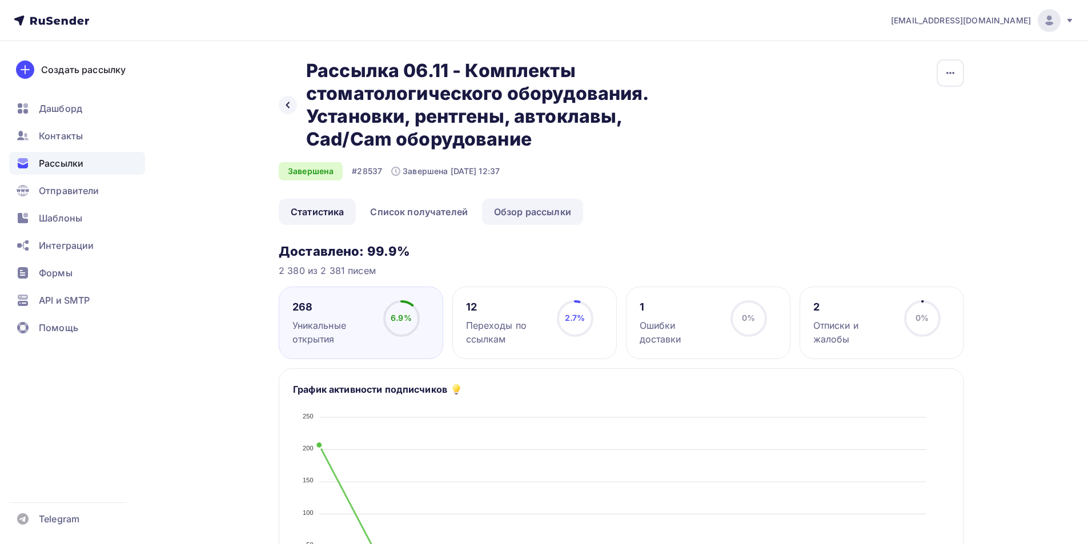
click at [545, 211] on link "Обзор рассылки" at bounding box center [532, 212] width 101 height 26
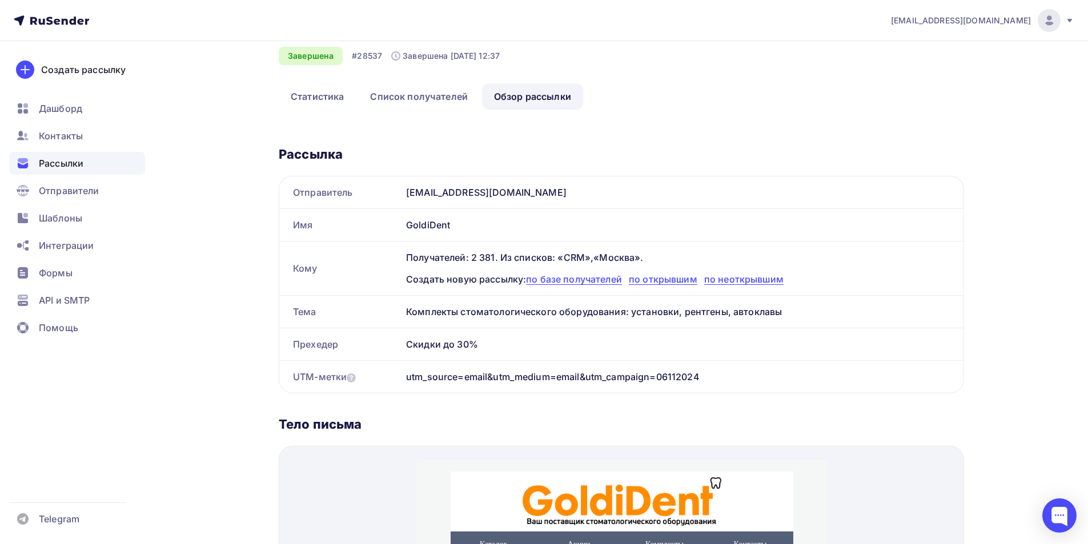
scroll to position [114, 0]
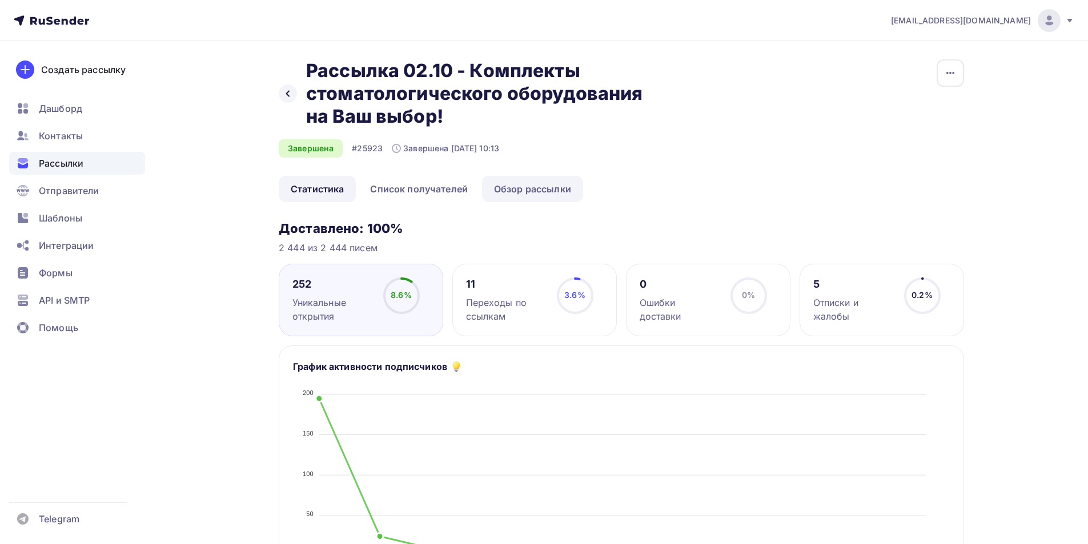
click at [553, 190] on link "Обзор рассылки" at bounding box center [532, 189] width 101 height 26
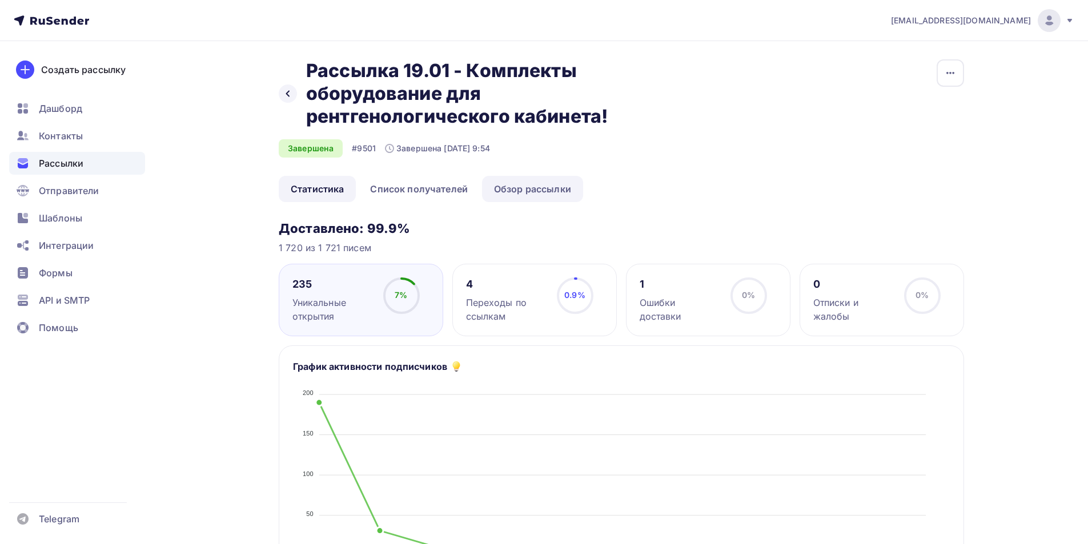
click at [533, 185] on link "Обзор рассылки" at bounding box center [532, 189] width 101 height 26
